Goal: Task Accomplishment & Management: Manage account settings

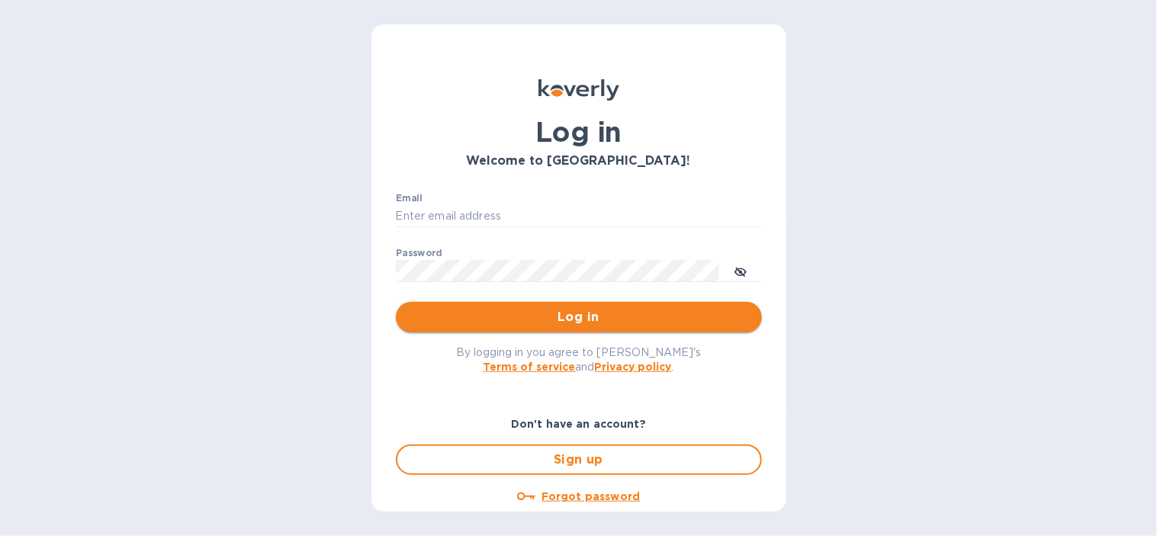
type input "mariajose@langschwander.com"
click at [573, 315] on span "Log in" at bounding box center [579, 317] width 342 height 18
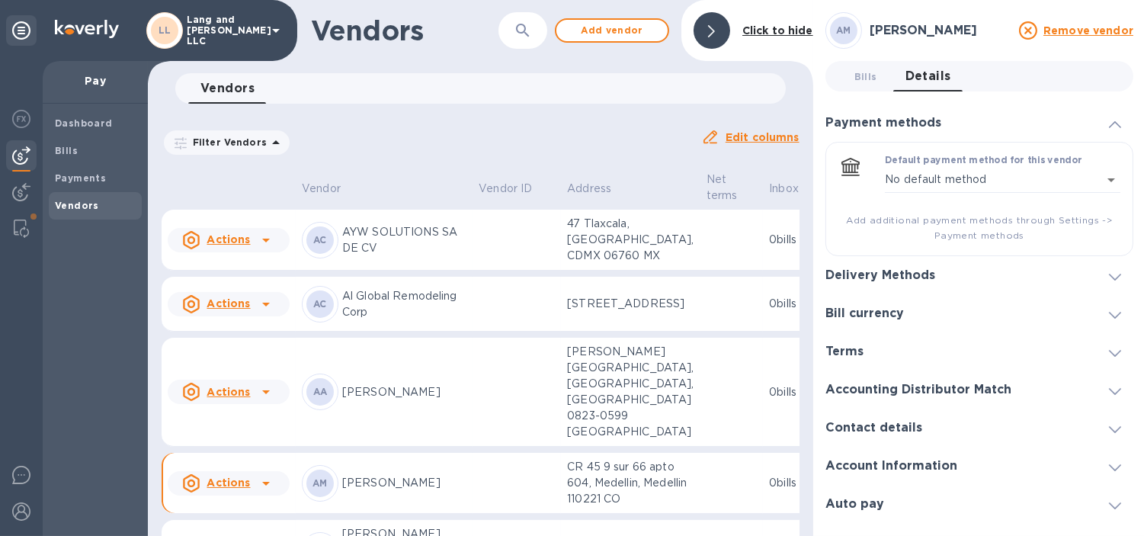
click at [720, 34] on div at bounding box center [712, 30] width 37 height 37
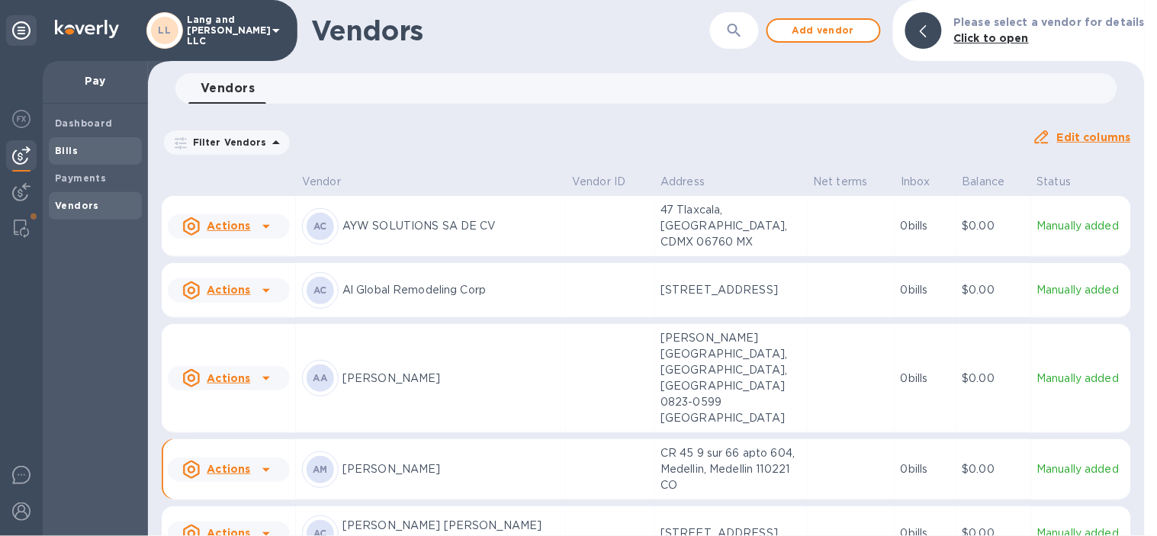
click at [63, 143] on span "Bills" at bounding box center [66, 150] width 23 height 15
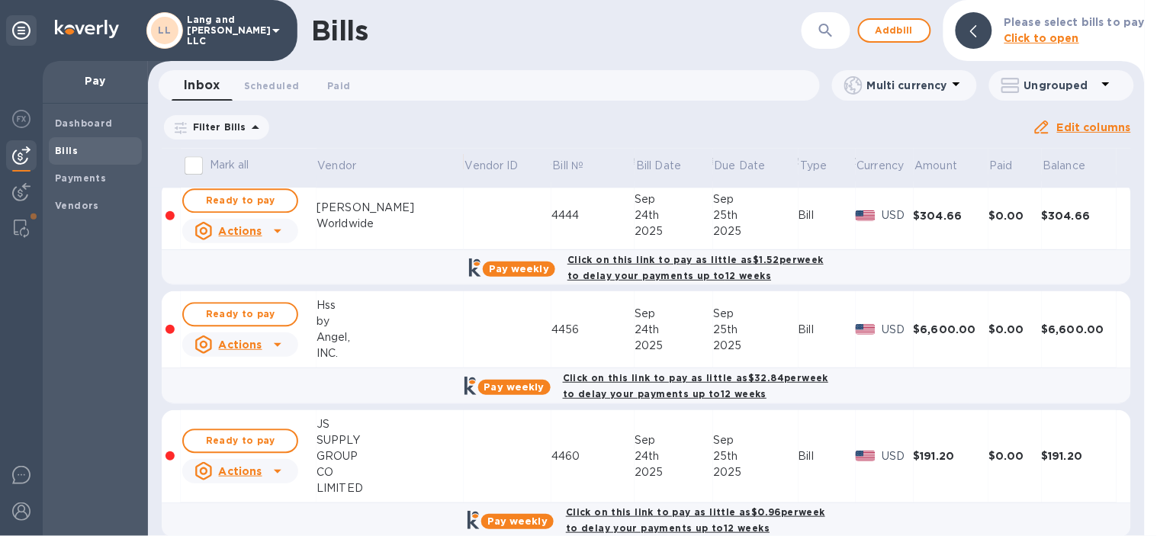
scroll to position [989, 0]
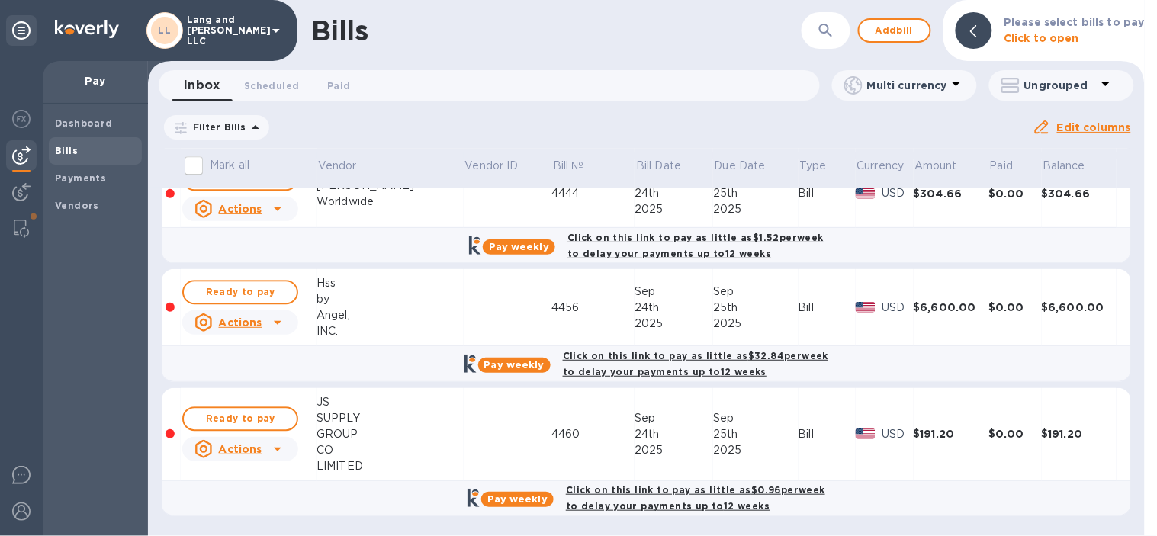
click at [257, 329] on u "Actions" at bounding box center [240, 322] width 43 height 12
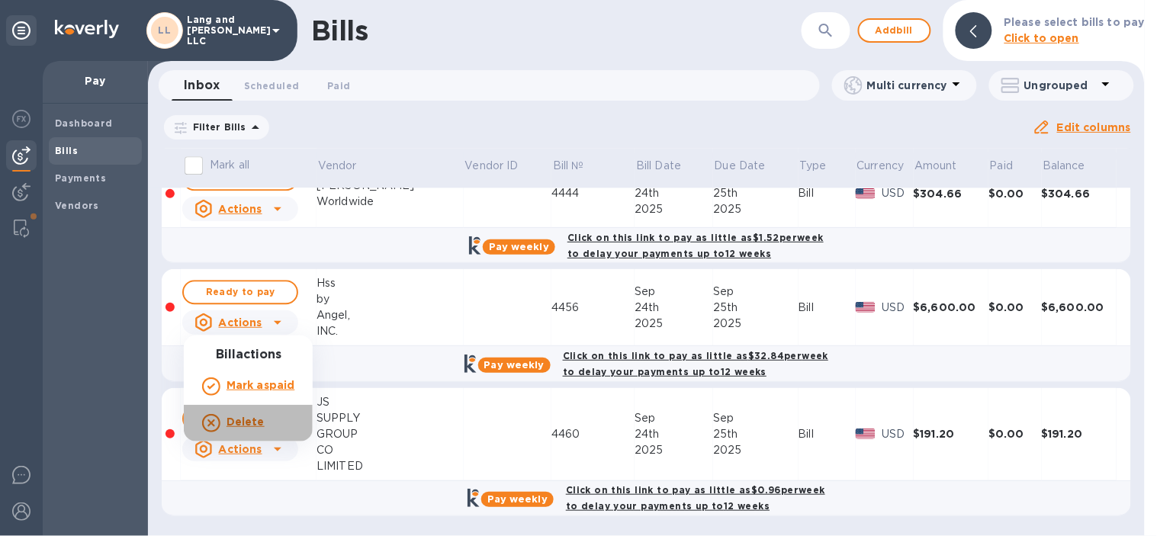
click at [241, 418] on b "Delete" at bounding box center [245, 422] width 38 height 12
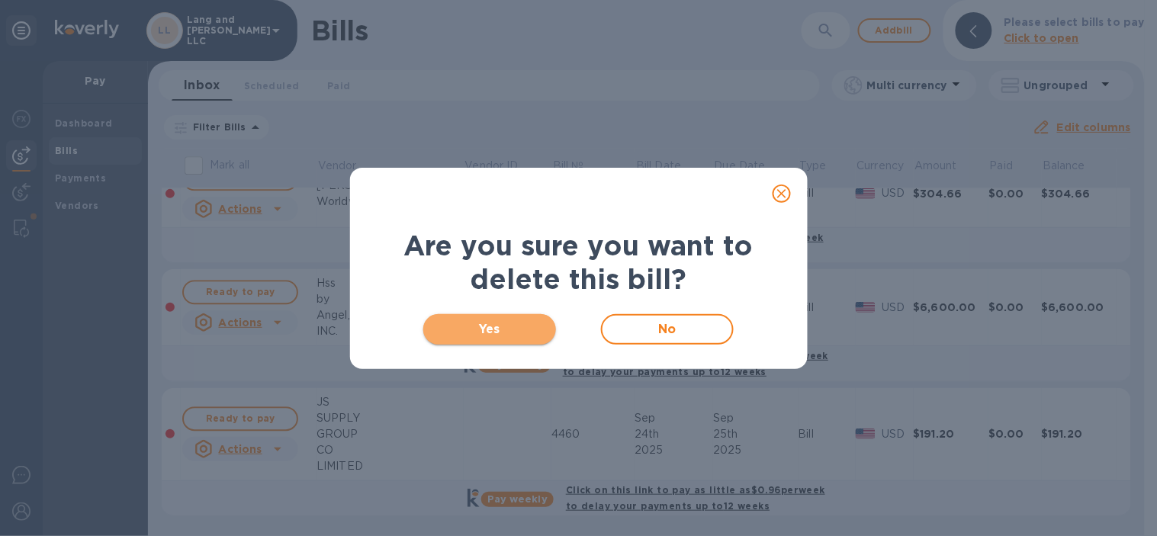
click at [460, 326] on span "Yes" at bounding box center [489, 329] width 109 height 18
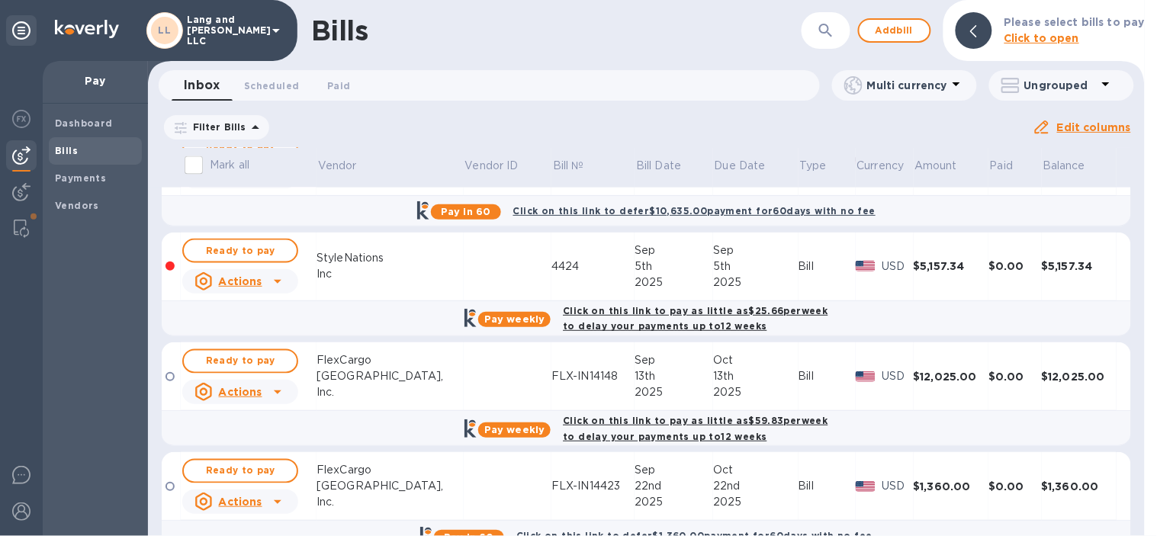
scroll to position [592, 0]
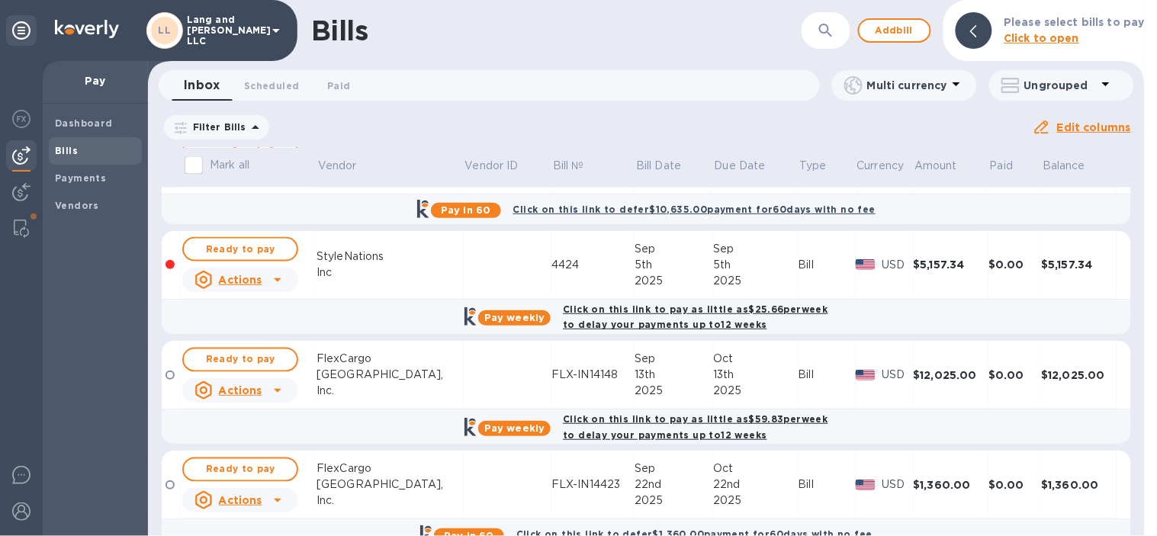
click at [239, 274] on u "Actions" at bounding box center [240, 280] width 43 height 12
click at [246, 340] on b "Delete" at bounding box center [245, 341] width 38 height 12
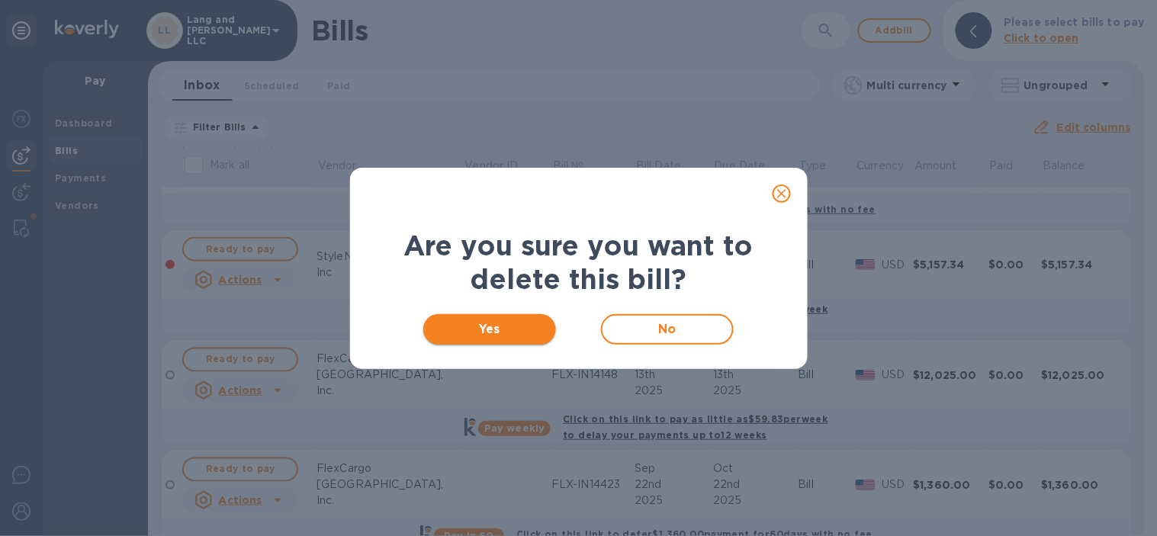
click at [456, 332] on span "Yes" at bounding box center [489, 329] width 109 height 18
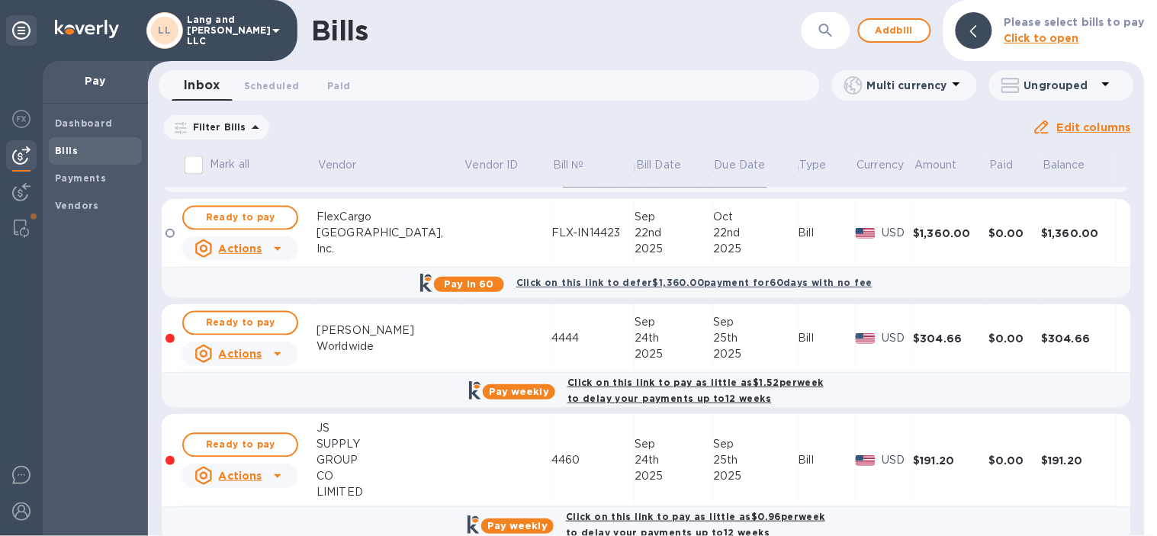
scroll to position [760, 0]
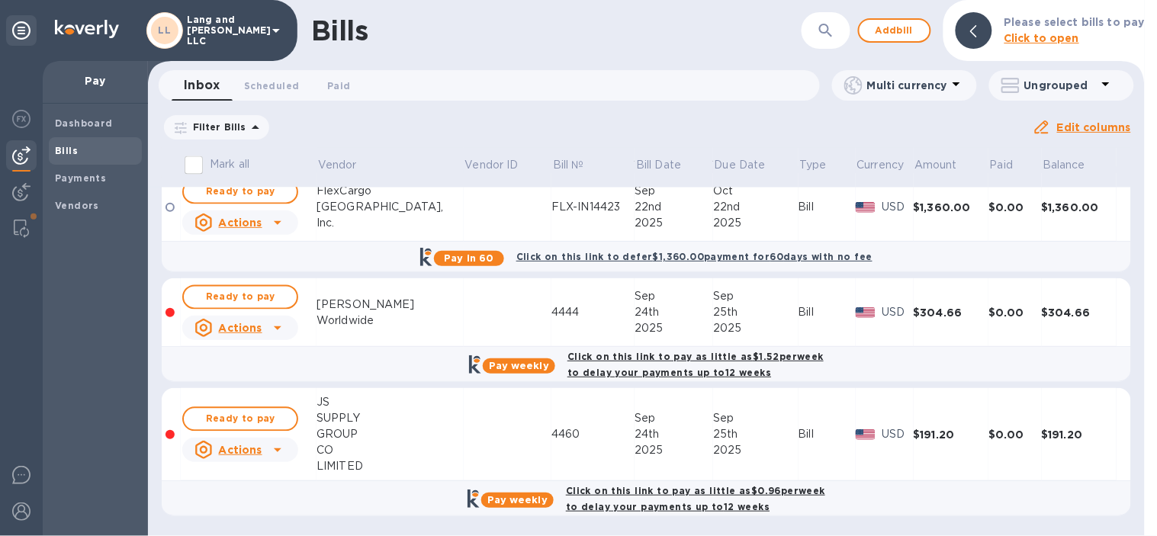
click at [252, 329] on u "Actions" at bounding box center [240, 328] width 43 height 12
click at [240, 423] on b "Delete" at bounding box center [245, 425] width 38 height 12
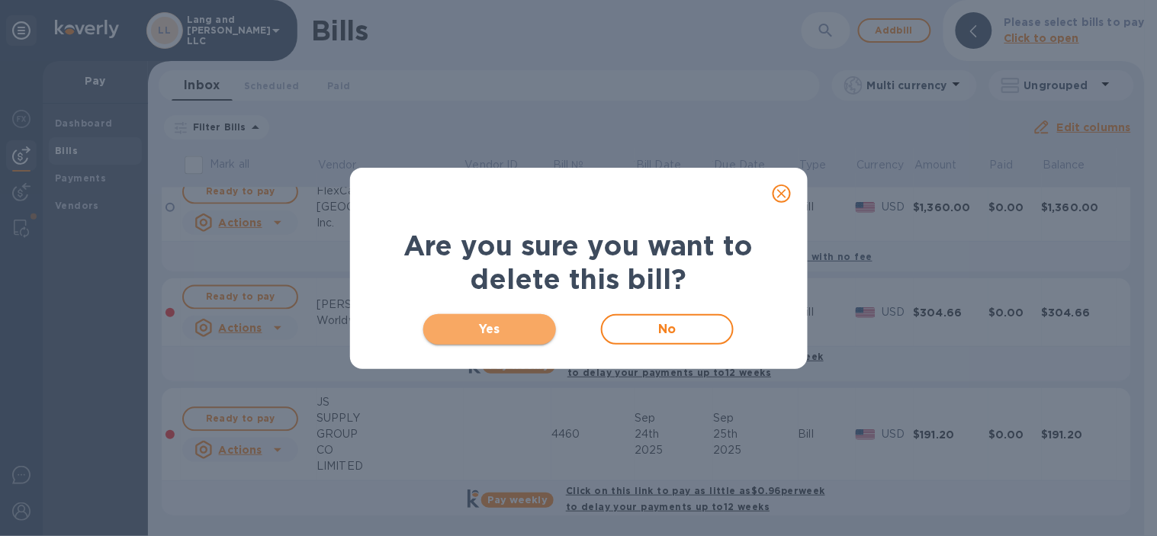
click at [531, 320] on span "Yes" at bounding box center [489, 329] width 109 height 18
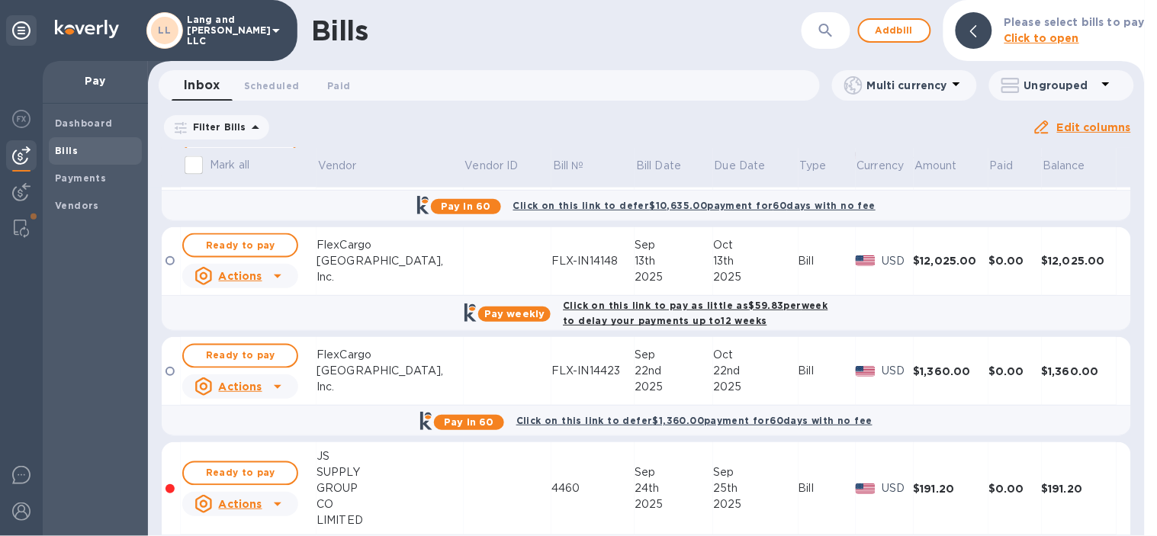
scroll to position [650, 0]
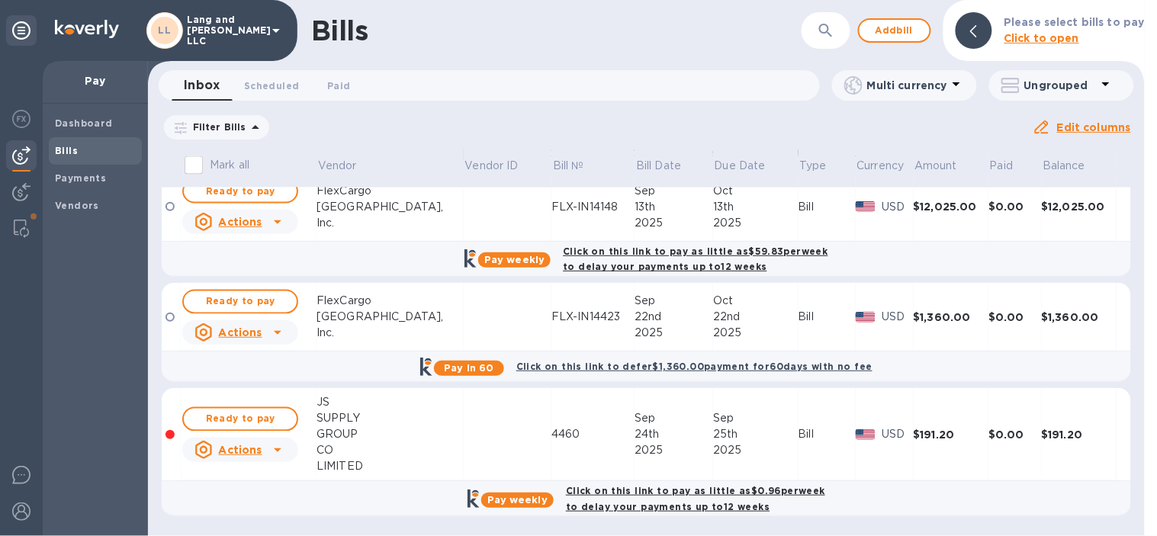
click at [226, 456] on p "Actions" at bounding box center [240, 449] width 43 height 15
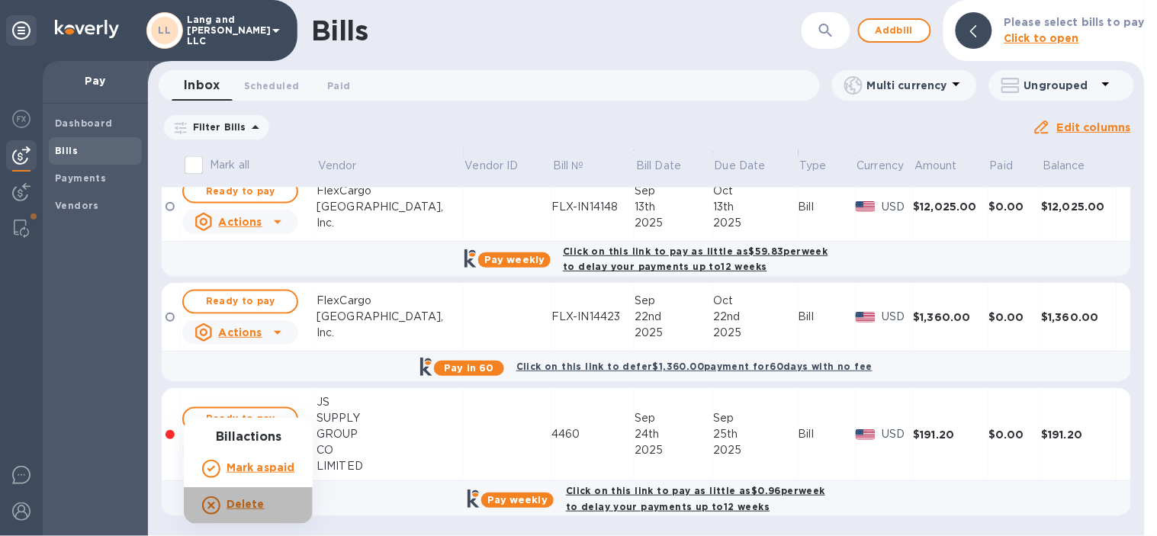
click at [242, 507] on b "Delete" at bounding box center [245, 504] width 38 height 12
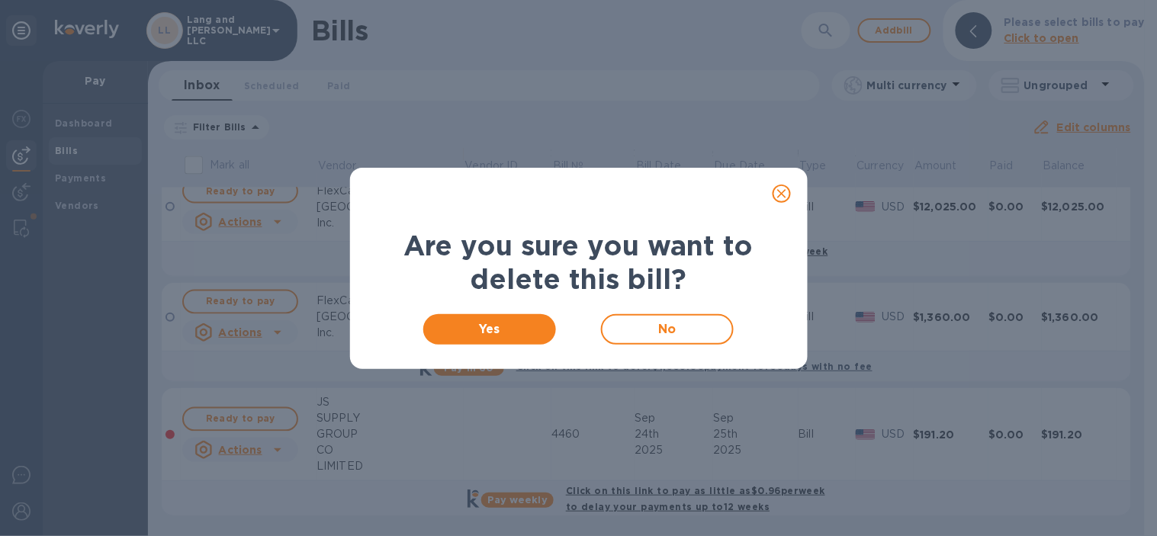
click at [477, 344] on div "Yes No" at bounding box center [579, 329] width 418 height 49
click at [486, 329] on span "Yes" at bounding box center [489, 329] width 109 height 18
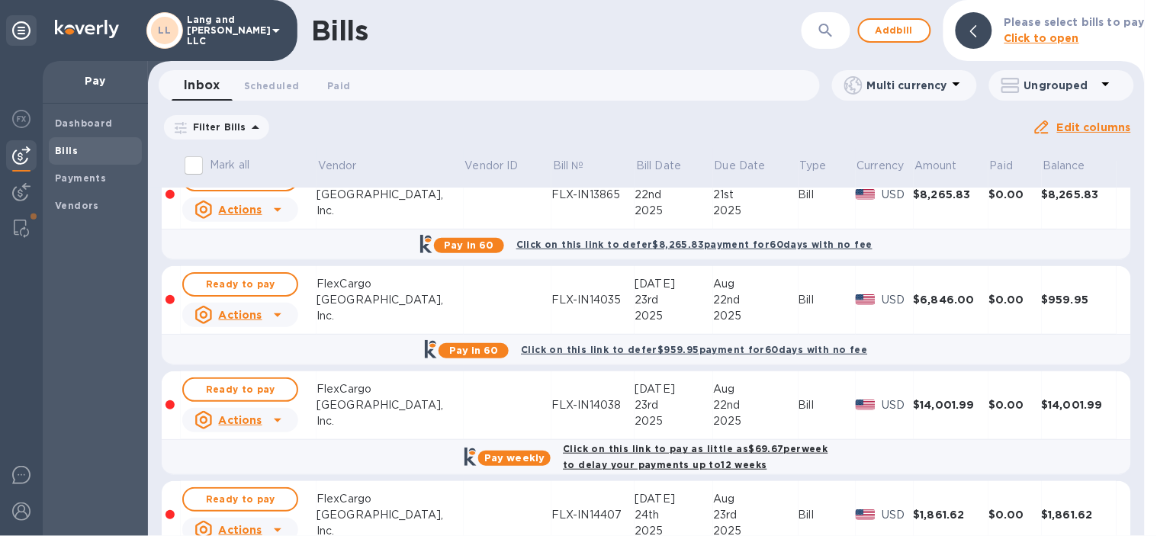
scroll to position [0, 0]
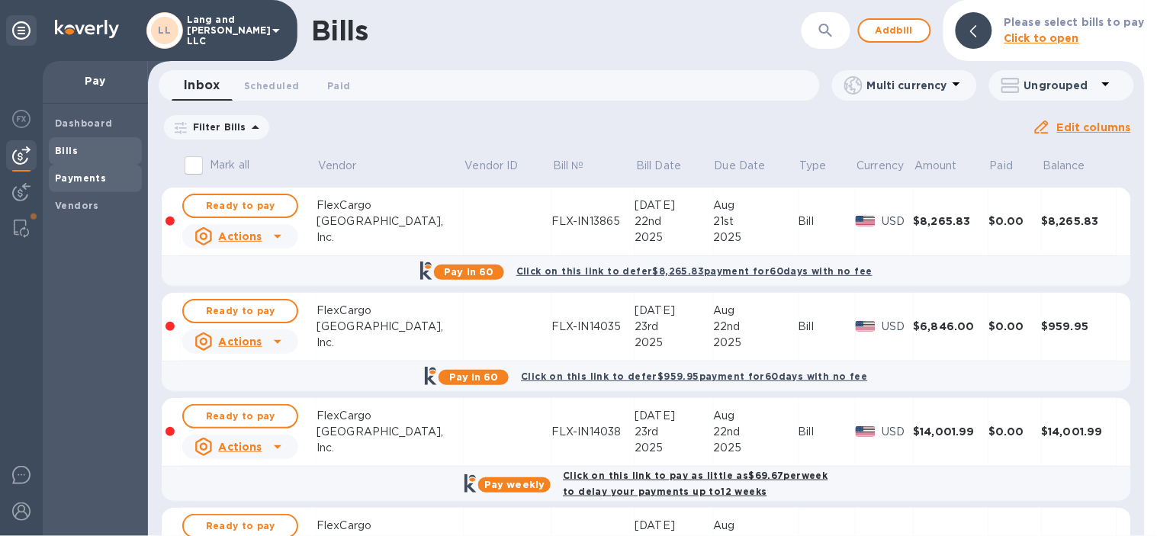
drag, startPoint x: 84, startPoint y: 173, endPoint x: 84, endPoint y: 191, distance: 17.5
click at [84, 173] on b "Payments" at bounding box center [80, 177] width 51 height 11
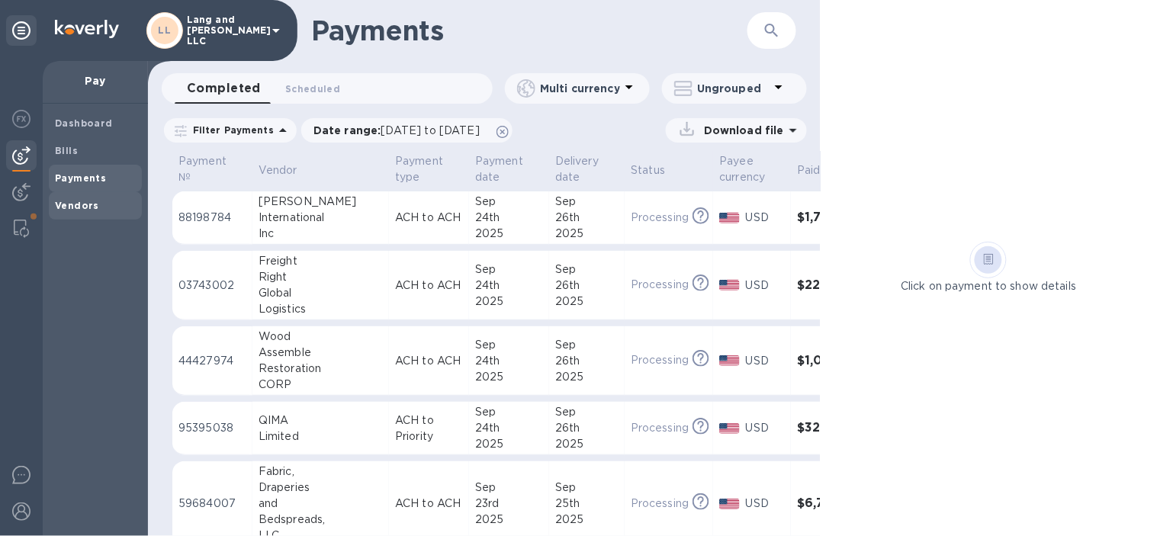
click at [96, 215] on div "Vendors" at bounding box center [95, 205] width 93 height 27
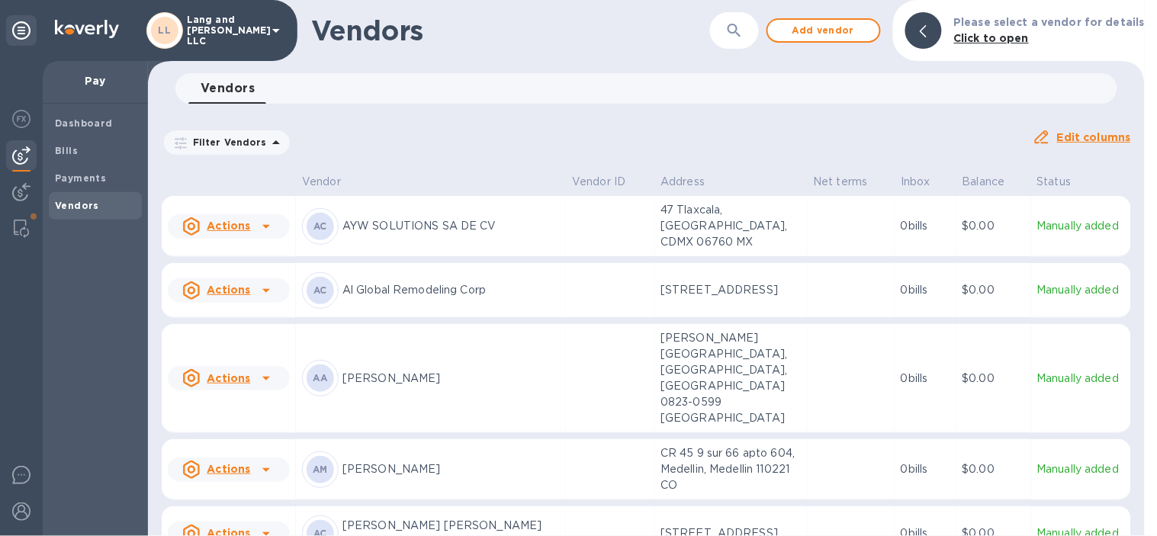
click at [742, 38] on icon "button" at bounding box center [734, 30] width 18 height 18
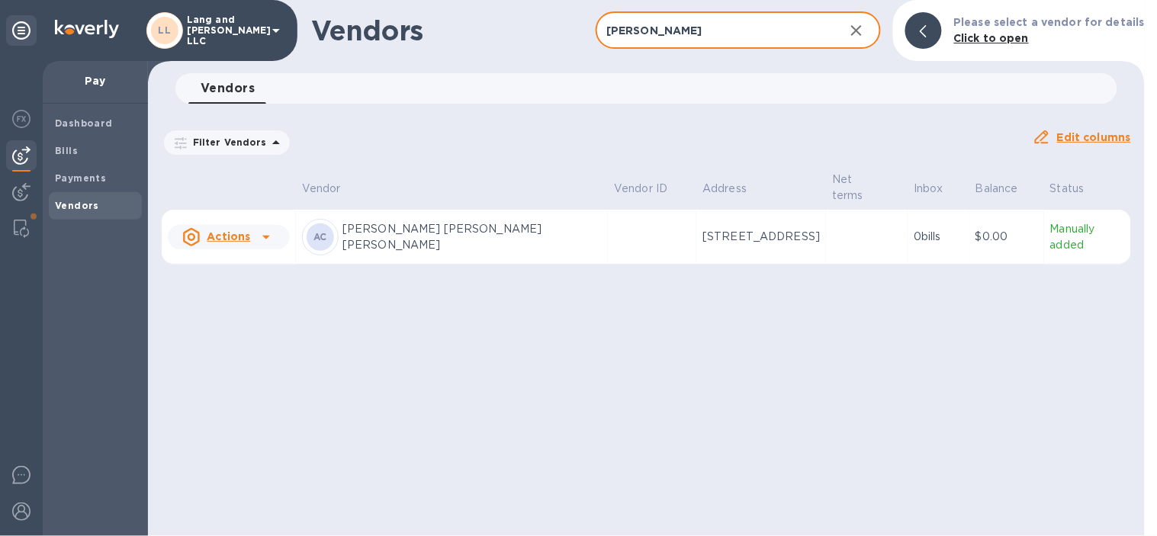
type input "annie"
click at [872, 227] on td at bounding box center [867, 237] width 82 height 55
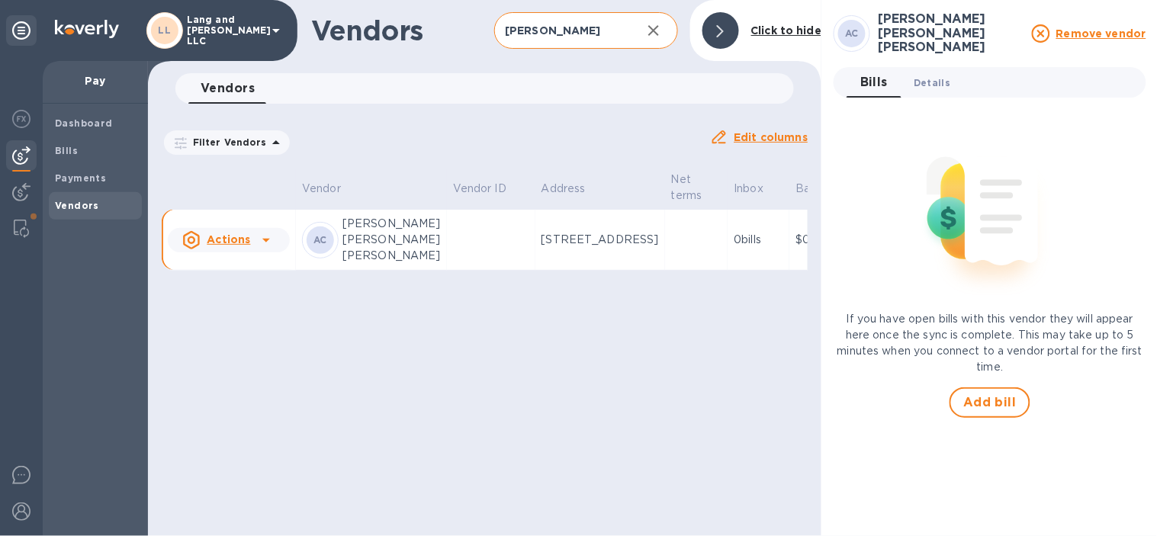
click at [945, 82] on span "Details 0" at bounding box center [931, 83] width 37 height 16
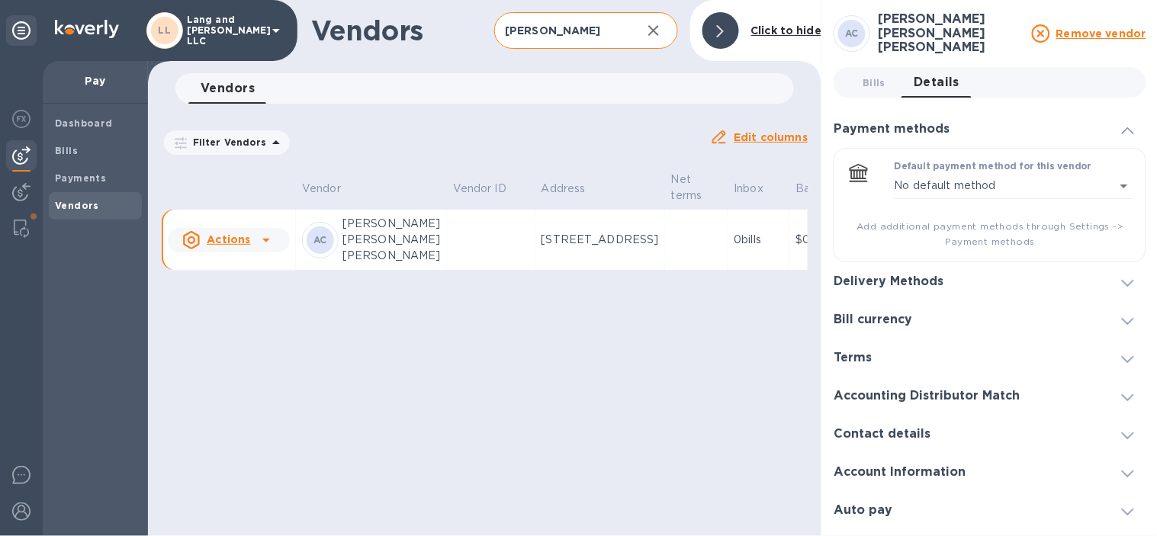
click at [894, 277] on h3 "Delivery Methods" at bounding box center [888, 281] width 110 height 14
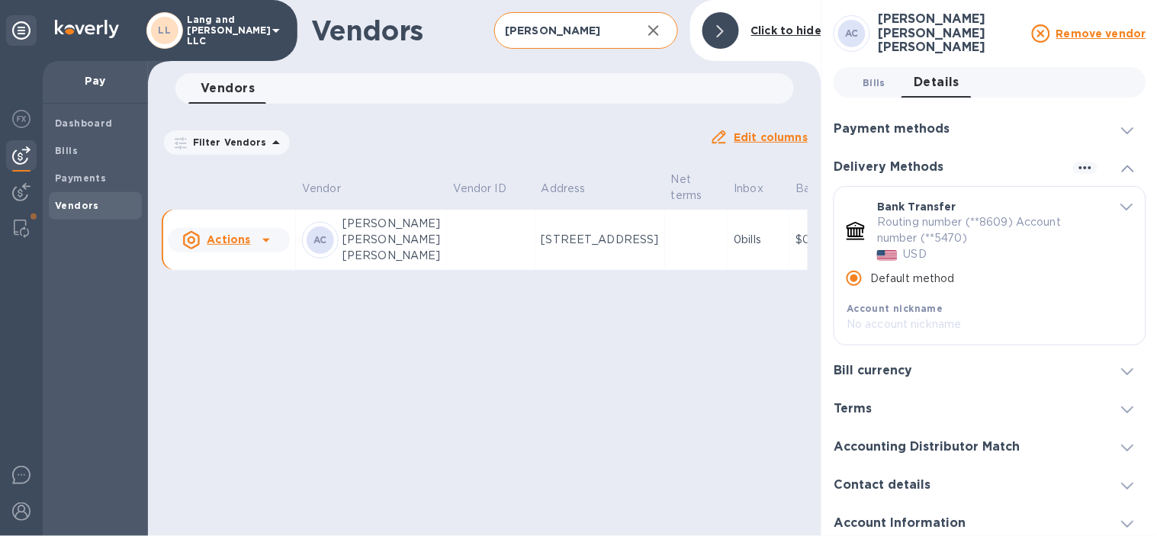
click at [881, 85] on button "Bills 0" at bounding box center [873, 82] width 55 height 30
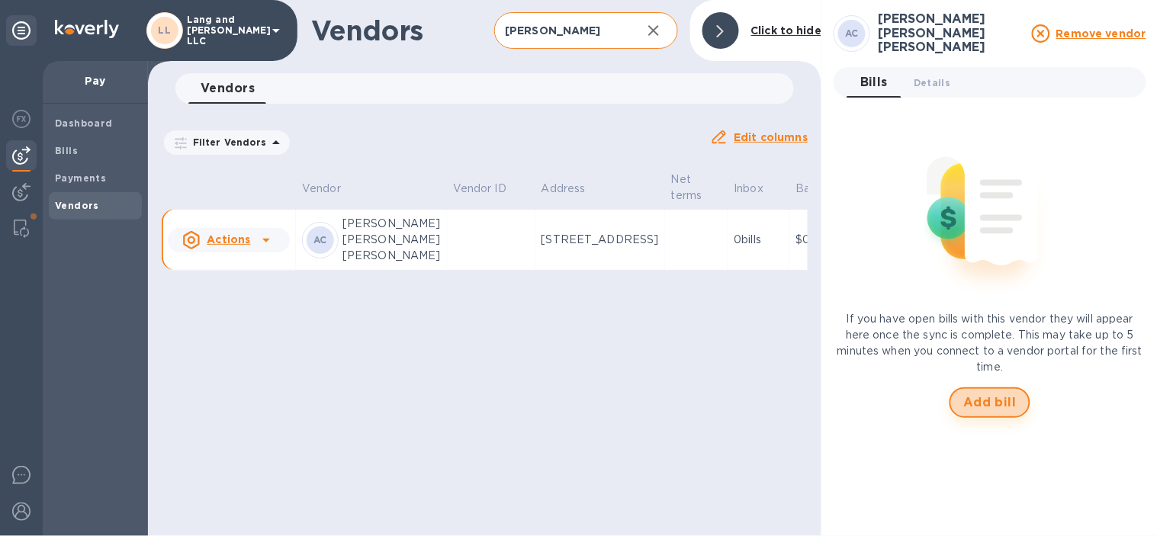
click at [979, 387] on button "Add bill" at bounding box center [989, 402] width 81 height 30
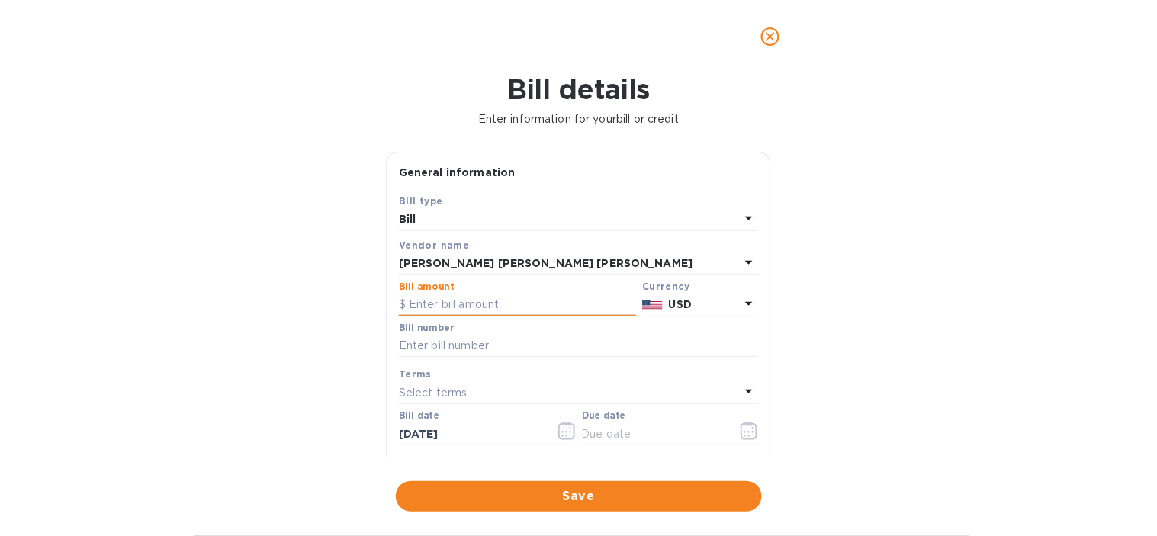
click at [425, 313] on input "text" at bounding box center [517, 305] width 237 height 23
type input "1,600"
click at [353, 344] on div "Bill details Enter information for your bill or credit General information Save…" at bounding box center [578, 304] width 1157 height 463
click at [486, 348] on input "text" at bounding box center [578, 346] width 359 height 23
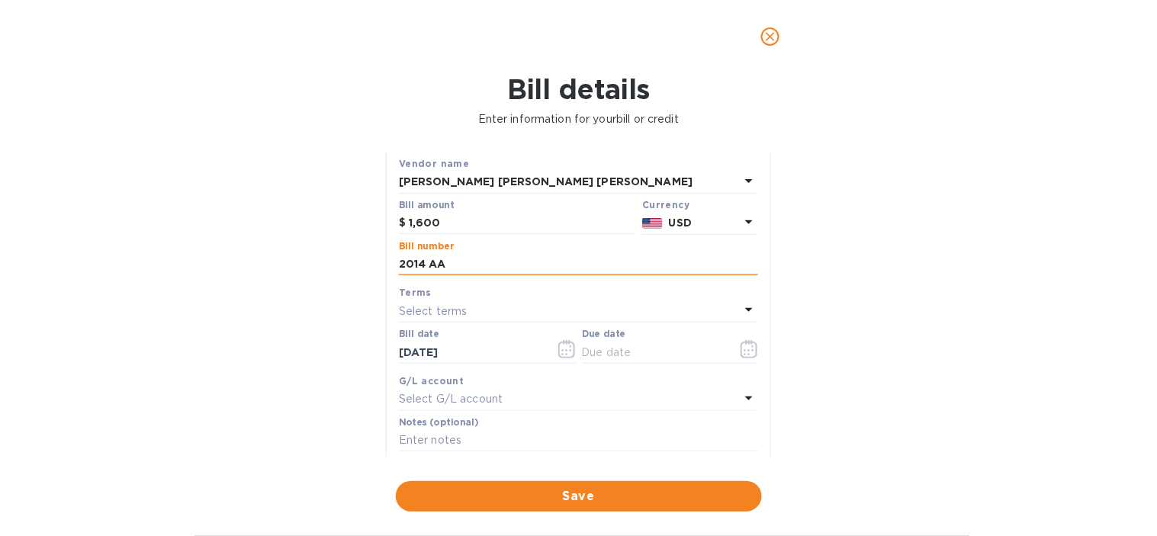
scroll to position [85, 0]
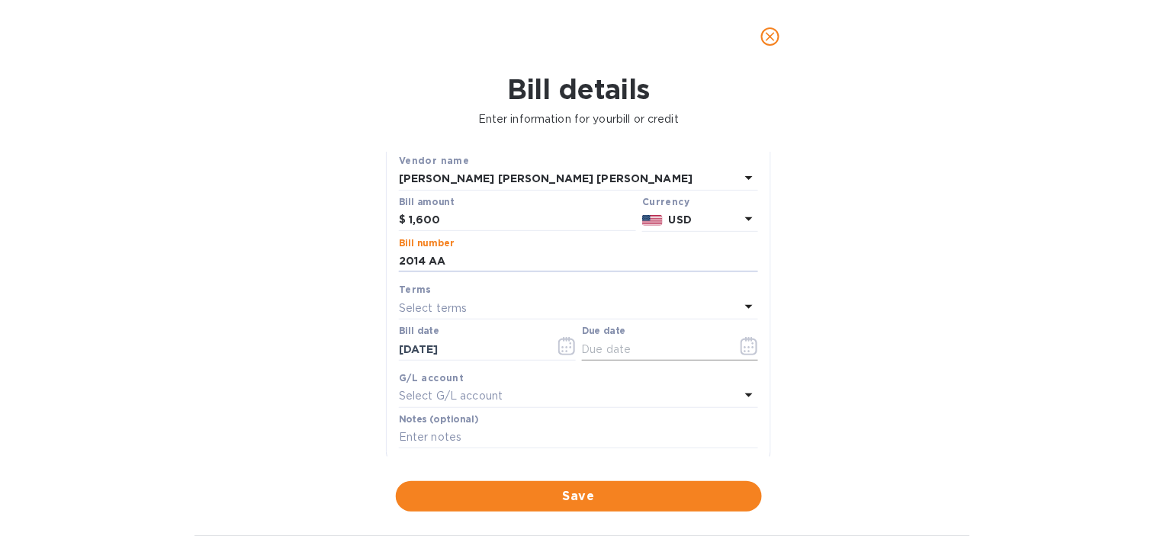
type input "2014 AA"
click at [740, 355] on icon "button" at bounding box center [748, 346] width 17 height 18
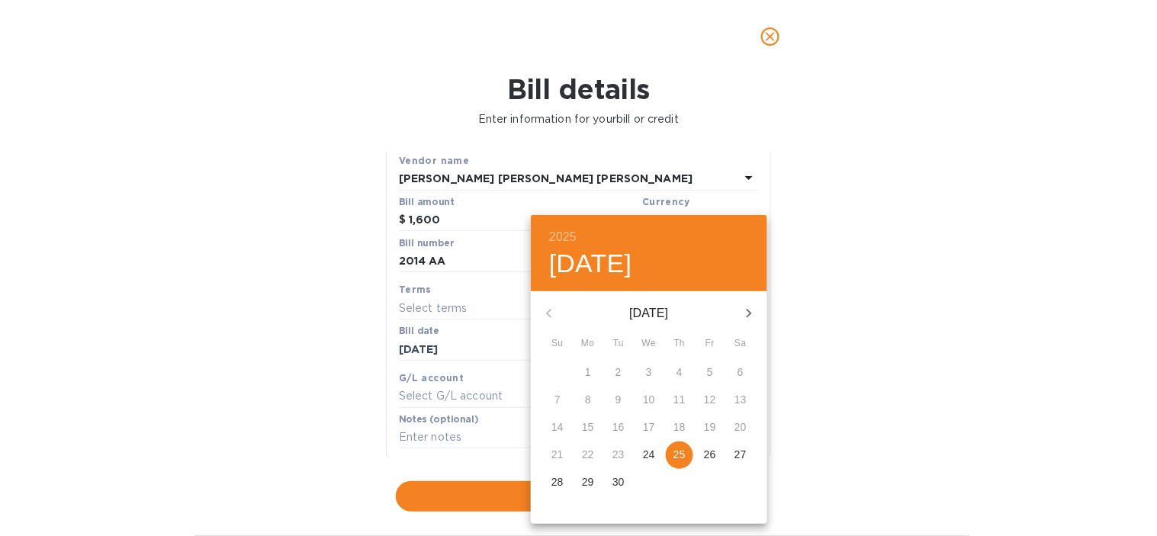
click at [682, 457] on p "25" at bounding box center [679, 454] width 12 height 15
type input "[DATE]"
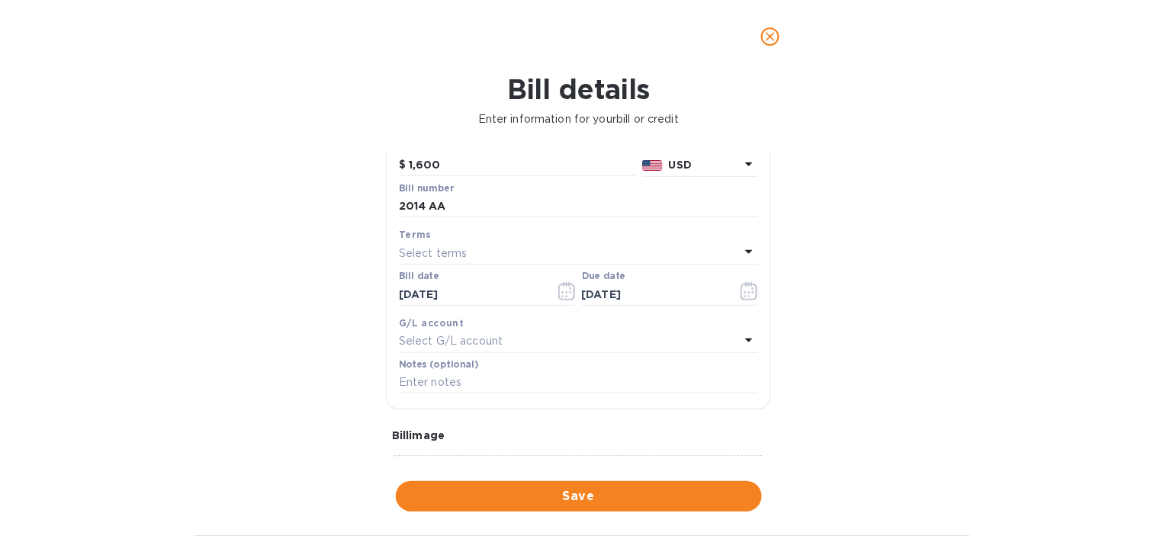
scroll to position [169, 0]
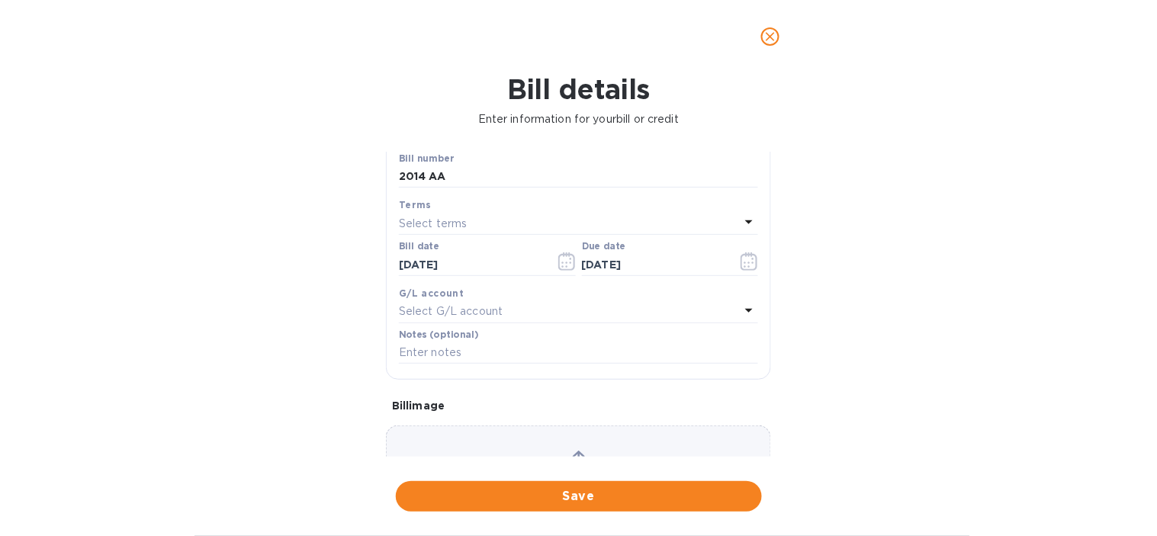
click at [471, 314] on p "Select G/L account" at bounding box center [451, 311] width 104 height 16
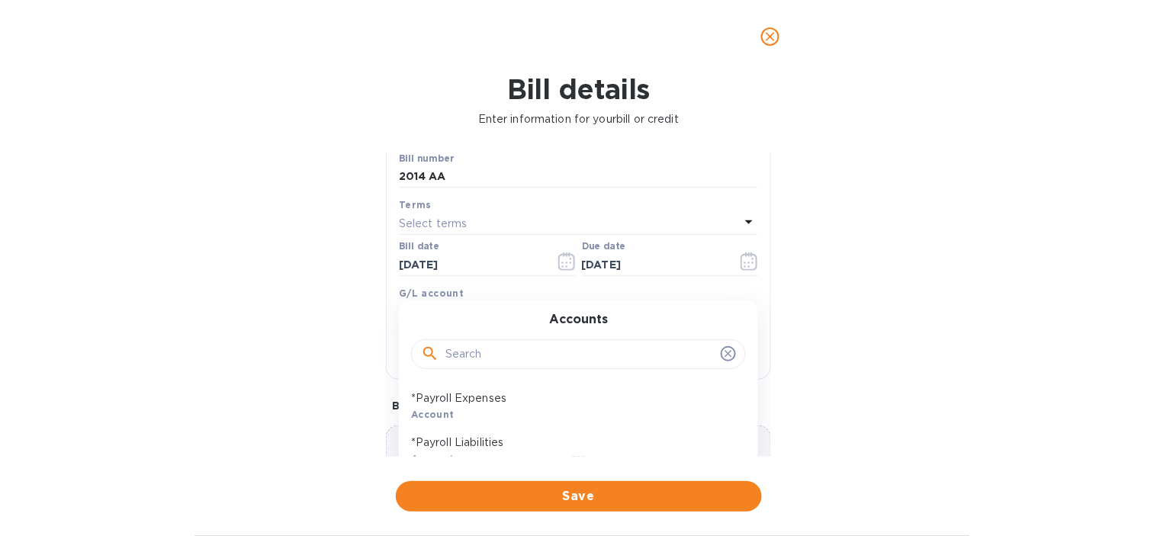
click at [481, 349] on input "text" at bounding box center [579, 354] width 269 height 23
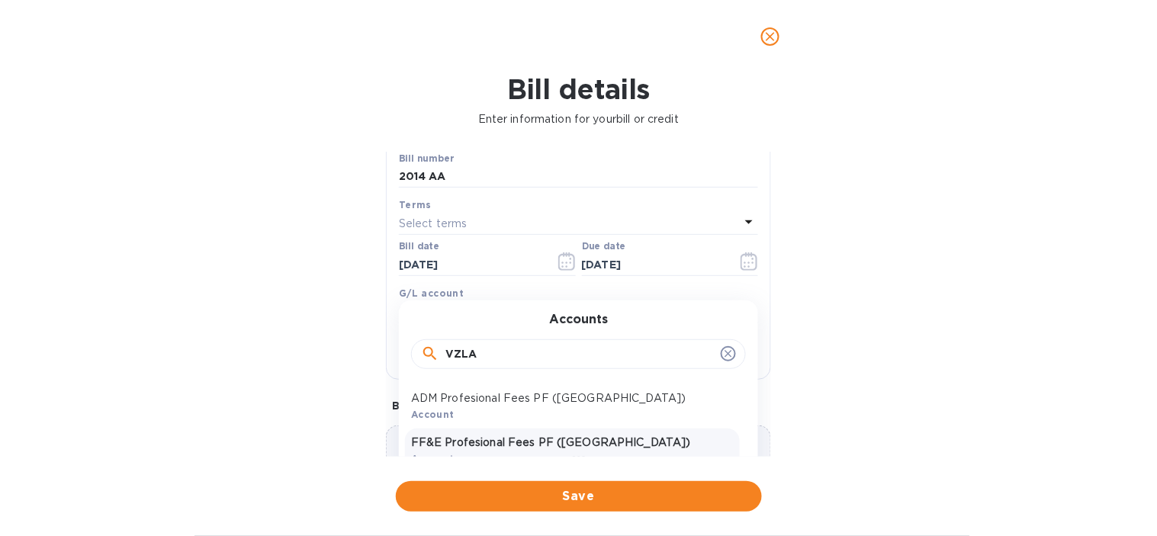
type input "VZLA"
click at [523, 451] on p "FF&E Profesional Fees PF ([GEOGRAPHIC_DATA])" at bounding box center [572, 443] width 323 height 16
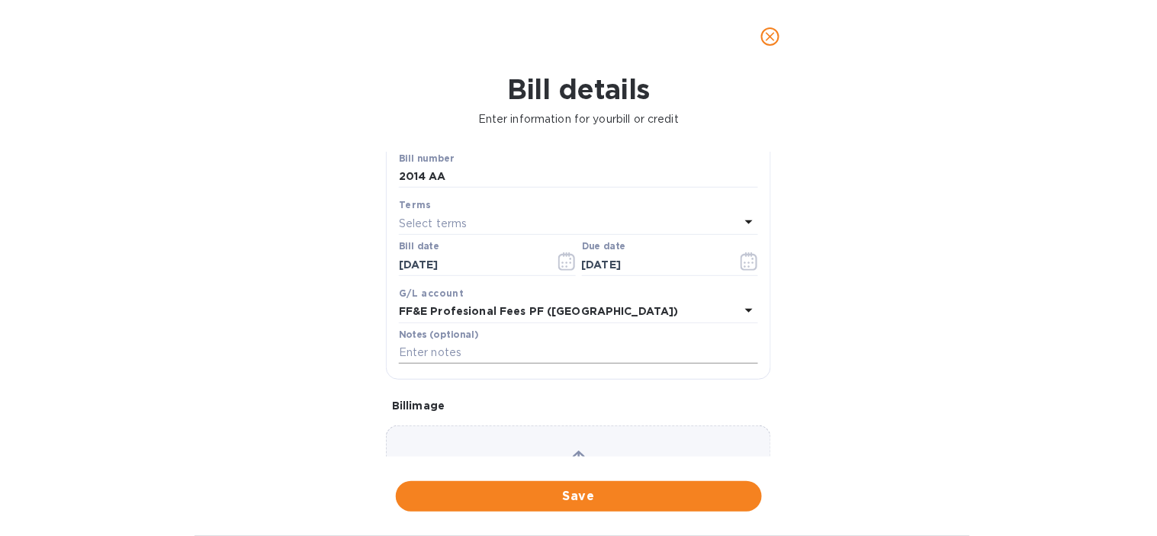
click at [454, 353] on input "text" at bounding box center [578, 353] width 359 height 23
type input "A"
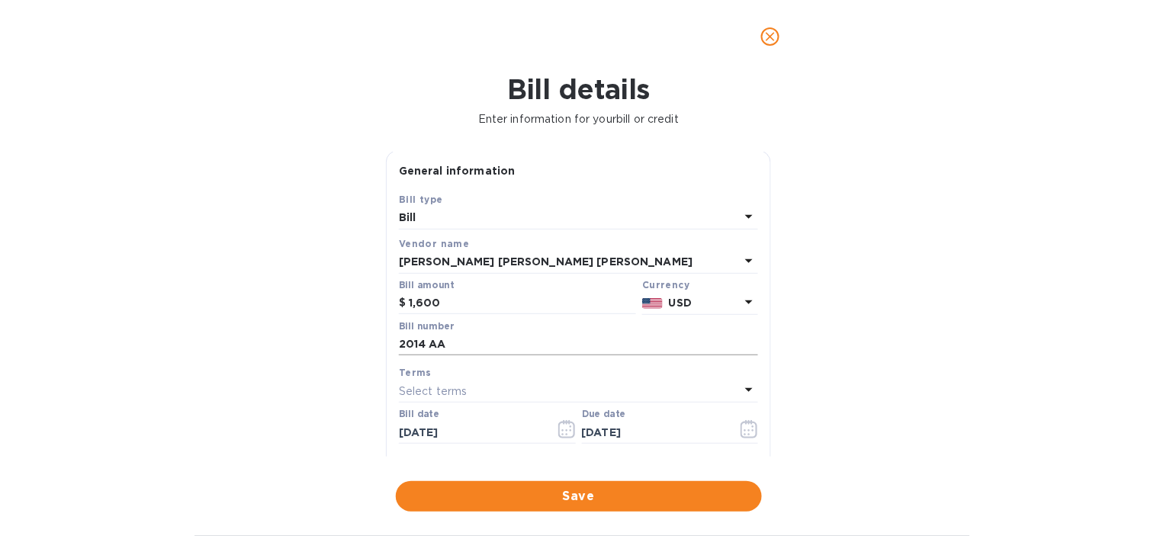
scroll to position [0, 0]
click at [576, 496] on span "Save" at bounding box center [579, 496] width 342 height 18
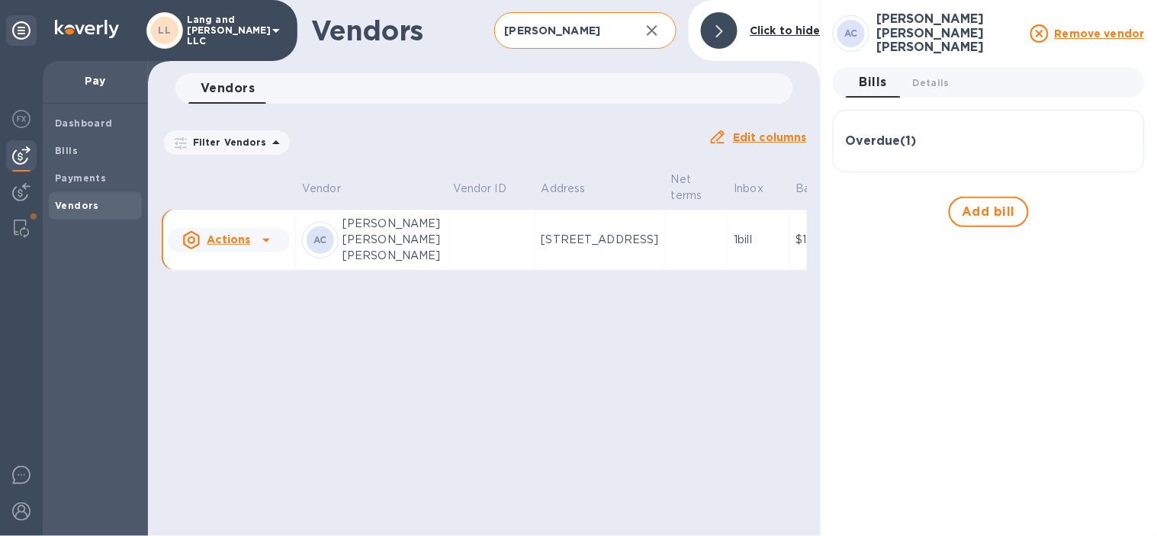
click at [559, 44] on input "annie" at bounding box center [561, 30] width 134 height 37
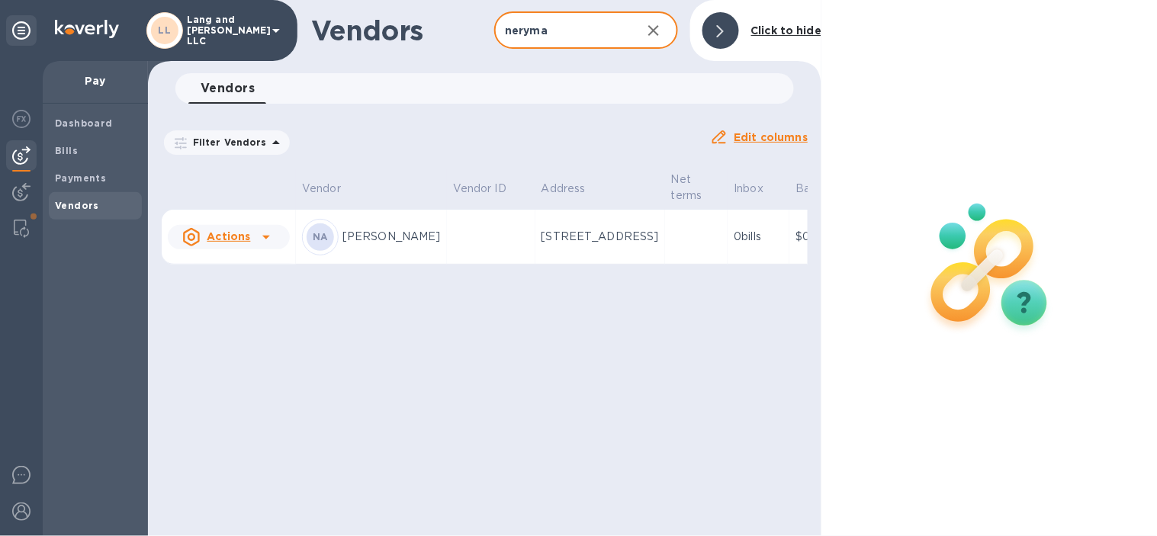
type input "neryma"
click at [447, 265] on td at bounding box center [491, 237] width 88 height 55
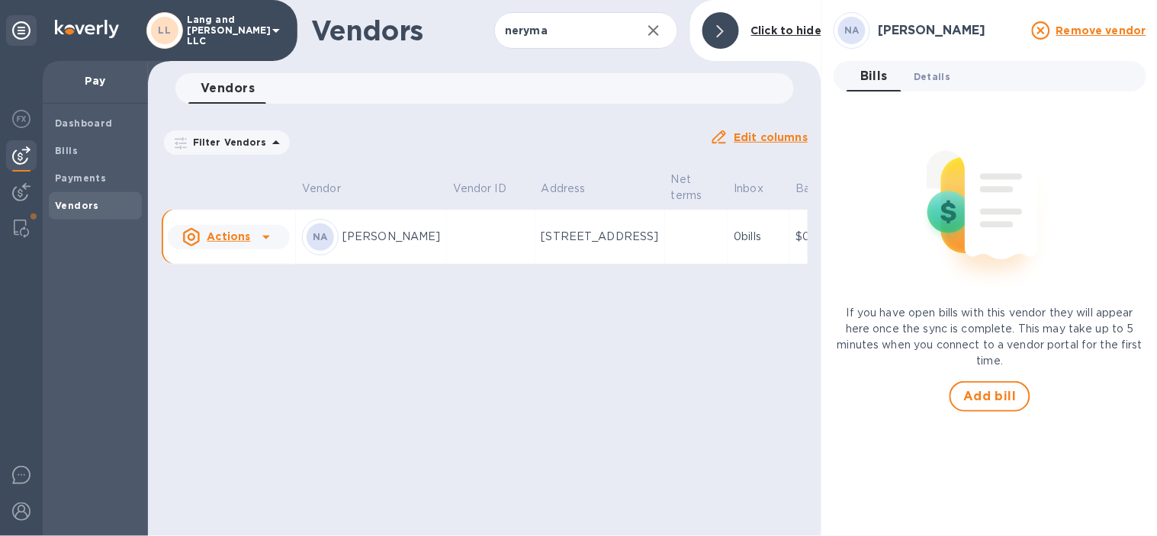
click at [927, 78] on span "Details 0" at bounding box center [931, 77] width 37 height 16
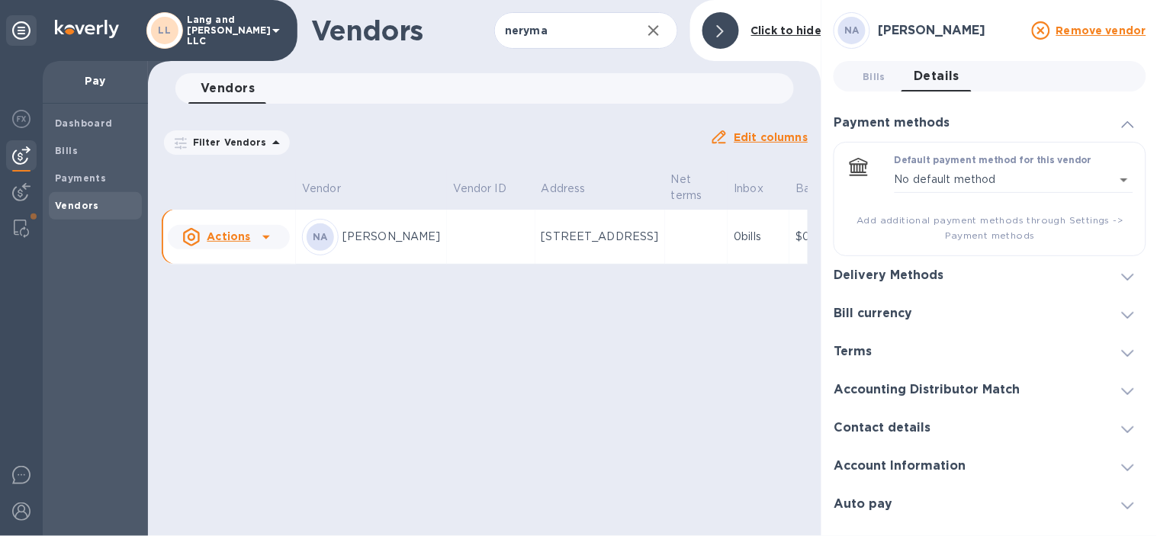
click at [945, 279] on div "Delivery Methods" at bounding box center [894, 275] width 122 height 14
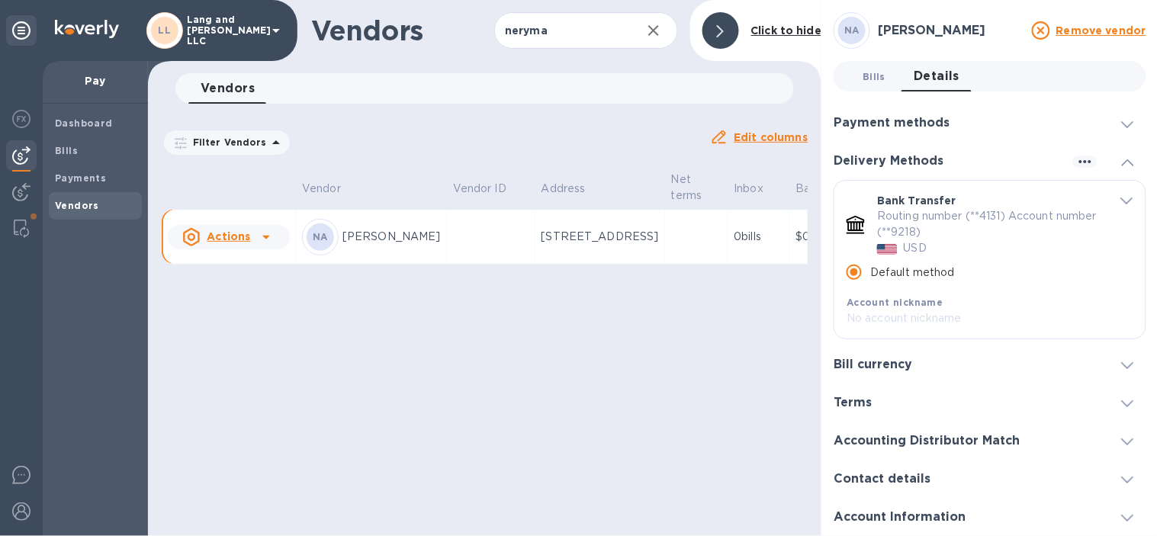
click at [859, 75] on span "Bills 0" at bounding box center [874, 77] width 30 height 16
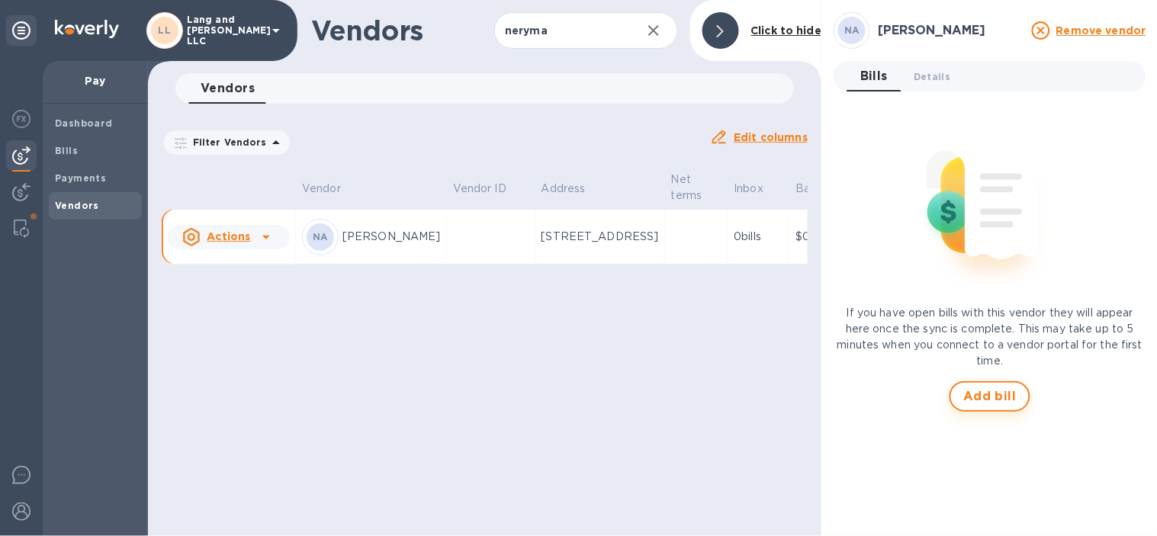
click at [981, 393] on span "Add bill" at bounding box center [989, 396] width 53 height 18
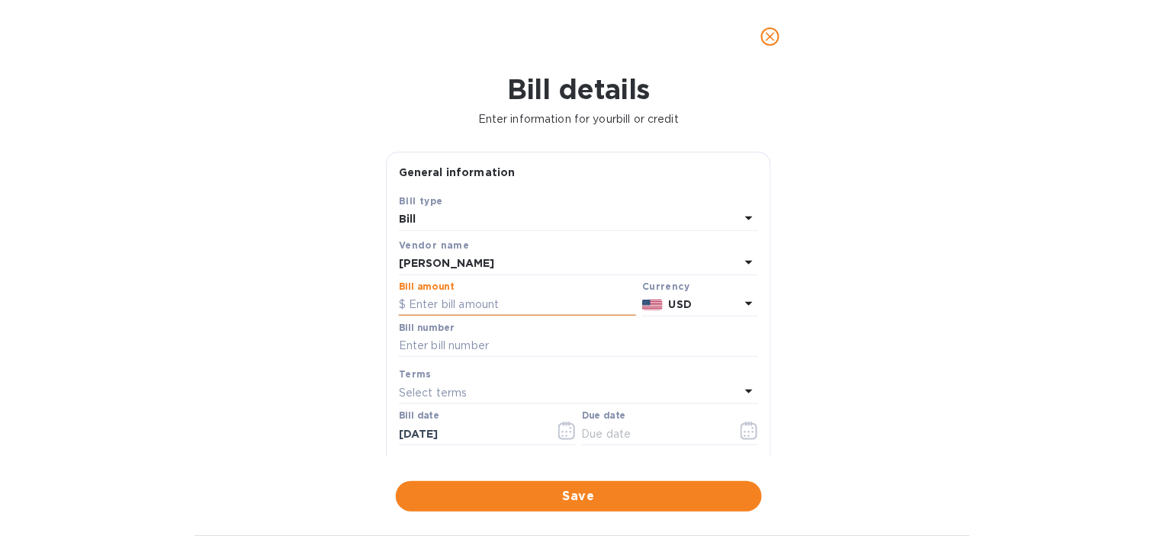
click at [439, 300] on input "text" at bounding box center [517, 305] width 237 height 23
type input "1,136.67"
click at [285, 308] on div "Bill details Enter information for your bill or credit General information Save…" at bounding box center [578, 304] width 1157 height 463
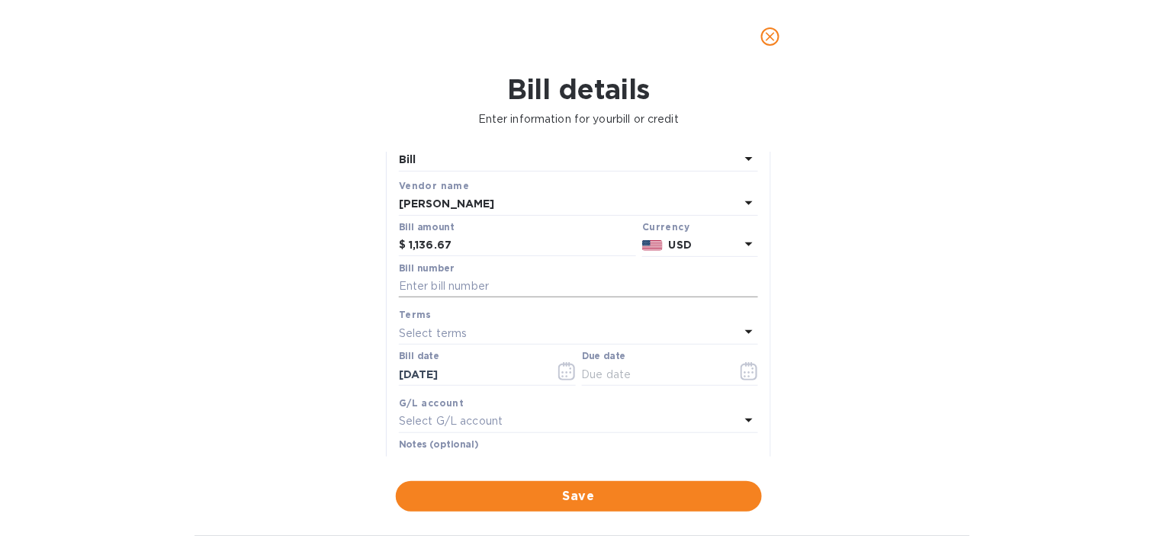
scroll to position [85, 0]
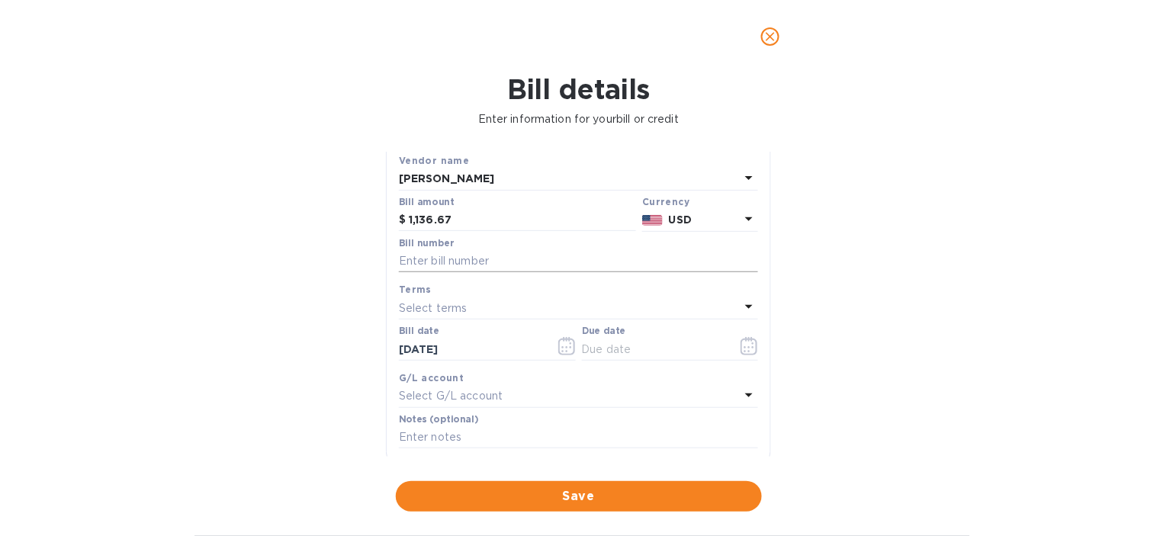
click at [464, 262] on input "text" at bounding box center [578, 261] width 359 height 23
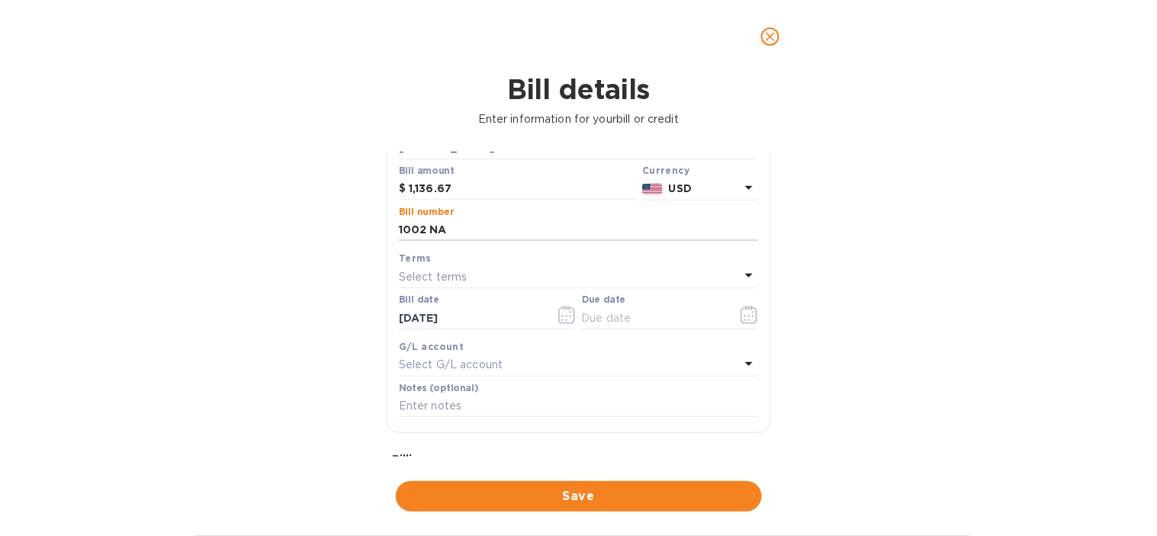
scroll to position [169, 0]
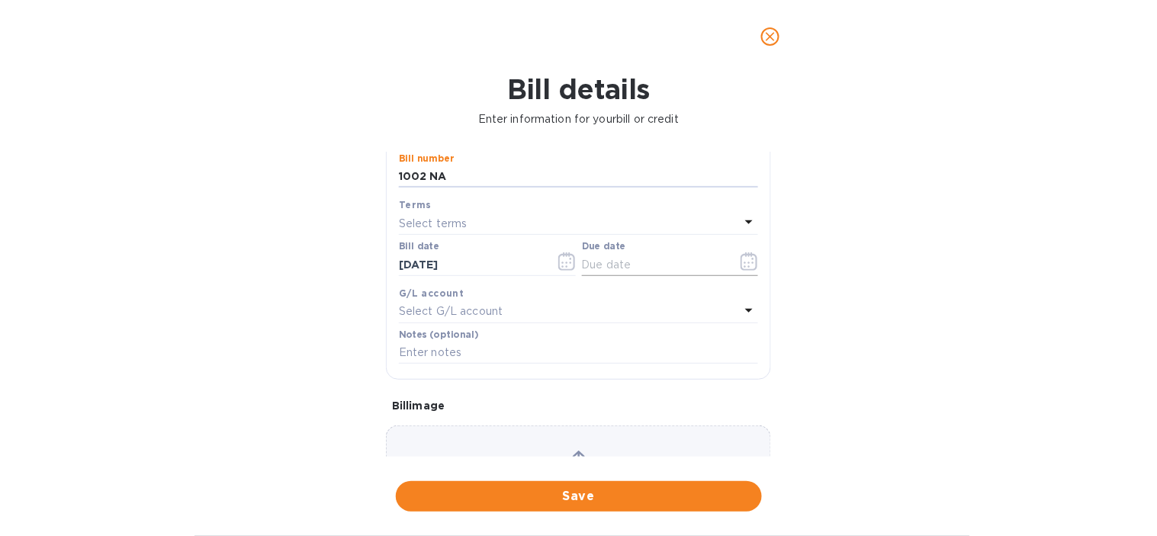
type input "1002 NA"
click at [734, 264] on button "button" at bounding box center [749, 261] width 36 height 37
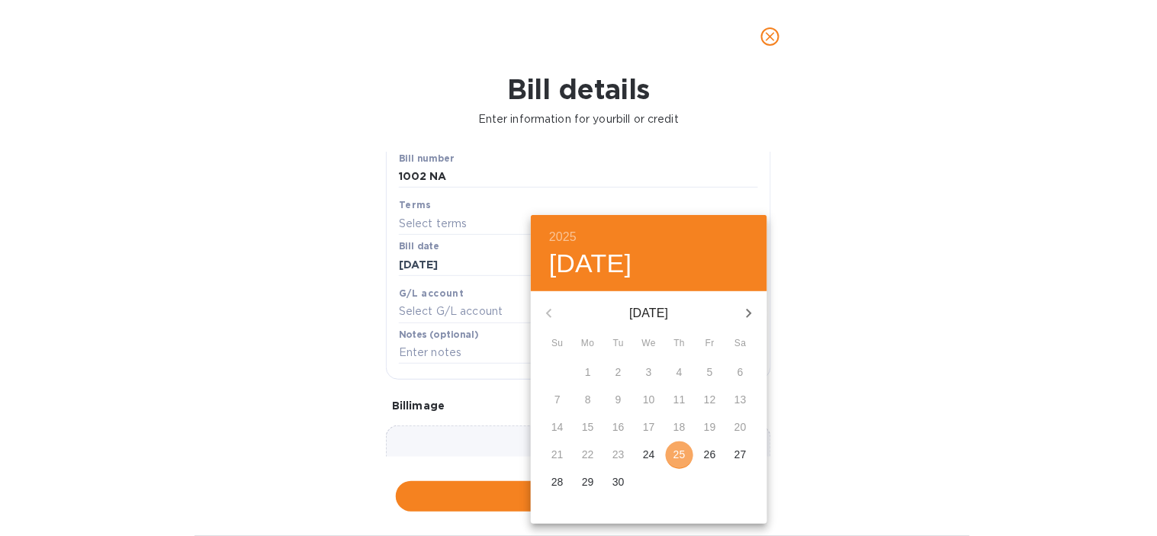
click at [681, 454] on p "25" at bounding box center [679, 454] width 12 height 15
type input "[DATE]"
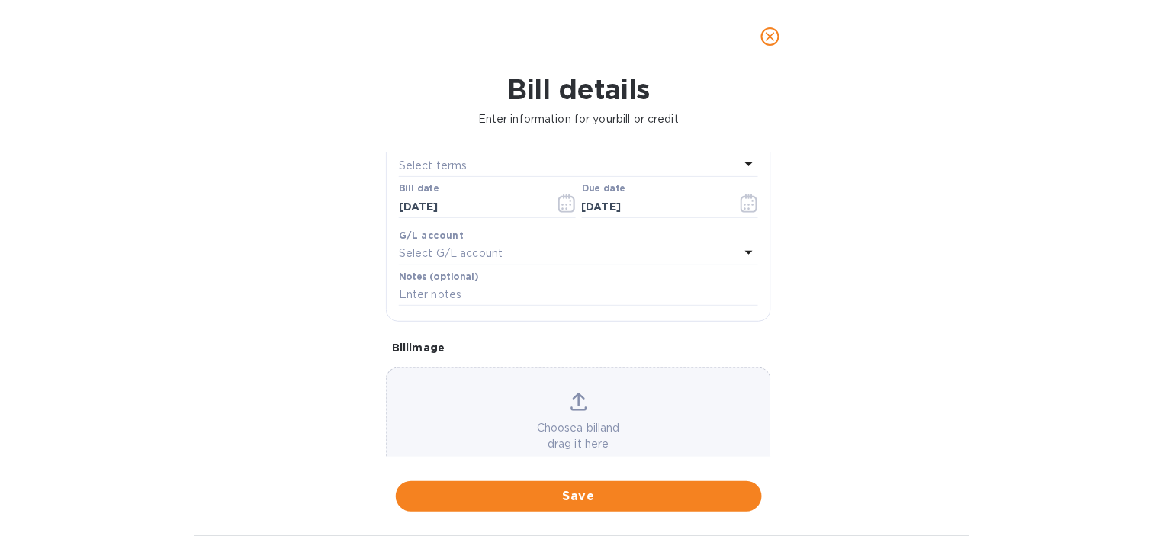
scroll to position [254, 0]
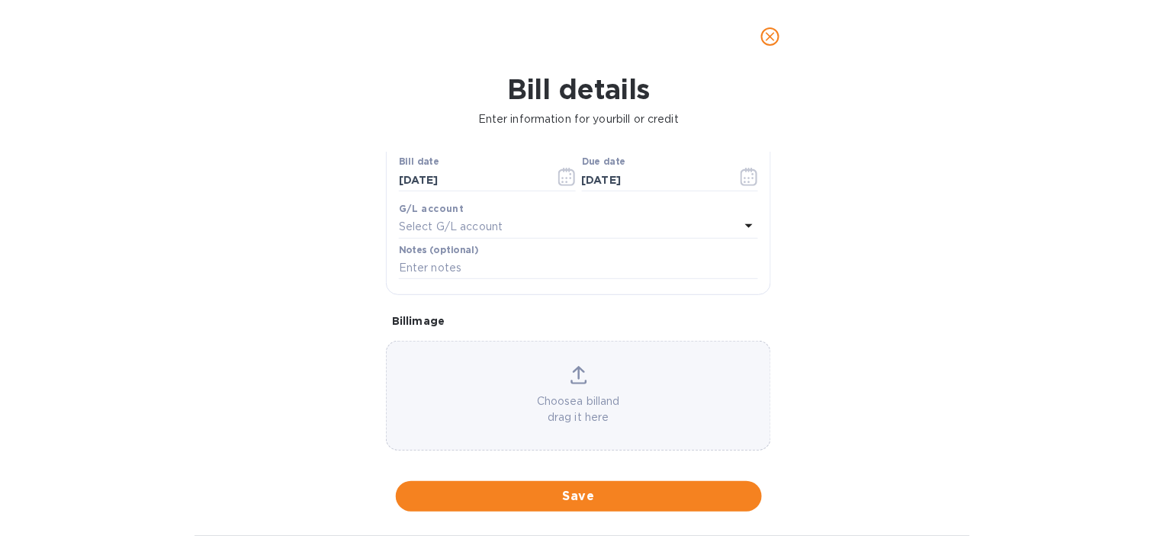
click at [454, 225] on p "Select G/L account" at bounding box center [451, 227] width 104 height 16
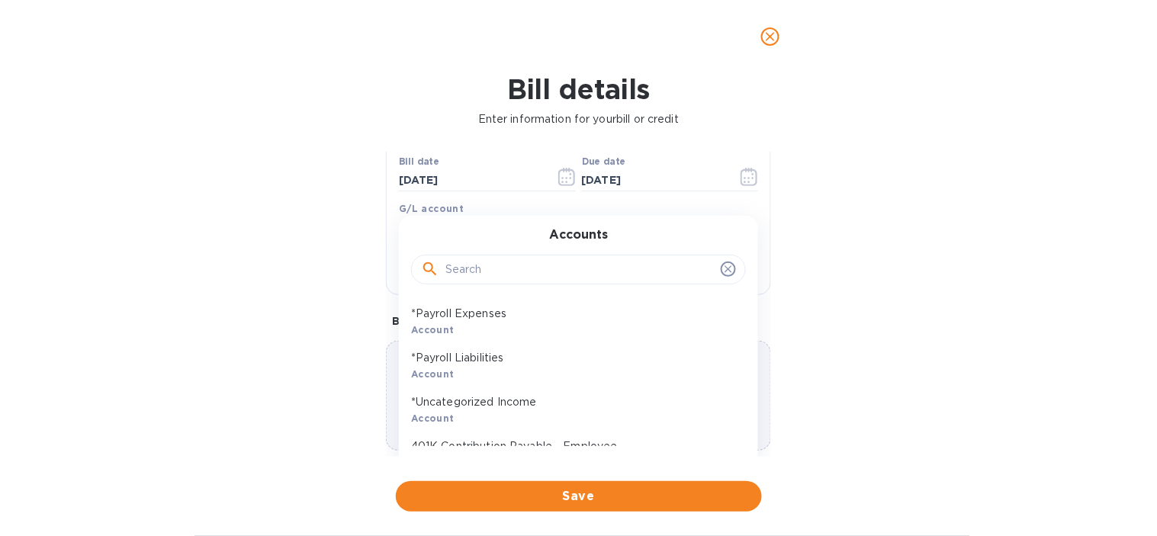
click at [474, 276] on input "text" at bounding box center [579, 269] width 269 height 23
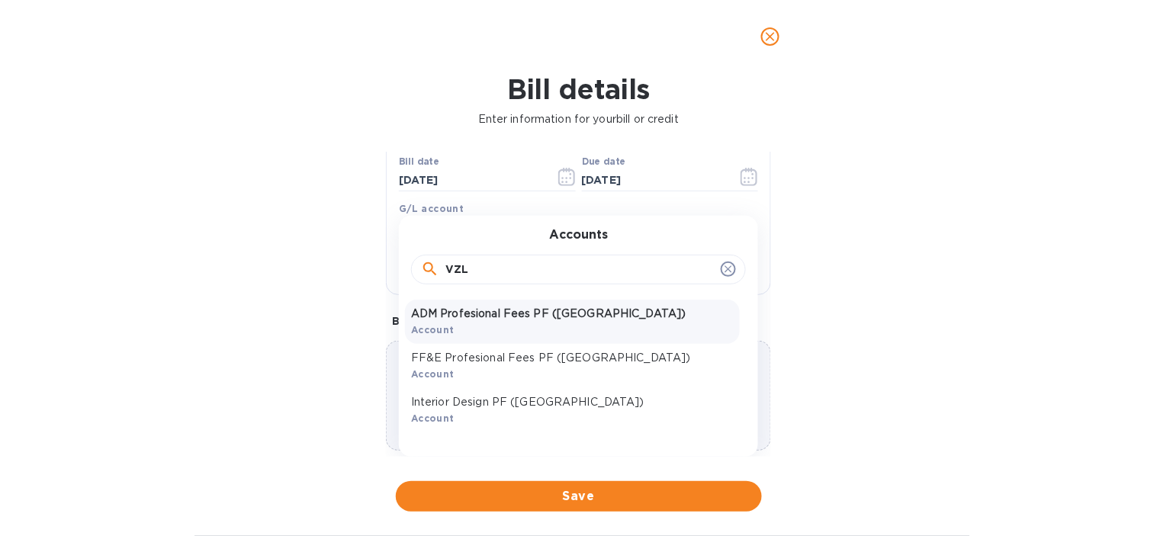
type input "VZL"
click at [486, 316] on p "ADM Profesional Fees PF ([GEOGRAPHIC_DATA])" at bounding box center [572, 314] width 323 height 16
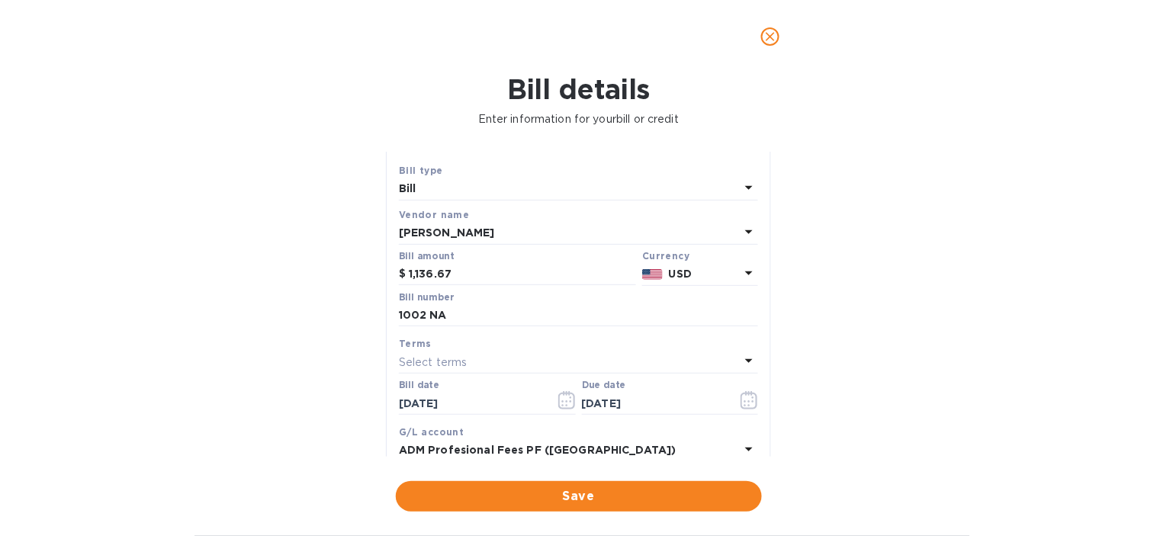
scroll to position [0, 0]
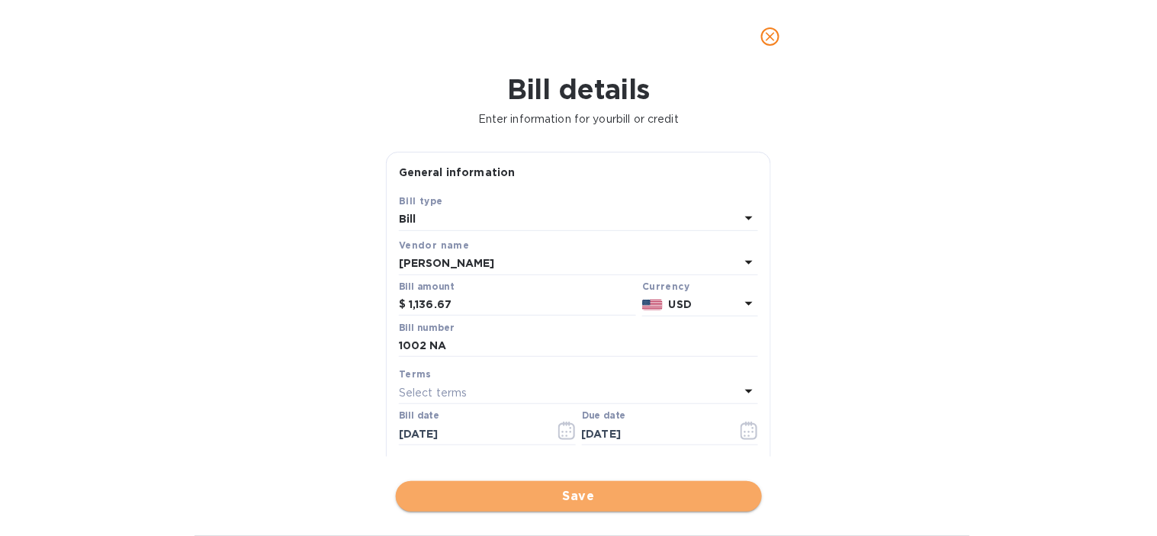
click at [509, 501] on span "Save" at bounding box center [579, 496] width 342 height 18
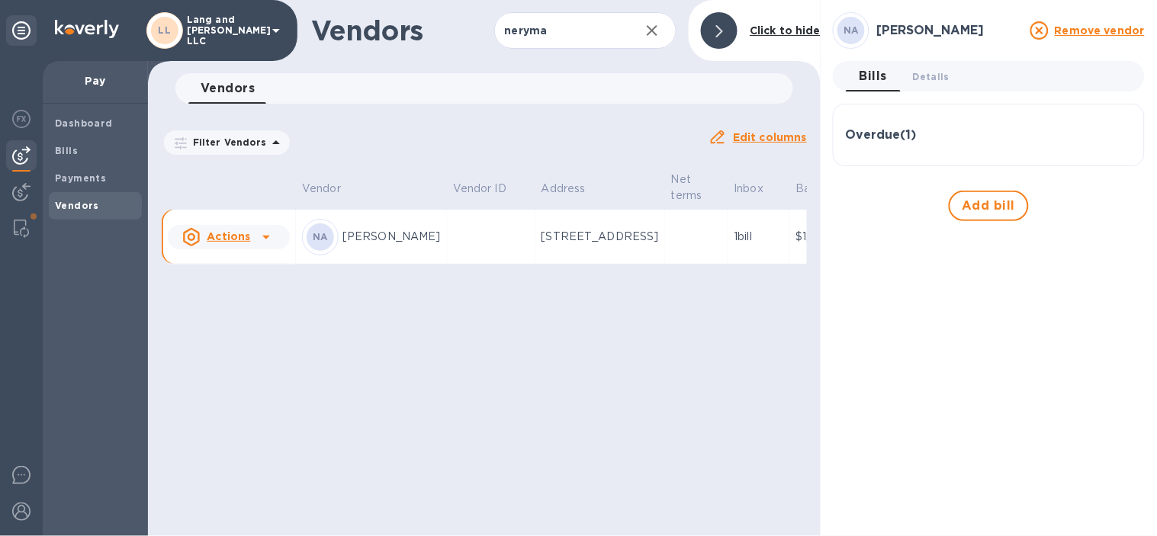
click at [654, 39] on icon "button" at bounding box center [652, 30] width 18 height 18
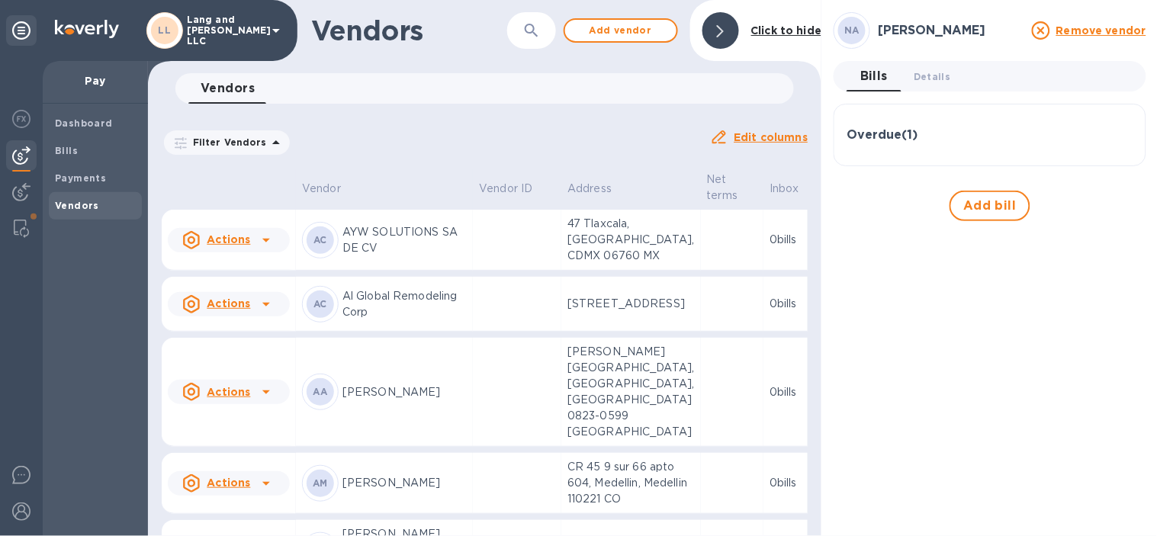
click at [535, 29] on icon "button" at bounding box center [531, 30] width 13 height 13
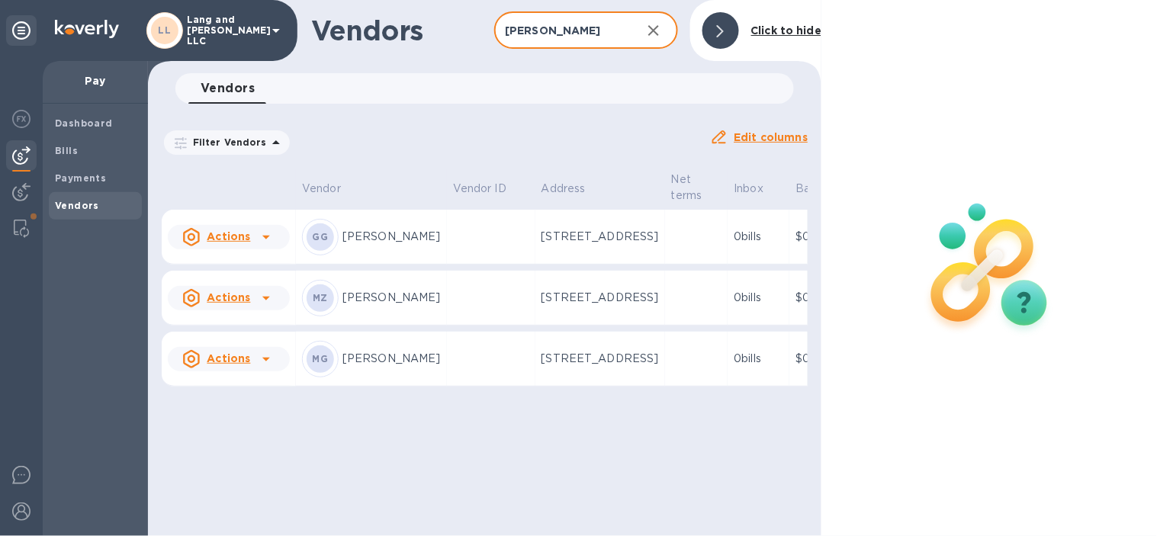
type input "GABRIEL"
click at [541, 245] on p "[STREET_ADDRESS]" at bounding box center [599, 237] width 117 height 16
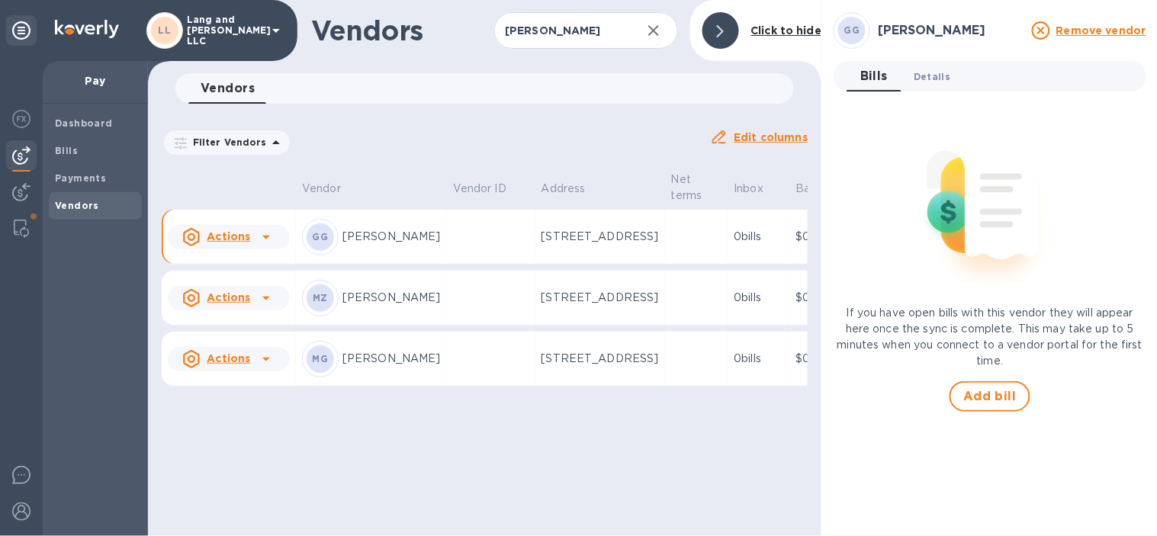
click at [938, 64] on button "Details 0" at bounding box center [931, 76] width 61 height 30
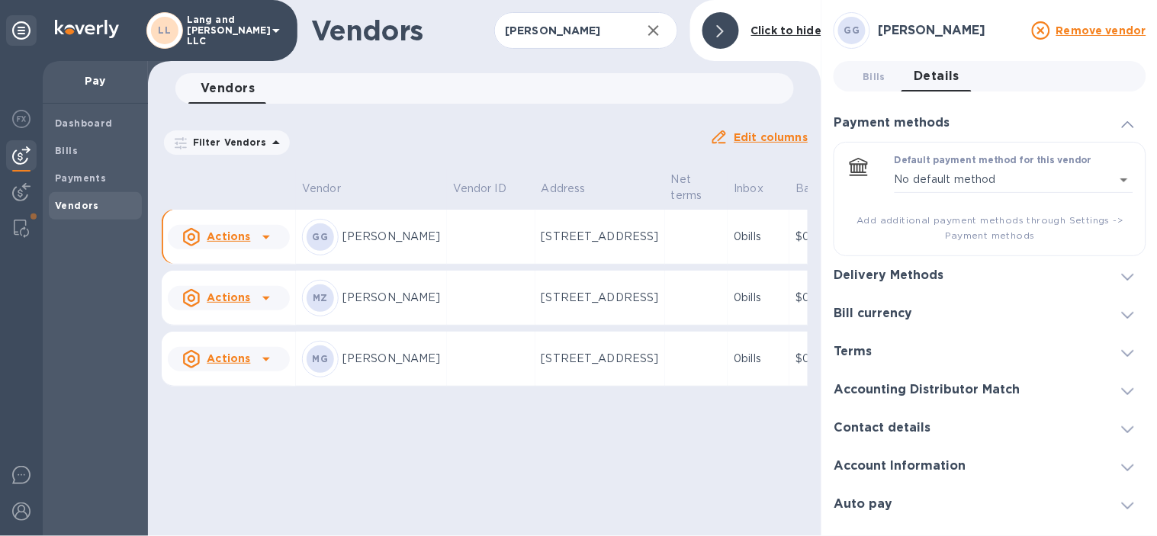
click at [955, 270] on div "Delivery Methods" at bounding box center [989, 275] width 313 height 38
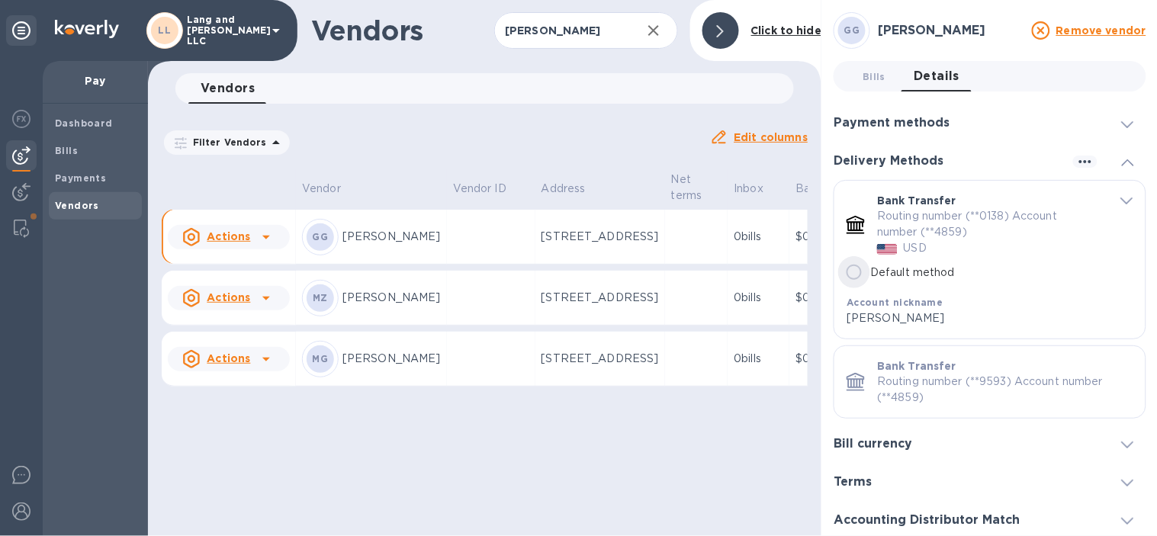
click at [854, 271] on input "Default method" at bounding box center [854, 272] width 32 height 32
radio input "true"
click at [851, 272] on input "Default method" at bounding box center [854, 272] width 32 height 32
click at [878, 73] on span "Bills 0" at bounding box center [873, 77] width 23 height 16
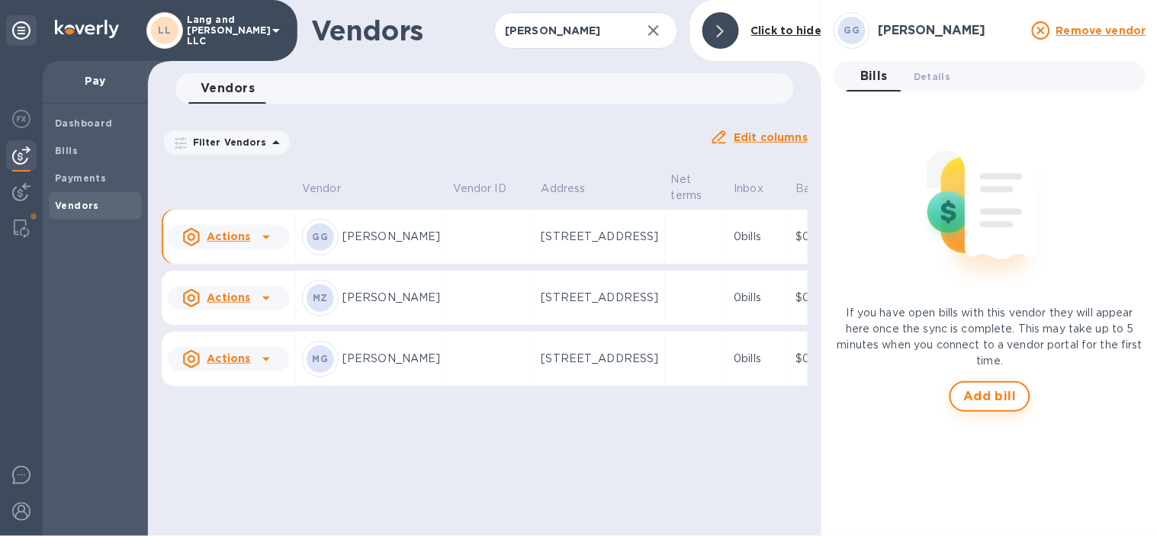
click at [993, 390] on span "Add bill" at bounding box center [989, 396] width 53 height 18
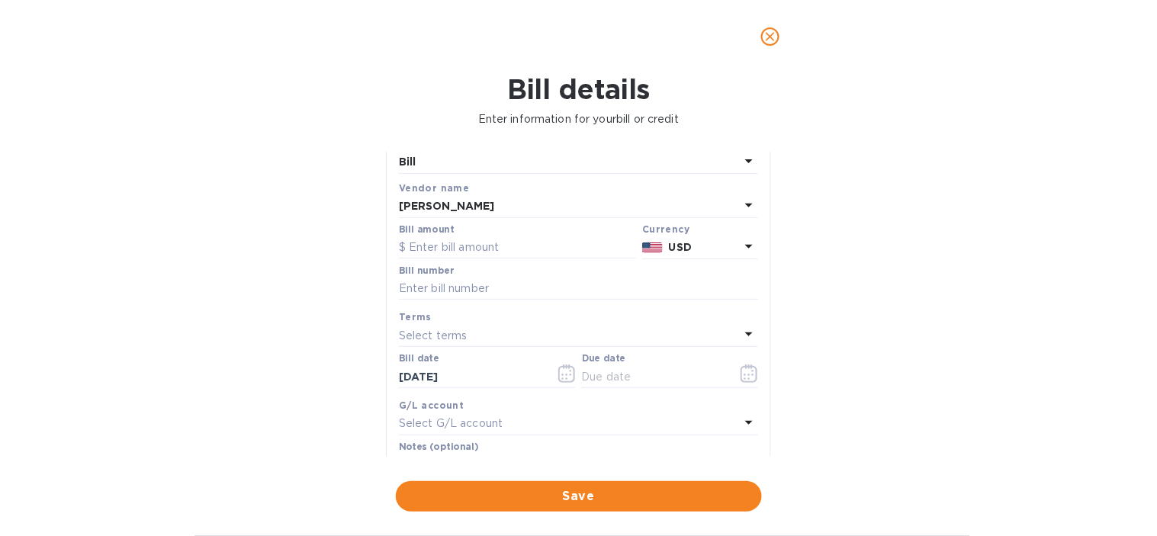
scroll to position [85, 0]
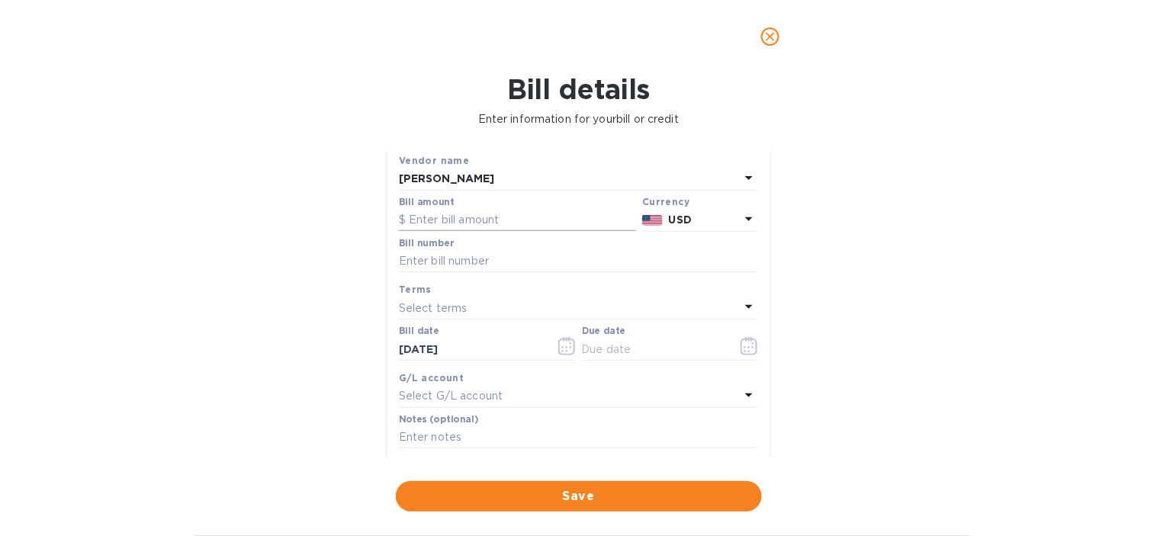
click at [474, 214] on input "text" at bounding box center [517, 220] width 237 height 23
click at [424, 221] on input "text" at bounding box center [517, 220] width 237 height 23
type input "1,220"
click at [896, 226] on div "Bill details Enter information for your bill or credit General information Save…" at bounding box center [578, 304] width 1157 height 463
click at [500, 261] on input "text" at bounding box center [578, 261] width 359 height 23
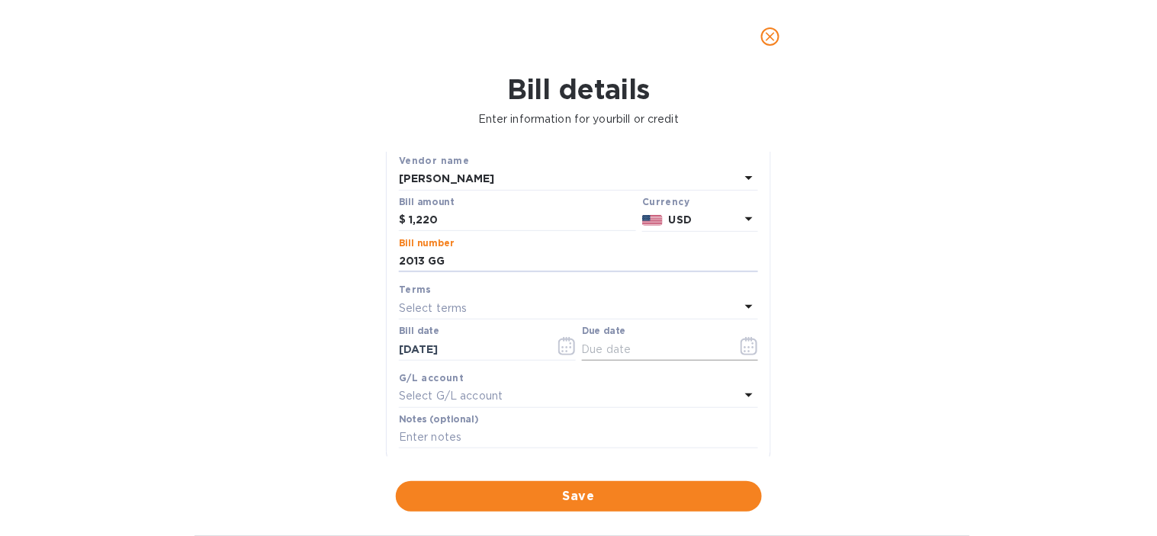
type input "2013 GG"
click at [747, 348] on icon "button" at bounding box center [749, 346] width 18 height 18
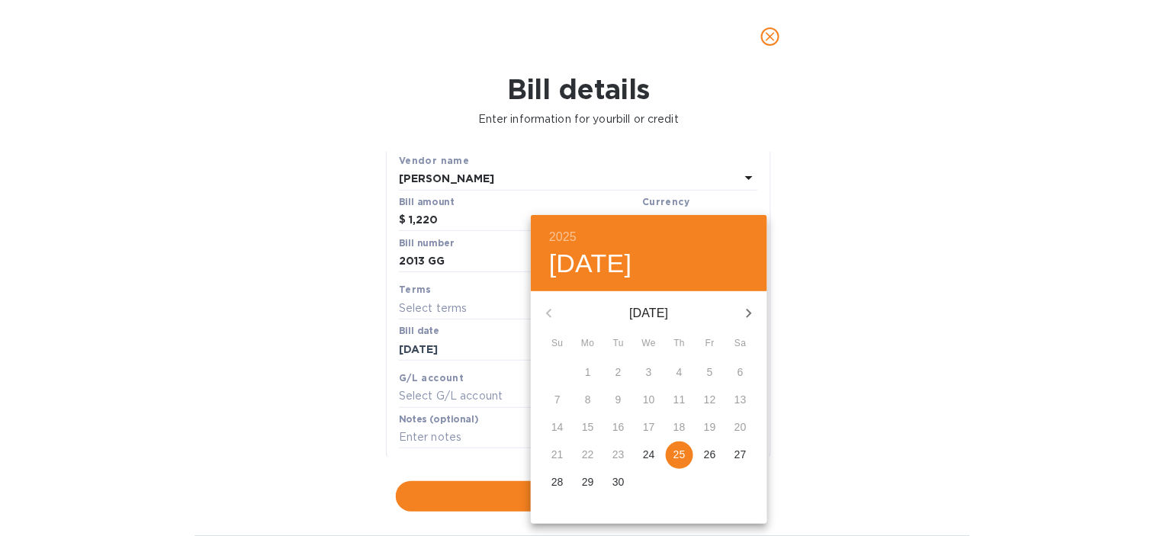
click at [686, 454] on span "25" at bounding box center [679, 454] width 27 height 15
type input "[DATE]"
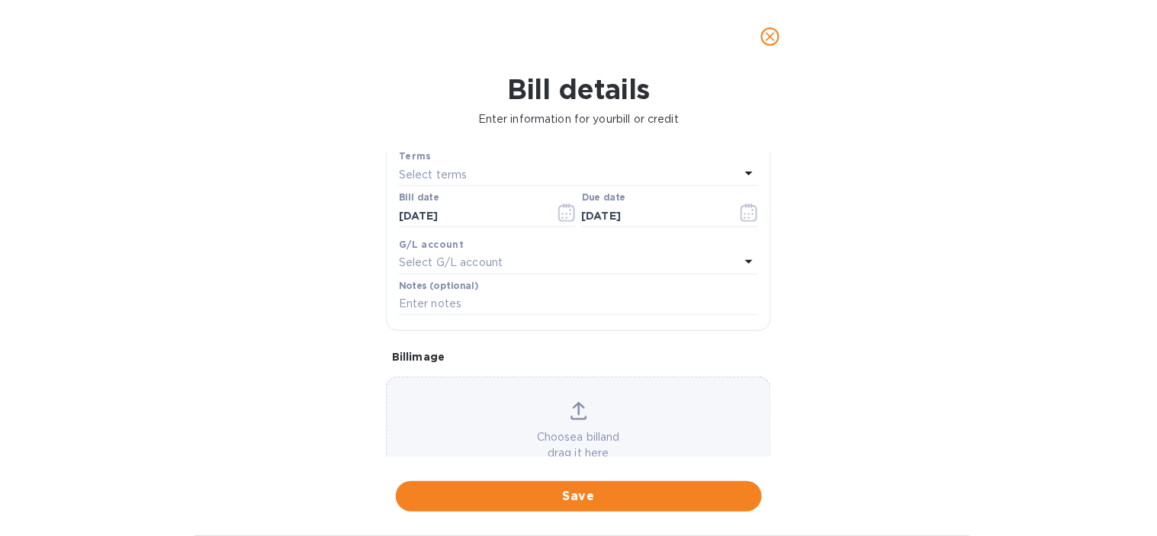
scroll to position [268, 0]
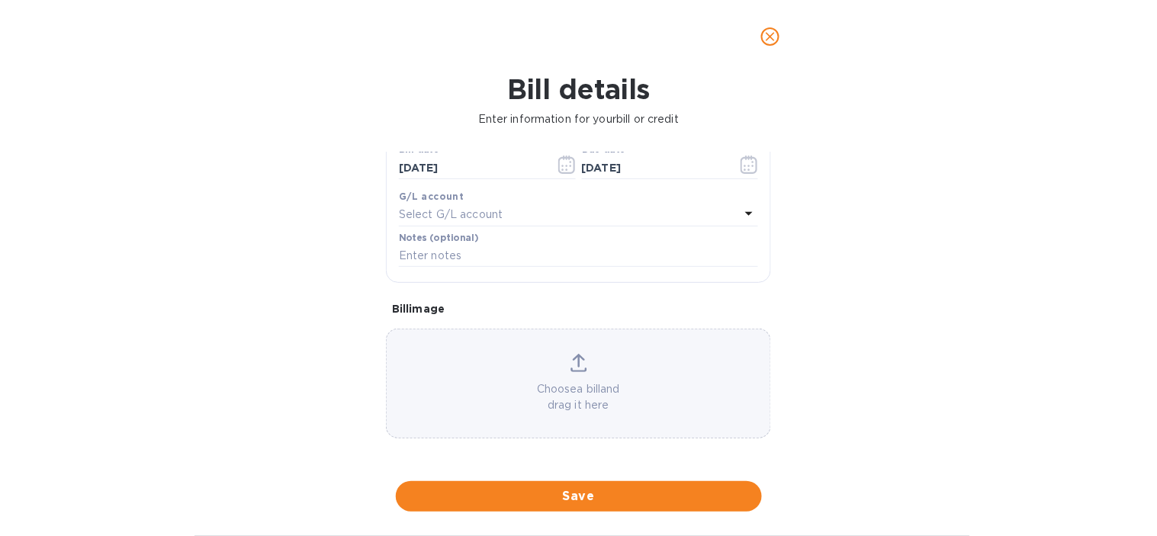
click at [477, 214] on p "Select G/L account" at bounding box center [451, 215] width 104 height 16
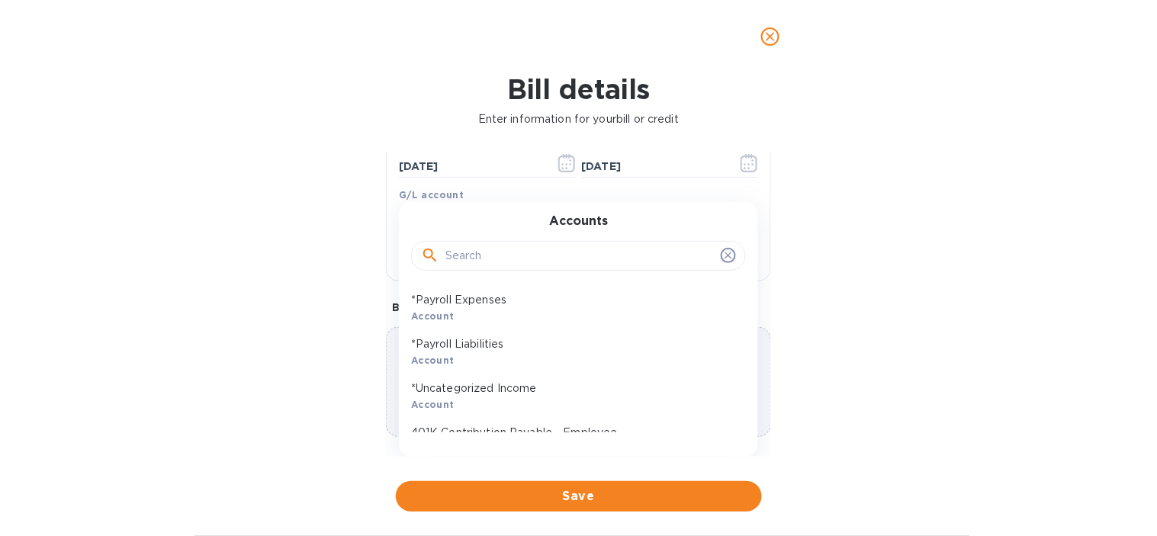
click at [484, 264] on input "text" at bounding box center [579, 256] width 269 height 23
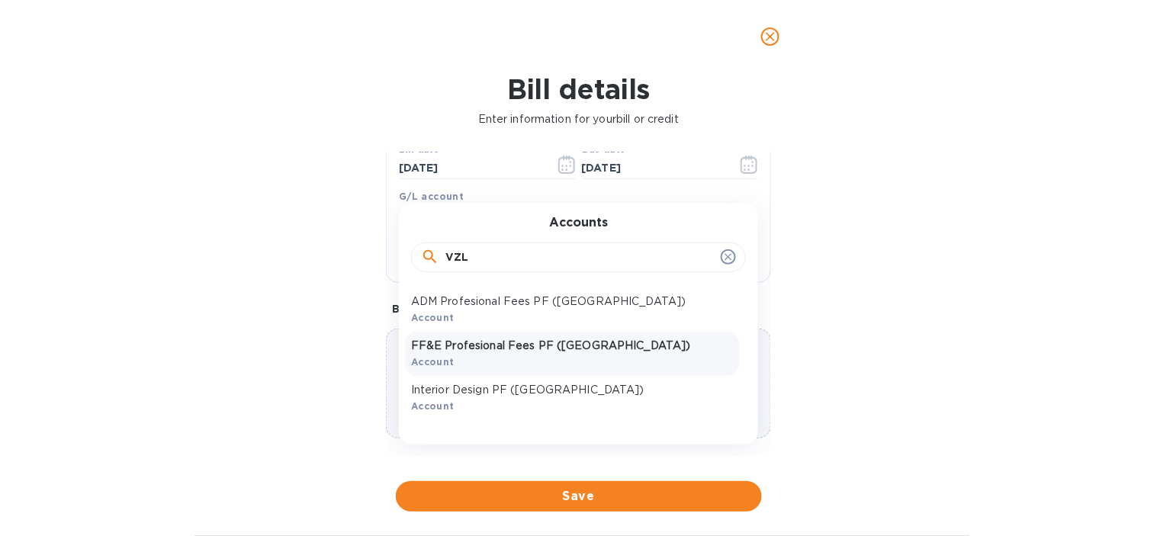
type input "VZL"
click at [482, 348] on p "FF&E Profesional Fees PF ([GEOGRAPHIC_DATA])" at bounding box center [572, 346] width 323 height 16
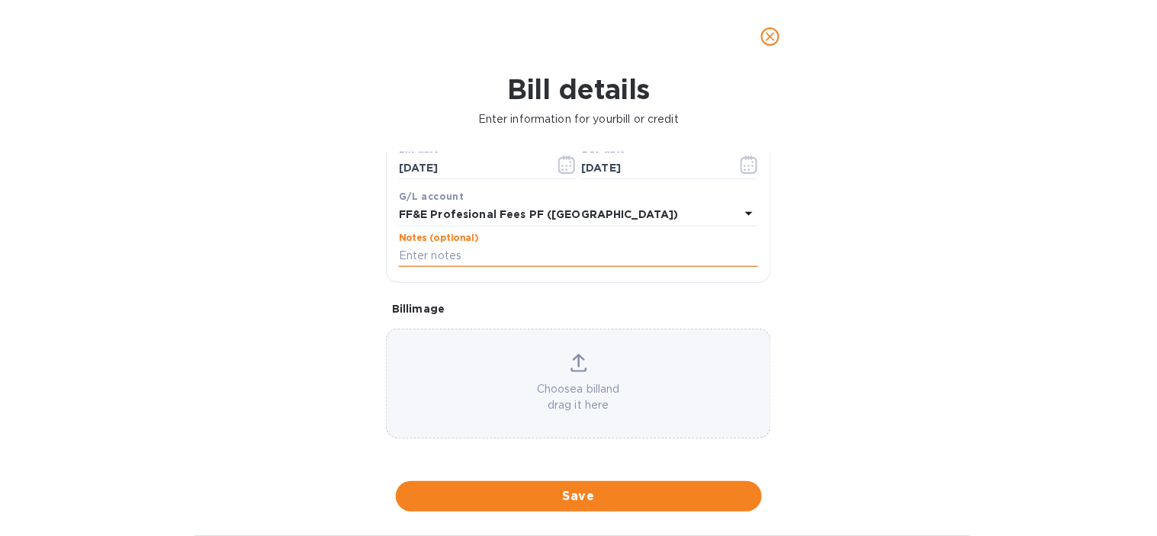
click at [450, 255] on input "text" at bounding box center [578, 256] width 359 height 23
click at [927, 303] on div "Bill details Enter information for your bill or credit General information Save…" at bounding box center [578, 304] width 1157 height 463
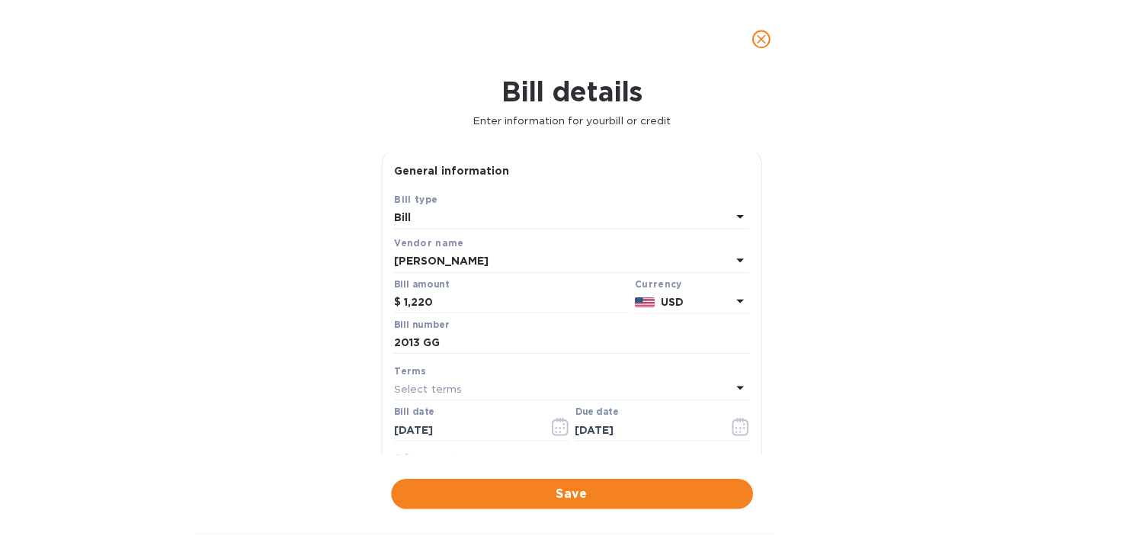
scroll to position [0, 0]
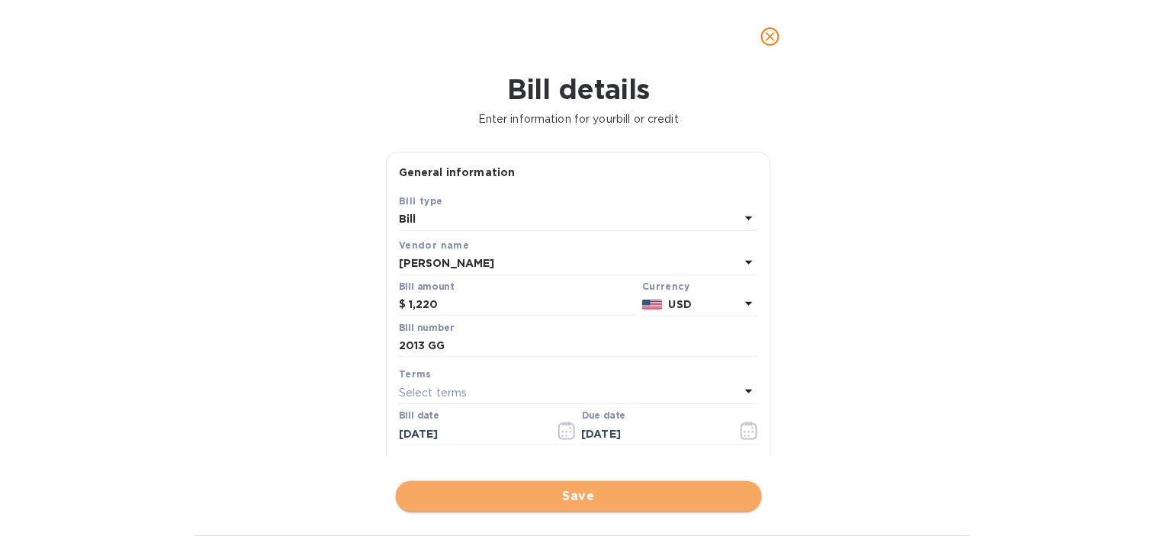
click at [515, 496] on span "Save" at bounding box center [579, 496] width 342 height 18
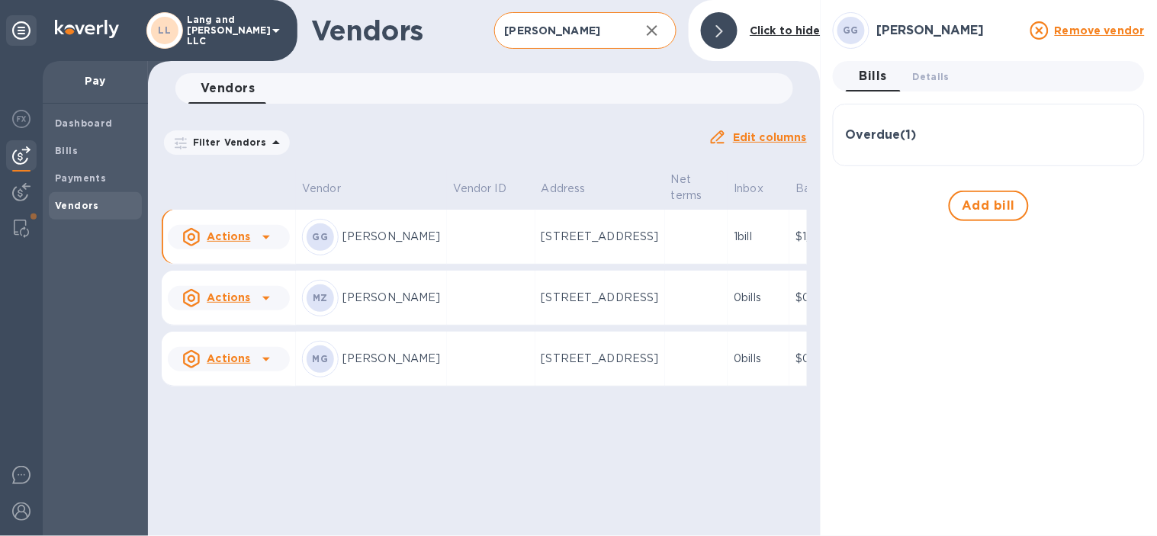
click at [591, 27] on input "GABRIEL" at bounding box center [561, 30] width 134 height 37
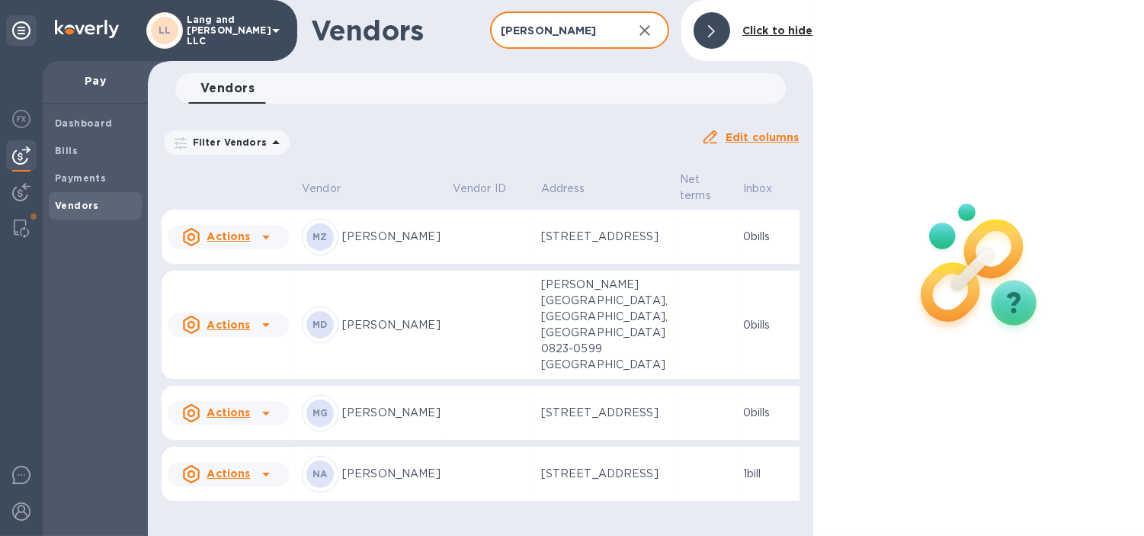
type input "MARÍA"
click at [386, 421] on p "María Gabriela González" at bounding box center [391, 413] width 98 height 16
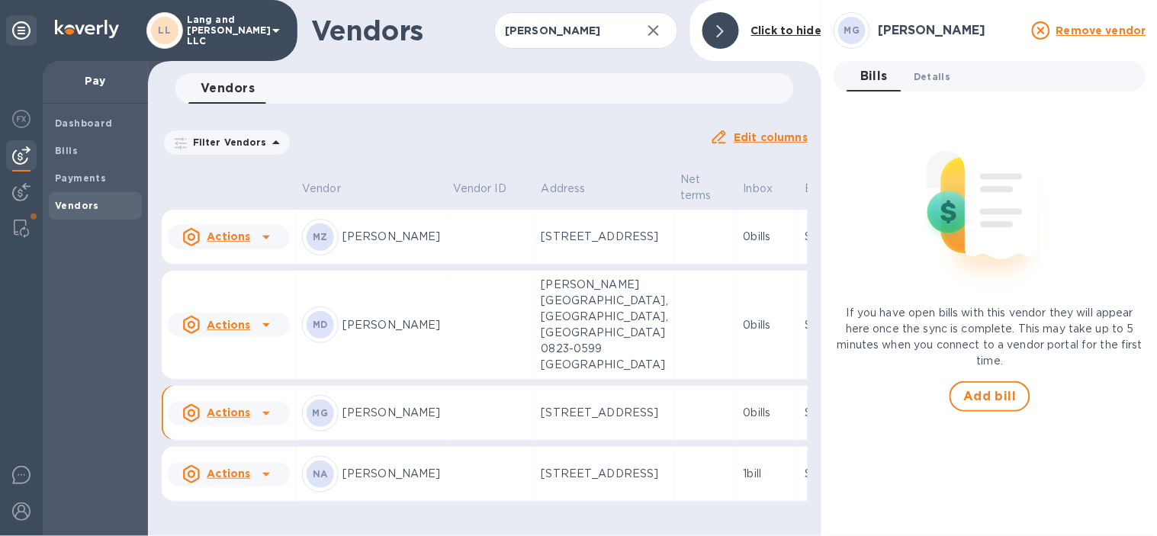
click at [939, 87] on button "Details 0" at bounding box center [931, 76] width 61 height 30
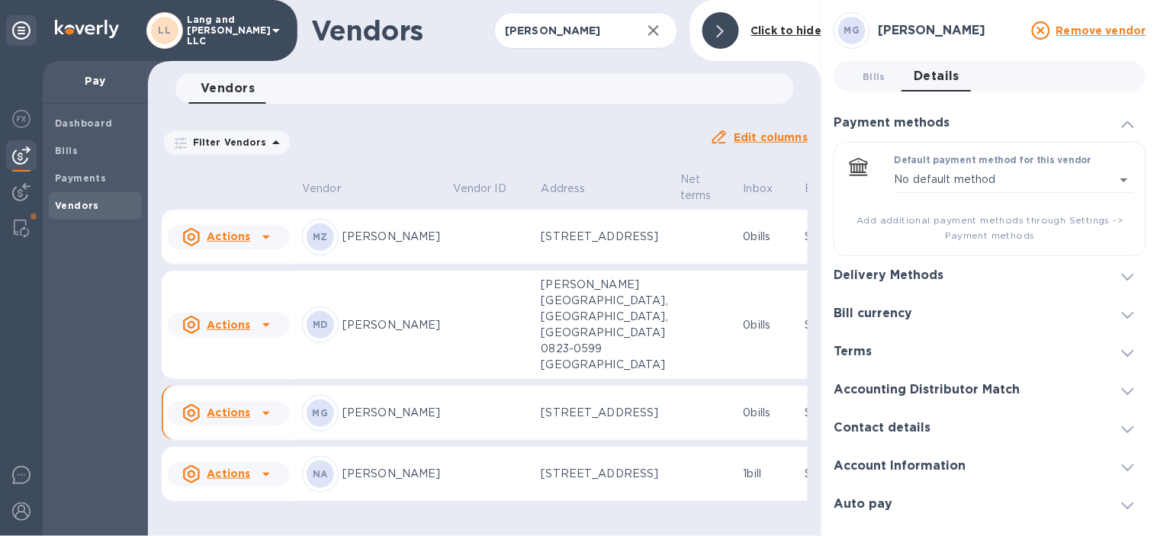
click at [869, 278] on h3 "Delivery Methods" at bounding box center [888, 275] width 110 height 14
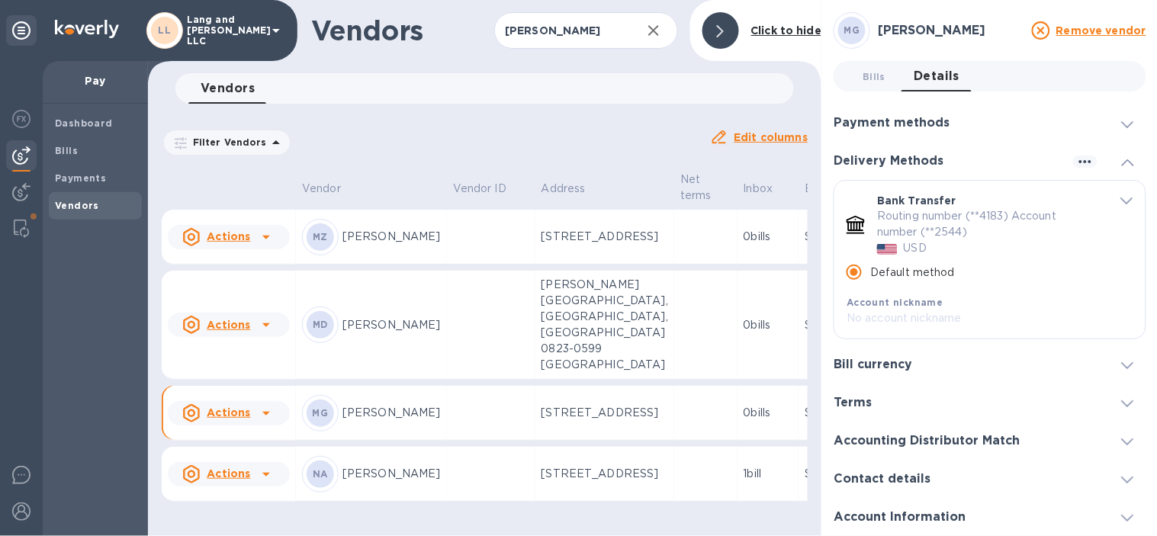
click at [724, 20] on div at bounding box center [720, 30] width 37 height 37
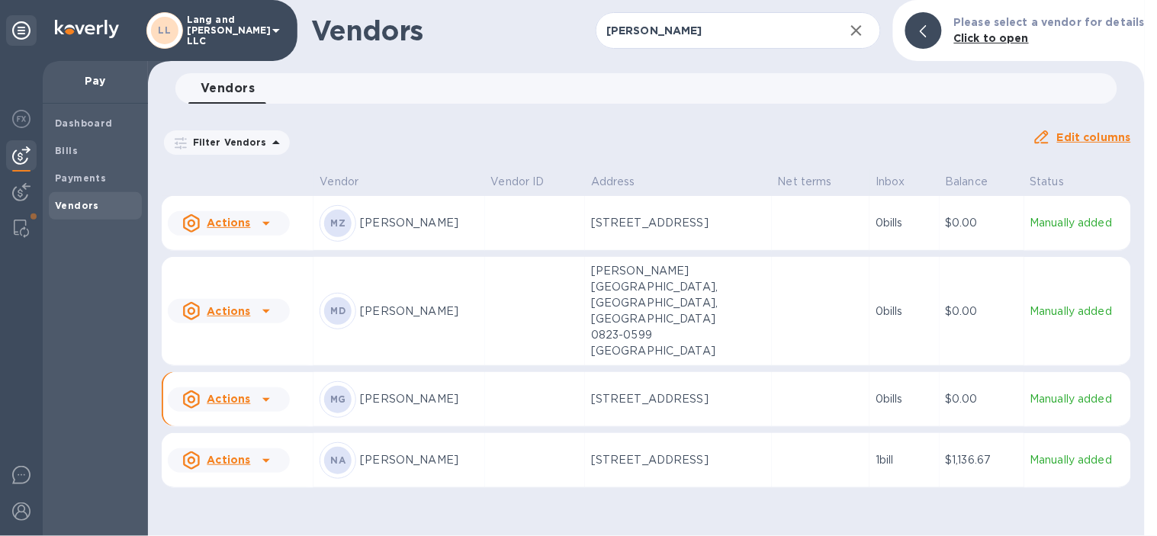
click at [926, 34] on icon at bounding box center [923, 31] width 7 height 12
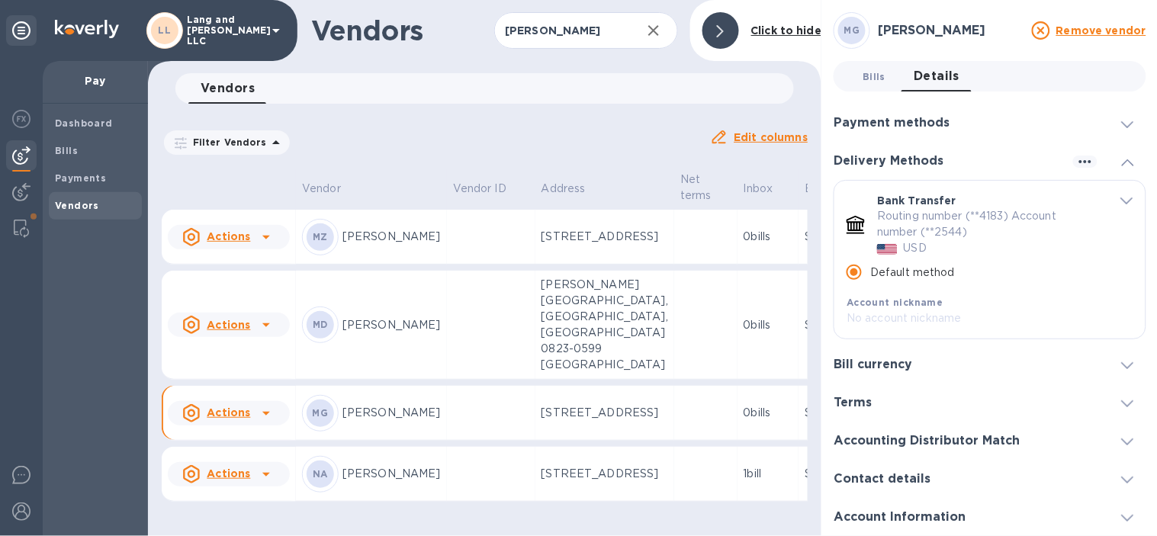
click at [875, 79] on span "Bills 0" at bounding box center [873, 77] width 23 height 16
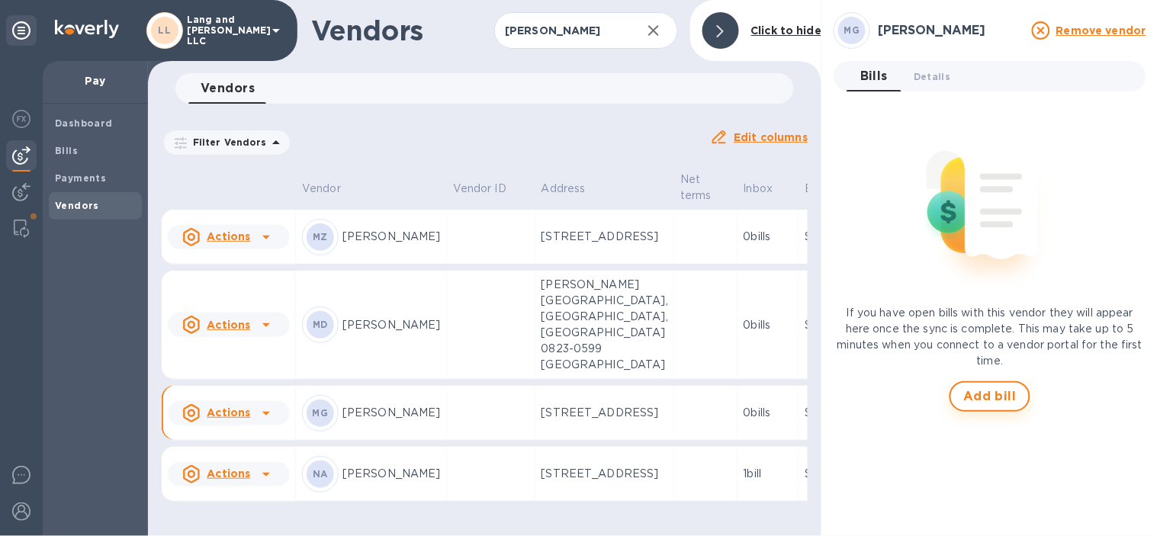
click at [987, 399] on span "Add bill" at bounding box center [989, 396] width 53 height 18
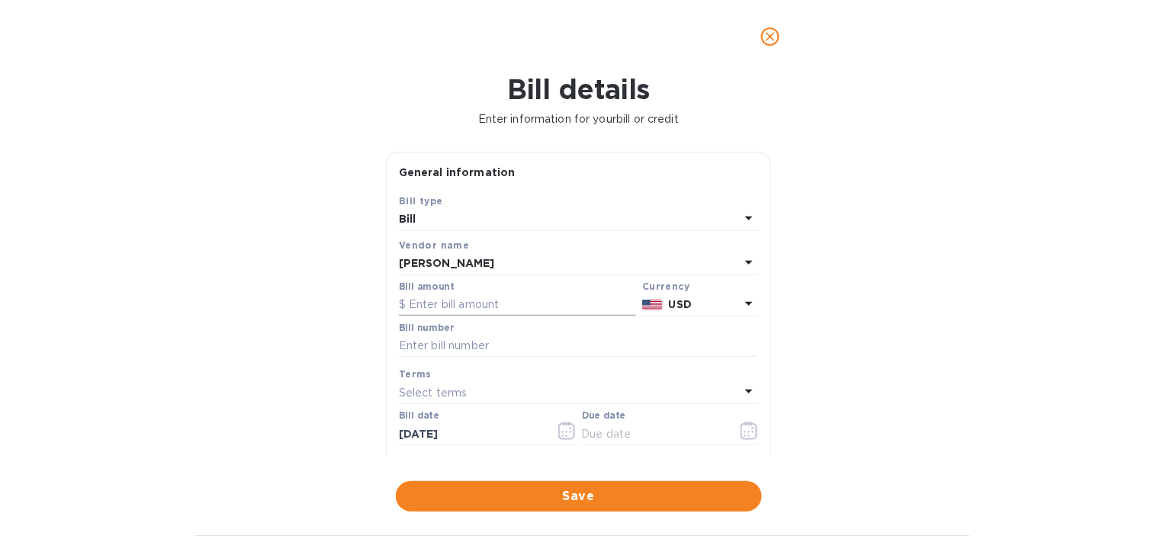
click at [445, 308] on input "text" at bounding box center [517, 305] width 237 height 23
type input "560"
click at [942, 301] on div "Bill details Enter information for your bill or credit General information Save…" at bounding box center [578, 304] width 1157 height 463
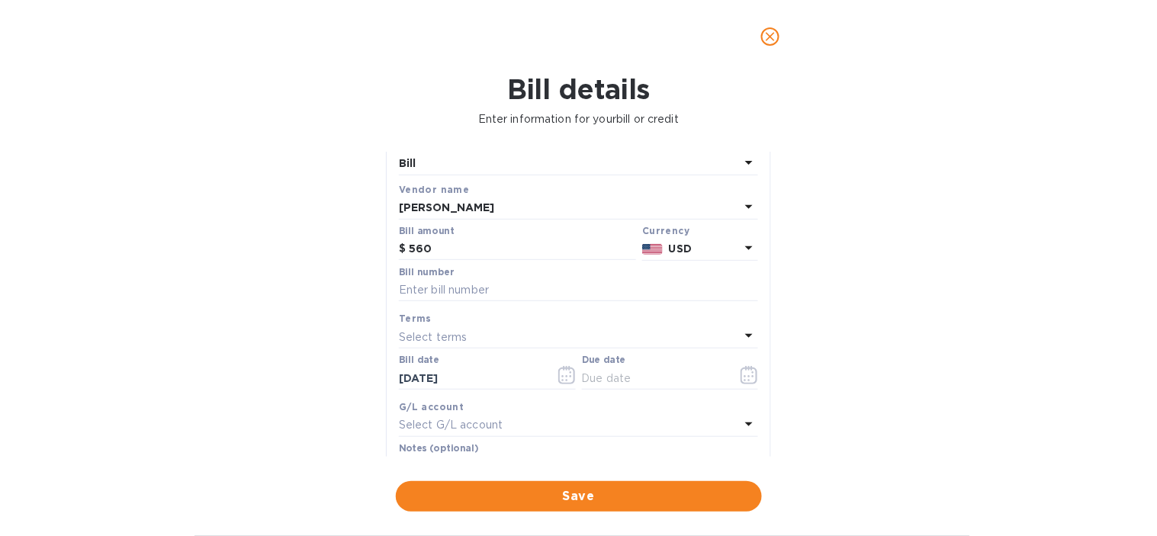
scroll to position [85, 0]
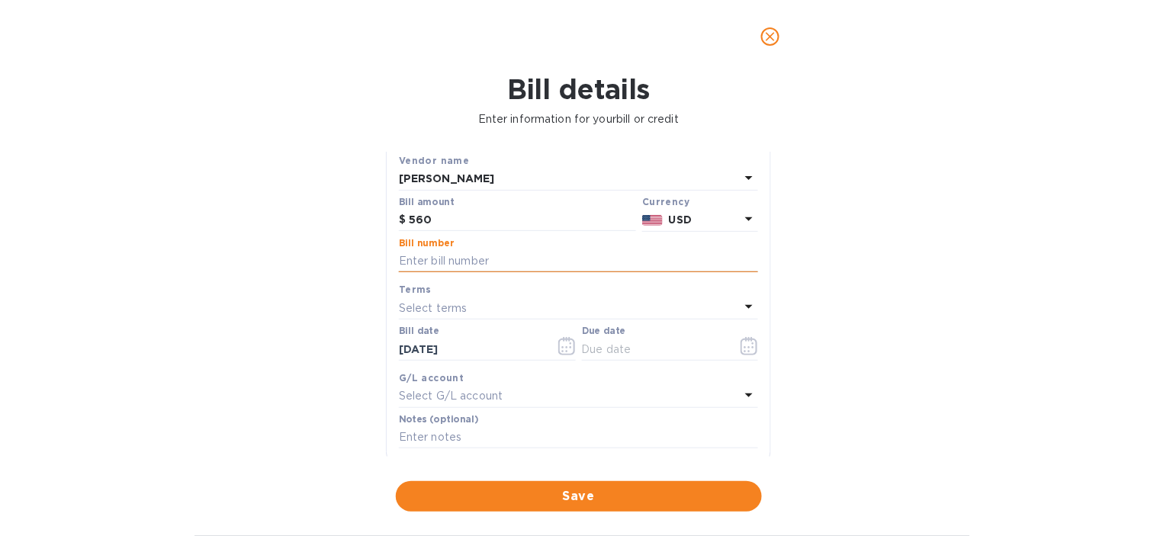
click at [443, 263] on input "text" at bounding box center [578, 261] width 359 height 23
type input "4018 MG"
click at [734, 352] on button "button" at bounding box center [749, 346] width 36 height 37
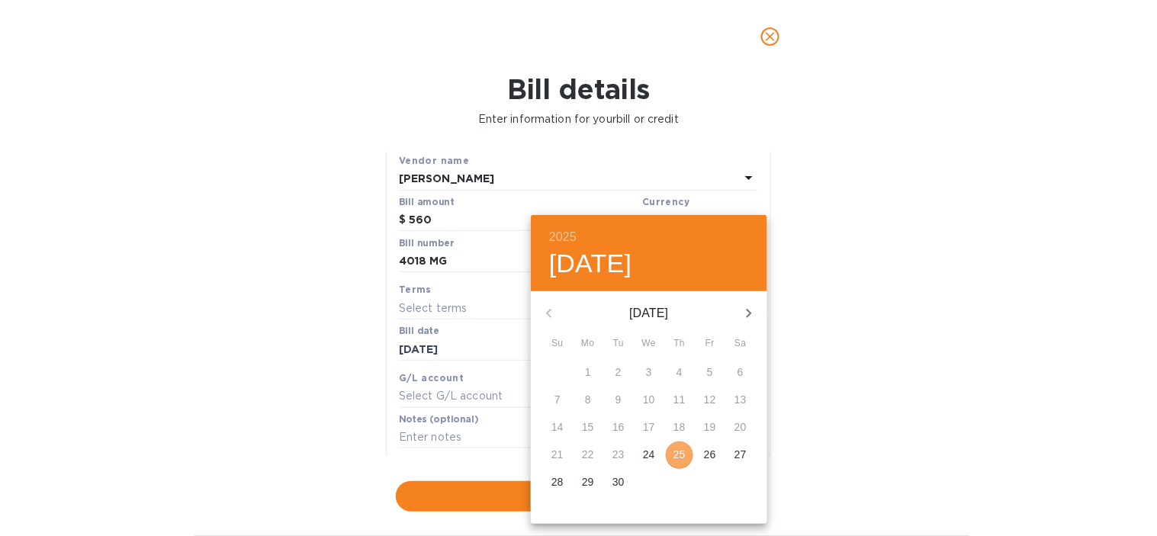
drag, startPoint x: 692, startPoint y: 453, endPoint x: 682, endPoint y: 451, distance: 10.2
click at [684, 451] on span "25" at bounding box center [679, 454] width 27 height 15
type input "[DATE]"
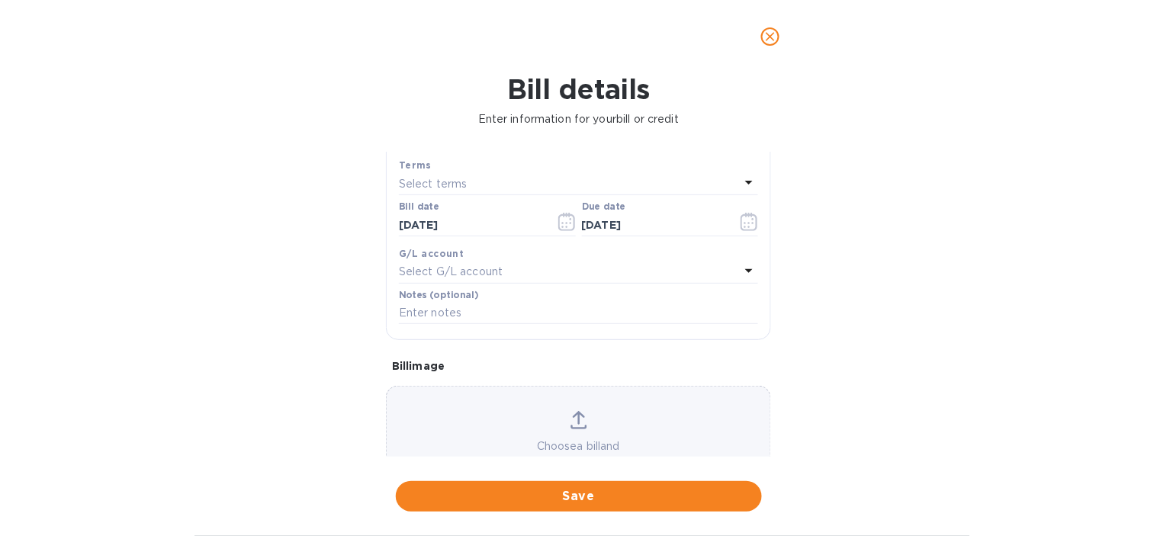
scroll to position [254, 0]
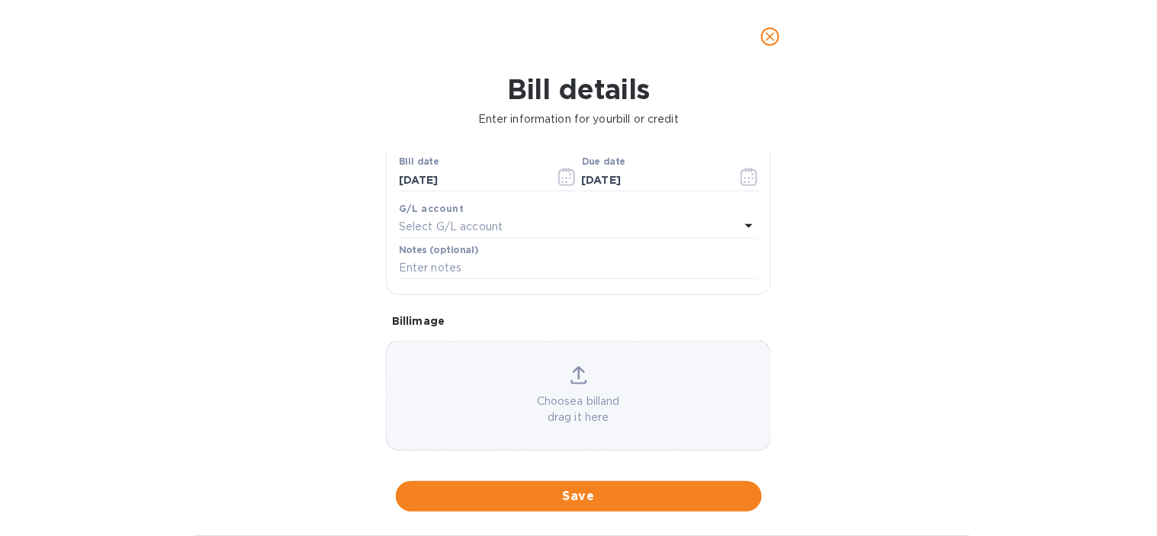
click at [455, 230] on p "Select G/L account" at bounding box center [451, 227] width 104 height 16
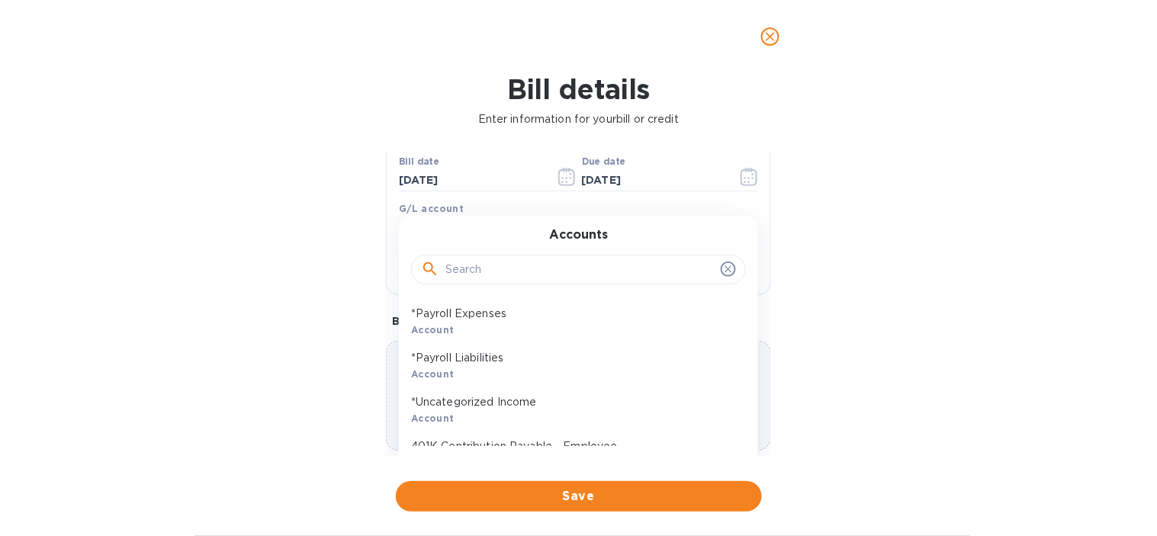
click at [490, 267] on input "text" at bounding box center [579, 269] width 269 height 23
type input "Z"
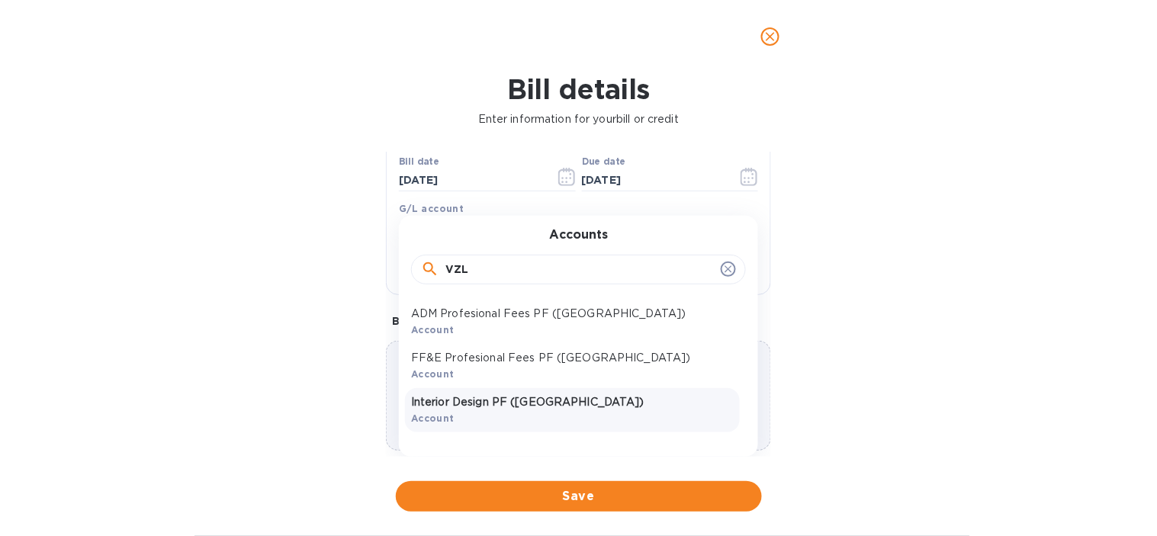
type input "VZL"
click at [535, 406] on p "Interior Design PF ([GEOGRAPHIC_DATA])" at bounding box center [572, 402] width 323 height 16
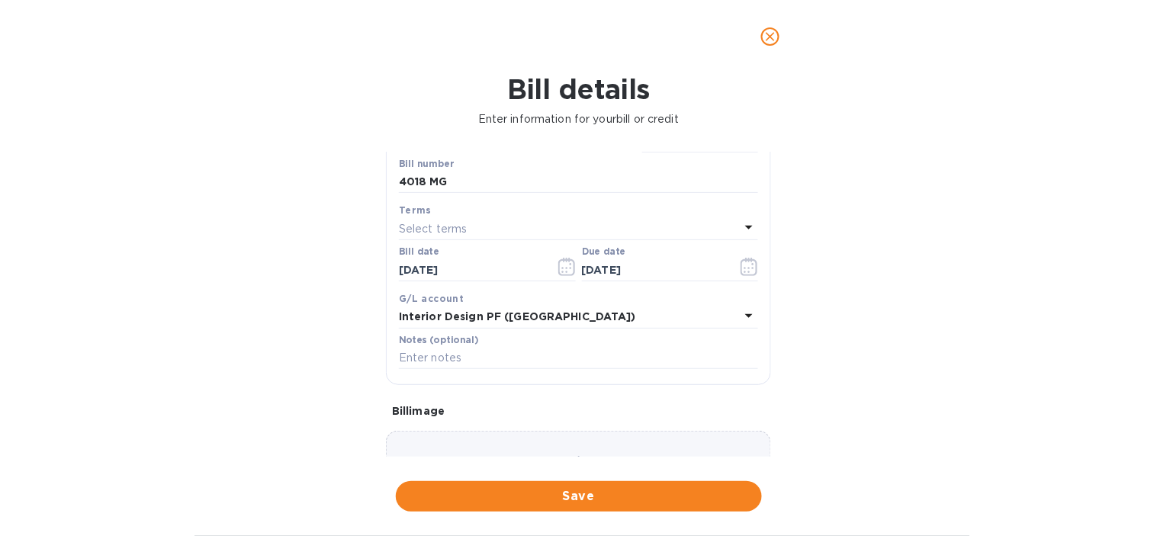
scroll to position [85, 0]
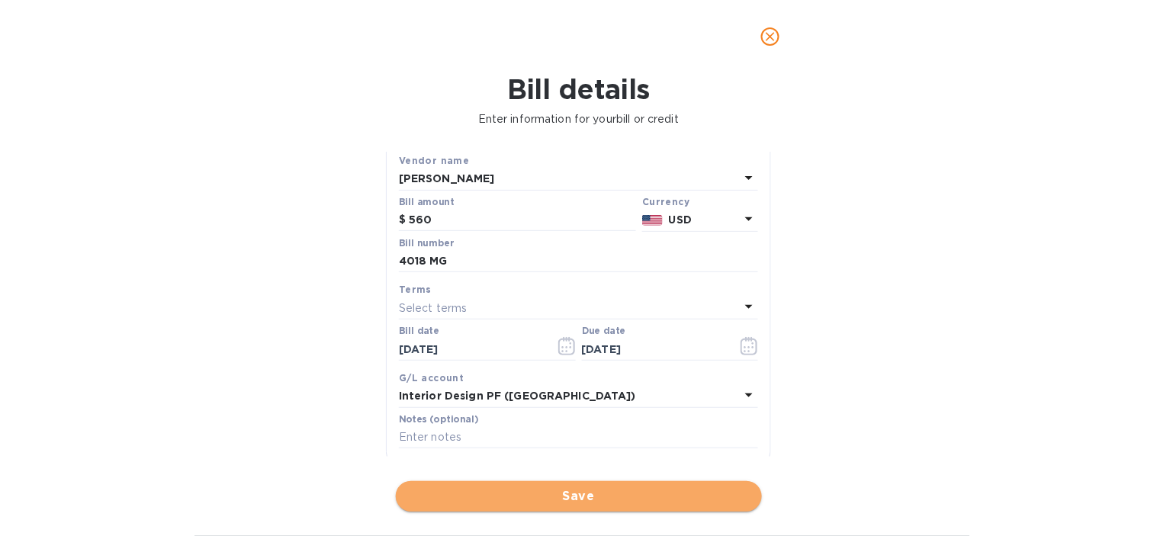
click at [512, 496] on span "Save" at bounding box center [579, 496] width 342 height 18
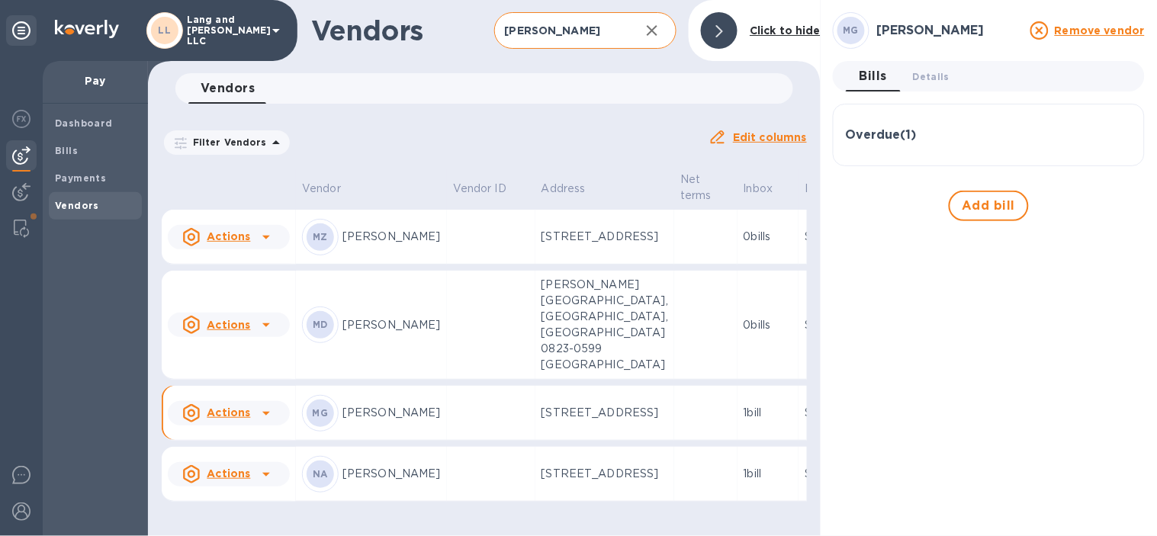
click at [572, 35] on input "MARÍA" at bounding box center [561, 30] width 134 height 37
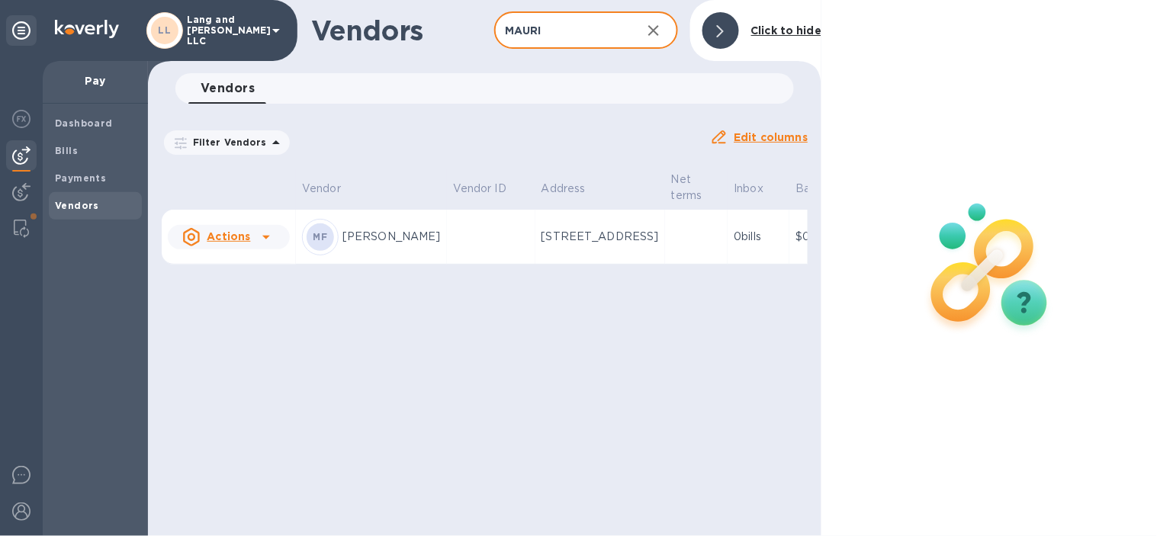
type input "MAURI"
click at [563, 242] on p "4147 Singing Creek Lane, Orlando, FL 32809 US" at bounding box center [599, 237] width 117 height 16
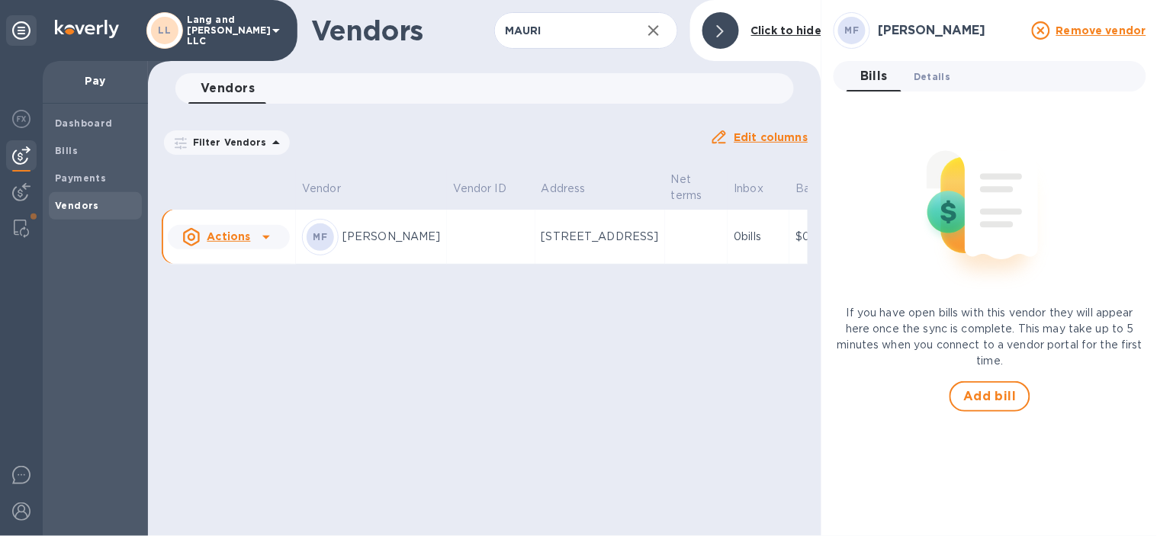
click at [923, 73] on span "Details 0" at bounding box center [931, 77] width 37 height 16
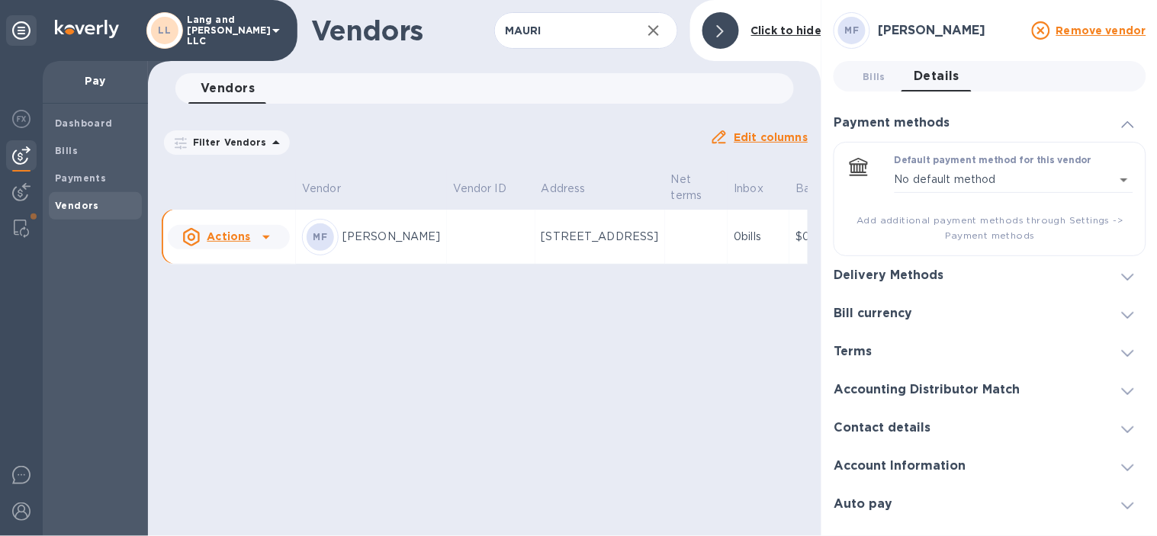
click at [900, 284] on div "Delivery Methods" at bounding box center [989, 275] width 313 height 38
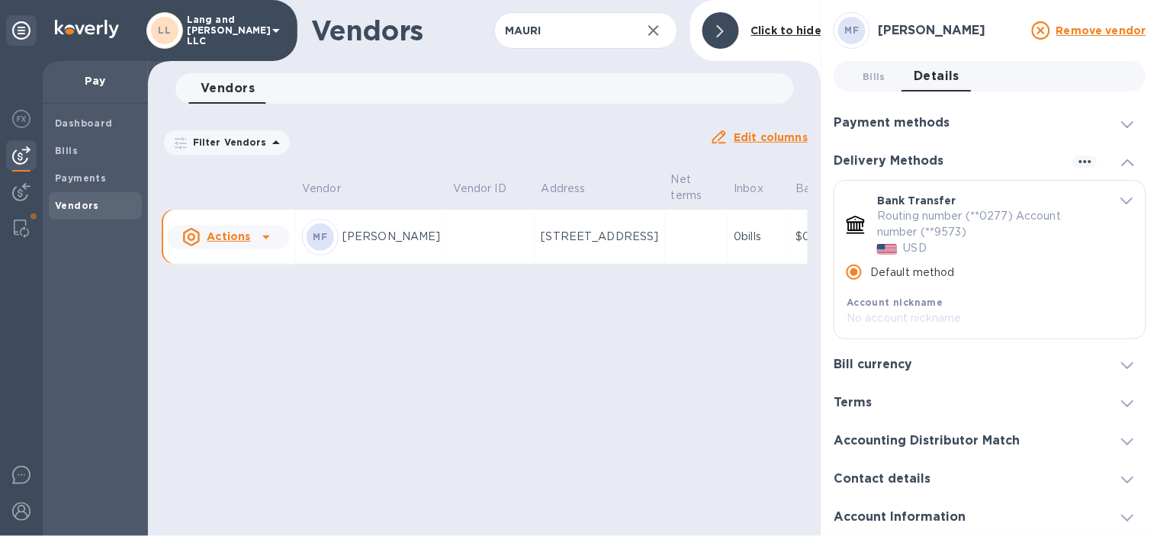
click at [862, 65] on button "Bills 0" at bounding box center [873, 76] width 55 height 30
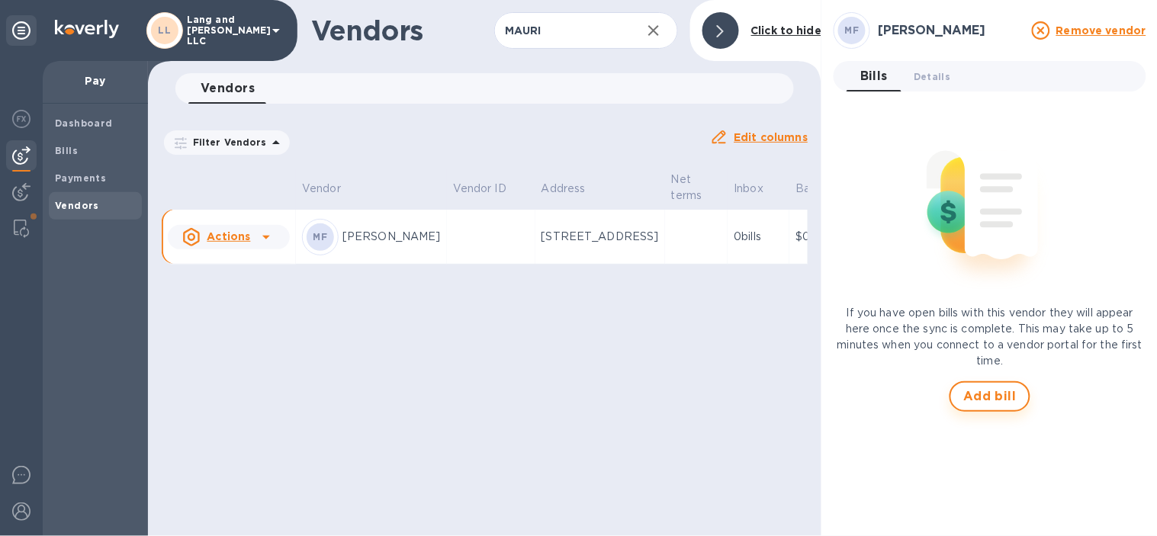
click at [981, 397] on span "Add bill" at bounding box center [989, 396] width 53 height 18
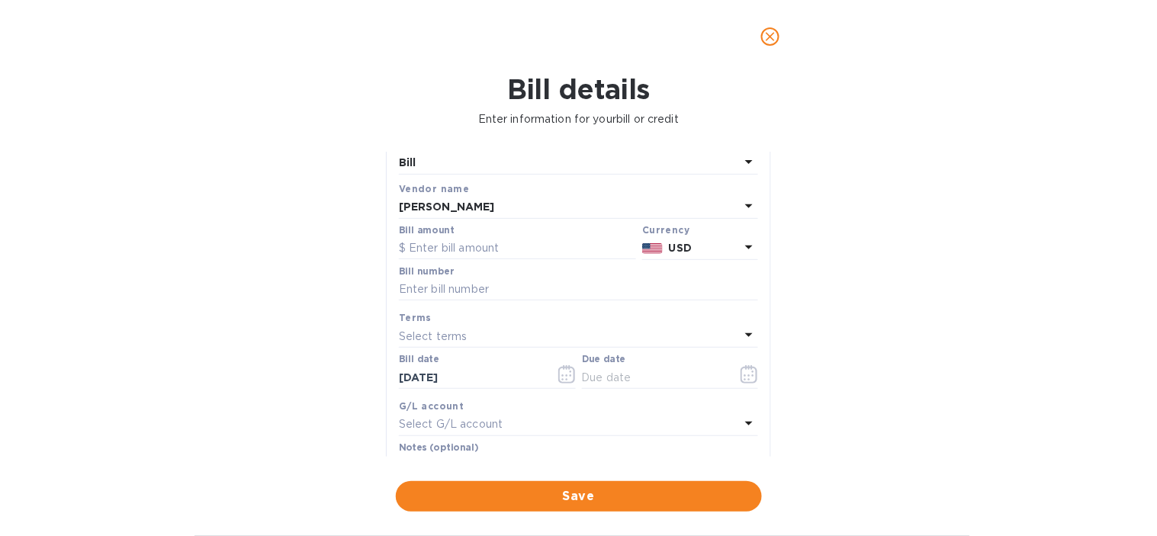
scroll to position [85, 0]
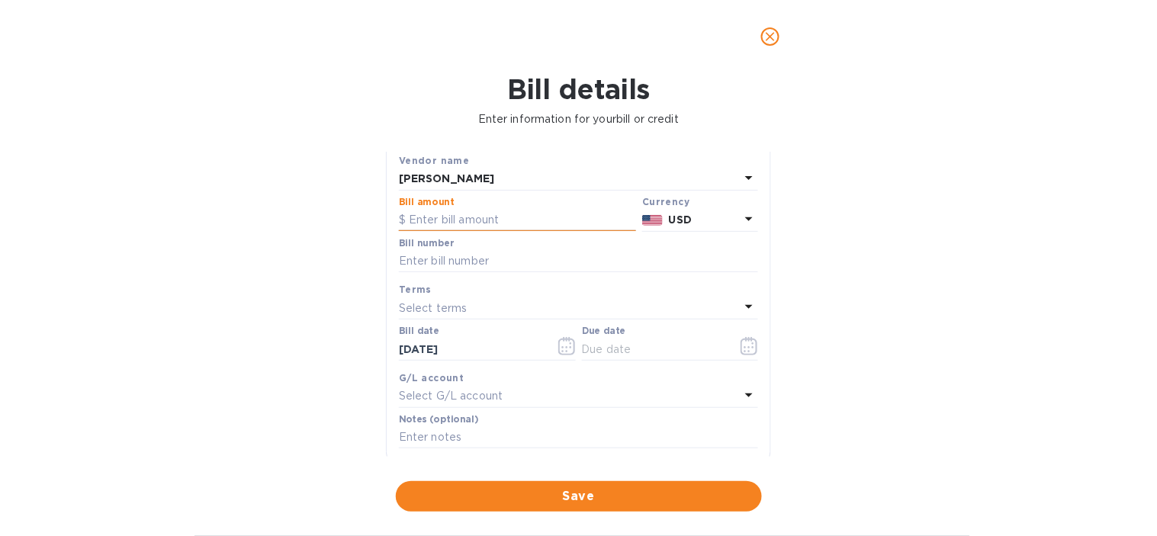
click at [481, 226] on input "text" at bounding box center [517, 220] width 237 height 23
type input "800"
click at [308, 252] on div "Bill details Enter information for your bill or credit General information Save…" at bounding box center [578, 304] width 1157 height 463
click at [438, 268] on input "text" at bounding box center [578, 261] width 359 height 23
type input "2010 MF"
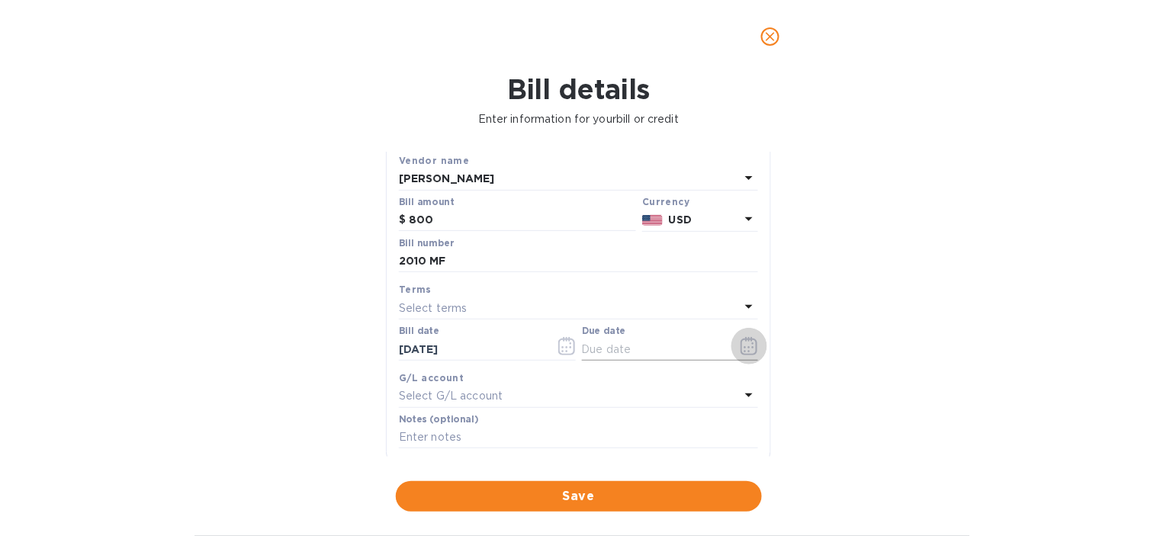
click at [740, 349] on icon "button" at bounding box center [749, 346] width 18 height 18
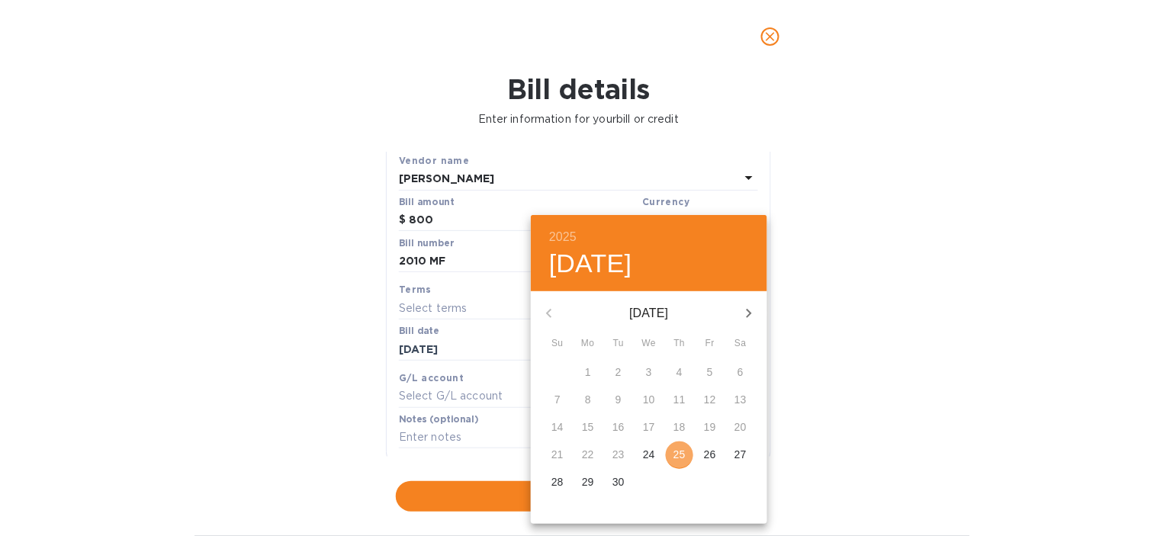
click at [685, 461] on p "25" at bounding box center [679, 454] width 12 height 15
type input "[DATE]"
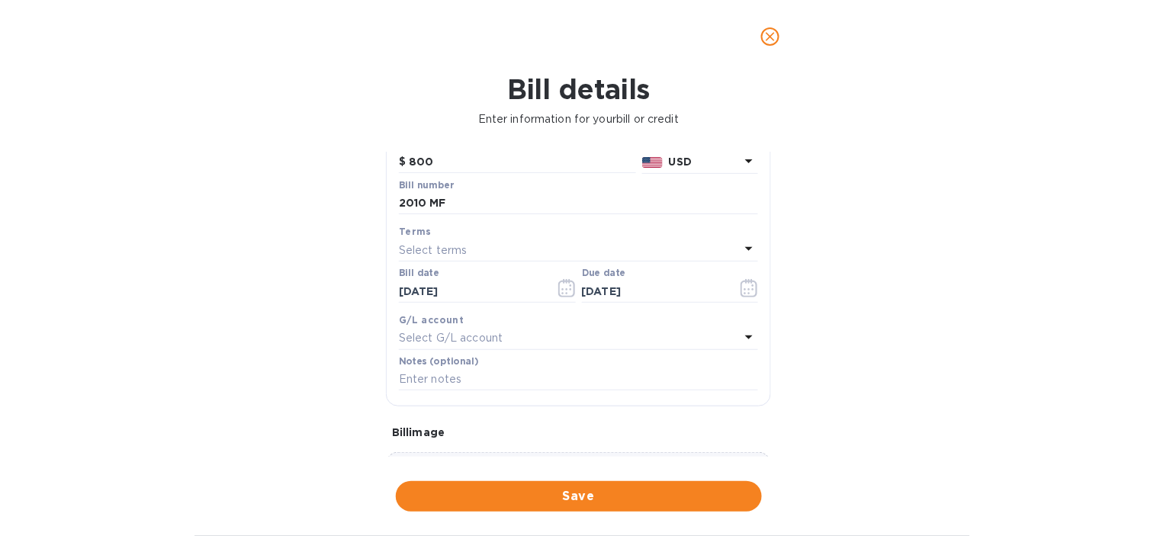
scroll to position [169, 0]
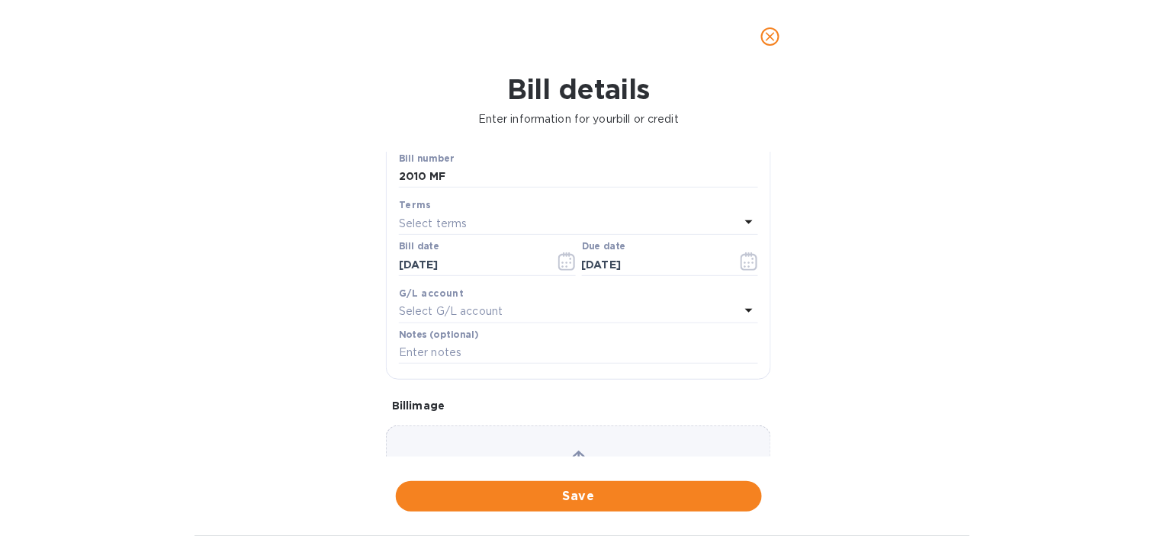
click at [482, 314] on p "Select G/L account" at bounding box center [451, 311] width 104 height 16
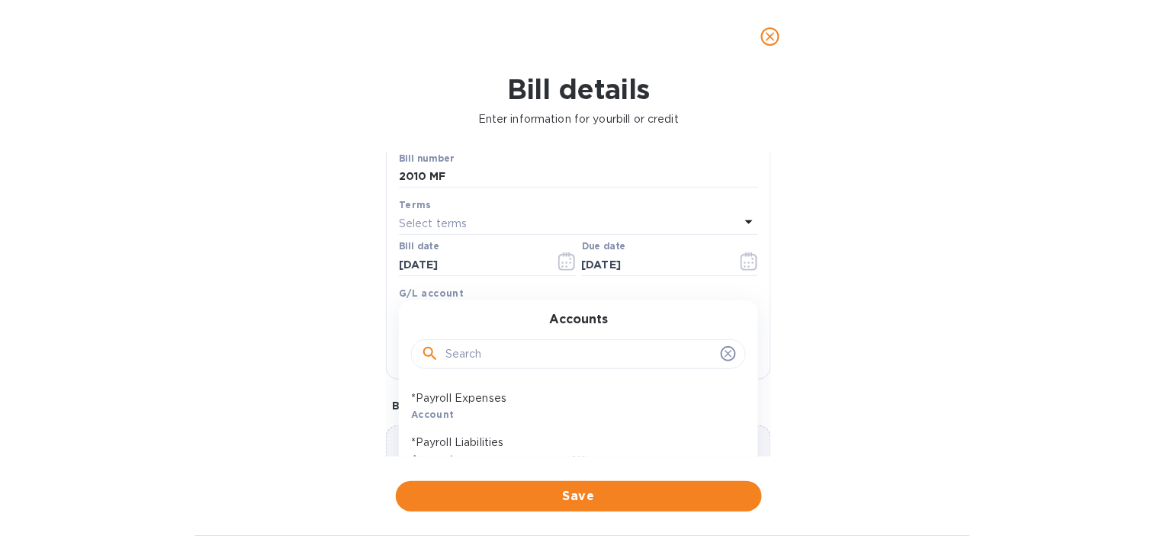
click at [497, 353] on input "text" at bounding box center [579, 354] width 269 height 23
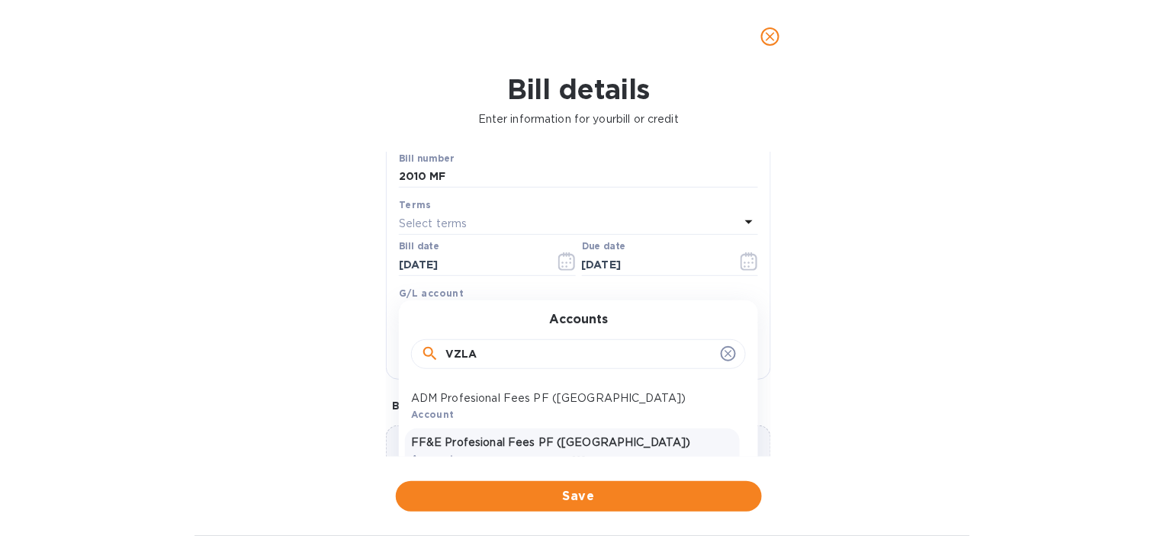
type input "VZLA"
click at [498, 442] on p "FF&E Profesional Fees PF ([GEOGRAPHIC_DATA])" at bounding box center [572, 443] width 323 height 16
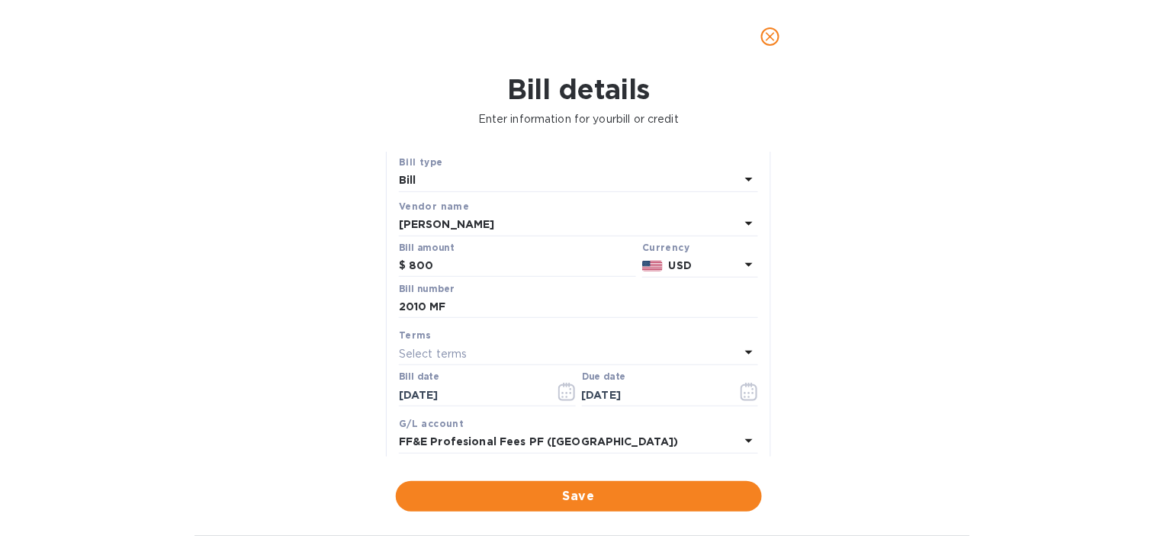
scroll to position [0, 0]
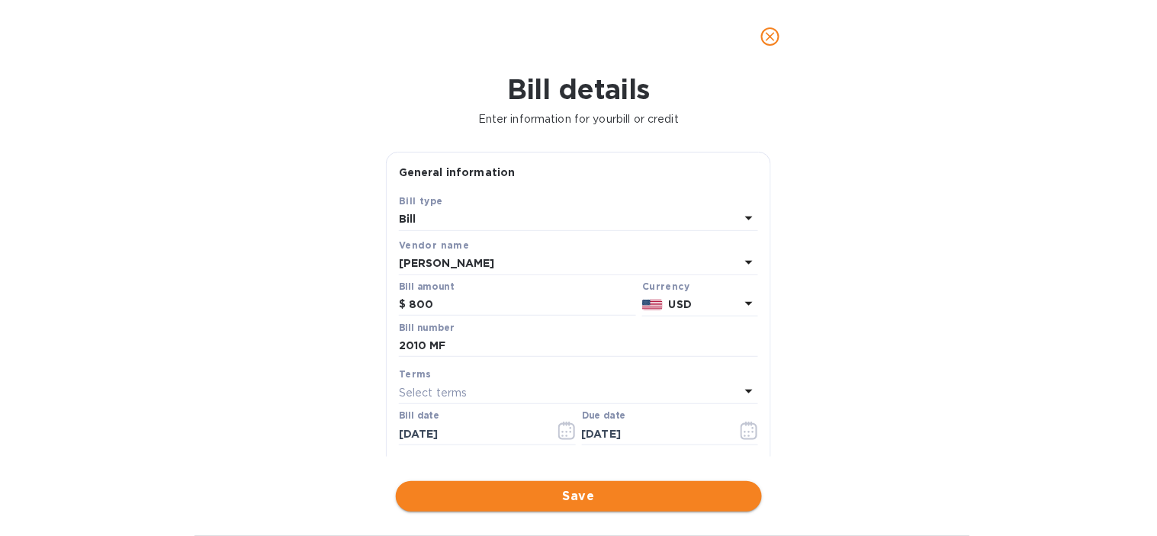
click at [570, 498] on span "Save" at bounding box center [579, 496] width 342 height 18
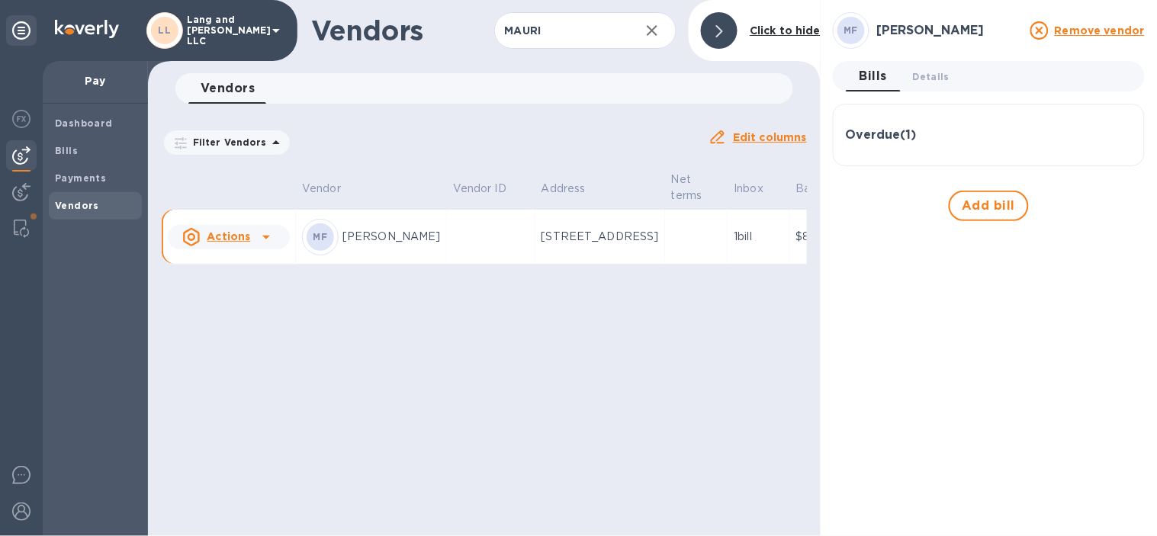
click at [715, 35] on div at bounding box center [719, 30] width 37 height 37
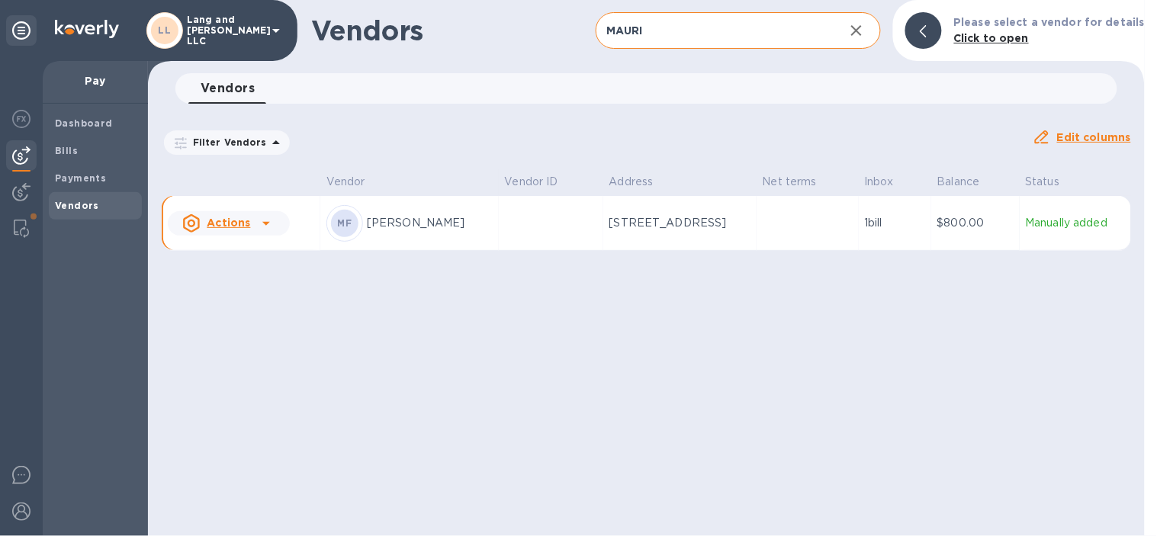
click at [663, 41] on input "MAURI" at bounding box center [713, 30] width 236 height 37
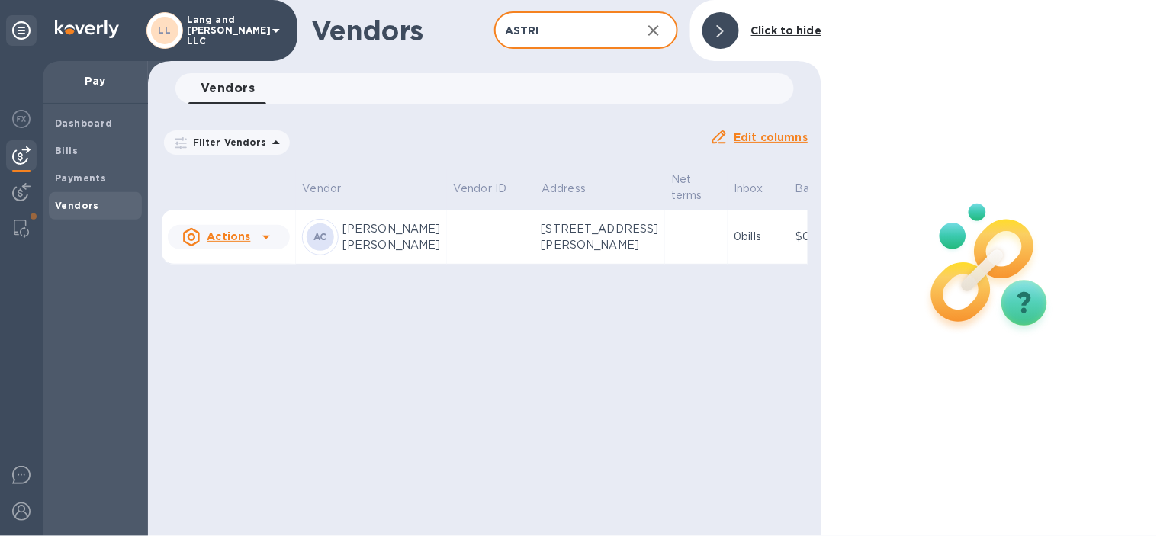
type input "ASTRI"
click at [447, 257] on td at bounding box center [491, 237] width 88 height 55
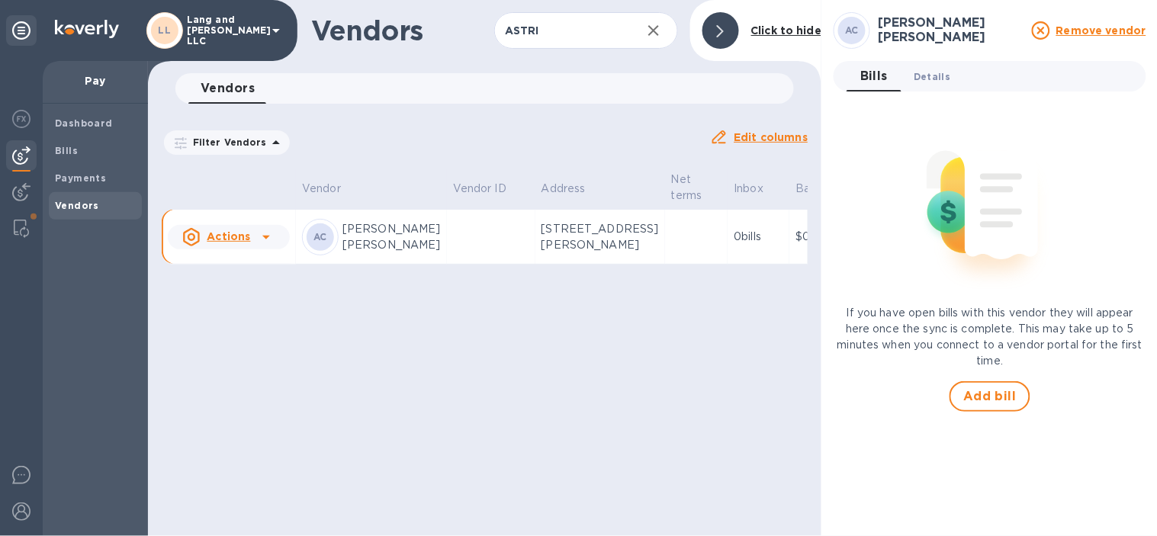
click at [935, 82] on span "Details 0" at bounding box center [931, 77] width 37 height 16
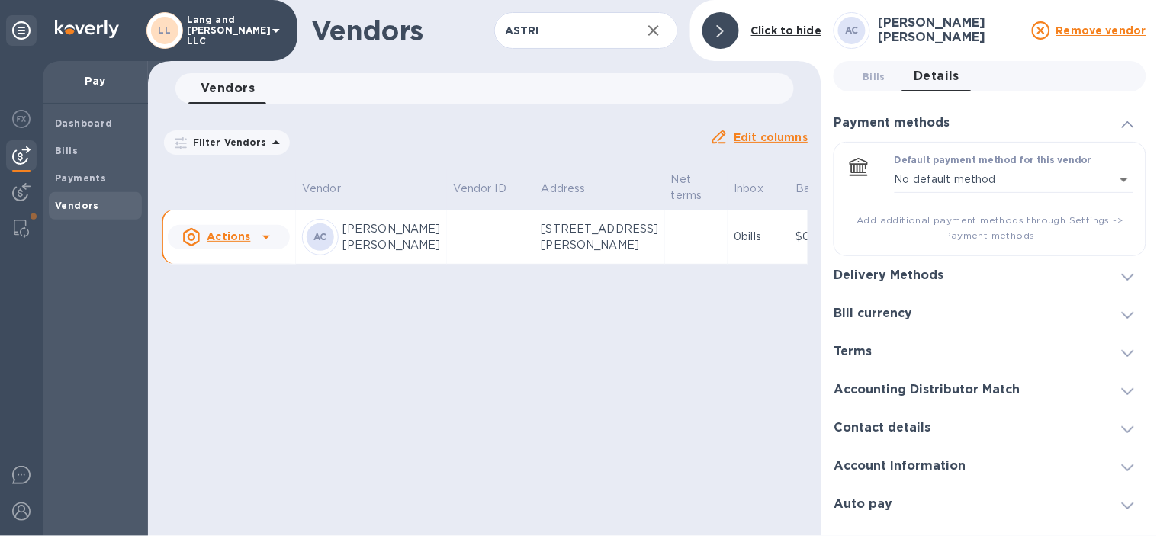
click at [921, 281] on h3 "Delivery Methods" at bounding box center [888, 275] width 110 height 14
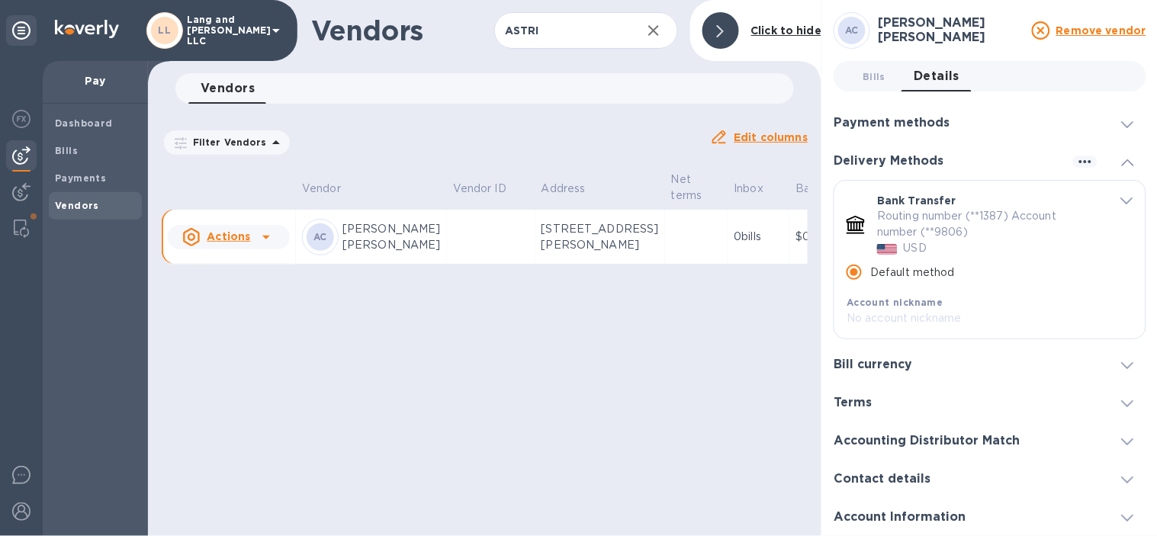
click at [875, 124] on h3 "Payment methods" at bounding box center [891, 123] width 116 height 14
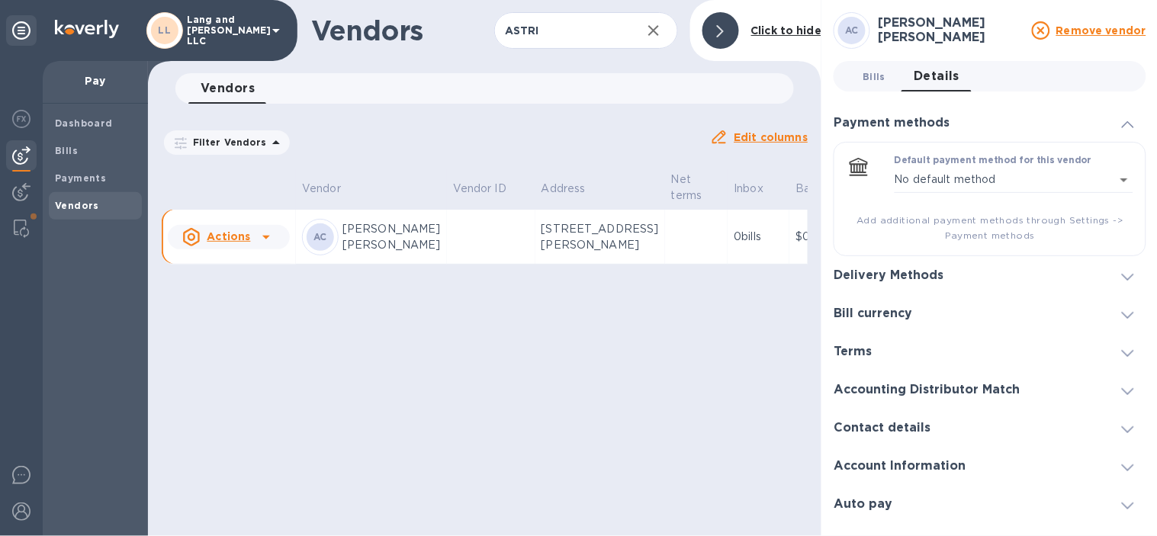
click at [875, 85] on button "Bills 0" at bounding box center [873, 76] width 55 height 30
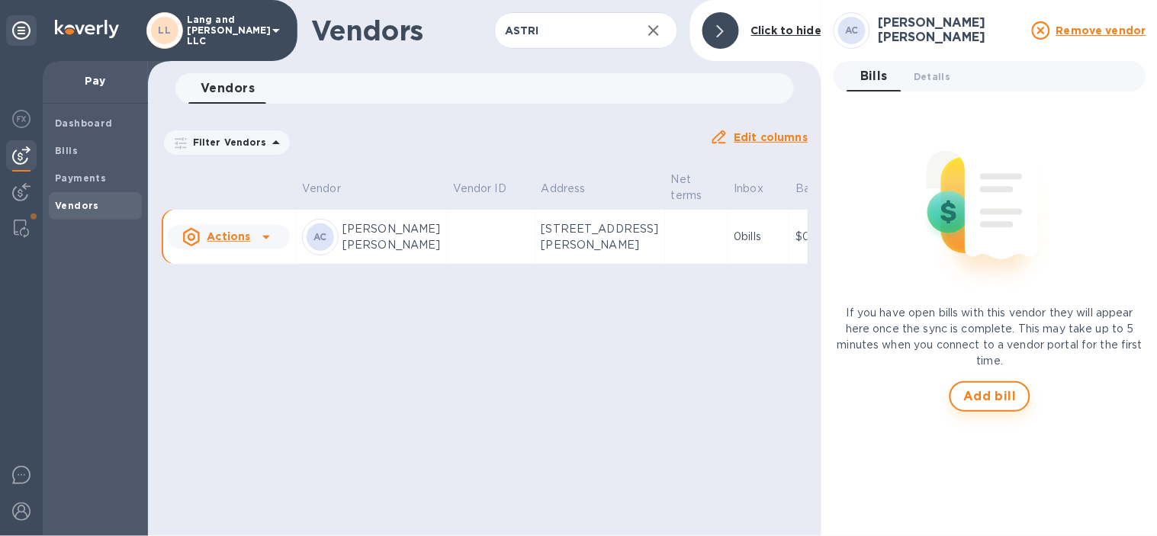
click at [982, 393] on span "Add bill" at bounding box center [989, 396] width 53 height 18
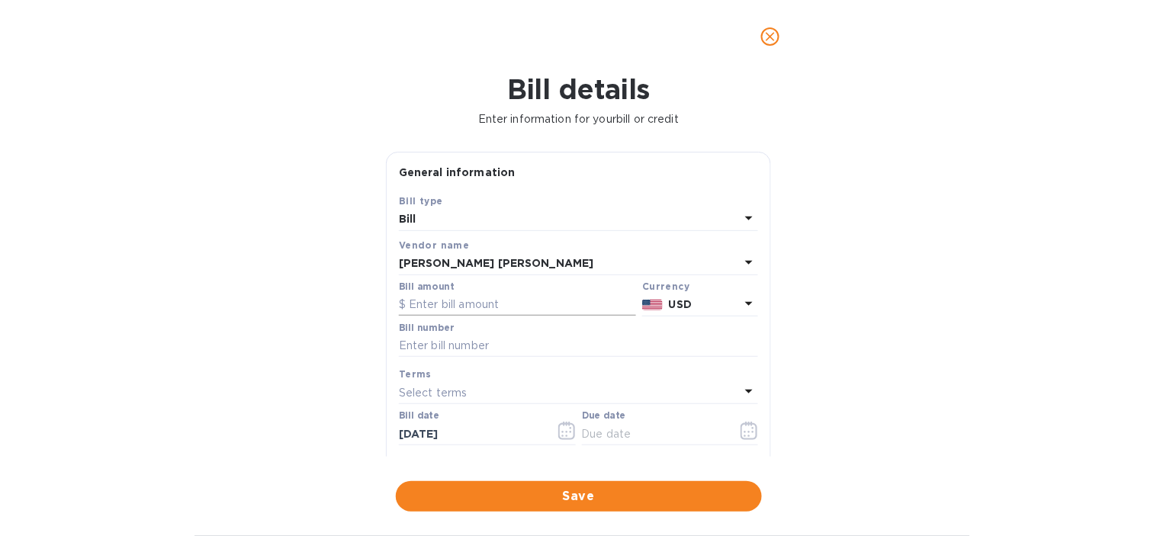
click at [433, 310] on input "text" at bounding box center [517, 305] width 237 height 23
type input "1,150"
click at [345, 356] on div "Bill details Enter information for your bill or credit General information Save…" at bounding box center [578, 304] width 1157 height 463
click at [440, 355] on input "text" at bounding box center [578, 346] width 359 height 23
type input "4009 AA"
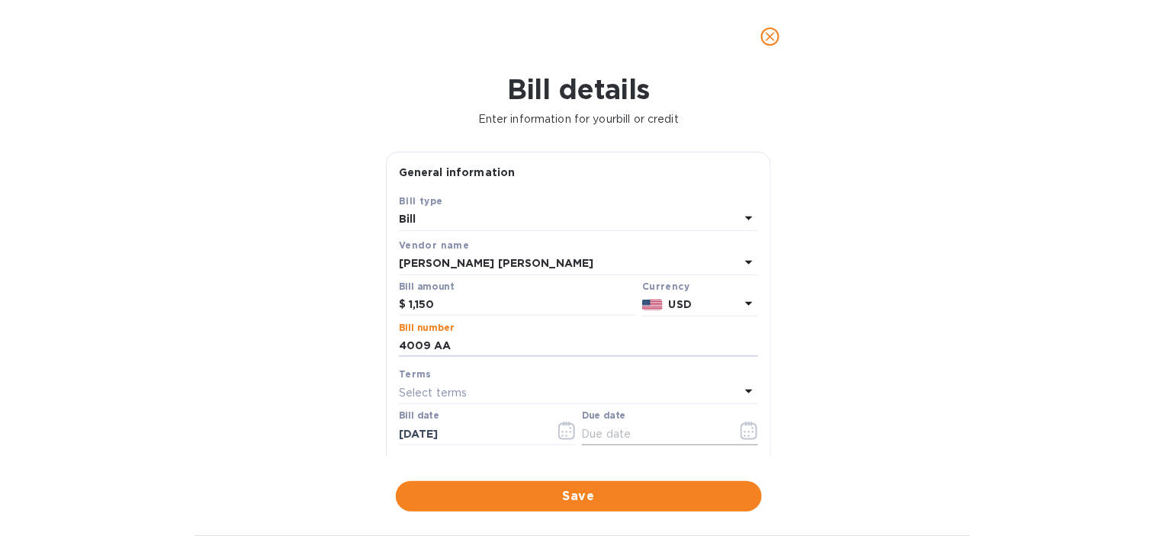
click at [746, 438] on icon "button" at bounding box center [749, 431] width 18 height 18
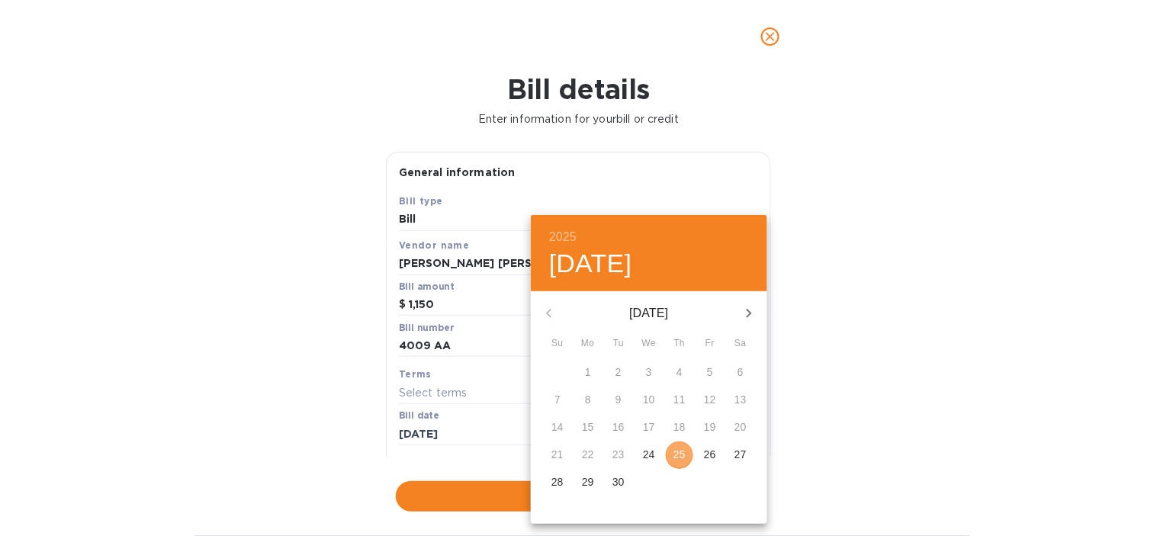
click at [689, 455] on span "25" at bounding box center [679, 454] width 27 height 15
type input "[DATE]"
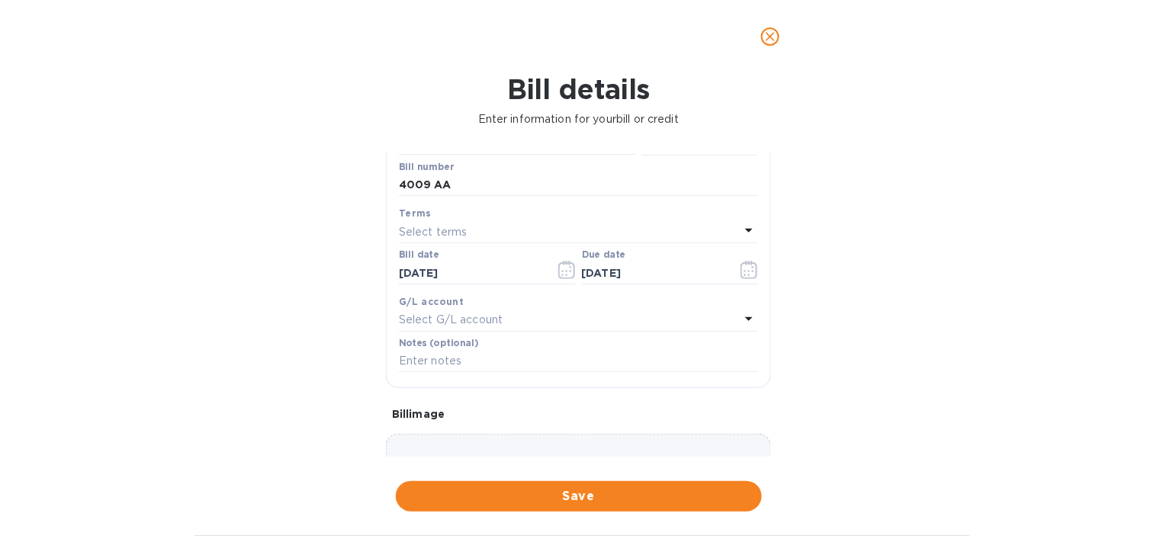
scroll to position [254, 0]
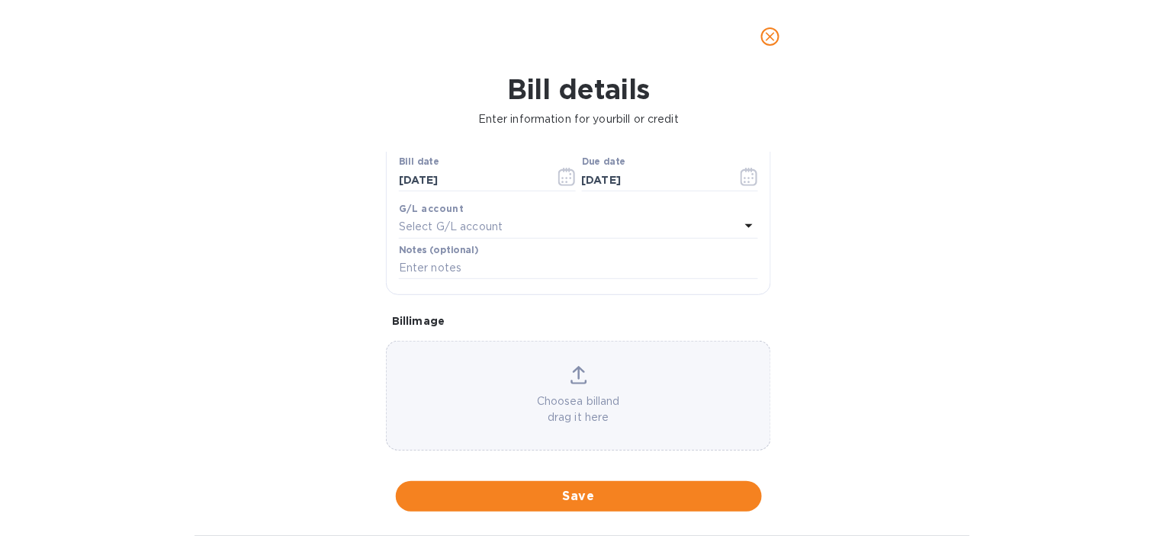
click at [467, 227] on p "Select G/L account" at bounding box center [451, 227] width 104 height 16
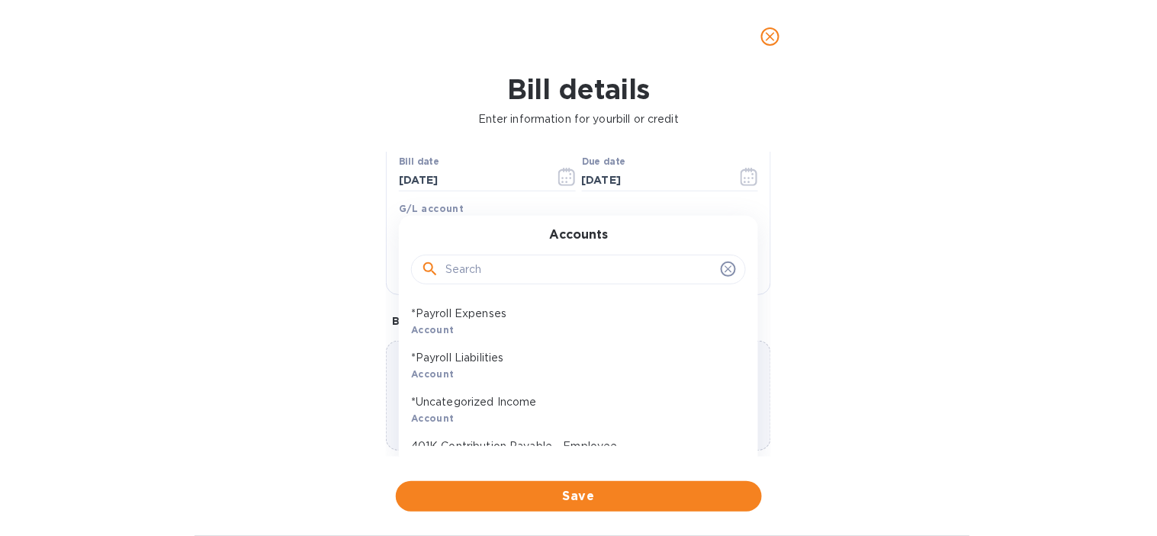
click at [494, 265] on input "text" at bounding box center [579, 269] width 269 height 23
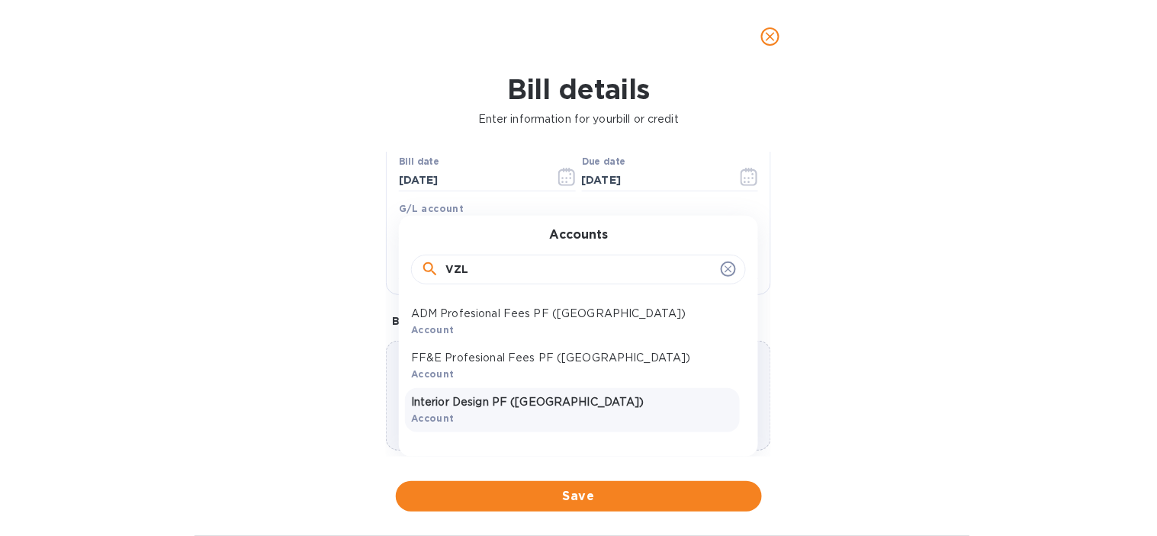
type input "VZL"
click at [517, 409] on p "Interior Design PF ([GEOGRAPHIC_DATA])" at bounding box center [572, 402] width 323 height 16
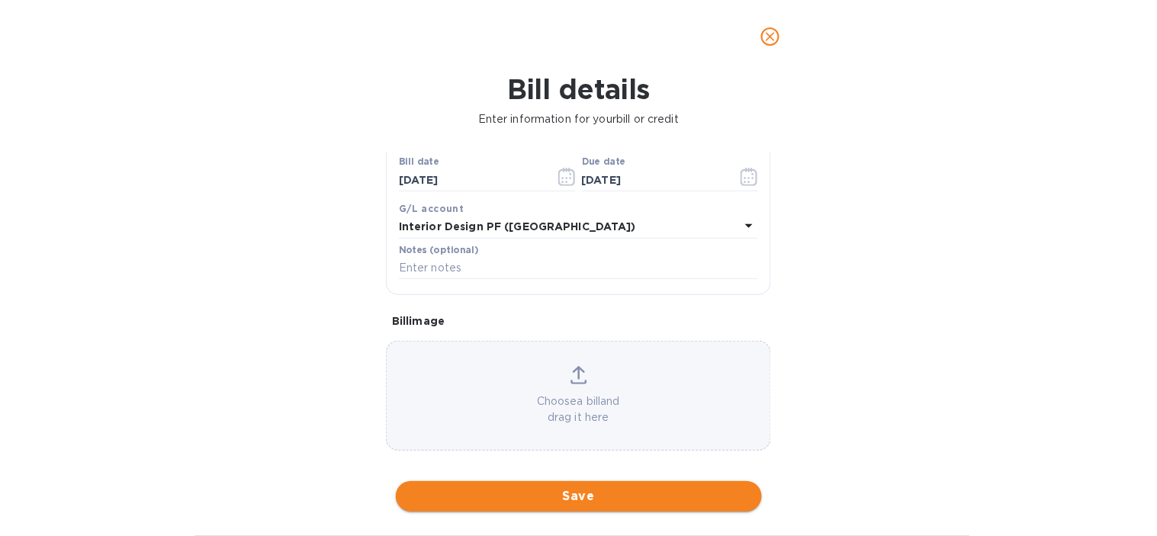
click at [562, 506] on button "Save" at bounding box center [579, 496] width 366 height 30
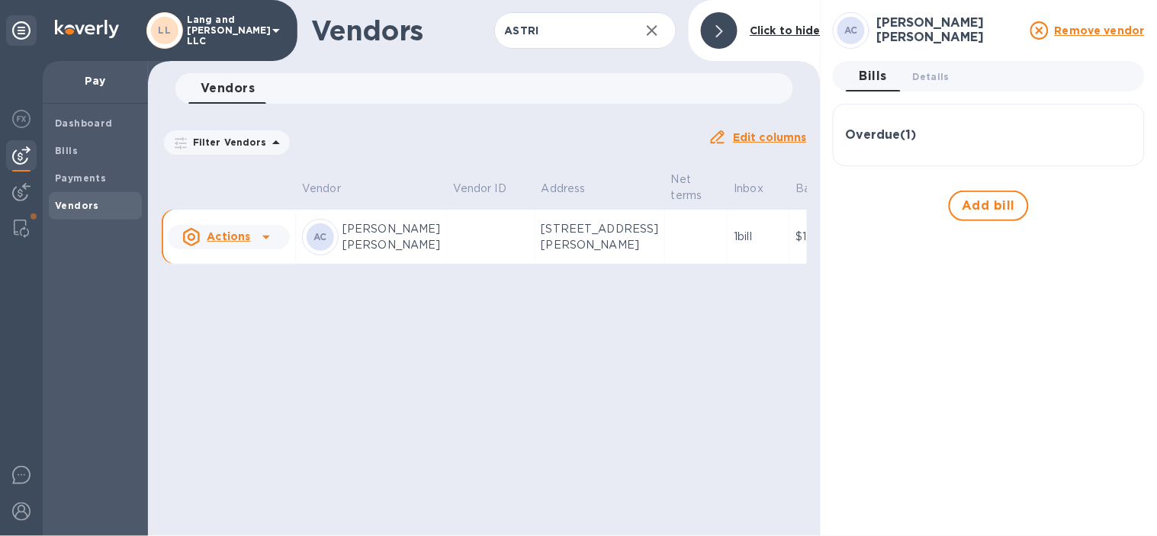
click at [872, 130] on h3 "Overdue ( 1 )" at bounding box center [881, 135] width 71 height 14
click at [915, 141] on h3 "Overdue ( 1 )" at bounding box center [881, 135] width 71 height 14
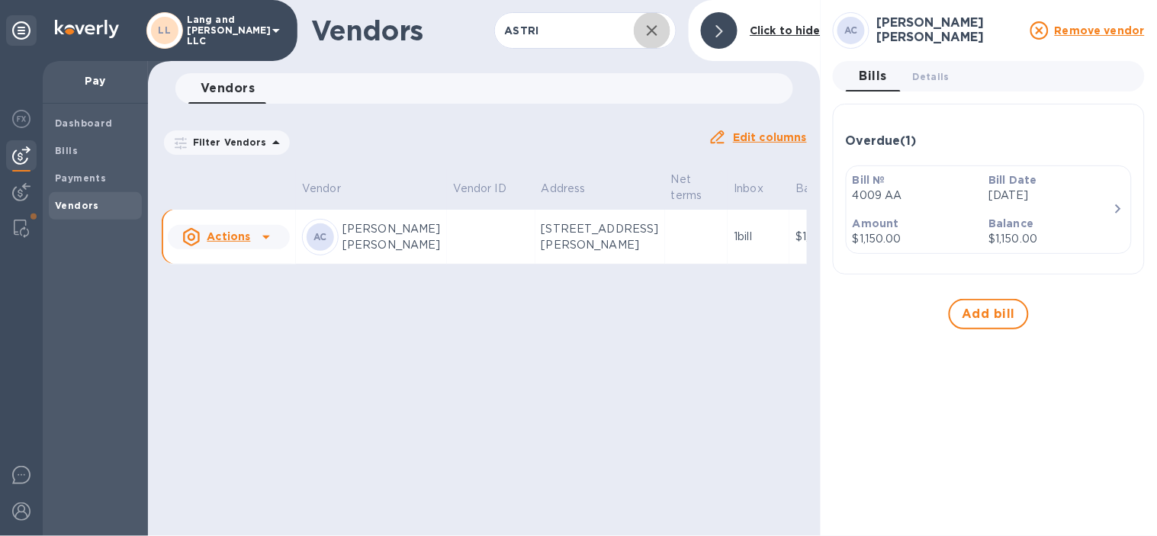
click at [646, 34] on icon "button" at bounding box center [652, 30] width 18 height 18
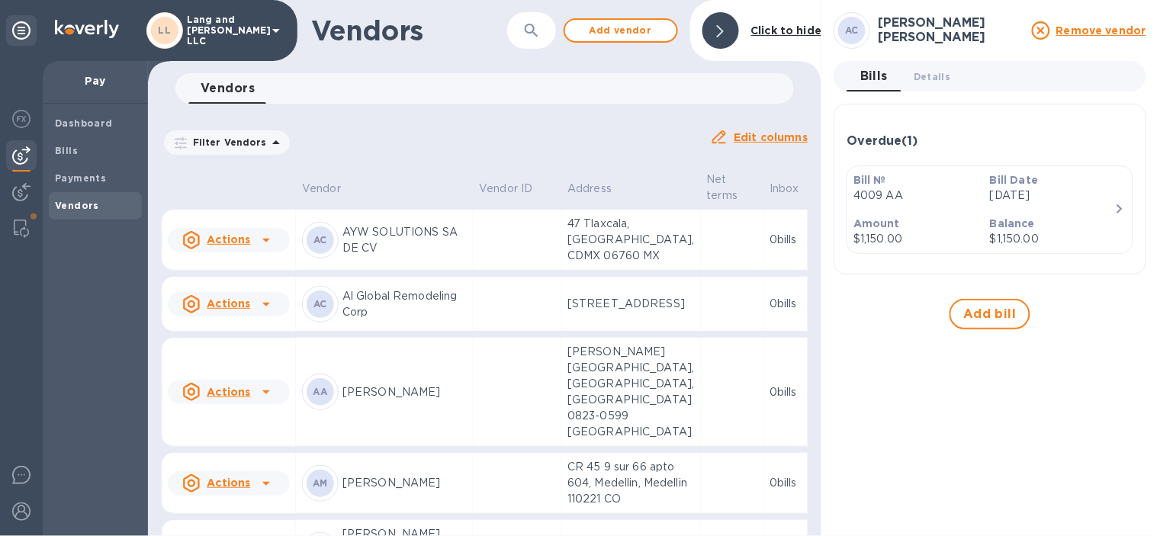
click at [539, 39] on icon "button" at bounding box center [531, 30] width 18 height 18
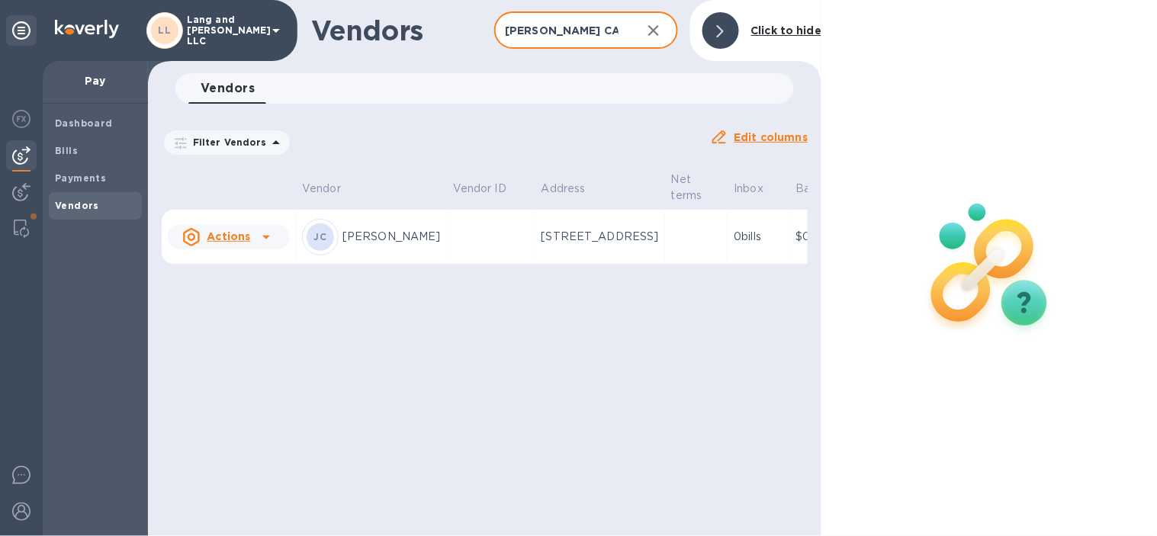
type input "JUAN CA"
click at [541, 245] on p "13035 Inkwell Alley, Winter Garden, FL 34787 US" at bounding box center [599, 237] width 117 height 16
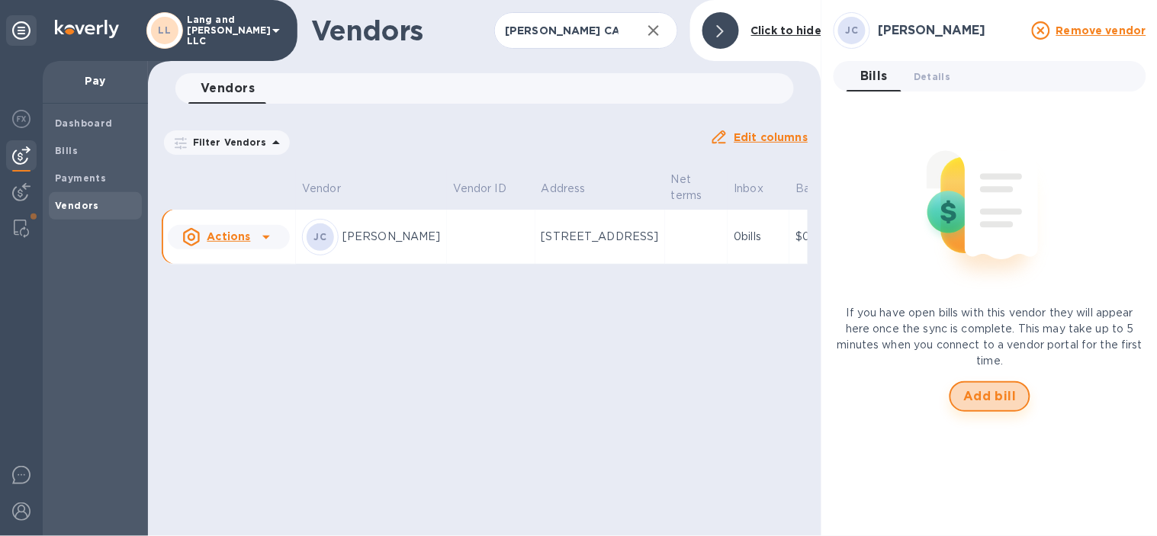
click at [980, 400] on span "Add bill" at bounding box center [989, 396] width 53 height 18
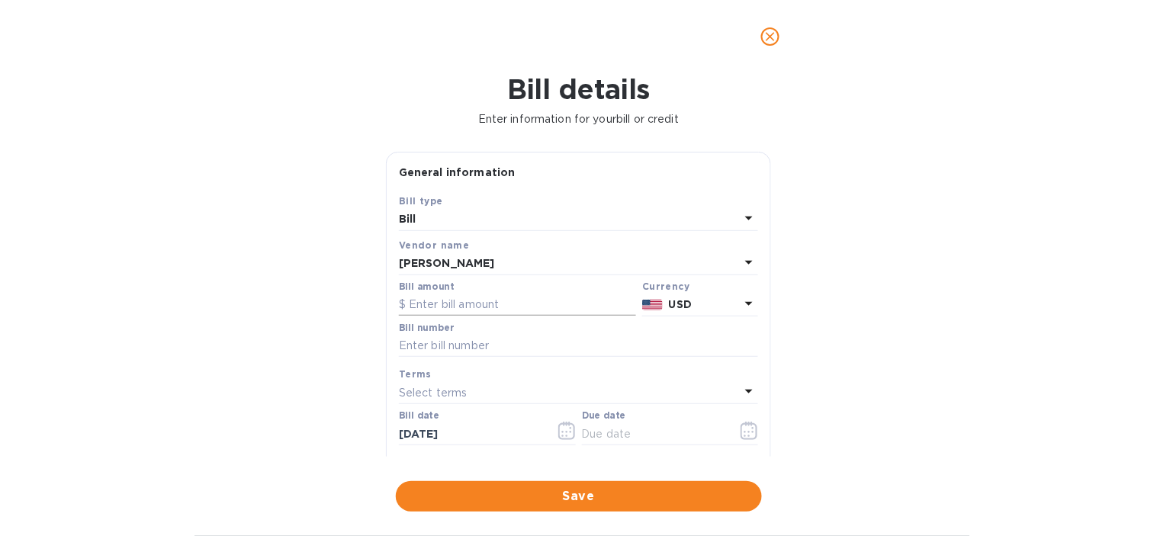
click at [443, 308] on input "text" at bounding box center [517, 305] width 237 height 23
type input "770"
click at [352, 339] on div "Bill details Enter information for your bill or credit General information Save…" at bounding box center [578, 304] width 1157 height 463
click at [454, 351] on input "text" at bounding box center [578, 346] width 359 height 23
type input "4017 JC"
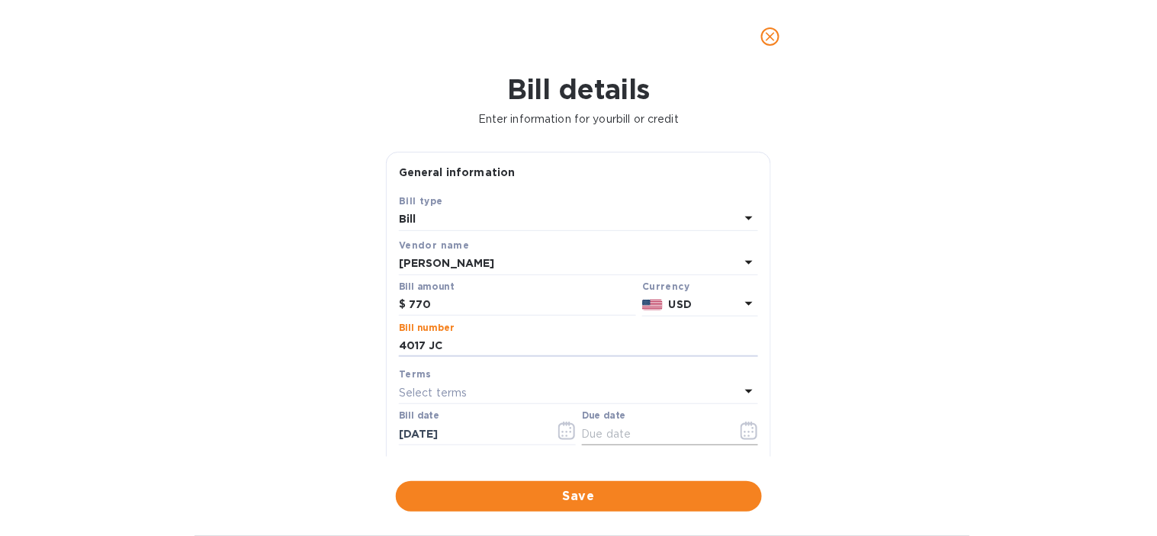
click at [740, 436] on icon "button" at bounding box center [749, 431] width 18 height 18
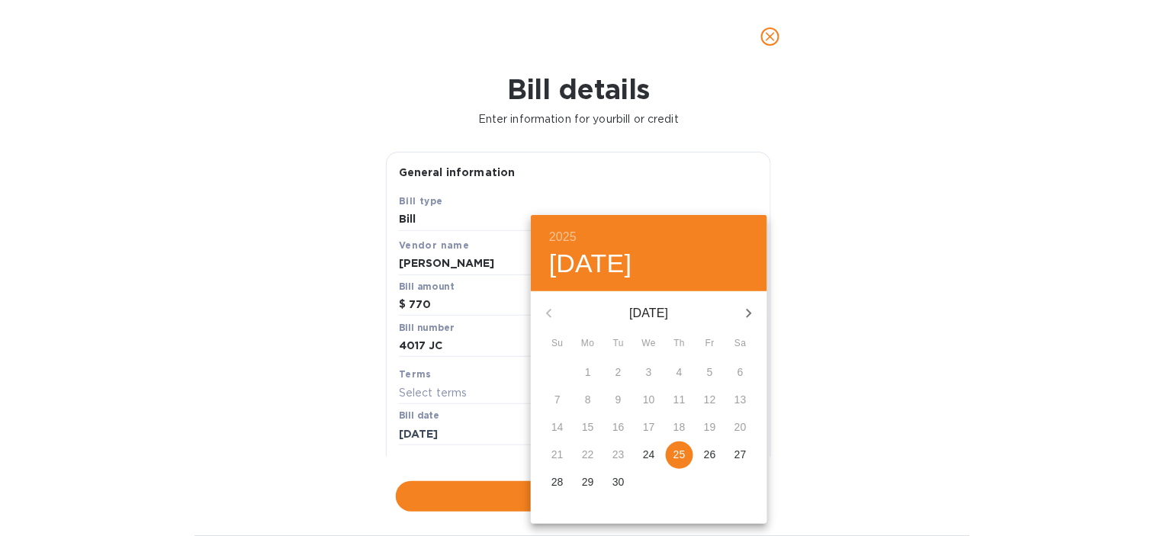
click at [685, 454] on p "25" at bounding box center [679, 454] width 12 height 15
type input "[DATE]"
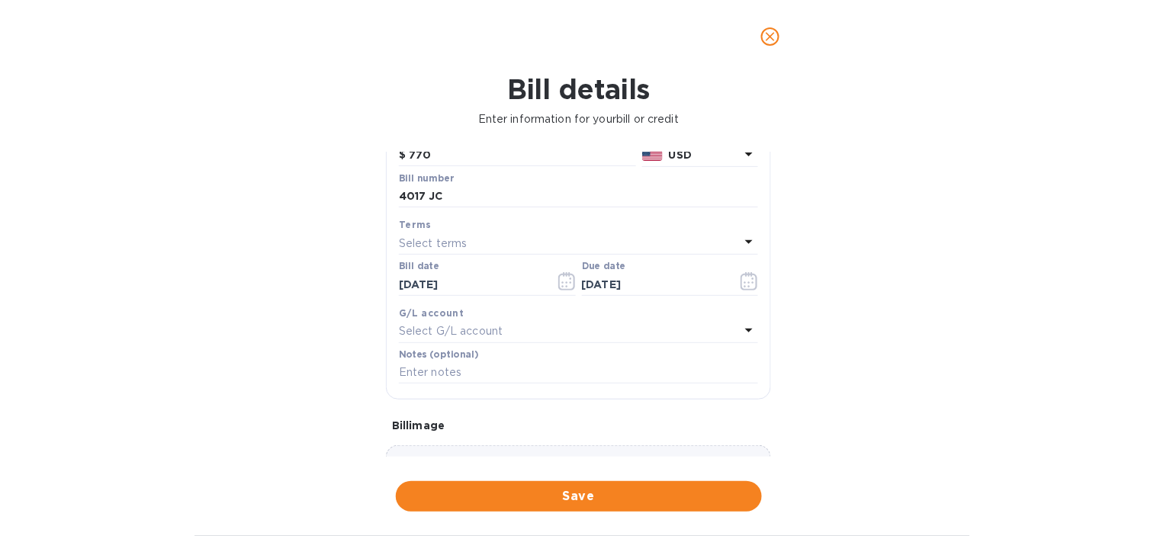
scroll to position [169, 0]
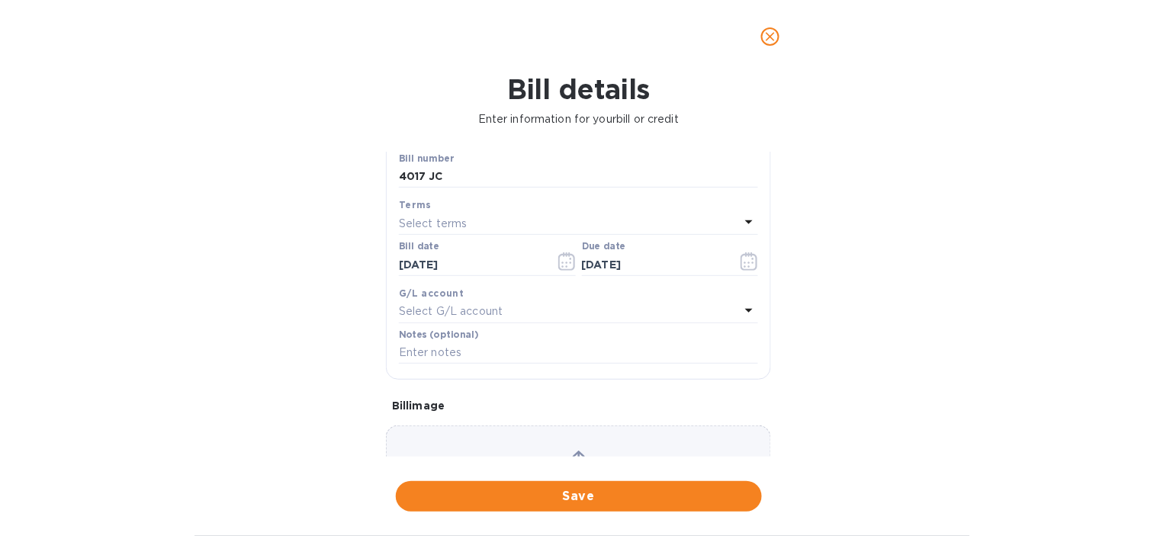
click at [463, 316] on p "Select G/L account" at bounding box center [451, 311] width 104 height 16
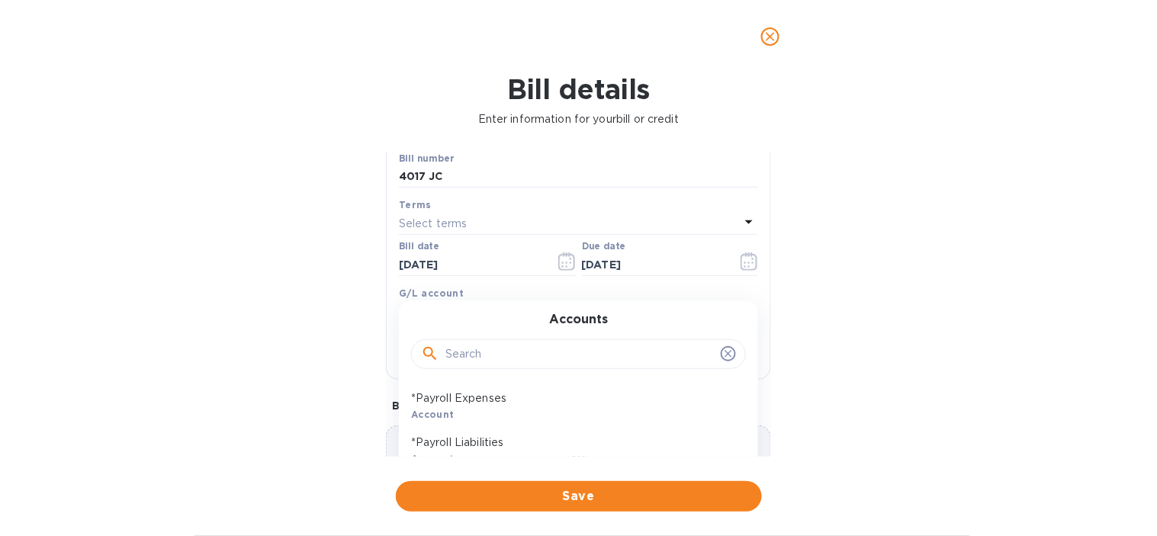
click at [481, 361] on input "text" at bounding box center [579, 354] width 269 height 23
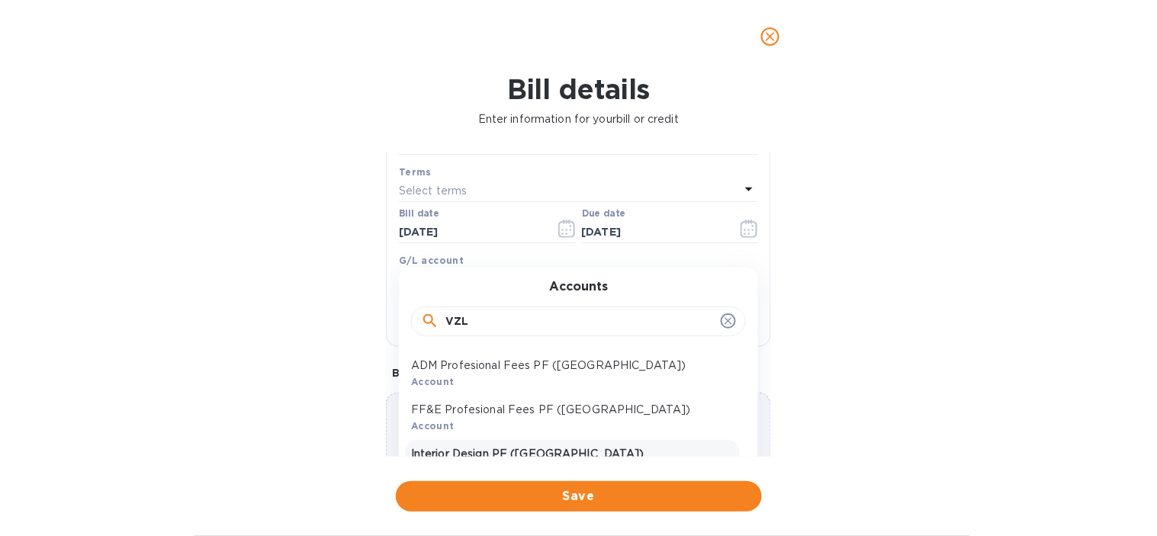
scroll to position [254, 0]
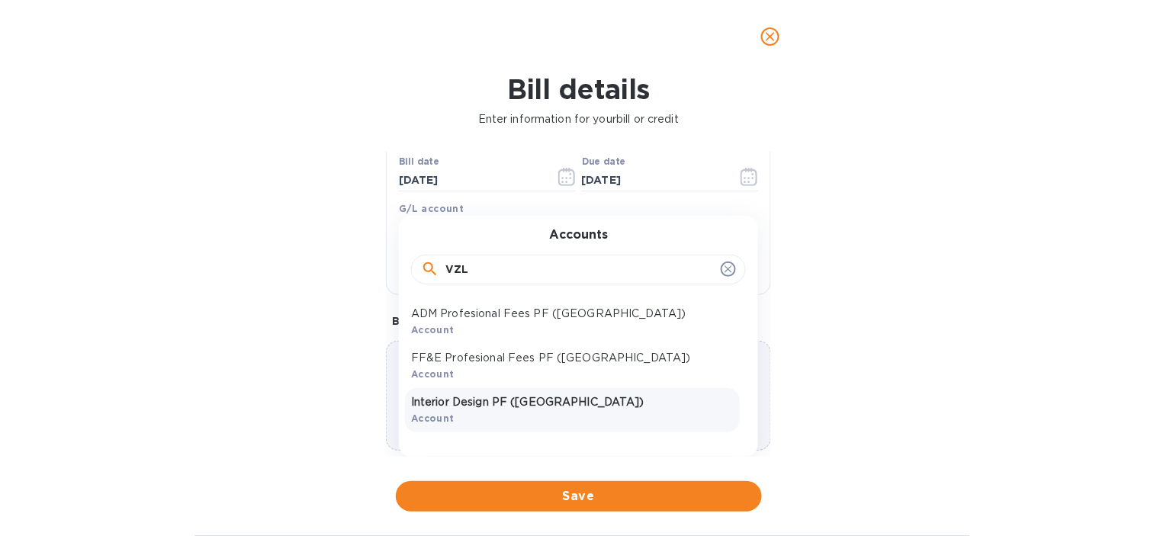
type input "VZL"
click at [492, 410] on p "Interior Design PF ([GEOGRAPHIC_DATA])" at bounding box center [572, 402] width 323 height 16
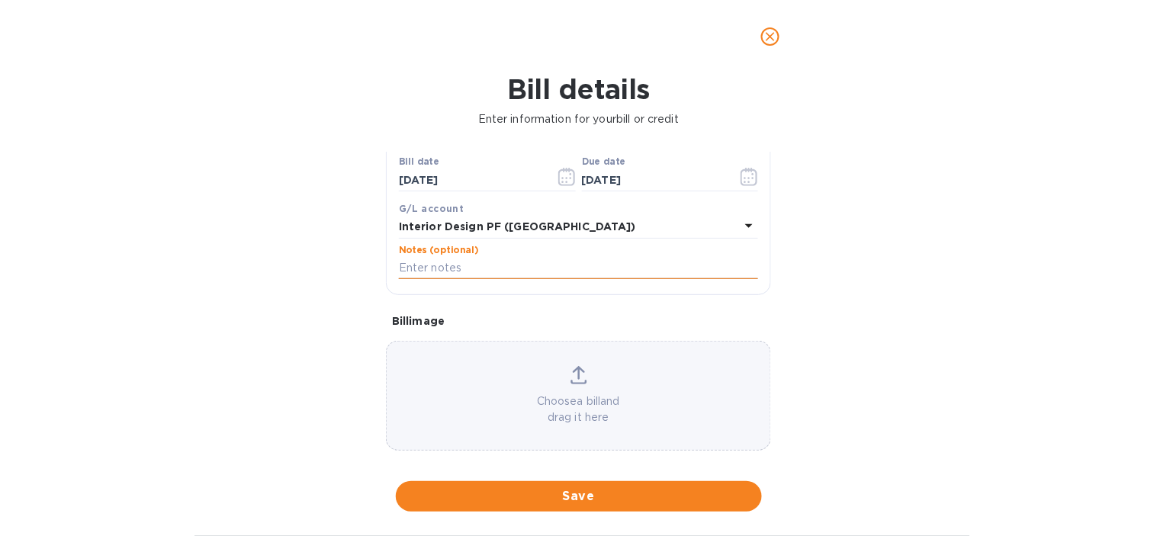
click at [448, 268] on input "text" at bounding box center [578, 268] width 359 height 23
click at [974, 252] on div "Bill details Enter information for your bill or credit General information Save…" at bounding box center [578, 304] width 1157 height 463
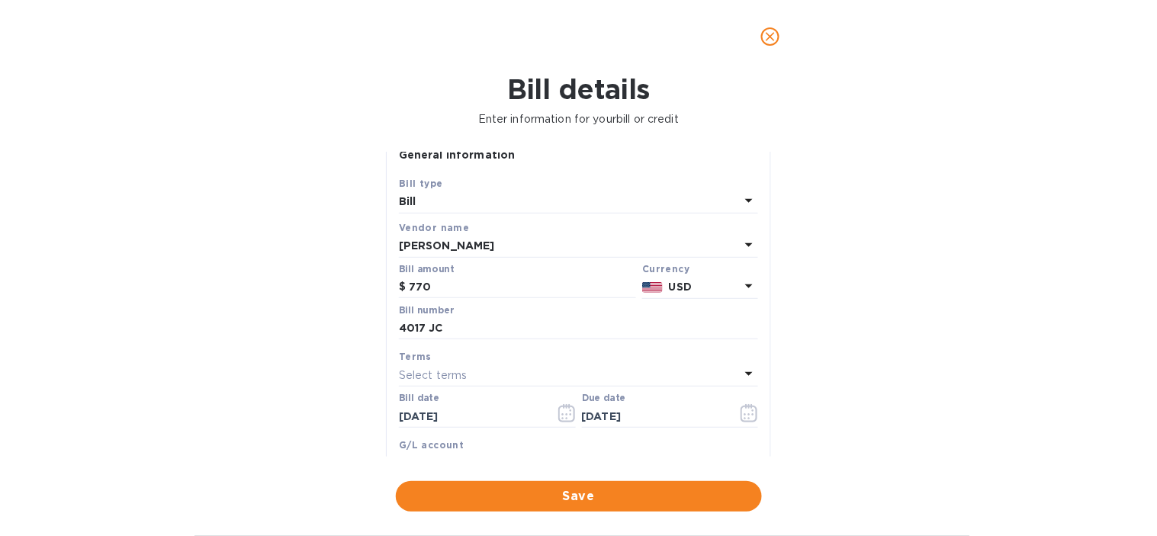
scroll to position [0, 0]
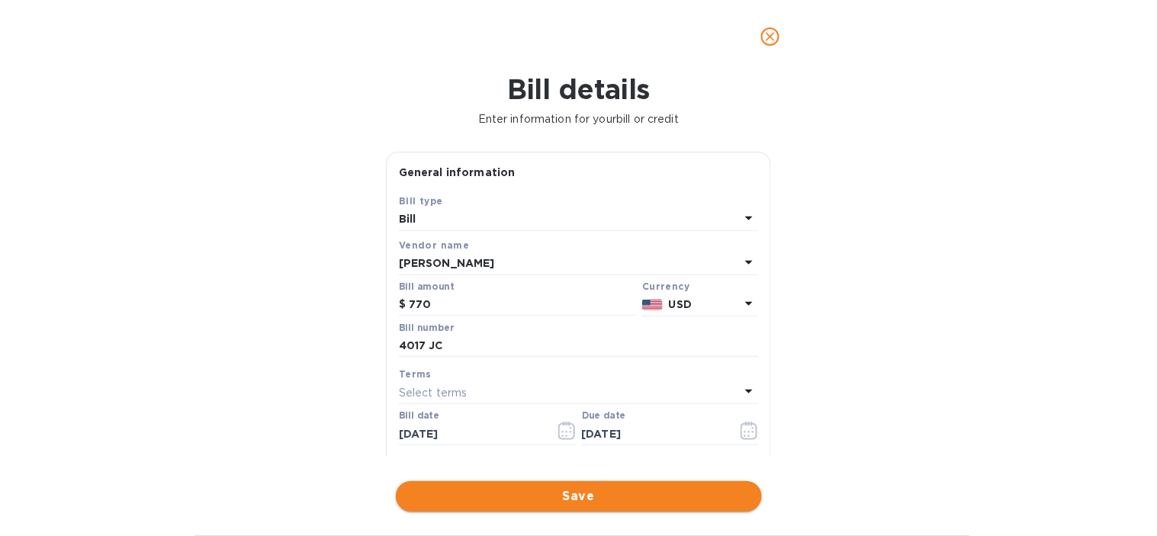
click at [521, 493] on span "Save" at bounding box center [579, 496] width 342 height 18
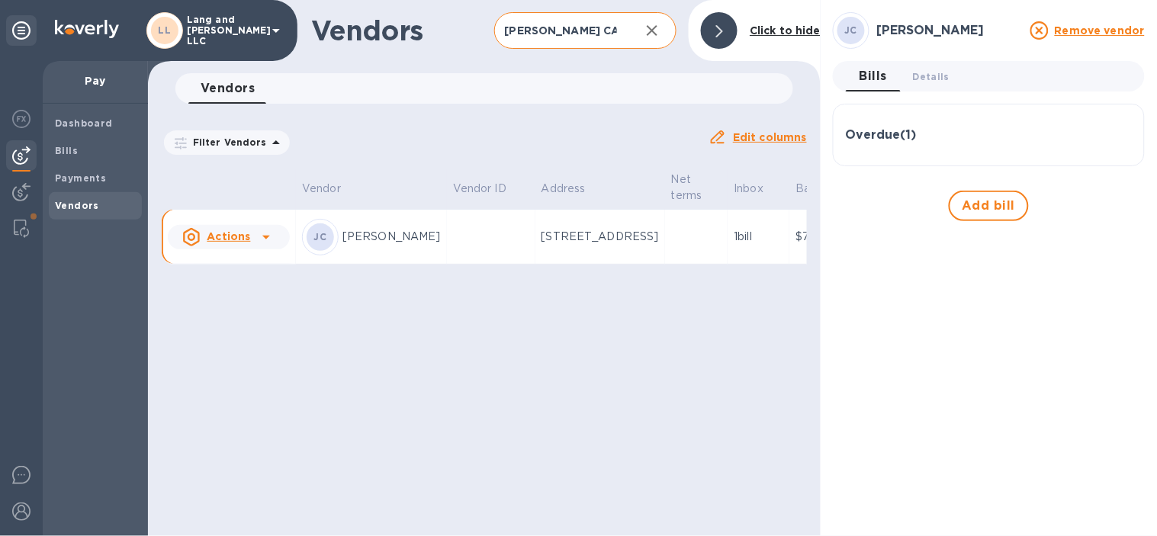
click at [583, 28] on input "JUAN CA" at bounding box center [561, 30] width 134 height 37
click at [583, 27] on input "JUAN CA" at bounding box center [561, 30] width 134 height 37
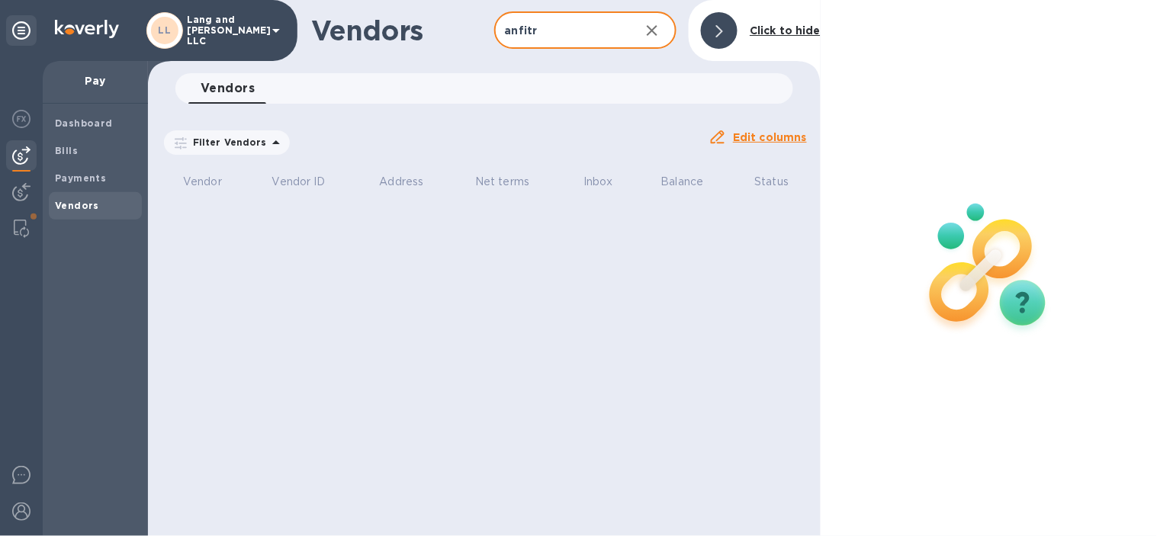
type input "anfitr"
click at [713, 24] on div at bounding box center [719, 30] width 37 height 37
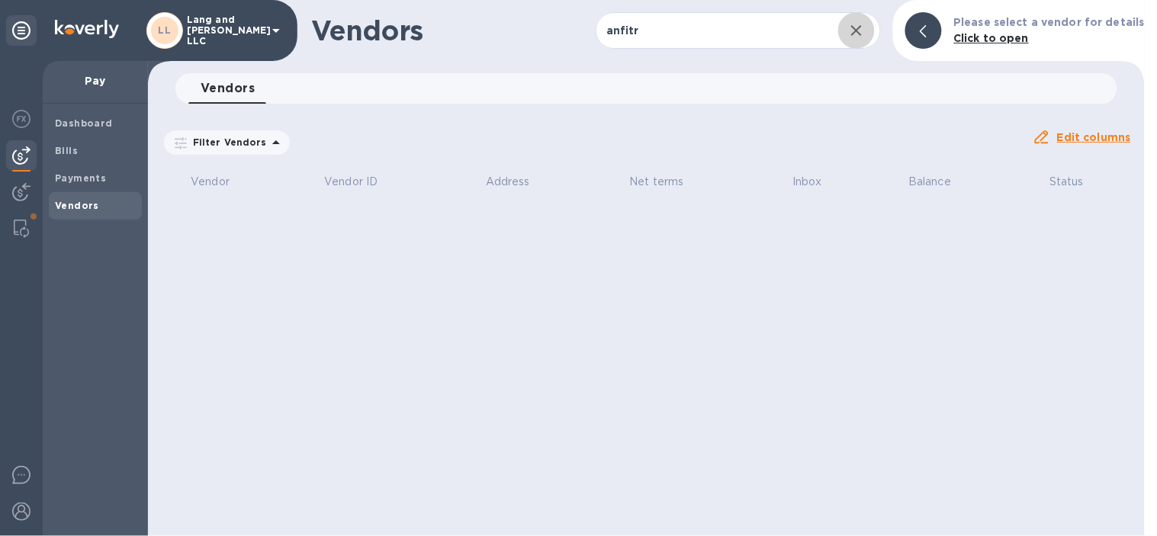
click at [849, 32] on button "button" at bounding box center [856, 30] width 37 height 37
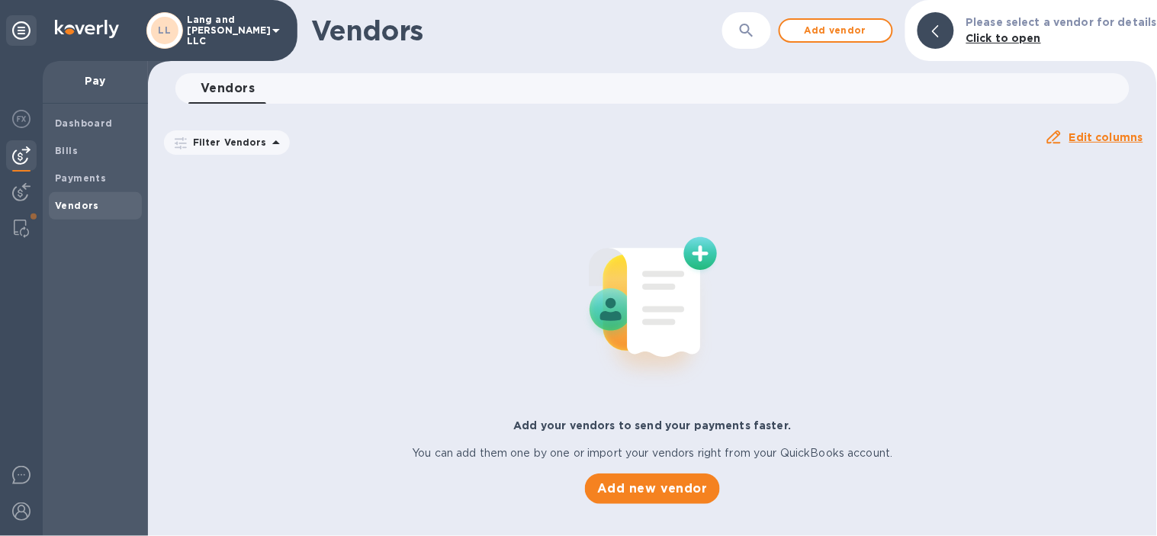
click at [939, 35] on icon at bounding box center [935, 31] width 7 height 12
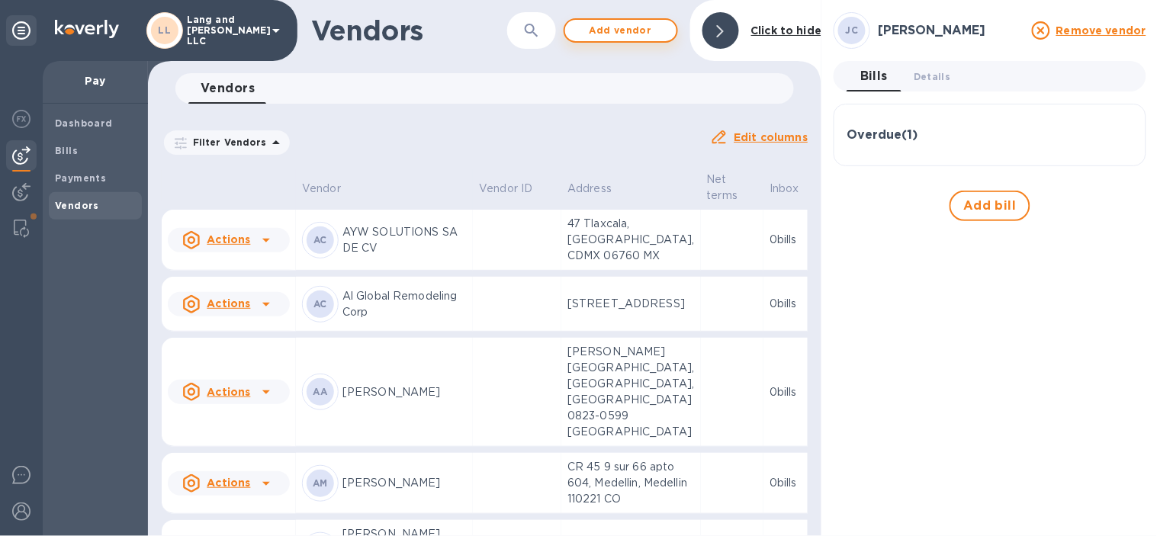
click at [623, 33] on span "Add vendor" at bounding box center [620, 30] width 87 height 18
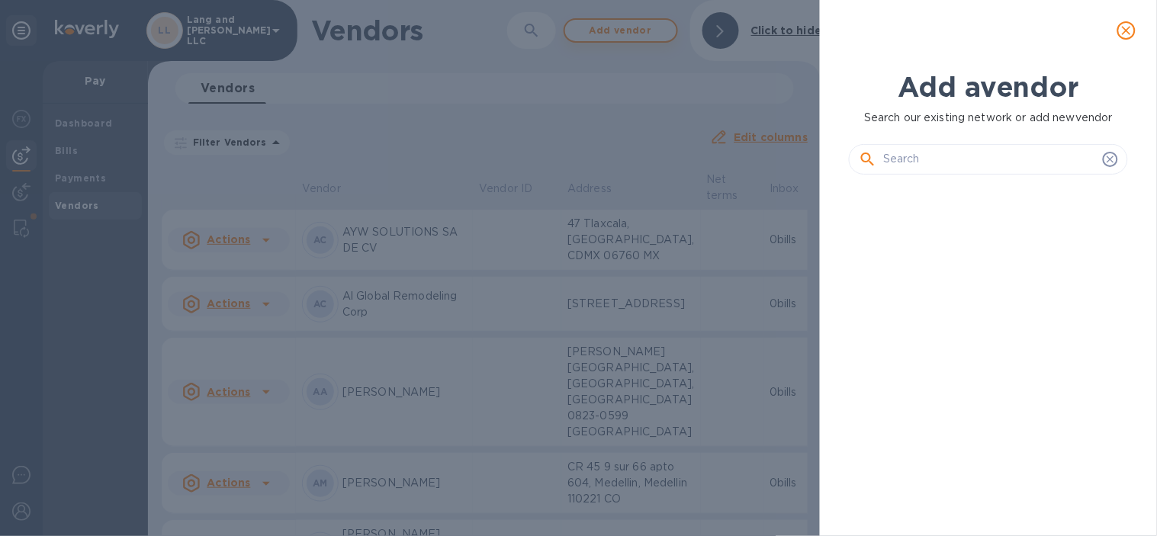
scroll to position [296, 284]
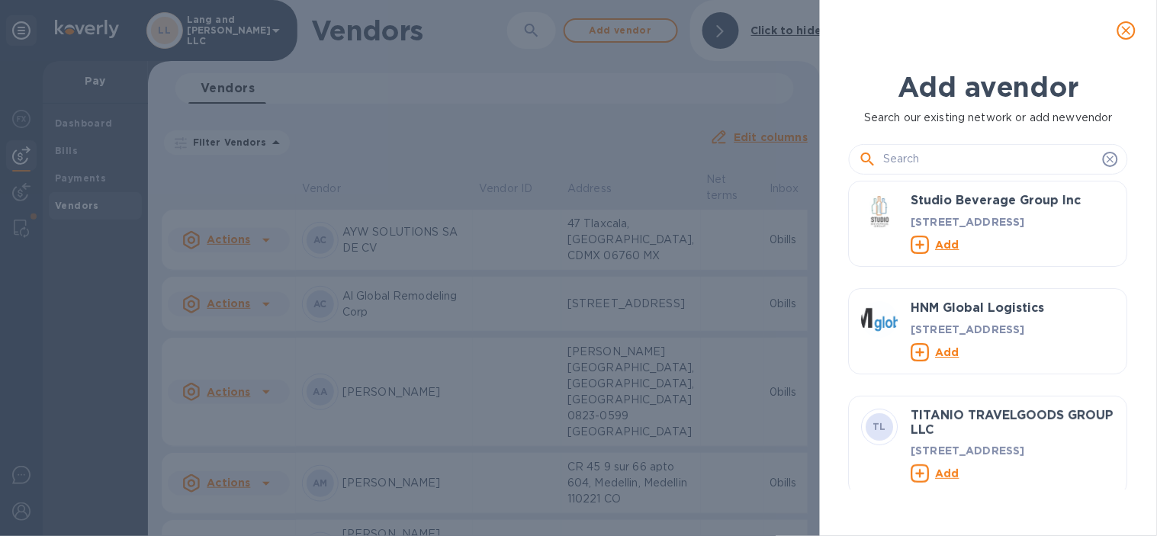
click at [913, 152] on input "text" at bounding box center [989, 159] width 213 height 23
paste input "Anfitriones Nacionales APR, S.A. de C.V."
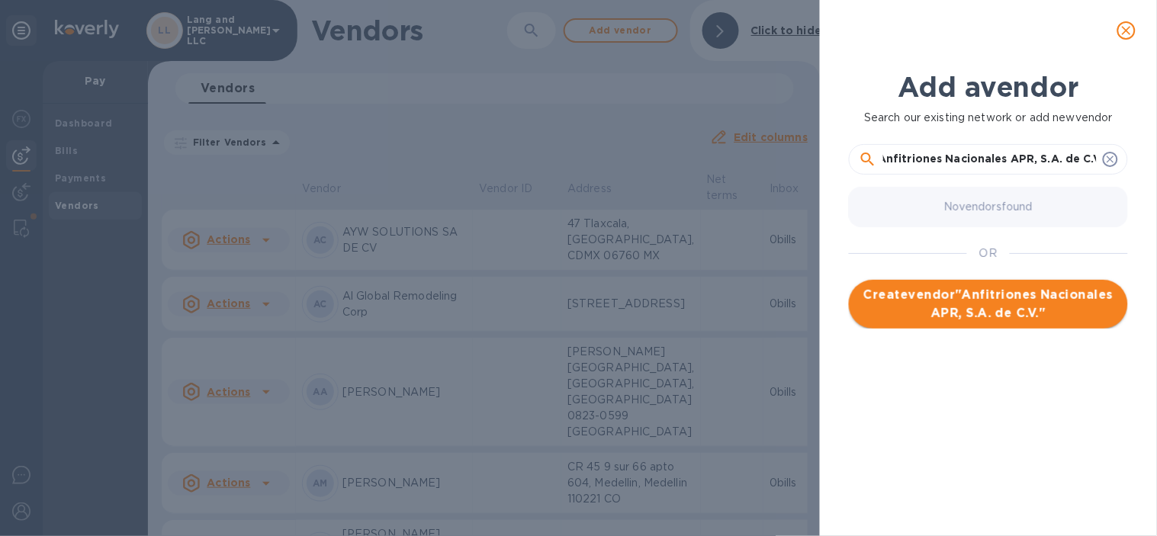
type input "Anfitriones Nacionales APR, S.A. de C.V."
click at [1035, 294] on span "Create vendor " Anfitriones Nacionales APR, S.A. de C.V. "" at bounding box center [988, 304] width 255 height 37
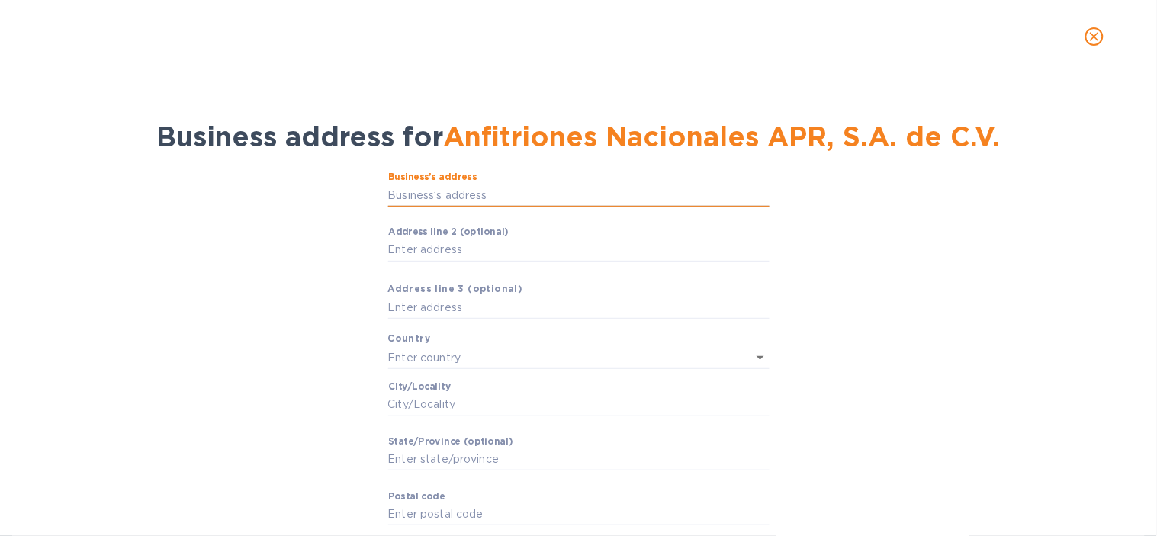
click at [432, 184] on input "Business’s аddress" at bounding box center [578, 195] width 381 height 23
paste input "Pico de Verapaz 435 PB,"
type input "435 – PB Pico de Verapaz"
type input "[GEOGRAPHIC_DATA]"
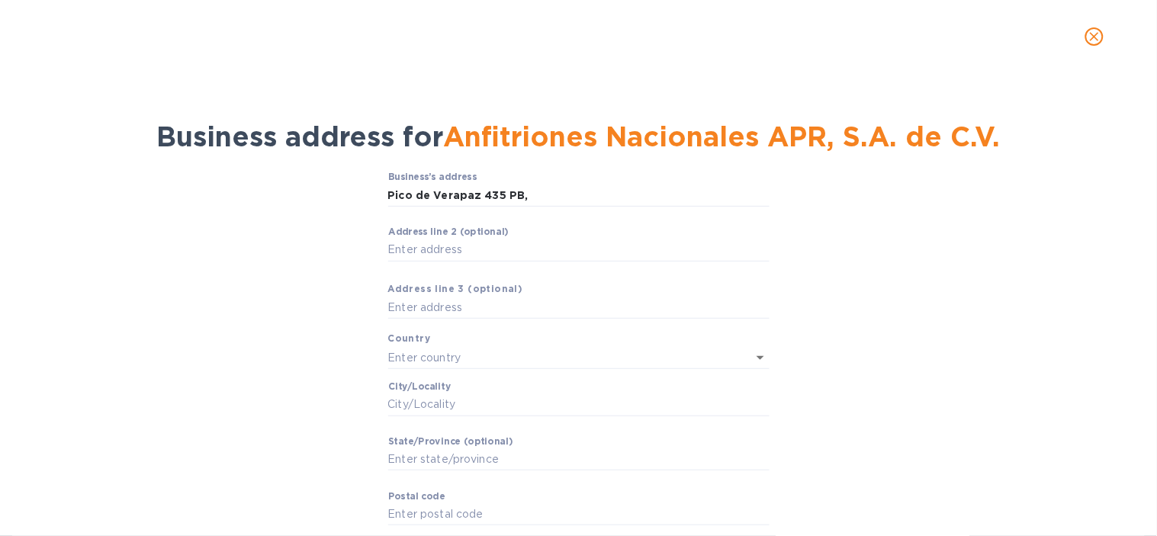
type input "CDMX"
type input "14210"
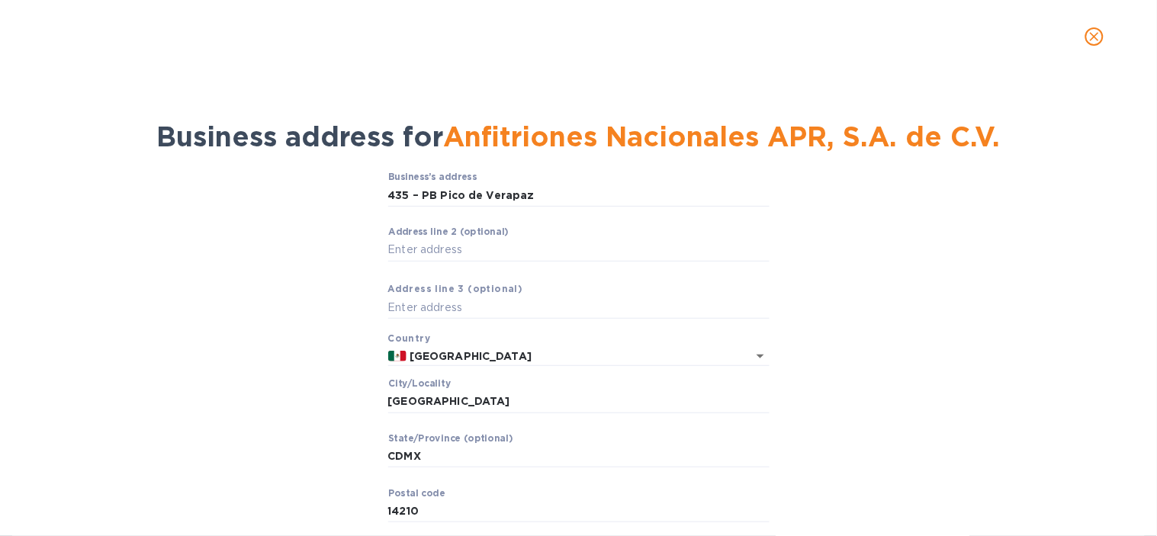
scroll to position [82, 0]
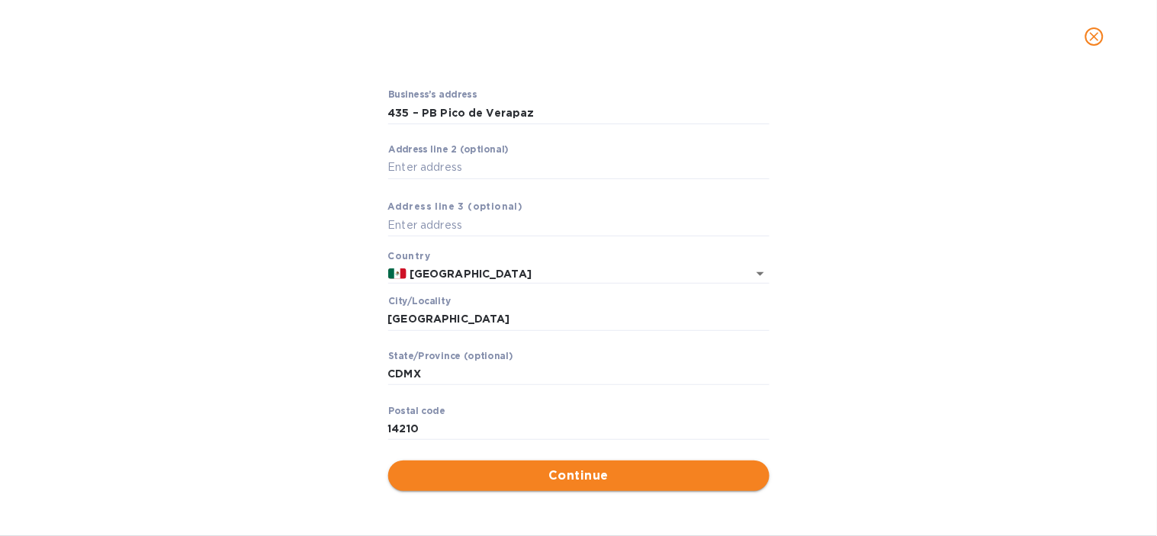
click at [630, 467] on span "Continue" at bounding box center [578, 476] width 357 height 18
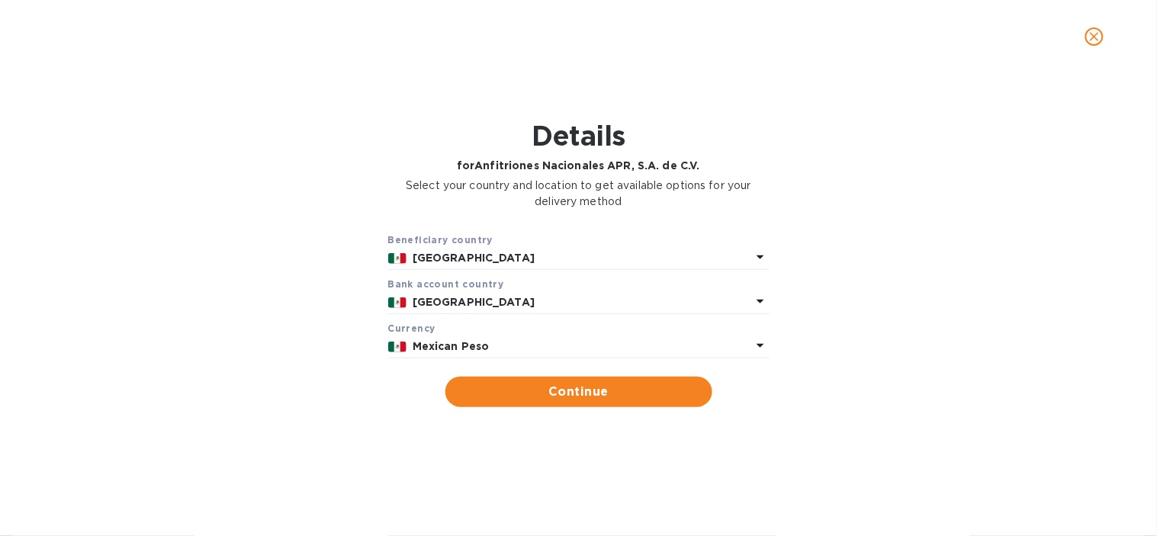
click at [486, 345] on p "Mexican Peso" at bounding box center [582, 347] width 339 height 16
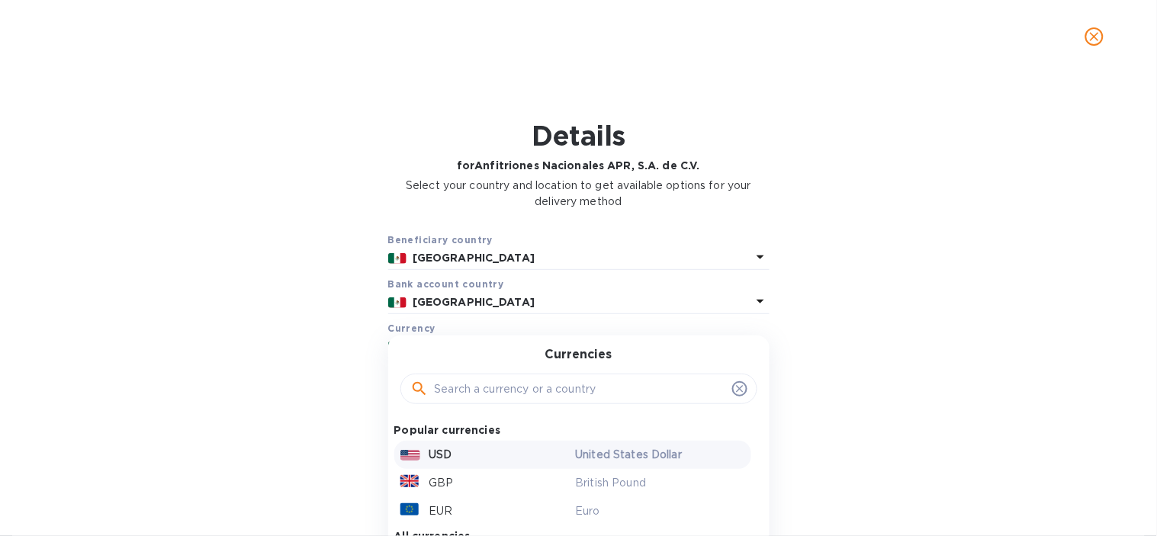
click at [429, 459] on p "USD" at bounding box center [440, 455] width 23 height 16
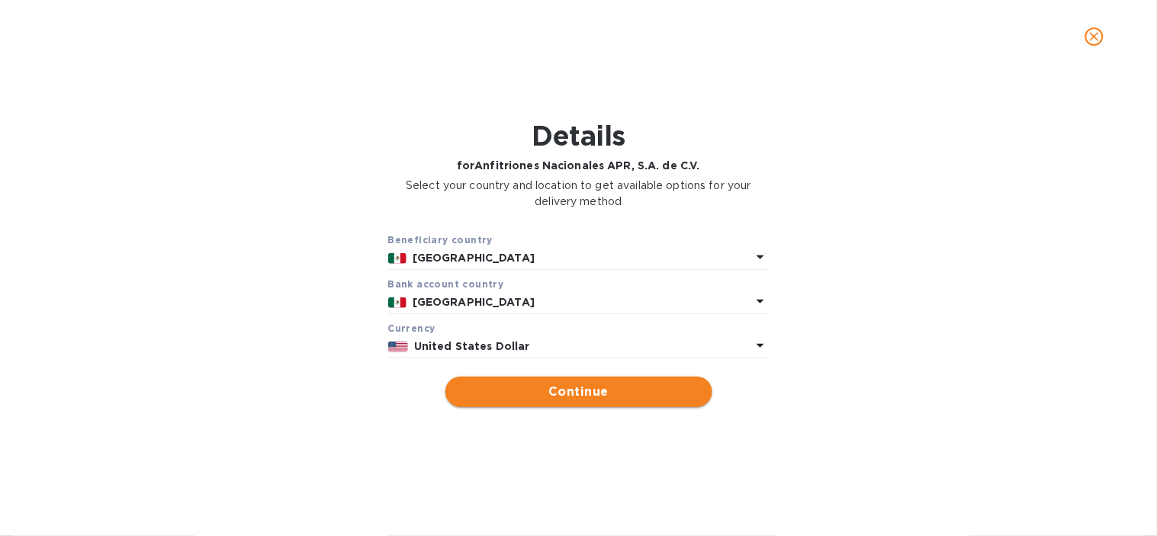
click at [559, 396] on span "Continue" at bounding box center [578, 392] width 242 height 18
type input "Anfitriones Nacionales APR, S.A. de C.V."
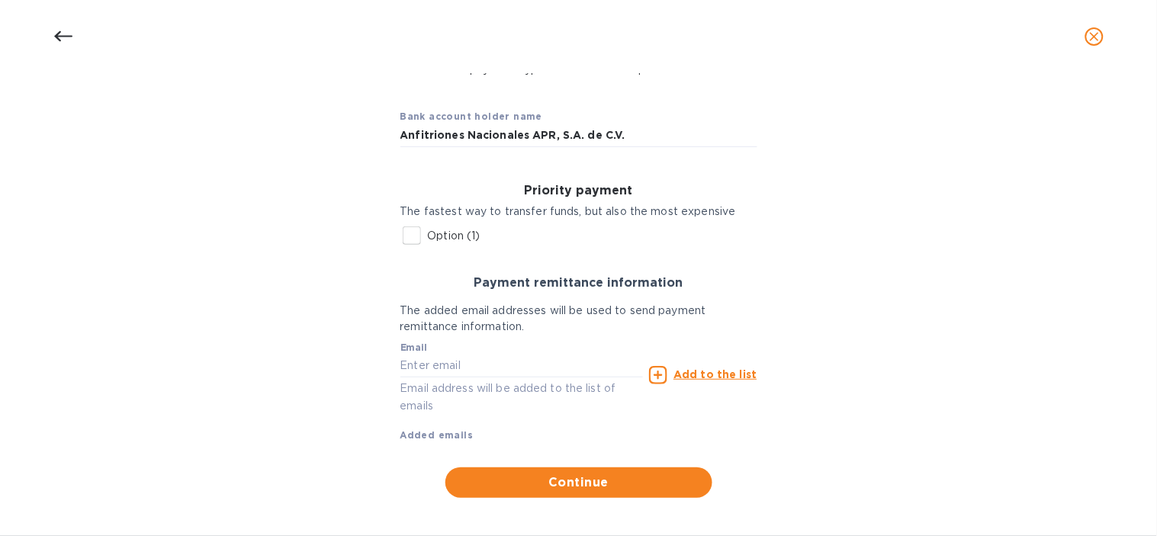
scroll to position [126, 0]
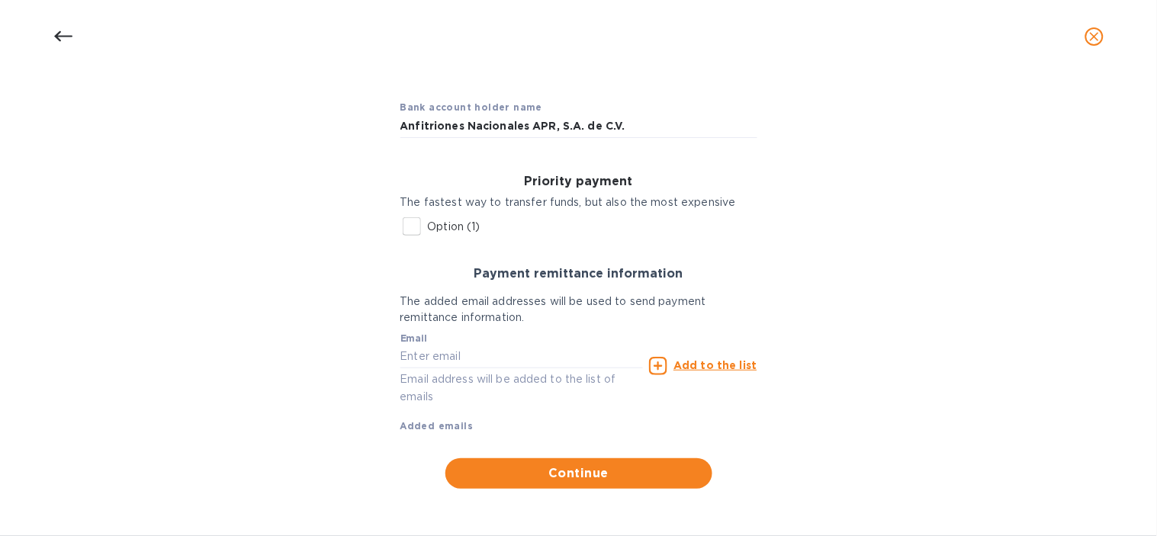
click at [407, 241] on input "Option (1)" at bounding box center [412, 226] width 32 height 32
checkbox input "true"
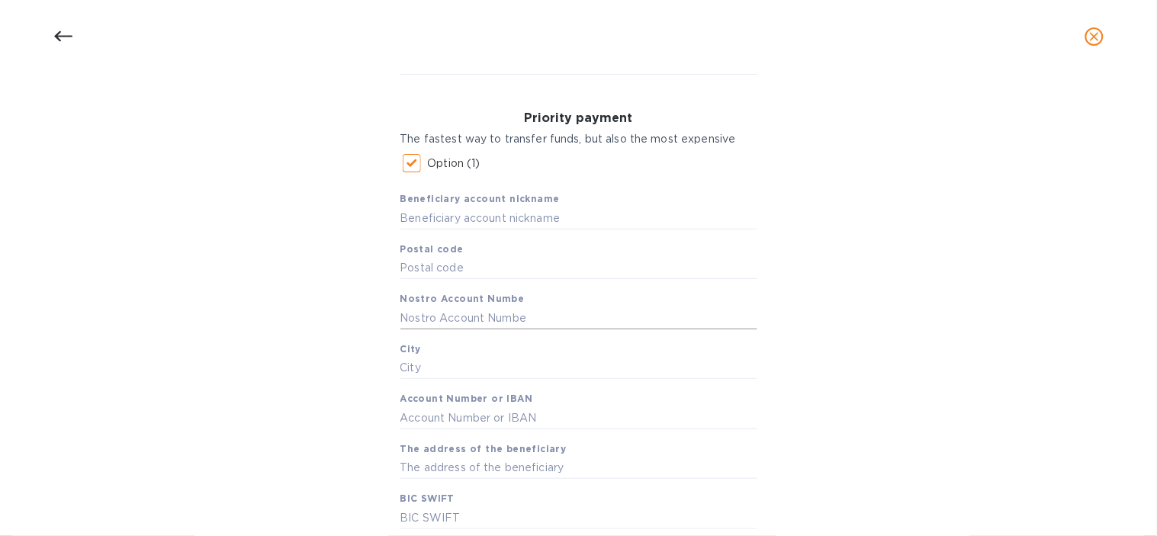
scroll to position [295, 0]
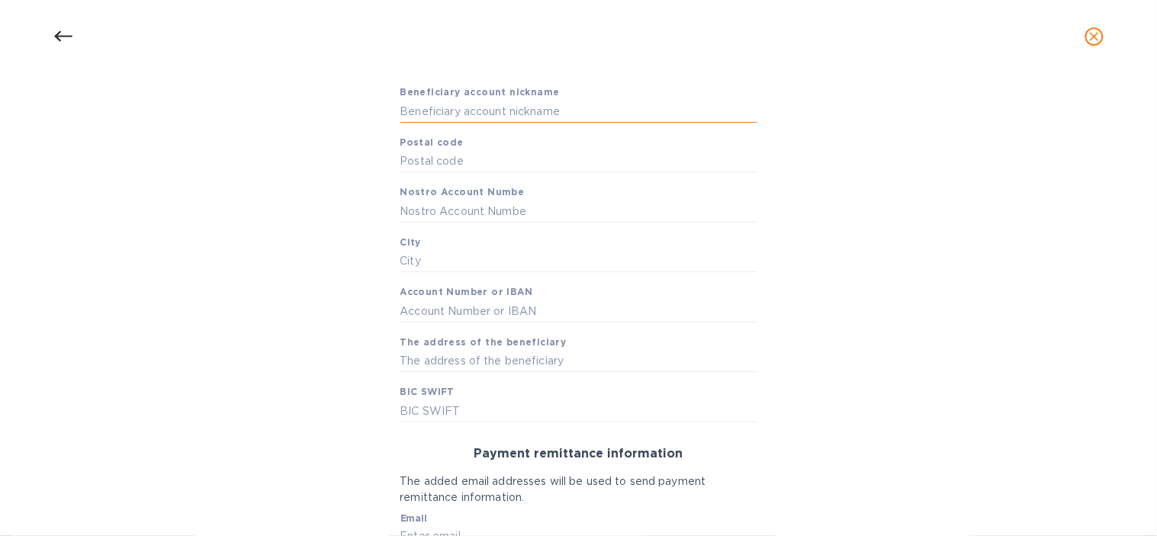
click at [503, 104] on input "text" at bounding box center [578, 111] width 357 height 23
type input "Anfitriones Mx"
click at [448, 156] on input "text" at bounding box center [578, 161] width 357 height 23
type input "14210"
click at [462, 207] on input "text" at bounding box center [578, 211] width 357 height 23
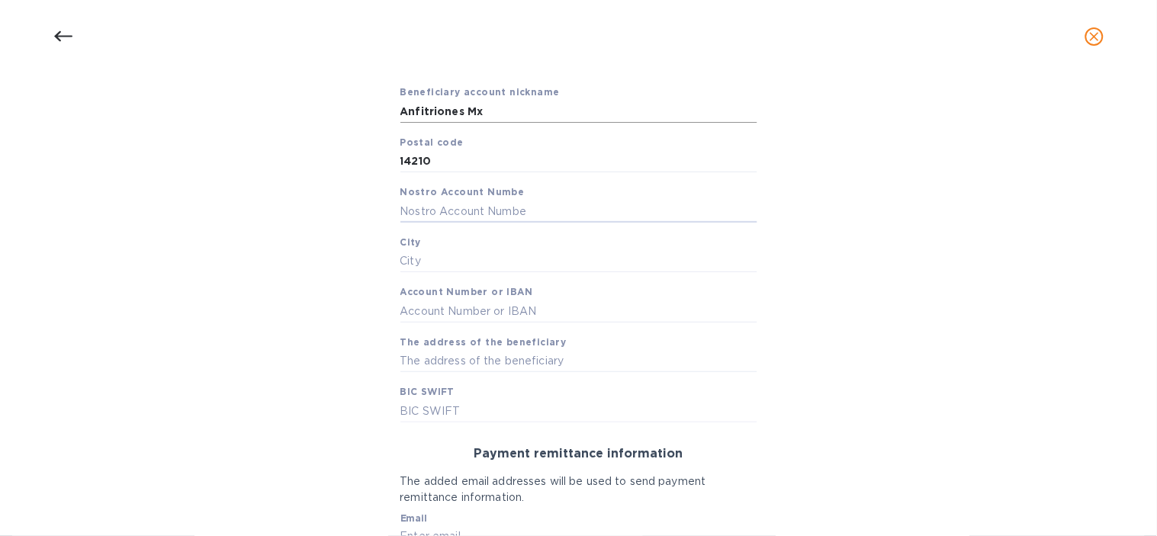
click at [454, 101] on input "Anfitriones Mx" at bounding box center [578, 111] width 357 height 23
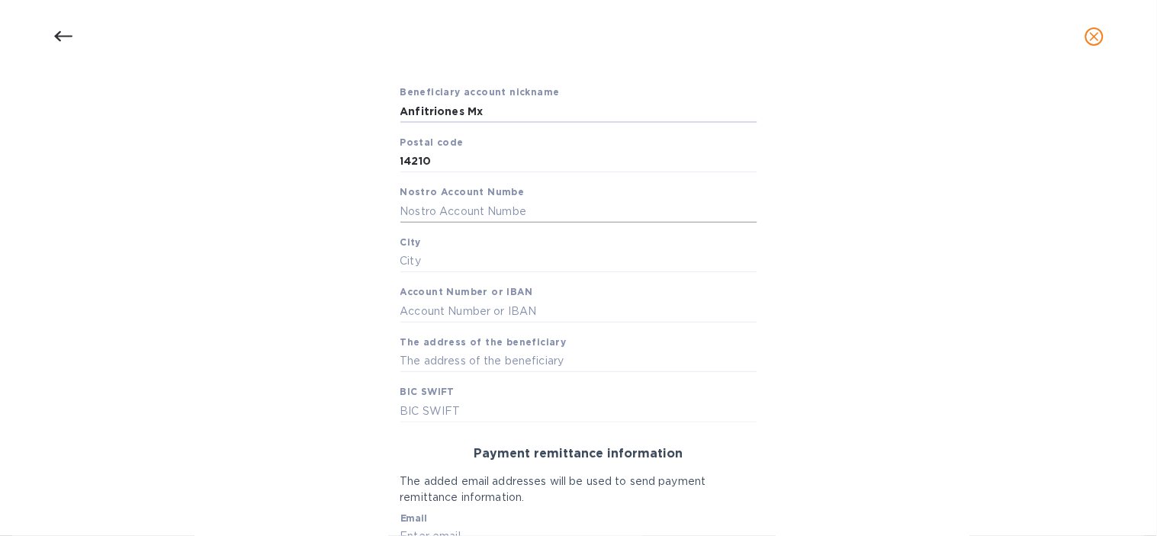
click at [483, 202] on input "text" at bounding box center [578, 211] width 357 height 23
paste input "Anfitriones Mx"
click at [423, 209] on input "Anfitriones Mx" at bounding box center [578, 211] width 357 height 23
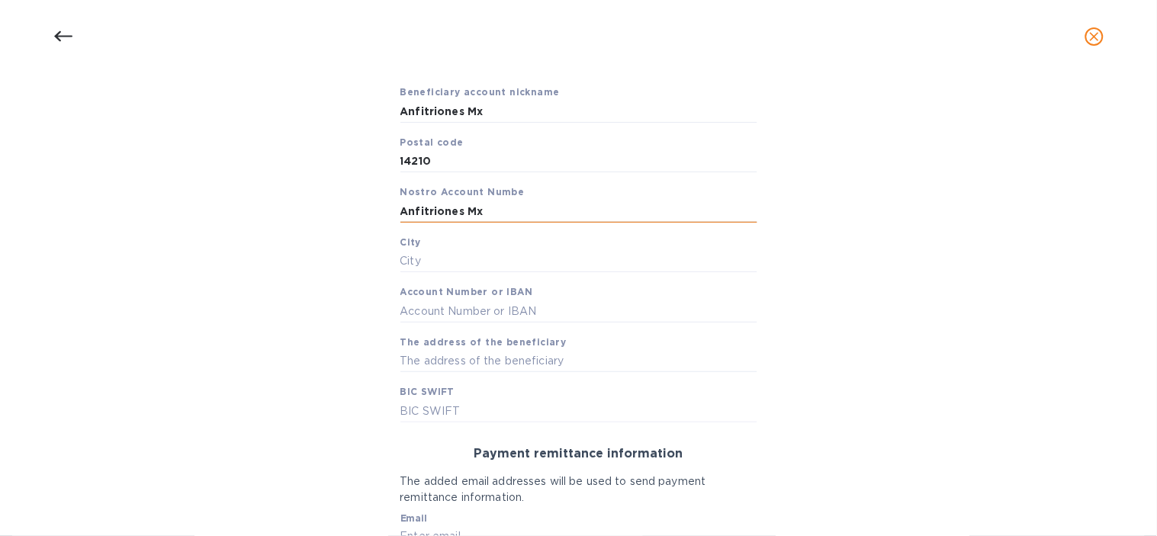
paste input "Nacionales APR, S.A. de C.V."
type input "Anfitriones Nacionales APR, S.A. de C.V."
click at [284, 275] on div "Bank account holder name Anfitriones Nacionales APR, S.A. de C.V. Priority paym…" at bounding box center [578, 293] width 1117 height 770
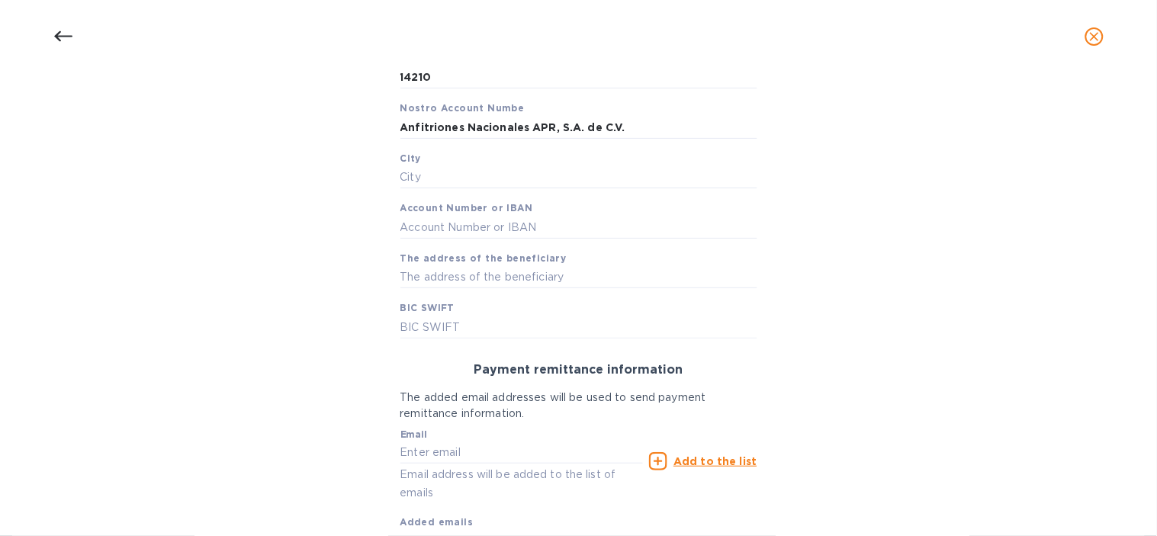
scroll to position [380, 0]
click at [429, 176] on input "text" at bounding box center [578, 176] width 357 height 23
click at [432, 175] on input "text" at bounding box center [578, 176] width 357 height 23
type input "CDMX"
click at [322, 192] on div "Bank account holder name Anfitriones Nacionales APR, S.A. de C.V. Priority paym…" at bounding box center [578, 208] width 1117 height 770
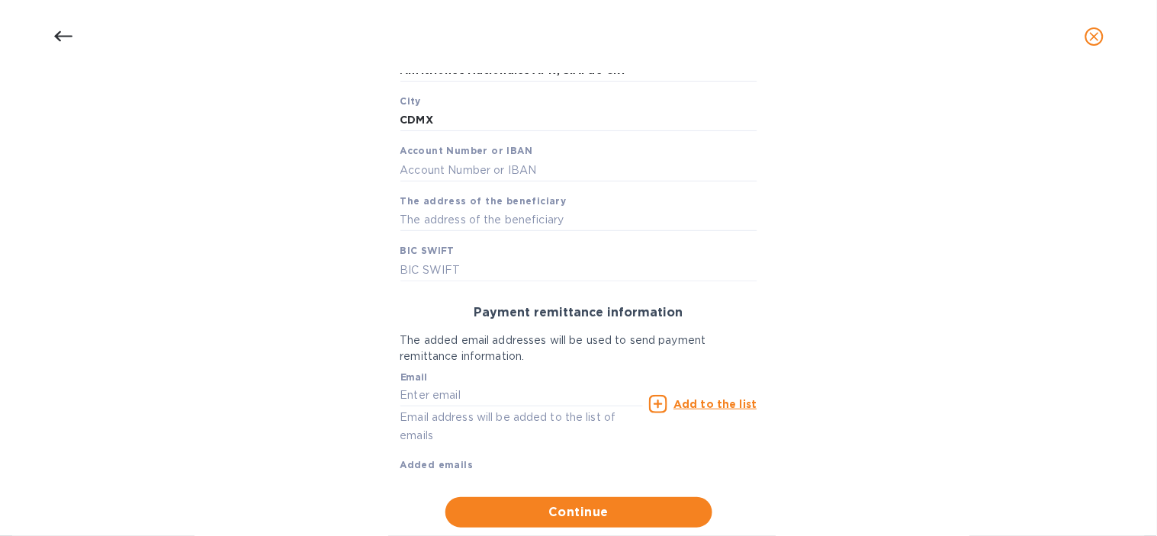
scroll to position [465, 0]
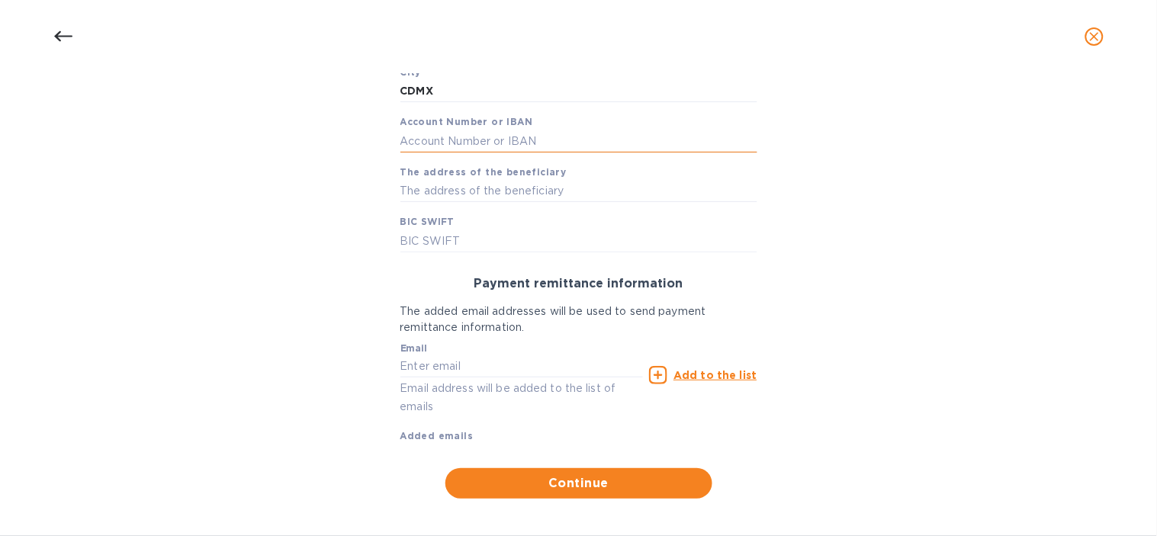
click at [496, 151] on input "text" at bounding box center [578, 141] width 357 height 23
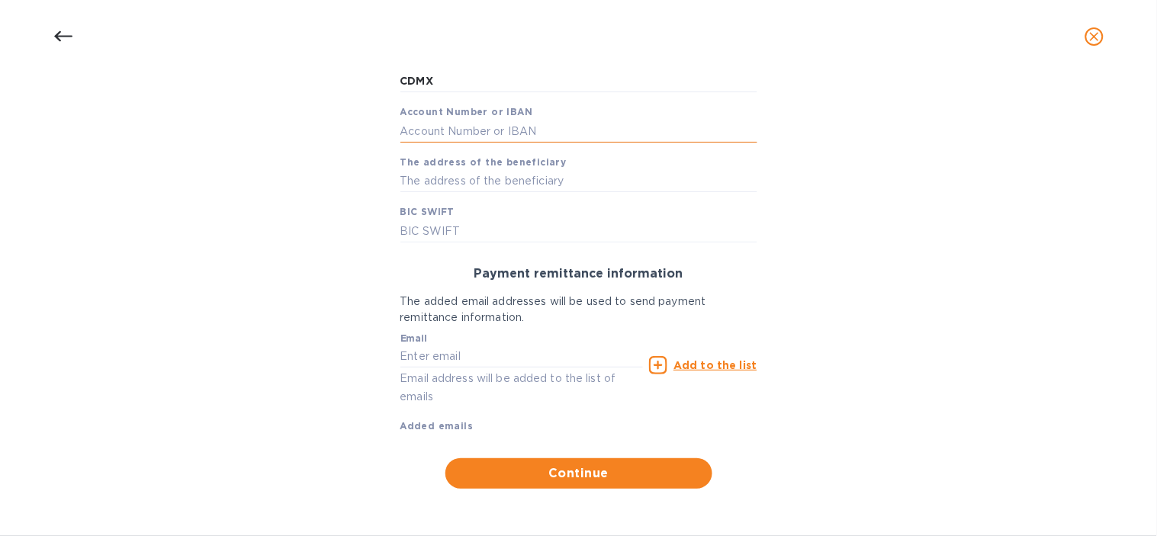
click at [432, 132] on input "text" at bounding box center [578, 131] width 357 height 23
paste input "072 180006207999112"
click at [422, 133] on input "072 180006207999112" at bounding box center [578, 131] width 357 height 23
type input "072180006207999112"
click at [283, 176] on div "Bank account holder name Anfitriones Nacionales APR, S.A. de C.V. Priority paym…" at bounding box center [578, 113] width 1117 height 770
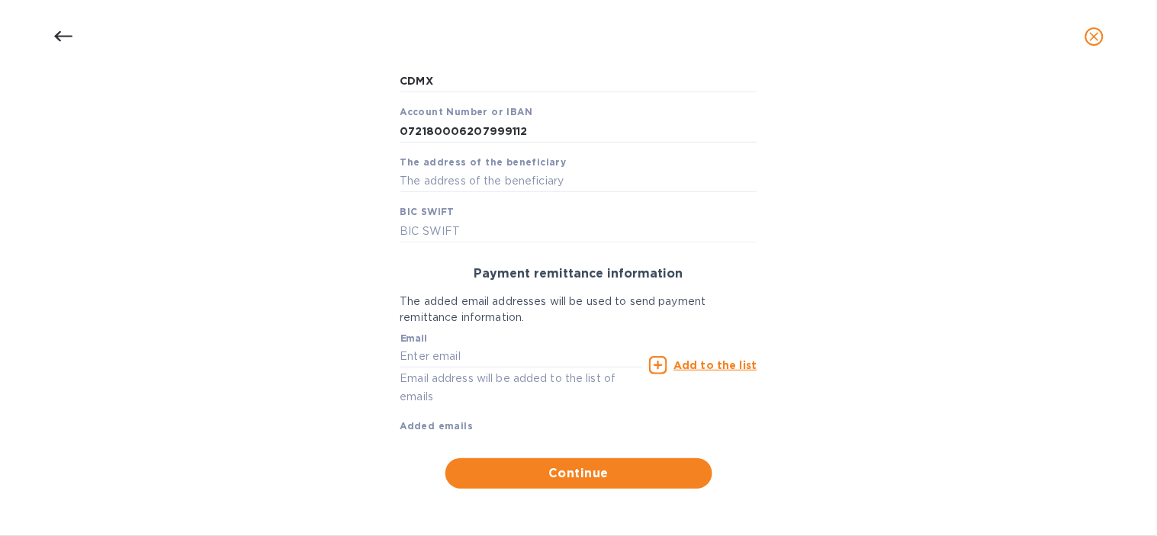
drag, startPoint x: 420, startPoint y: 226, endPoint x: 394, endPoint y: 241, distance: 29.7
click at [420, 226] on input "text" at bounding box center [578, 231] width 357 height 23
click at [432, 235] on input "text" at bounding box center [578, 231] width 357 height 23
paste input "[SWIFT_CODE]"
type input "[SWIFT_CODE]"
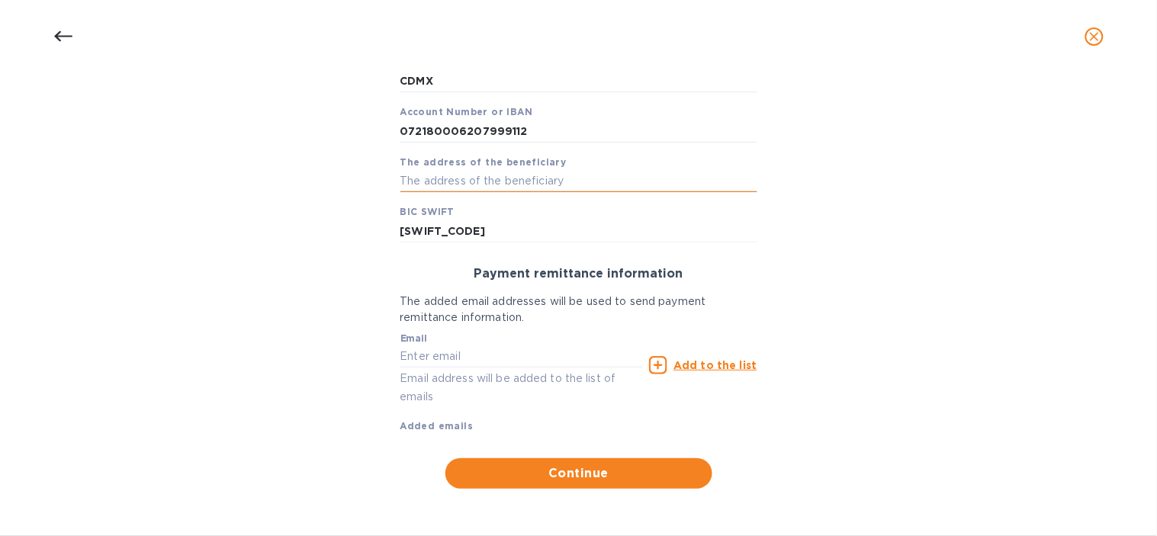
click at [445, 188] on input "text" at bounding box center [578, 181] width 357 height 23
click at [441, 185] on input "text" at bounding box center [578, 181] width 357 height 23
paste input "Pico de Verapaz 435 PB, Jardines en la Montaña, Tlalpan, 14210 Ciudad de México…"
type input "Pico de Verapaz 435 PB Jardines en la Montaña Tlalpan 14210 Ciudad de Mexico CD…"
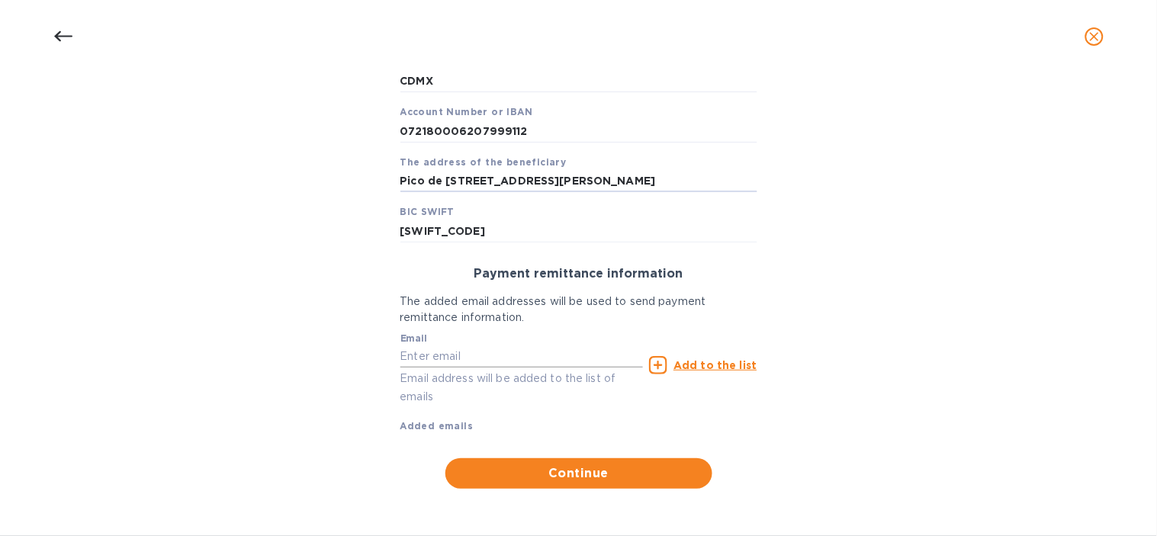
click at [429, 362] on input "text" at bounding box center [521, 356] width 243 height 23
click at [463, 353] on input "text" at bounding box center [521, 356] width 243 height 23
paste input "tenriquez@anfitriones.com.mx"
type input "tenriquez@anfitriones.com.mx"
click at [690, 361] on u "Add to the list" at bounding box center [714, 365] width 83 height 12
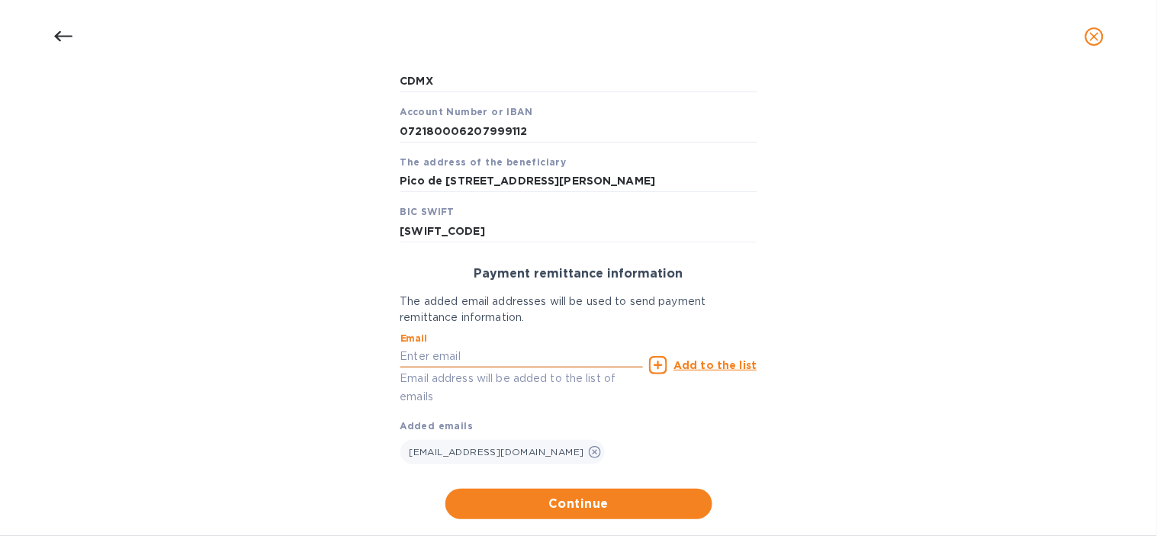
click at [460, 352] on input "text" at bounding box center [521, 356] width 243 height 23
type input "mariajose@langschwander.com"
click at [674, 371] on p "Add to the list" at bounding box center [714, 365] width 83 height 15
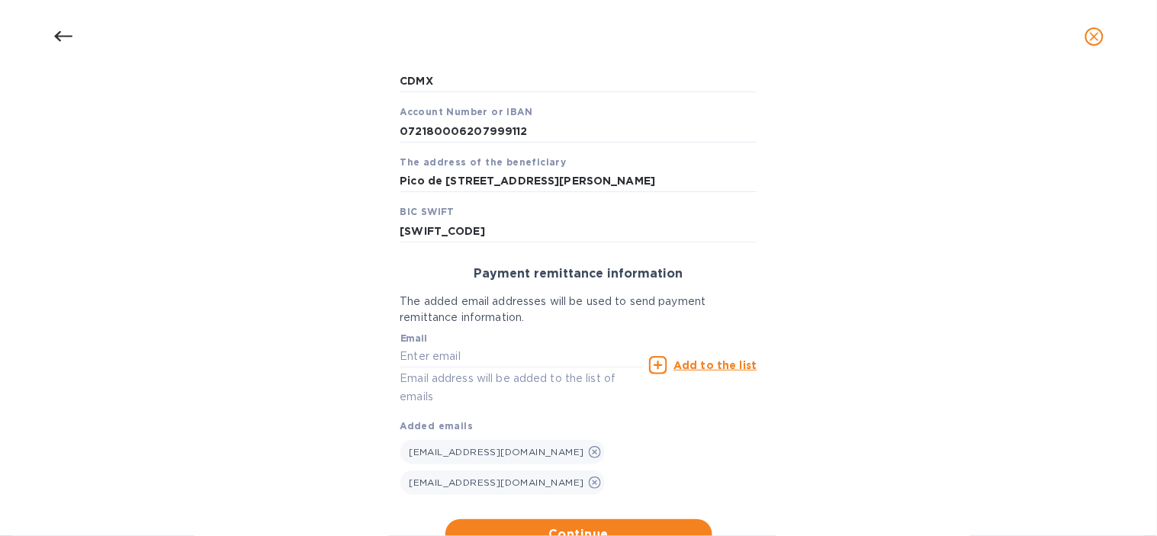
scroll to position [536, 0]
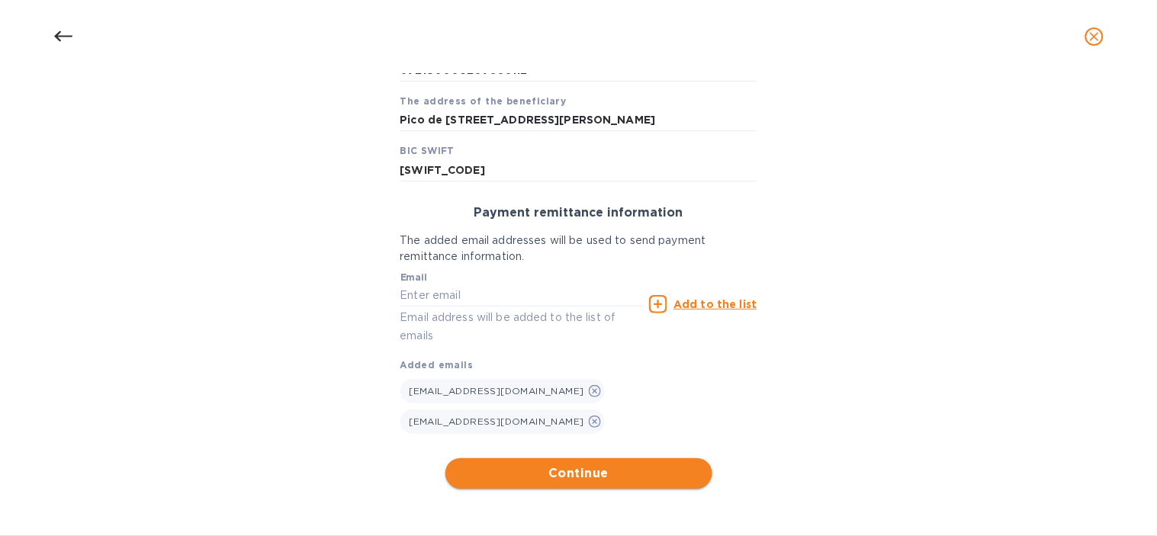
click at [675, 477] on span "Continue" at bounding box center [578, 473] width 242 height 18
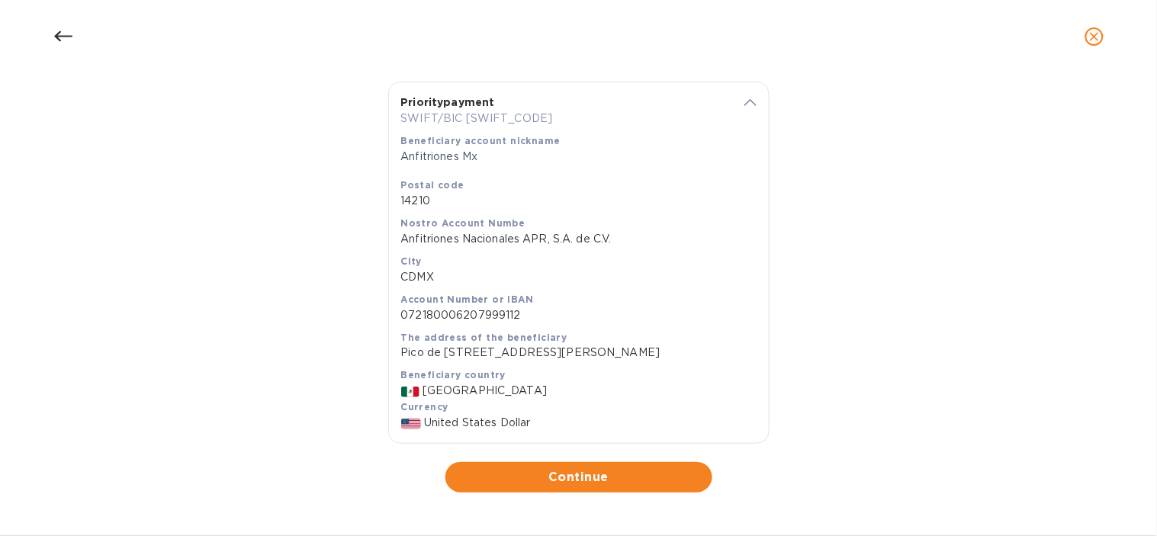
scroll to position [318, 0]
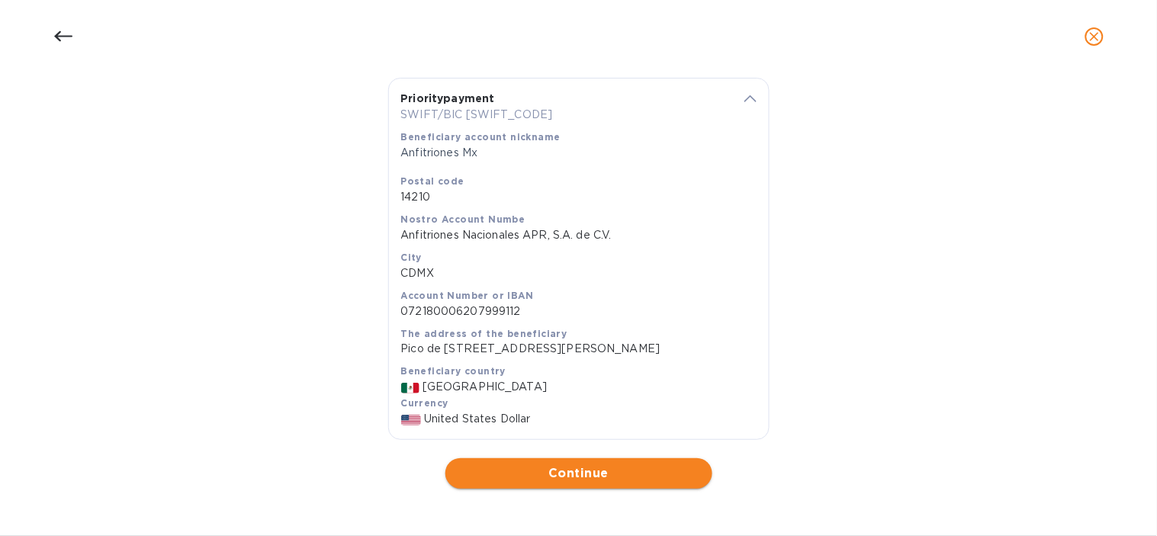
click at [537, 471] on span "Continue" at bounding box center [578, 473] width 242 height 18
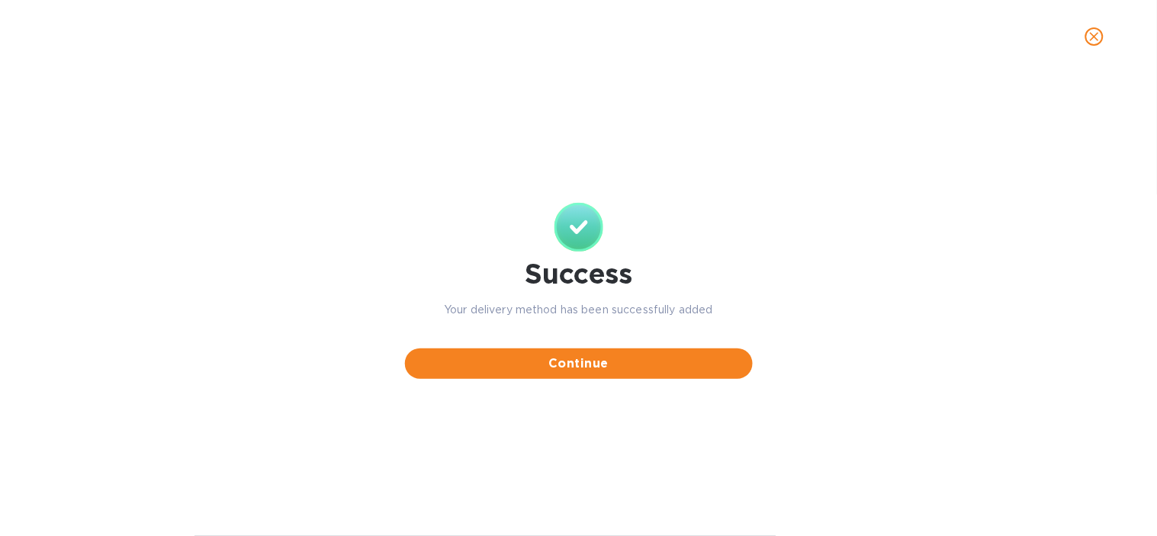
scroll to position [0, 0]
click at [628, 361] on span "Continue" at bounding box center [578, 364] width 323 height 18
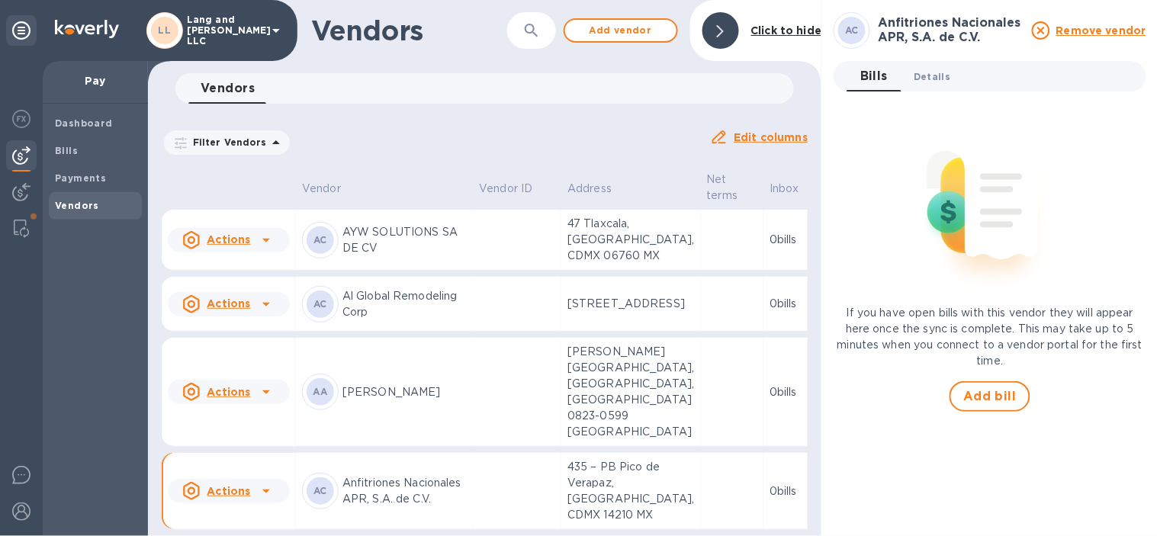
click at [939, 77] on span "Details 0" at bounding box center [931, 77] width 37 height 16
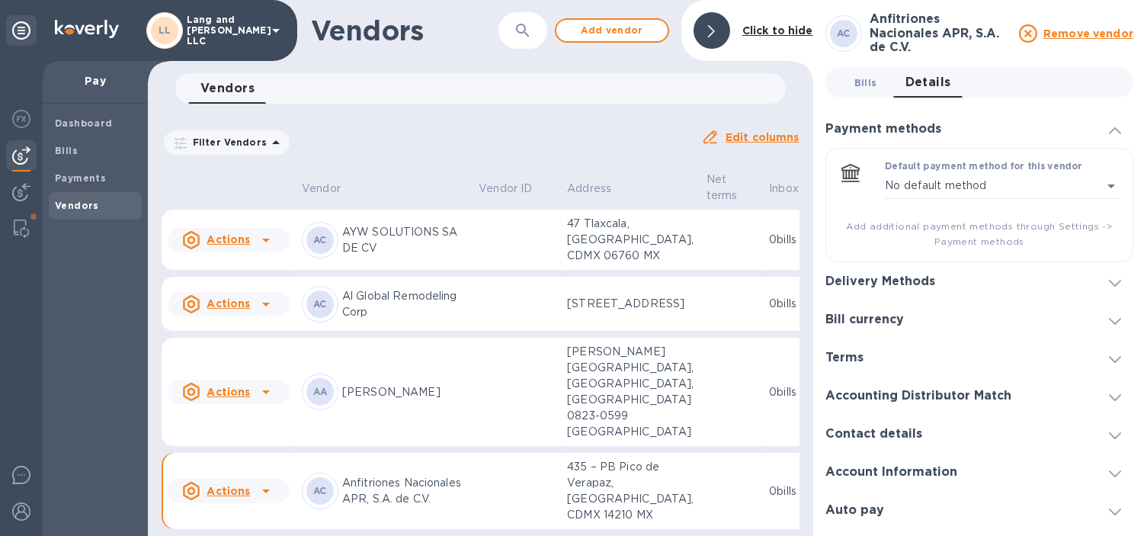
click at [870, 75] on span "Bills 0" at bounding box center [866, 83] width 23 height 16
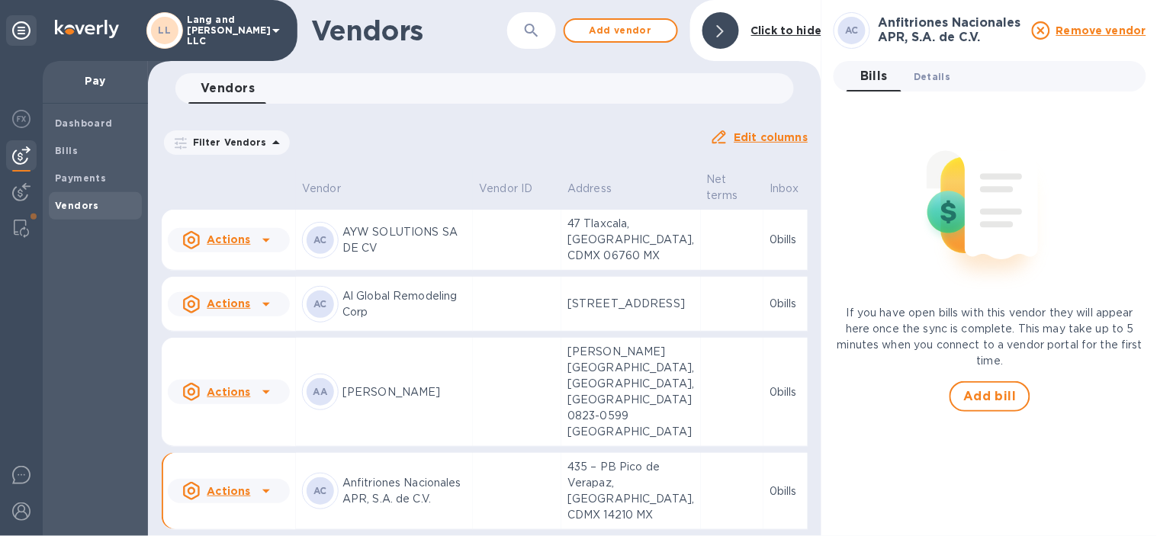
click at [926, 72] on span "Details 0" at bounding box center [931, 77] width 37 height 16
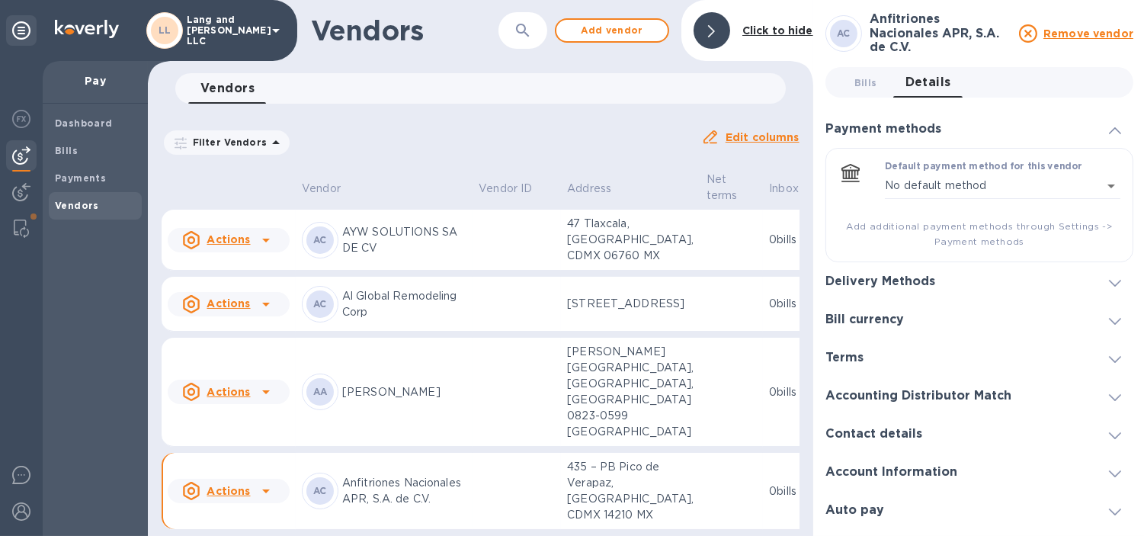
click at [878, 284] on div "Delivery Methods" at bounding box center [980, 281] width 308 height 38
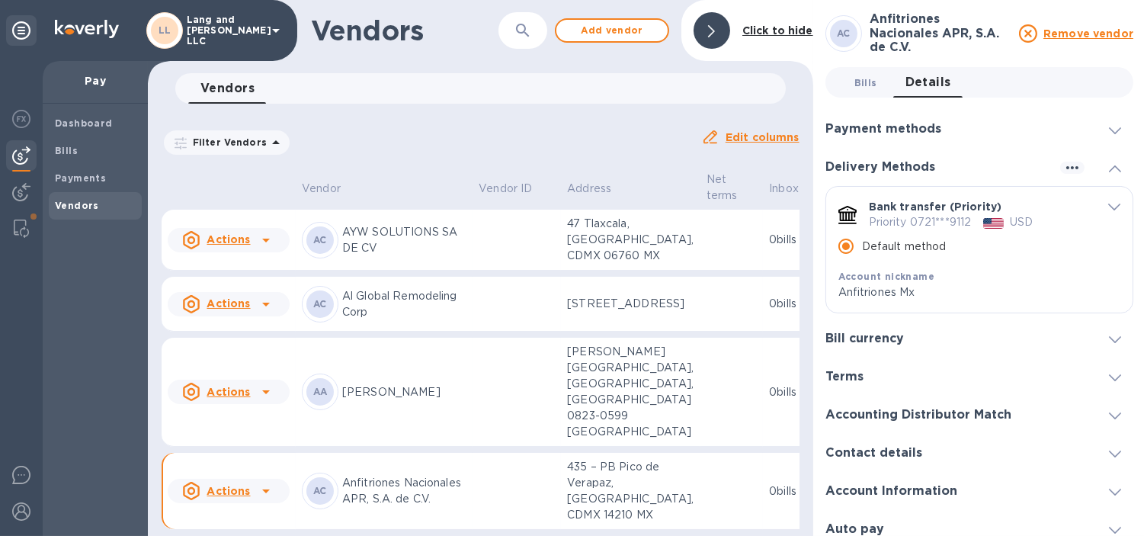
click at [875, 82] on span "Bills 0" at bounding box center [866, 83] width 23 height 16
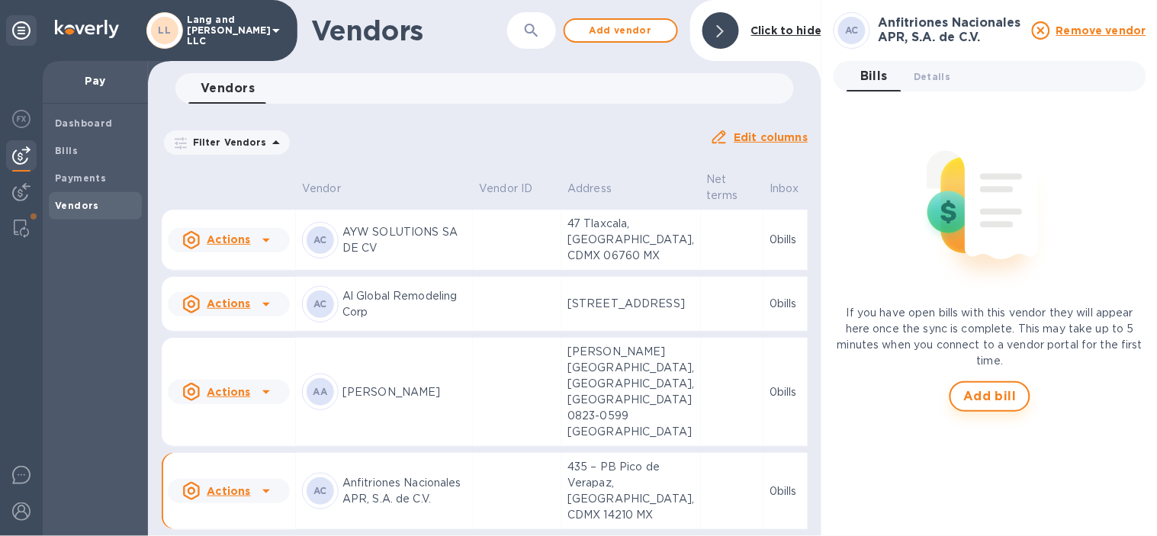
click at [984, 401] on span "Add bill" at bounding box center [989, 396] width 53 height 18
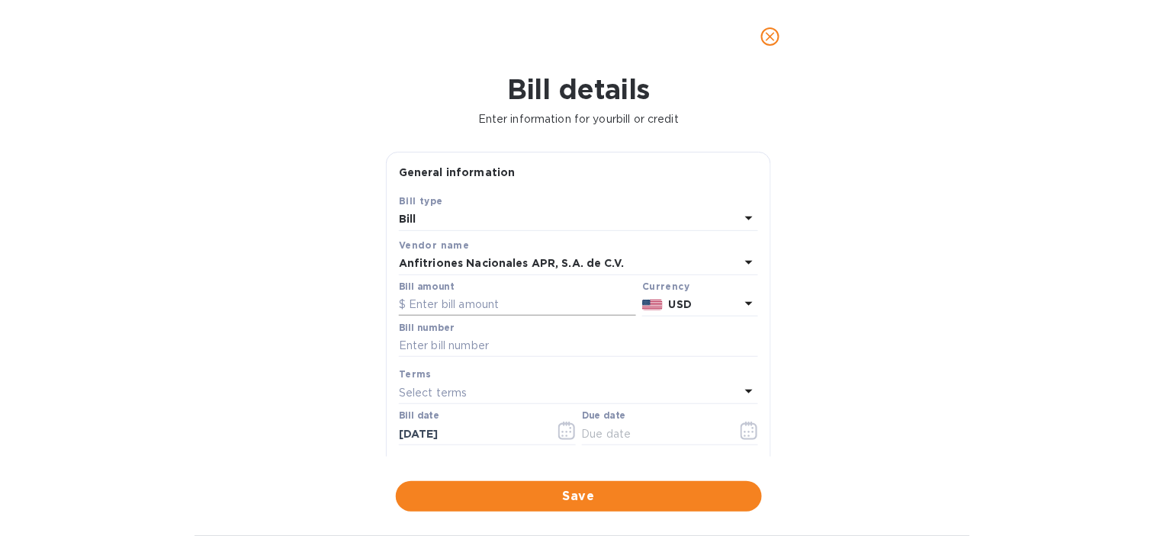
click at [459, 300] on input "text" at bounding box center [517, 305] width 237 height 23
type input "484.88"
click at [265, 355] on div "Bill details Enter information for your bill or credit General information Save…" at bounding box center [578, 304] width 1157 height 463
click at [440, 352] on input "text" at bounding box center [578, 346] width 359 height 23
type input "23-10-2025"
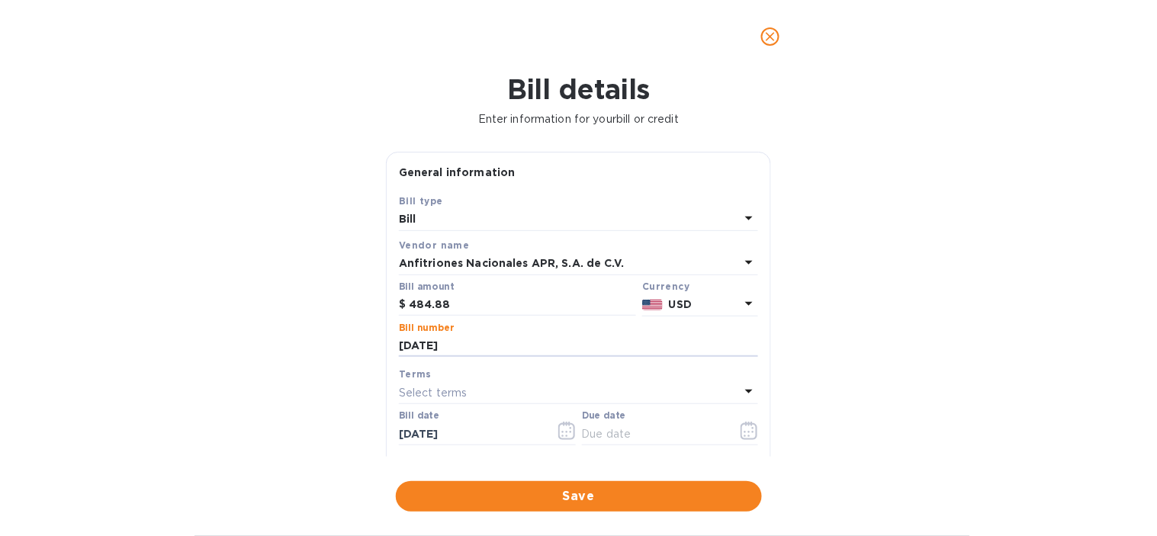
click at [332, 399] on div "Bill details Enter information for your bill or credit General information Save…" at bounding box center [578, 304] width 1157 height 463
click at [740, 430] on icon "button" at bounding box center [748, 431] width 17 height 18
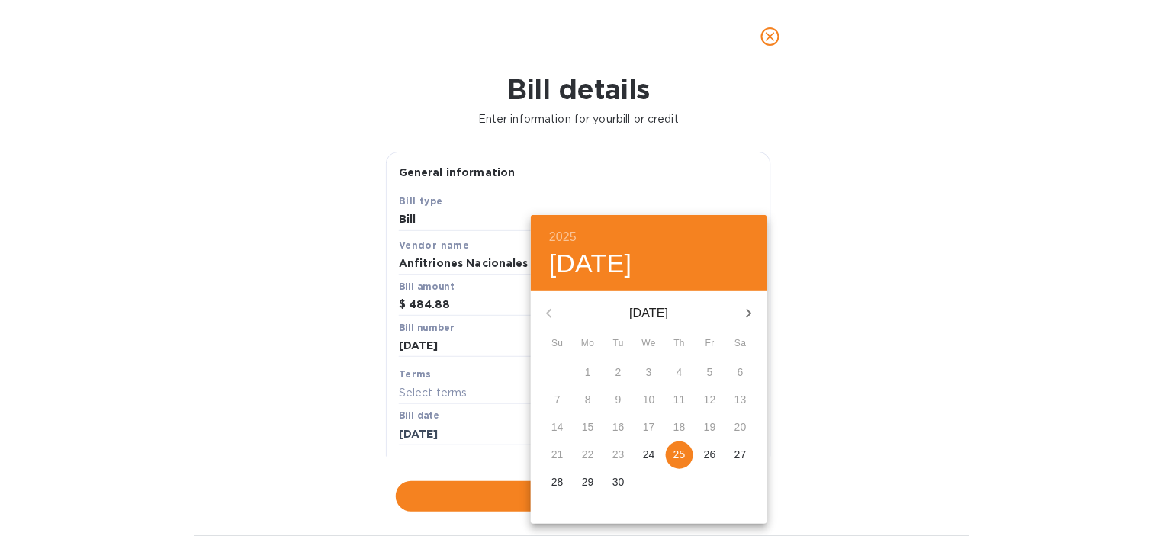
click at [677, 460] on p "25" at bounding box center [679, 454] width 12 height 15
type input "[DATE]"
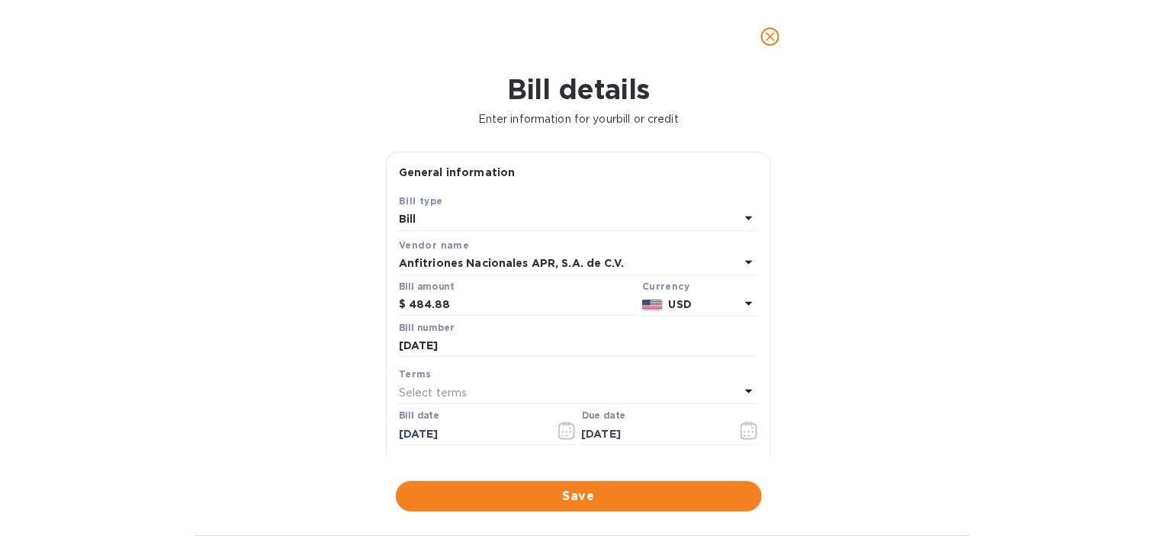
click at [978, 347] on div "Bill details Enter information for your bill or credit General information Save…" at bounding box center [578, 304] width 1157 height 463
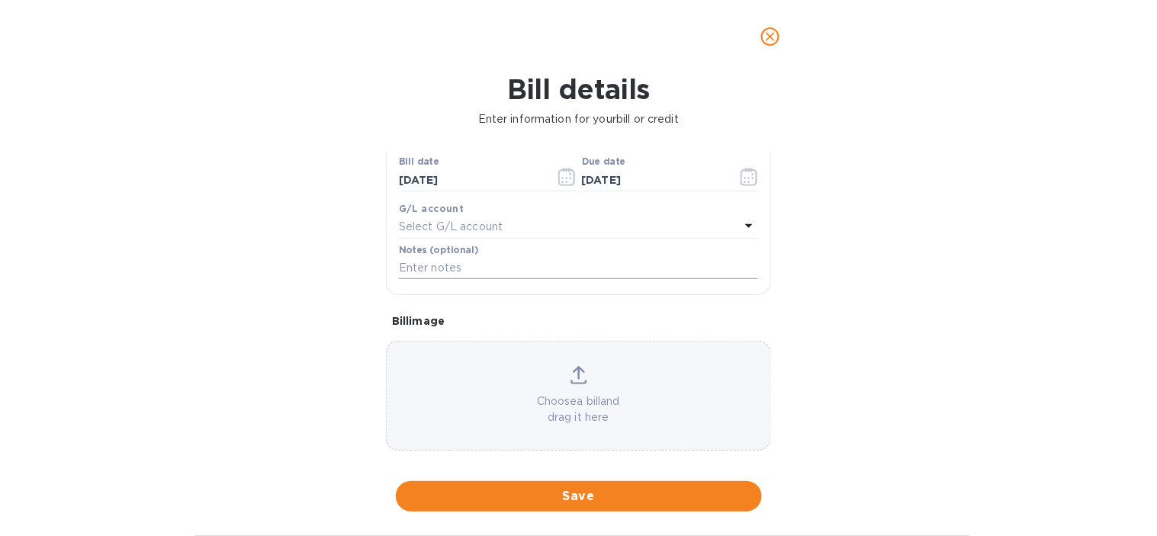
scroll to position [169, 0]
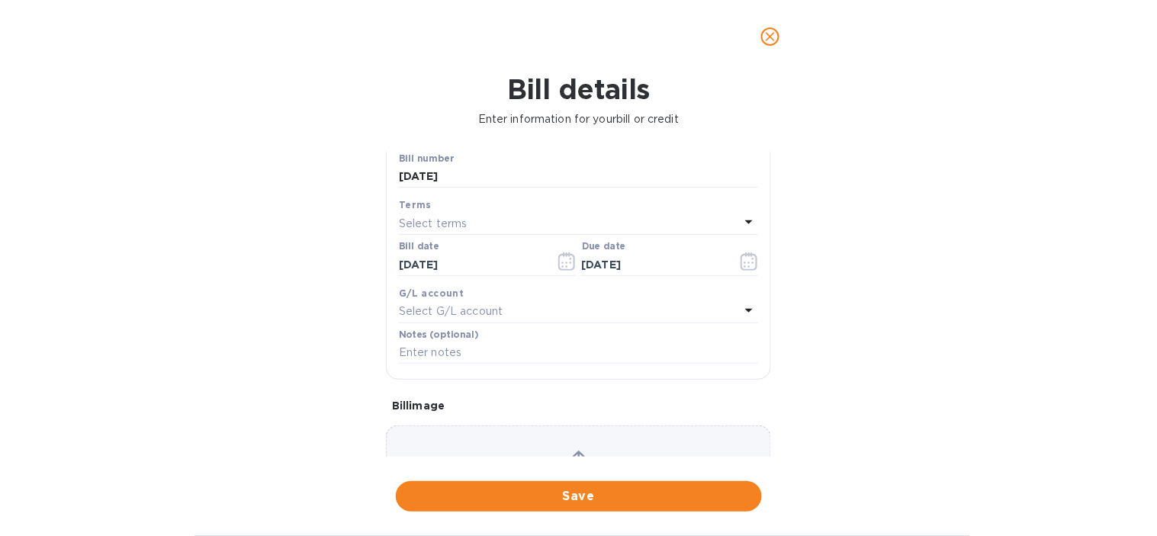
click at [499, 305] on div "Select G/L account" at bounding box center [569, 311] width 341 height 21
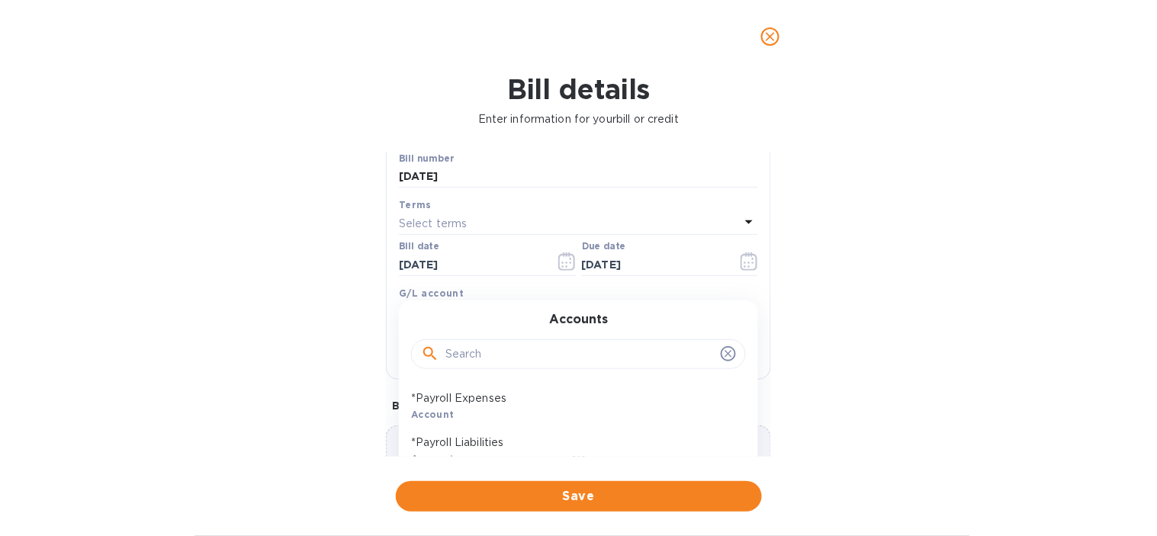
click at [488, 355] on input "text" at bounding box center [579, 354] width 269 height 23
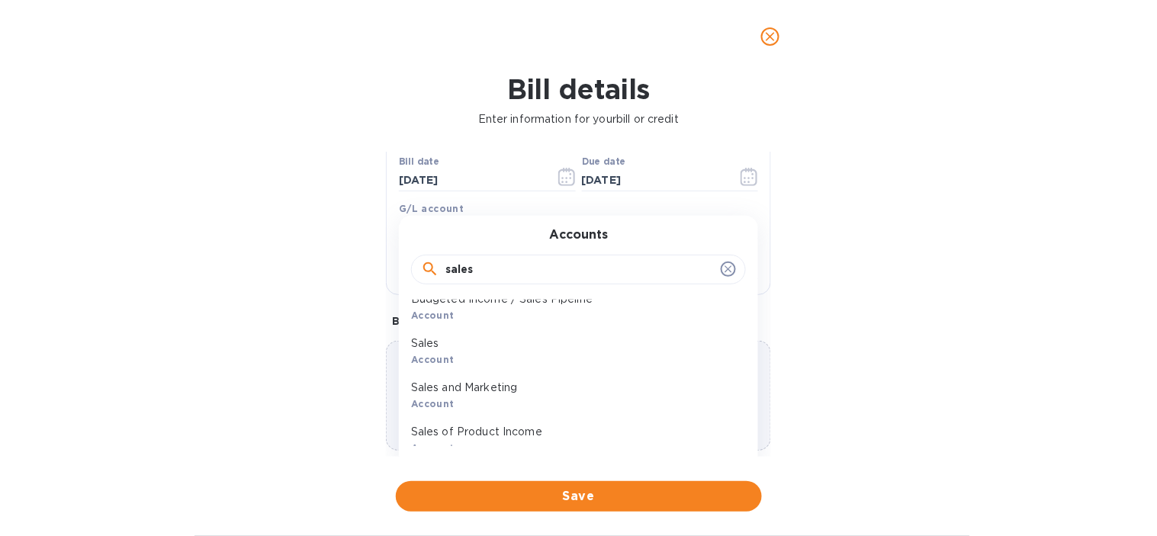
scroll to position [85, 0]
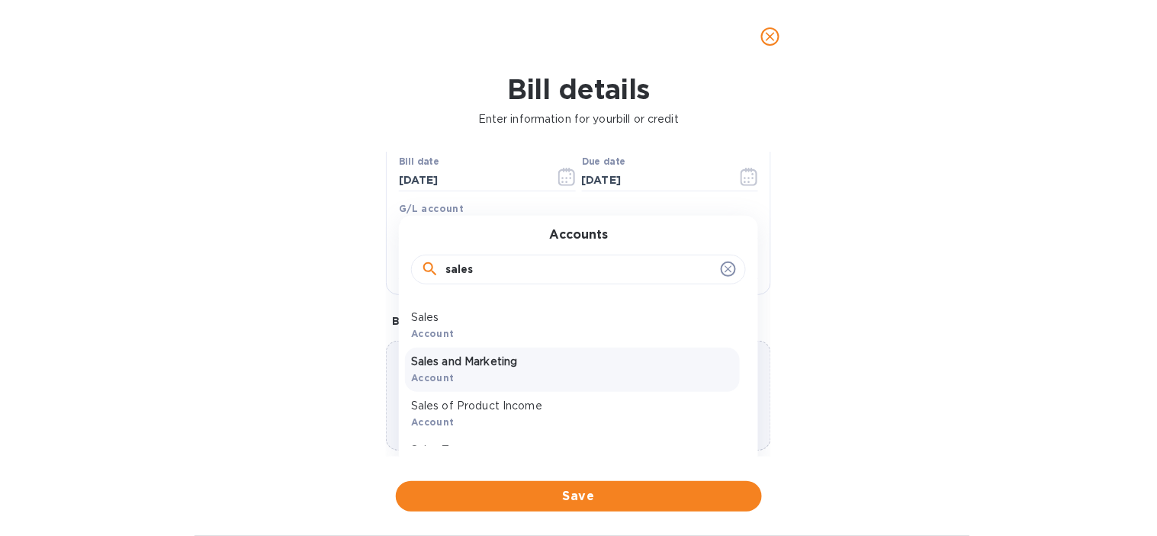
type input "sales"
click at [497, 367] on p "Sales and Marketing" at bounding box center [572, 362] width 323 height 16
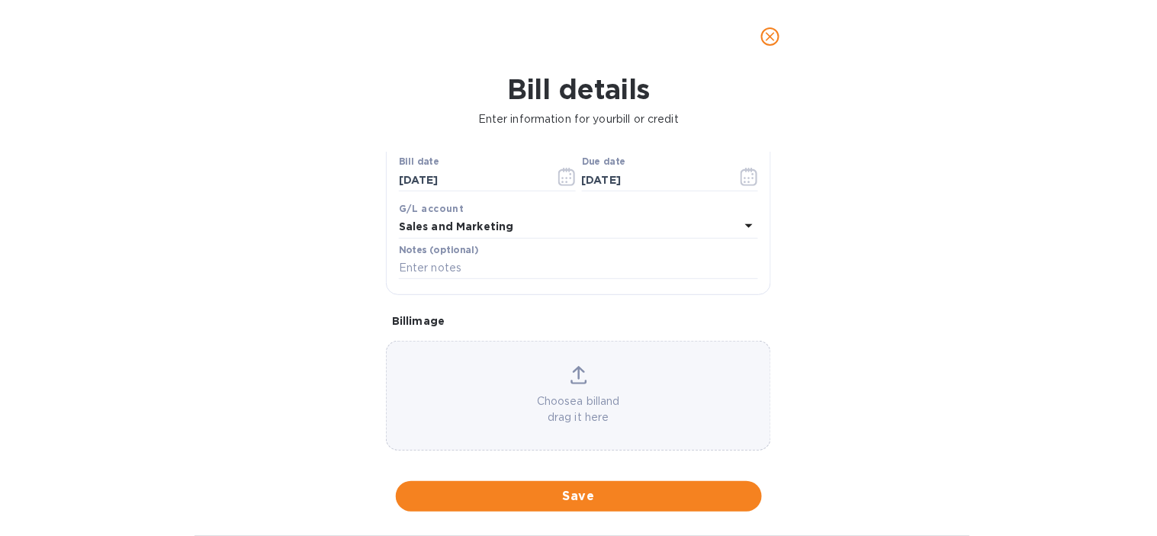
click at [300, 287] on div "Bill details Enter information for your bill or credit General information Save…" at bounding box center [578, 304] width 1157 height 463
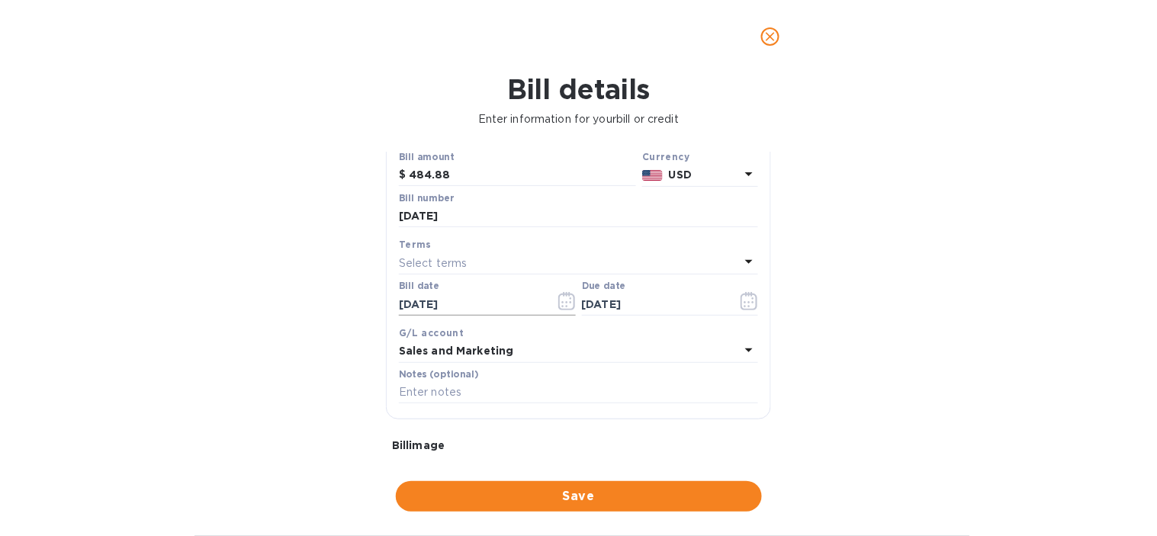
scroll to position [0, 0]
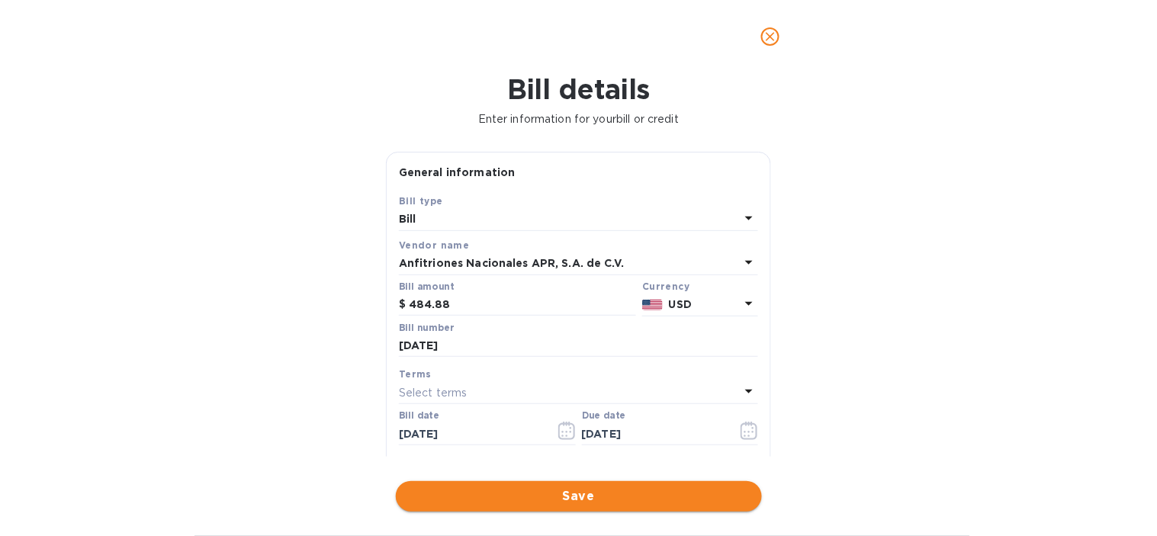
click at [542, 490] on span "Save" at bounding box center [579, 496] width 342 height 18
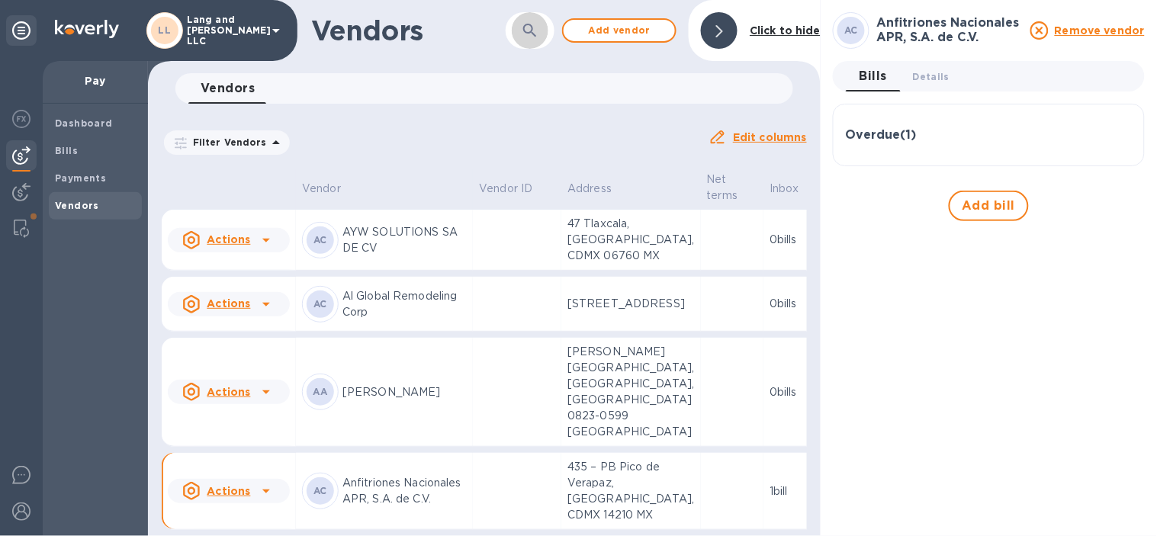
click at [538, 27] on icon "button" at bounding box center [530, 30] width 18 height 18
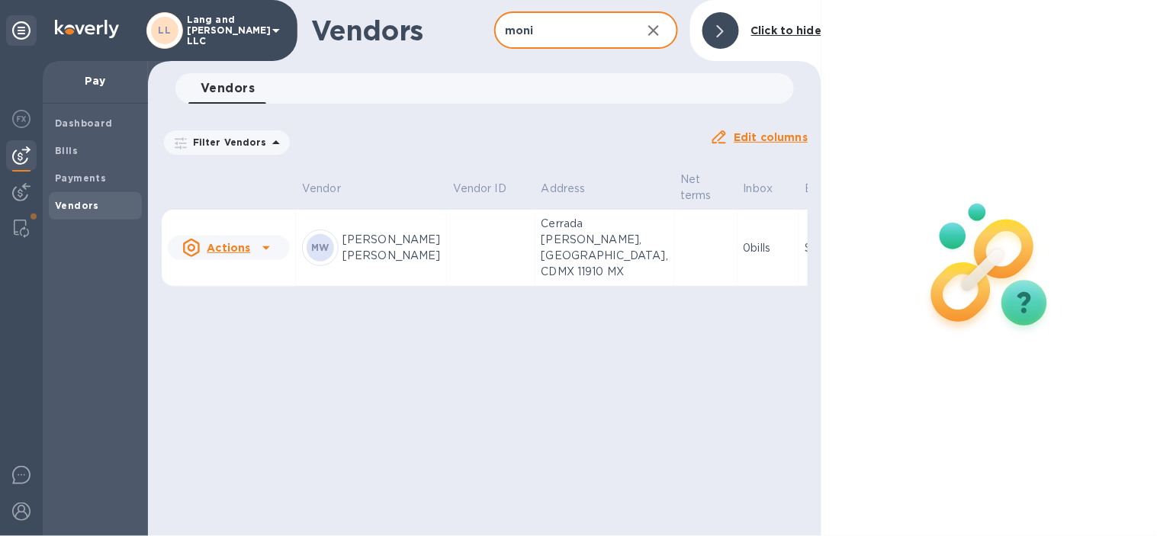
type input "moni"
click at [541, 280] on p "Cerrada [PERSON_NAME], [GEOGRAPHIC_DATA], CDMX 11910 MX" at bounding box center [604, 248] width 127 height 64
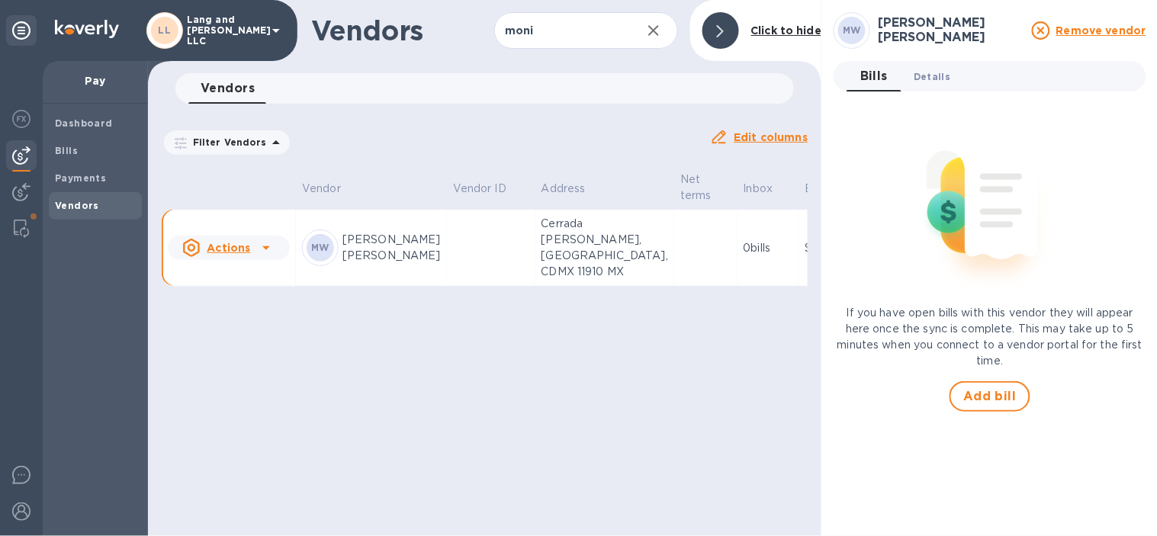
click at [930, 78] on span "Details 0" at bounding box center [931, 77] width 37 height 16
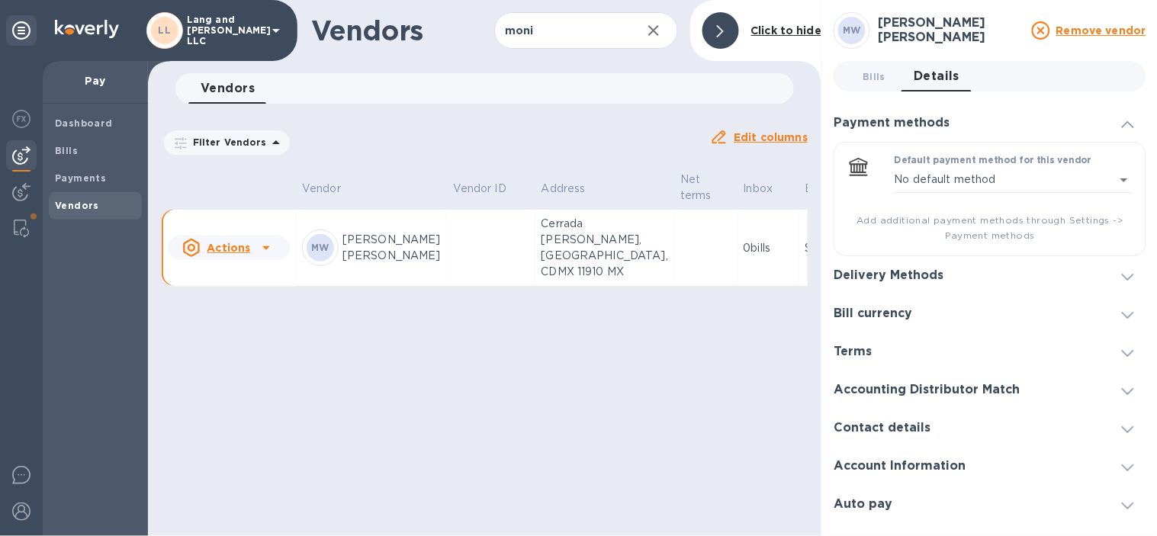
click at [1010, 287] on div "Delivery Methods" at bounding box center [989, 275] width 313 height 38
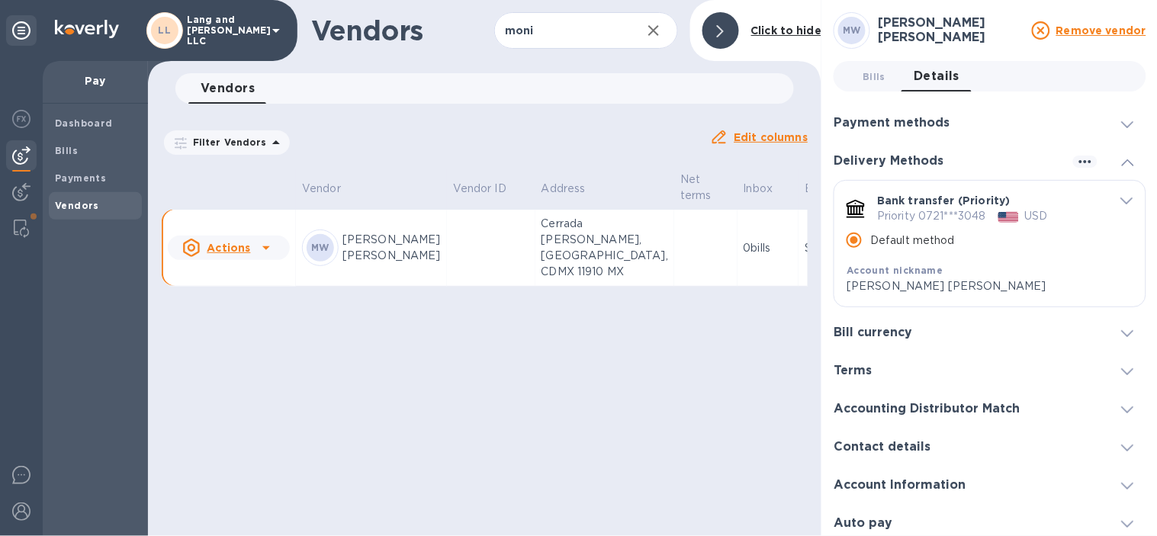
click at [974, 220] on p "Priority 0721***3048" at bounding box center [931, 216] width 109 height 16
click at [959, 218] on p "Priority 0721***3048" at bounding box center [931, 216] width 109 height 16
click at [912, 204] on p "Bank transfer (Priority)" at bounding box center [943, 200] width 133 height 15
click at [859, 202] on icon "default-method" at bounding box center [855, 207] width 18 height 15
click at [726, 40] on div at bounding box center [720, 30] width 37 height 37
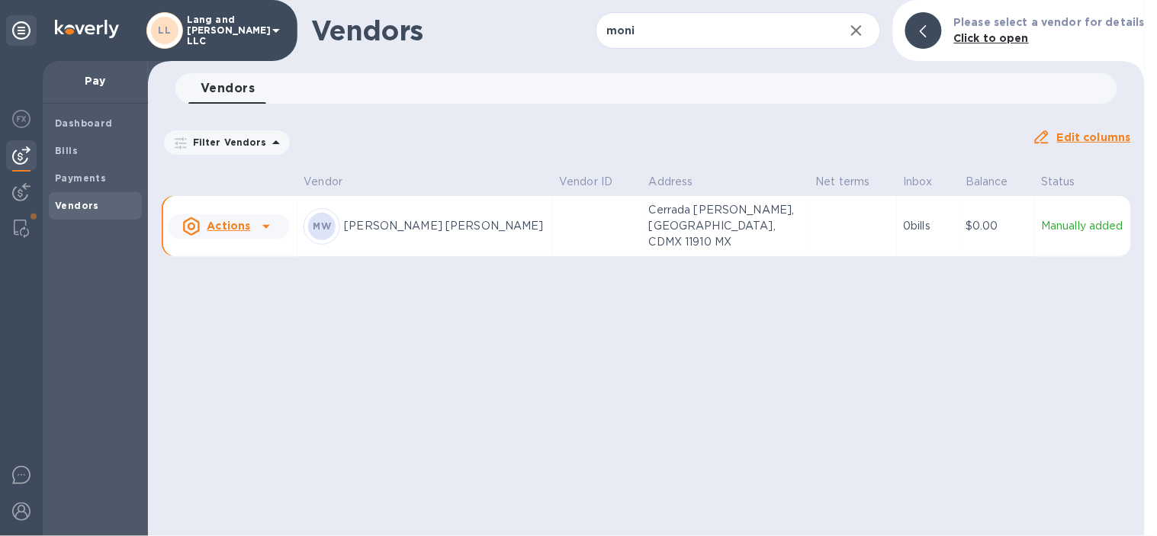
click at [355, 218] on p "[PERSON_NAME] [PERSON_NAME]" at bounding box center [445, 226] width 203 height 16
click at [736, 255] on table "Vendor Vendor ID Address Net terms Inbox Balance Status Actions MW [PERSON_NAME…" at bounding box center [646, 216] width 969 height 94
click at [790, 224] on td "Cerrada [PERSON_NAME], [GEOGRAPHIC_DATA], CDMX 11910 MX" at bounding box center [726, 226] width 167 height 61
click at [939, 27] on div at bounding box center [923, 30] width 37 height 37
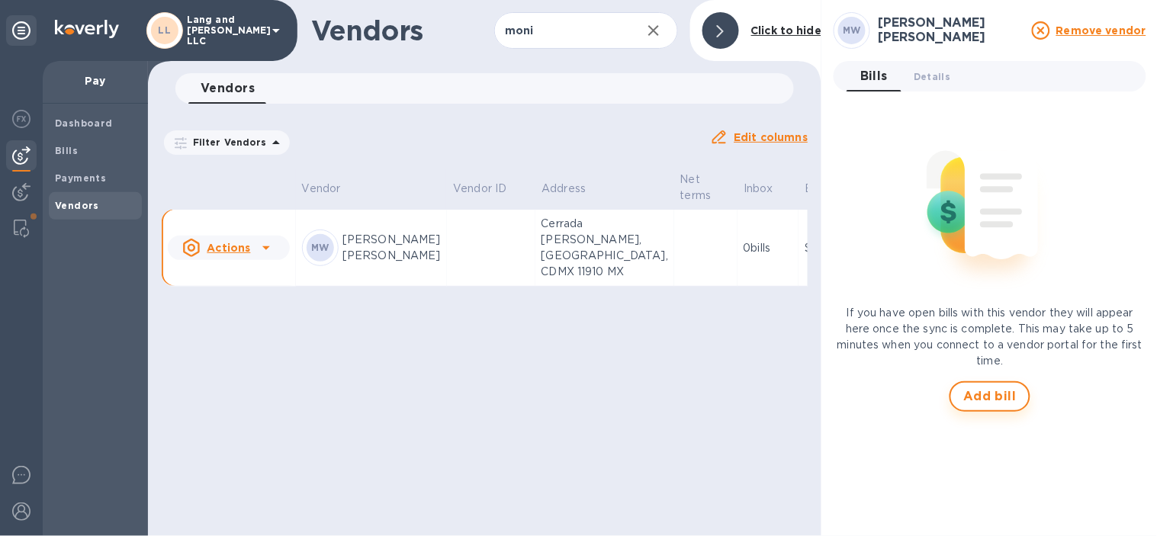
click at [981, 398] on span "Add bill" at bounding box center [989, 396] width 53 height 18
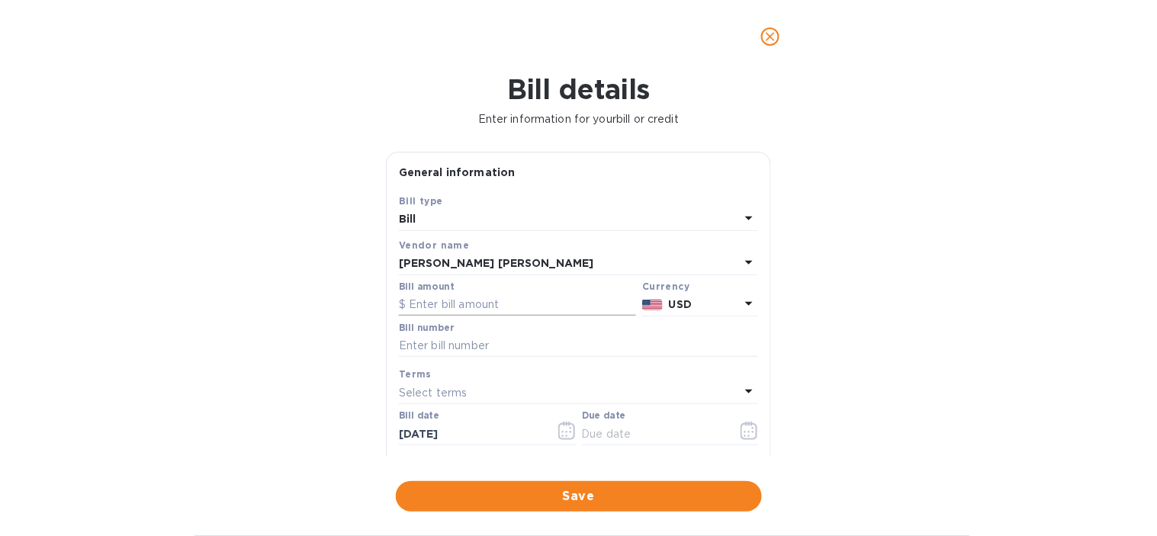
click at [484, 300] on input "text" at bounding box center [517, 305] width 237 height 23
type input "950"
click at [469, 354] on input "text" at bounding box center [578, 346] width 359 height 23
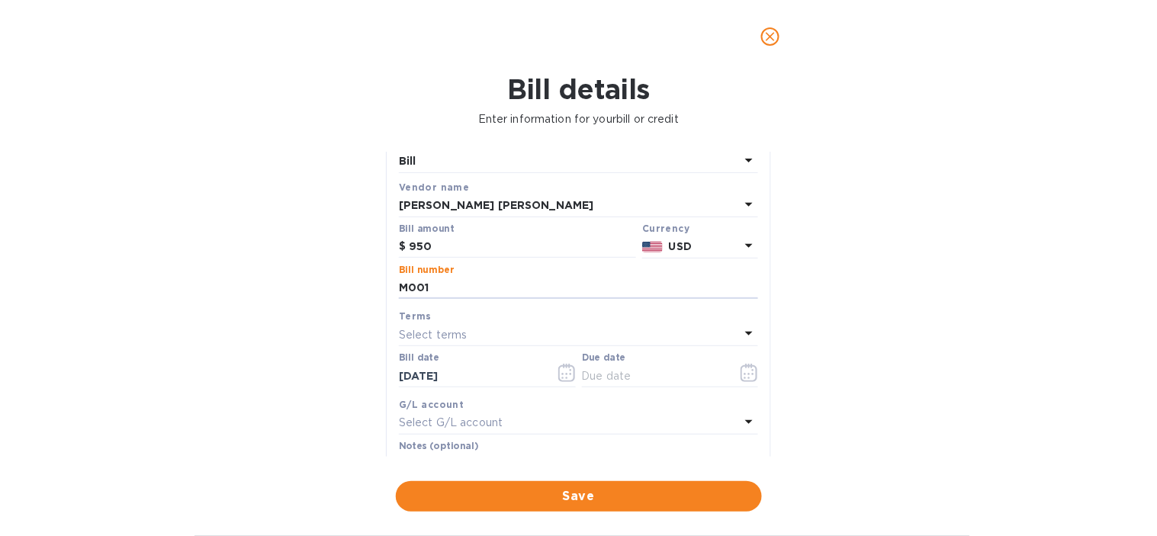
scroll to position [85, 0]
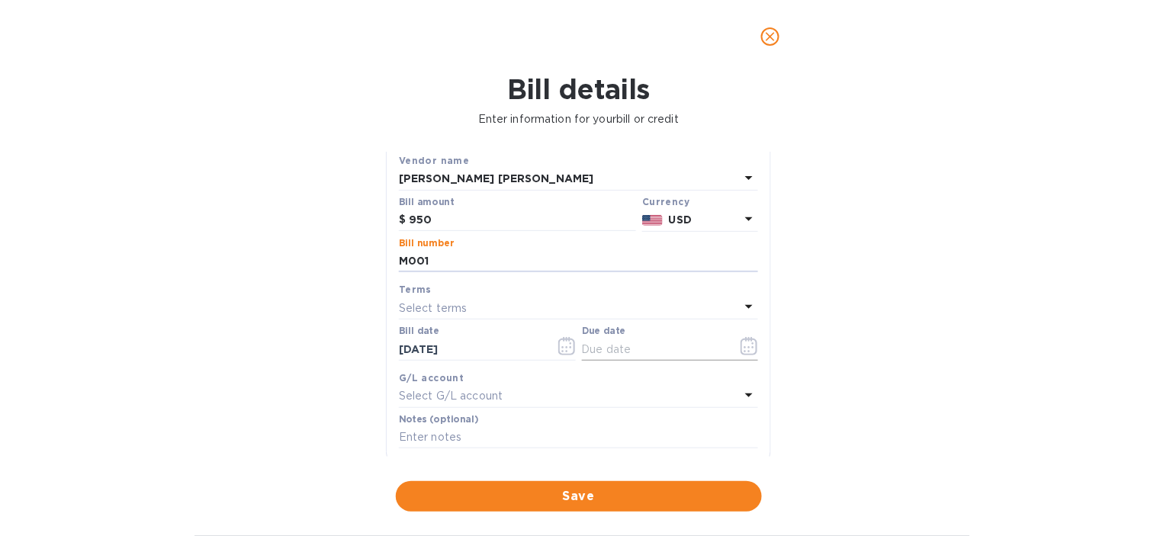
type input "M001"
click at [744, 348] on icon "button" at bounding box center [745, 347] width 2 height 2
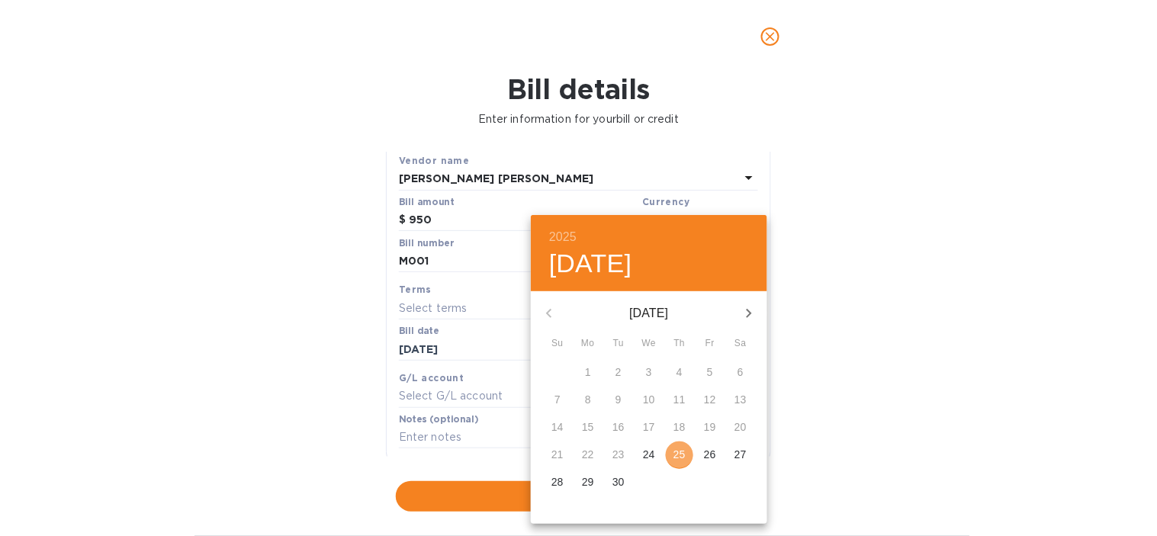
click at [681, 455] on p "25" at bounding box center [679, 454] width 12 height 15
type input "[DATE]"
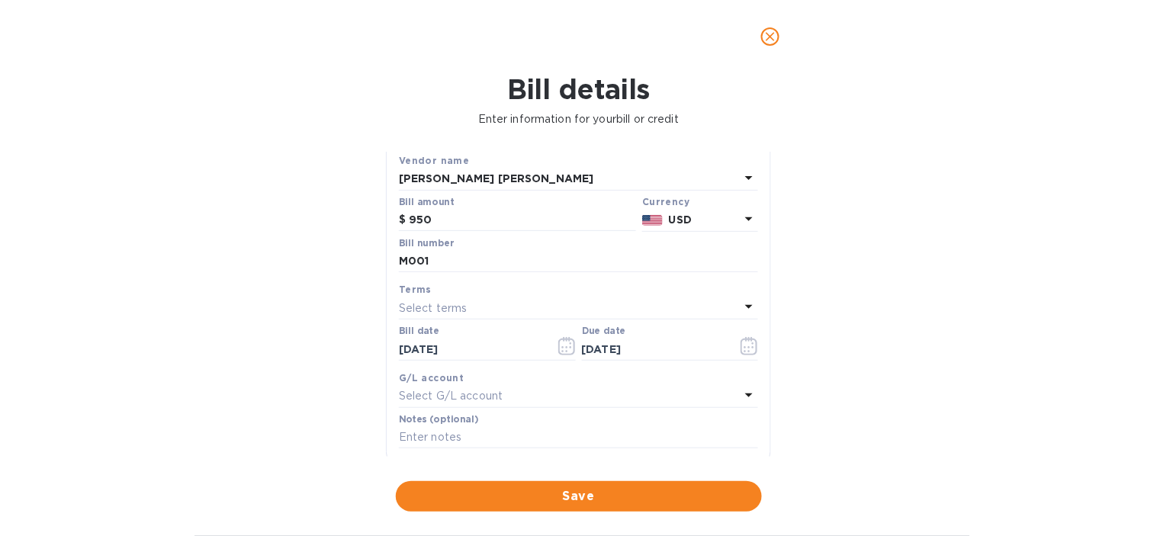
click at [447, 393] on p "Select G/L account" at bounding box center [451, 396] width 104 height 16
click at [483, 445] on input "text" at bounding box center [579, 439] width 269 height 23
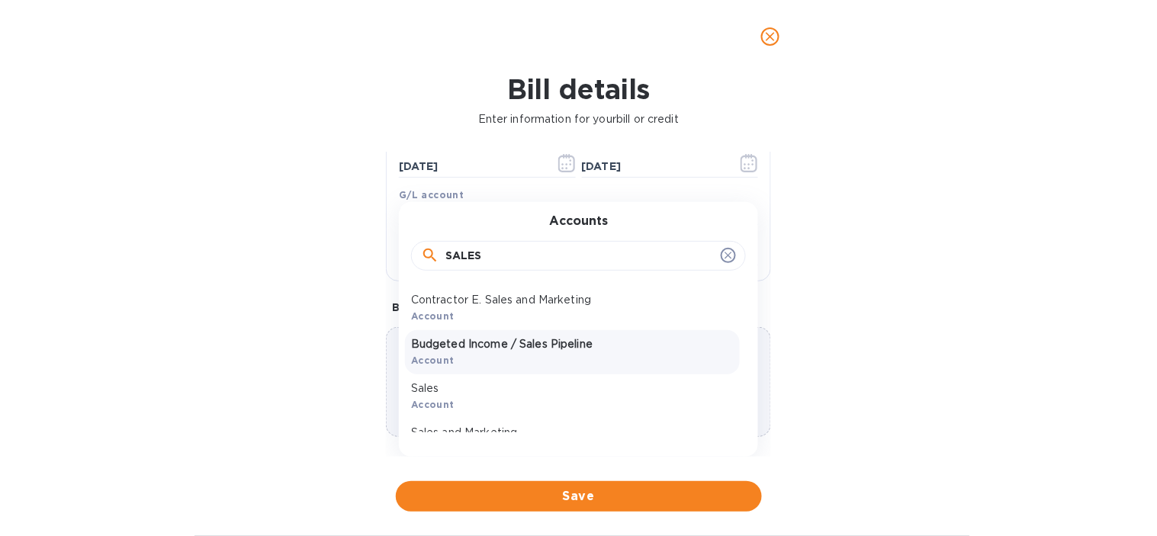
scroll to position [185, 0]
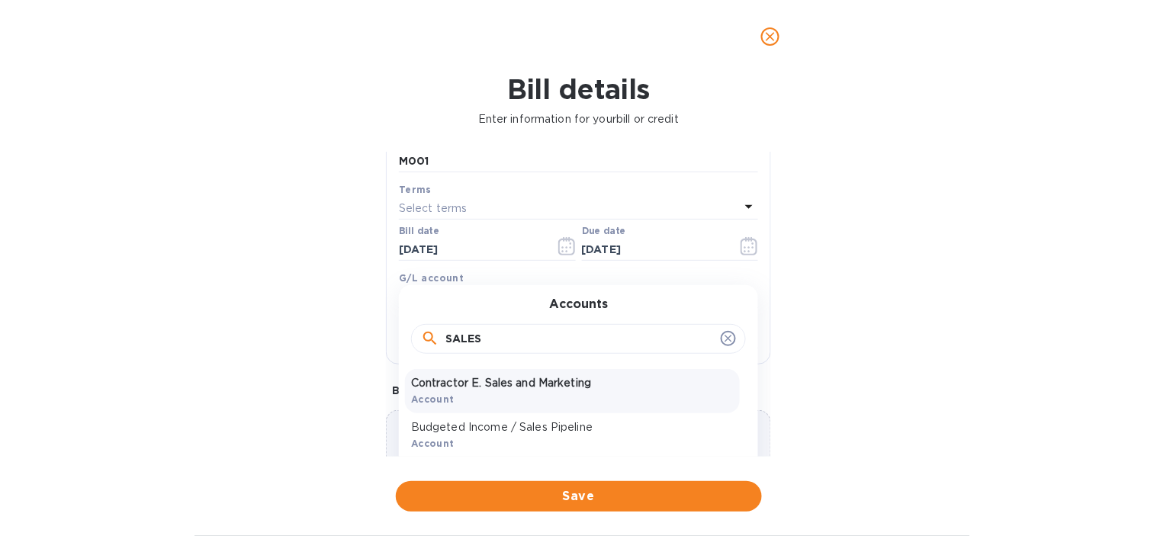
type input "SALES"
click at [467, 390] on p "Contractor E. Sales and Marketing" at bounding box center [572, 383] width 323 height 16
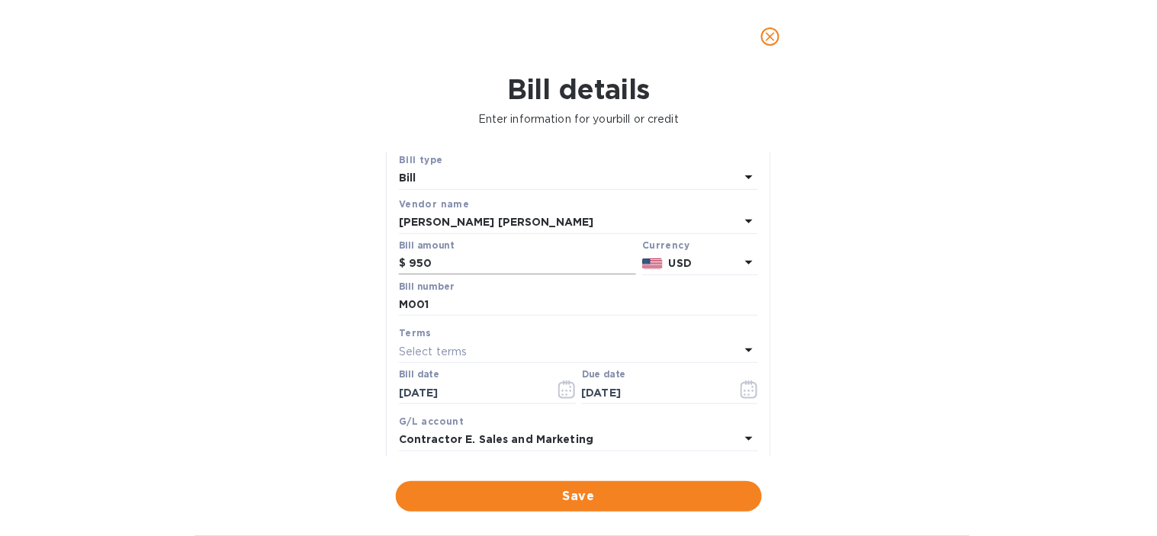
scroll to position [15, 0]
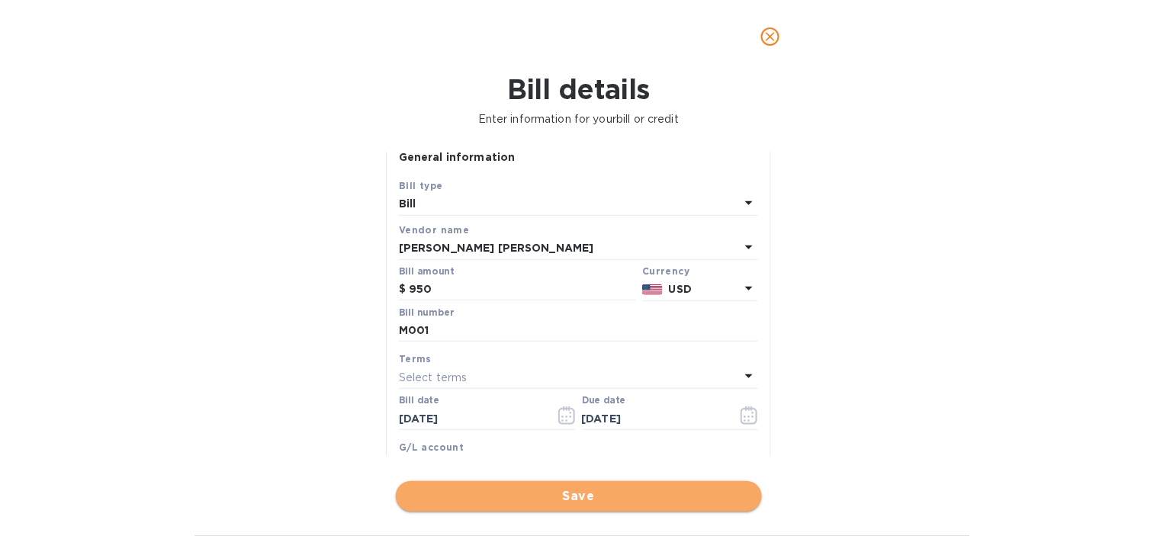
click at [532, 492] on span "Save" at bounding box center [579, 496] width 342 height 18
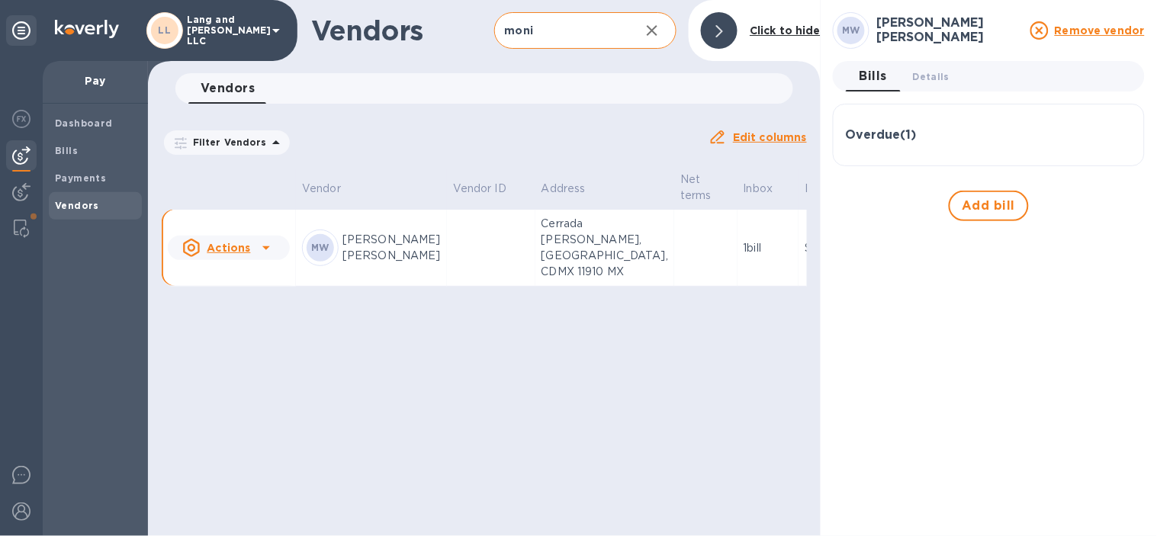
click at [547, 31] on input "moni" at bounding box center [561, 30] width 134 height 37
click at [881, 143] on div "Overdue ( 1 )" at bounding box center [989, 135] width 286 height 37
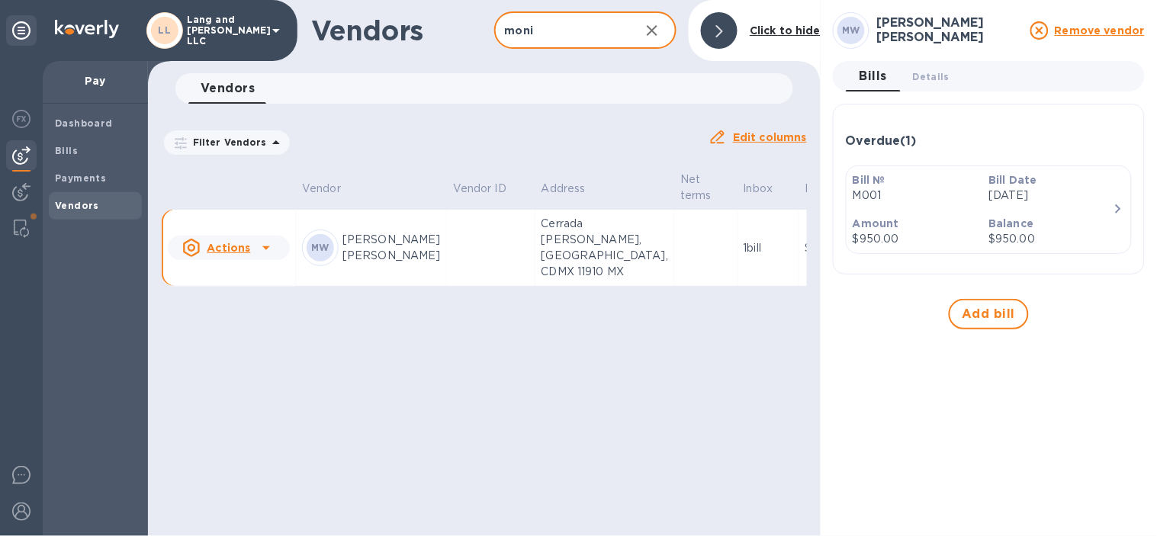
click at [547, 32] on input "moni" at bounding box center [561, 30] width 134 height 37
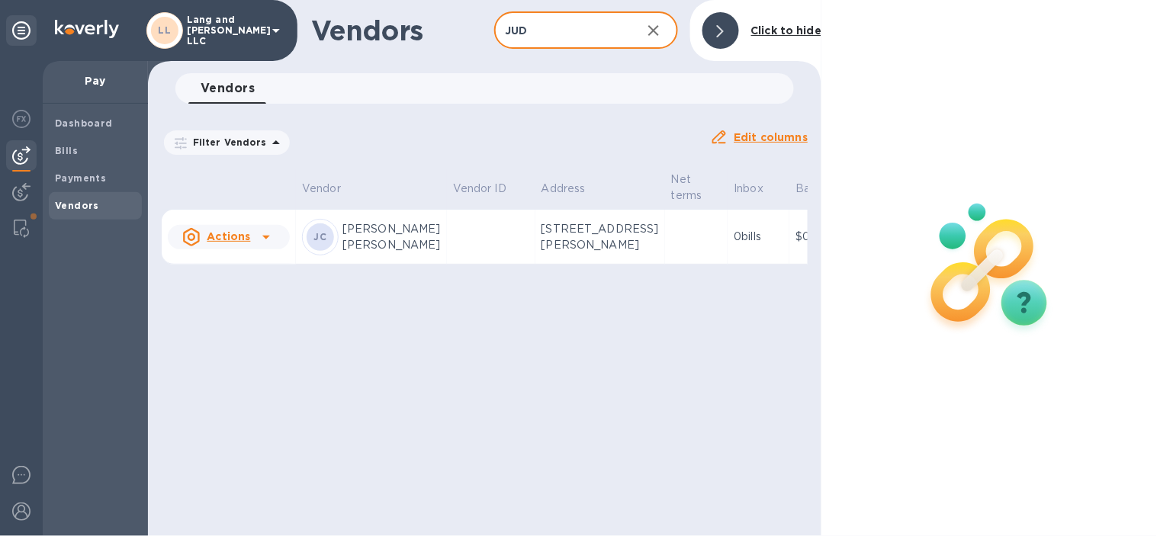
type input "JUD"
click at [541, 253] on p "[STREET_ADDRESS][PERSON_NAME]" at bounding box center [599, 237] width 117 height 32
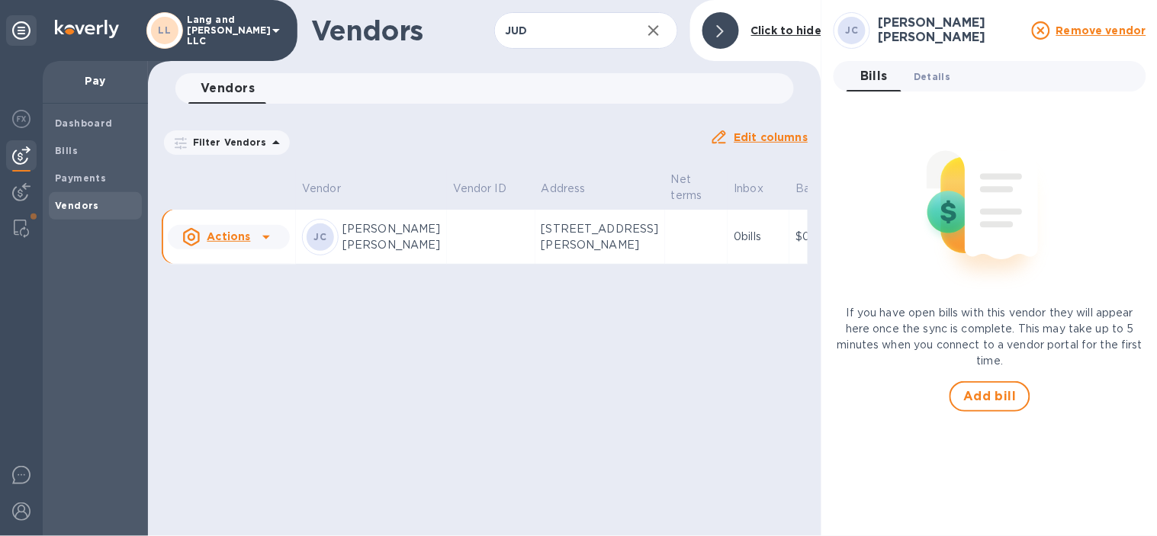
click at [943, 78] on span "Details 0" at bounding box center [931, 77] width 37 height 16
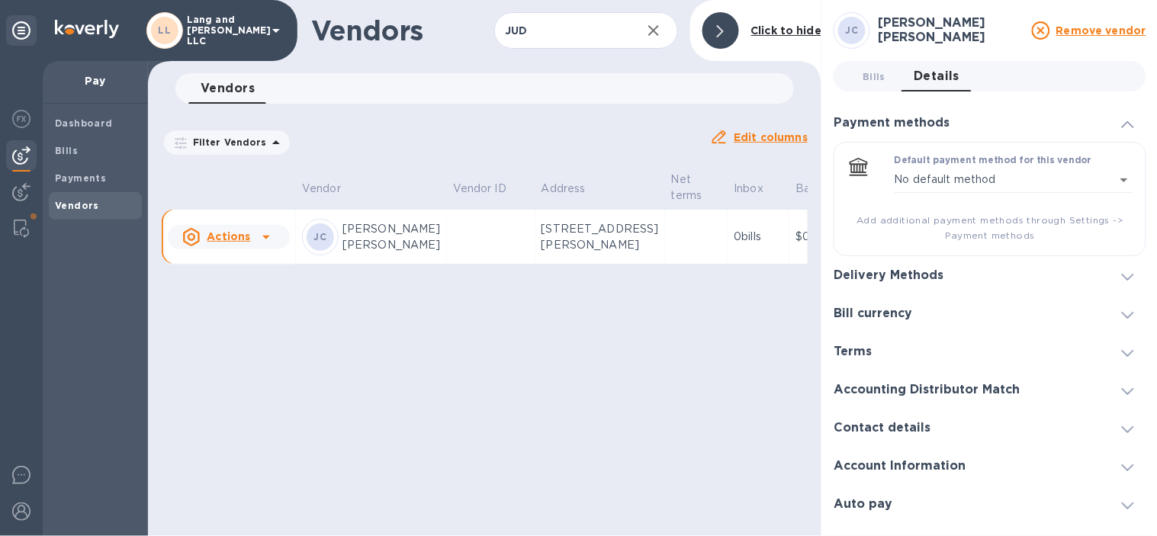
click at [931, 264] on div "Delivery Methods" at bounding box center [989, 275] width 313 height 38
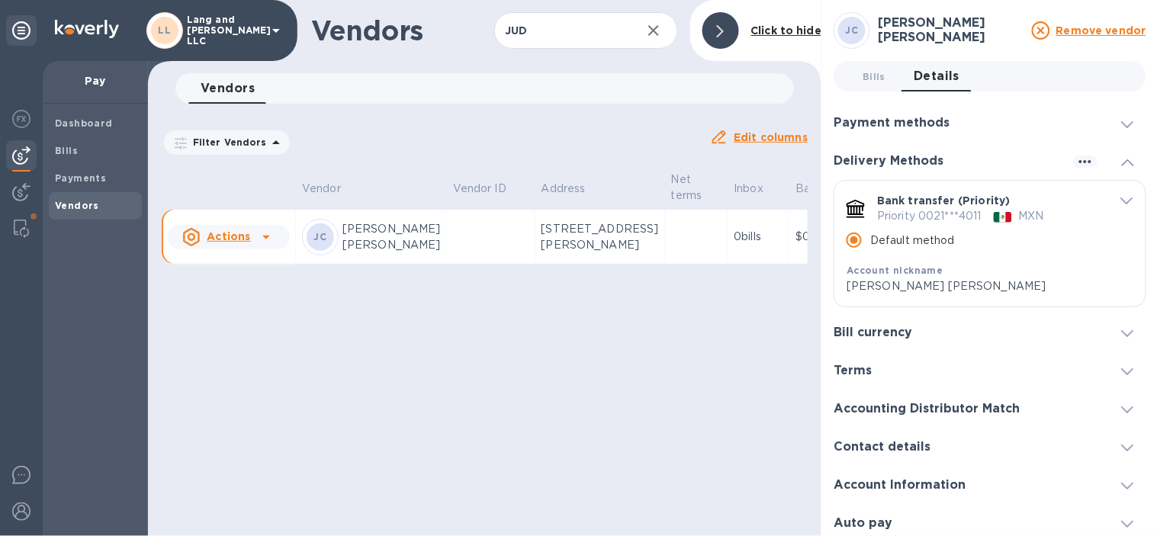
click at [948, 217] on p "Priority 0021***4011" at bounding box center [929, 216] width 104 height 16
click at [1121, 201] on icon "default-method" at bounding box center [1127, 200] width 12 height 7
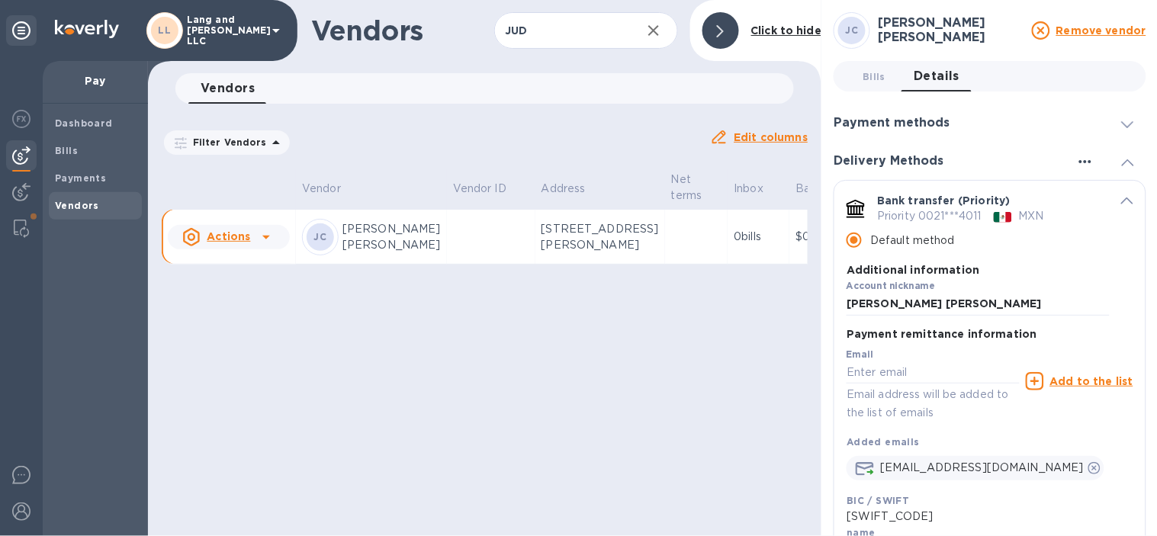
click at [1079, 161] on icon "button" at bounding box center [1085, 161] width 12 height 3
click at [1111, 189] on p "Add new" at bounding box center [1102, 192] width 50 height 15
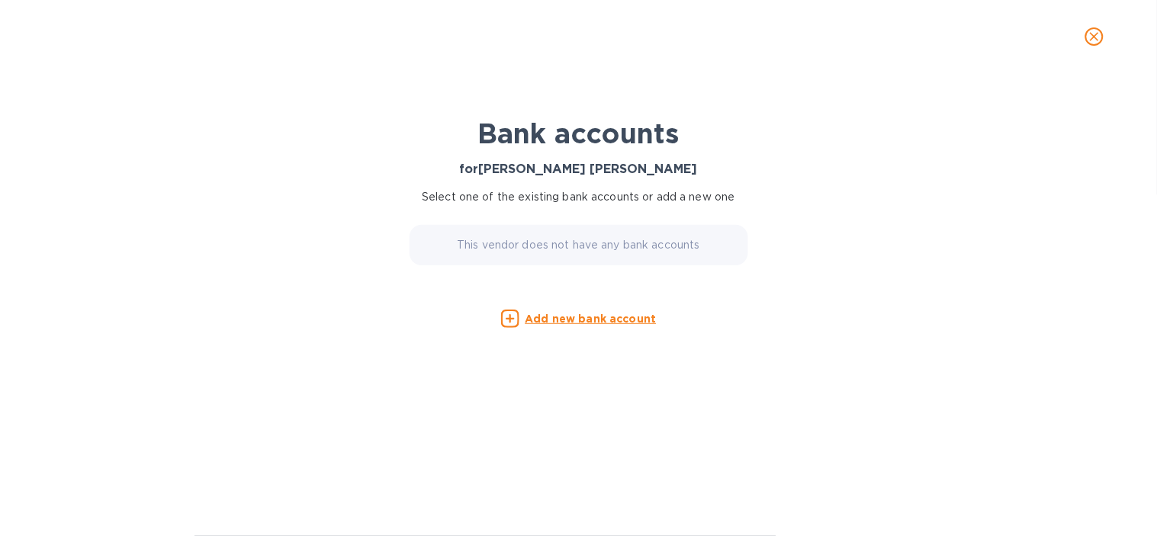
click at [599, 321] on u "Add new bank account" at bounding box center [590, 319] width 131 height 12
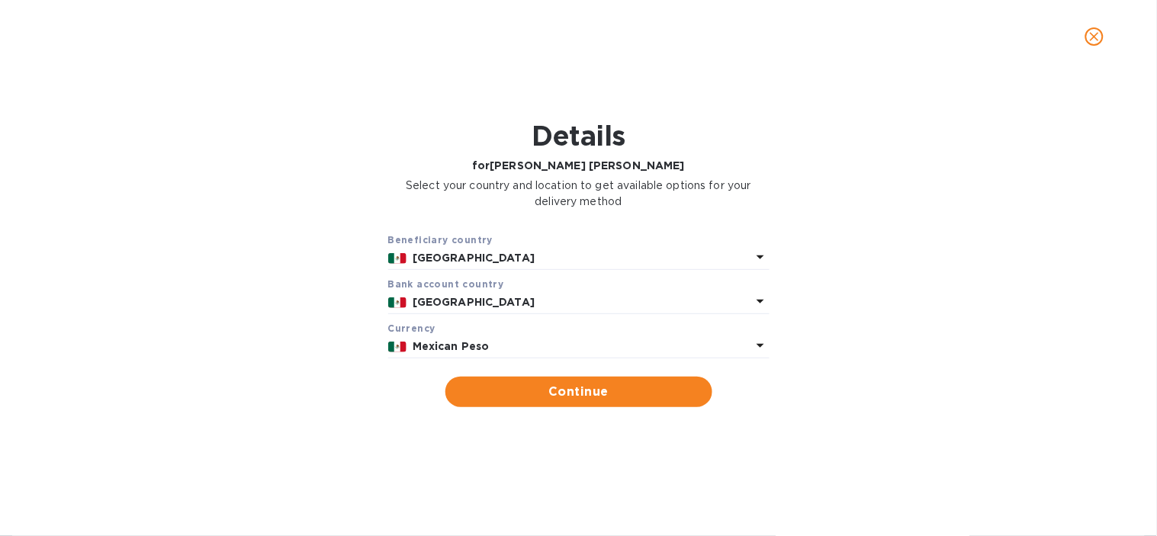
click at [539, 354] on p "Mexican Peso" at bounding box center [582, 347] width 339 height 16
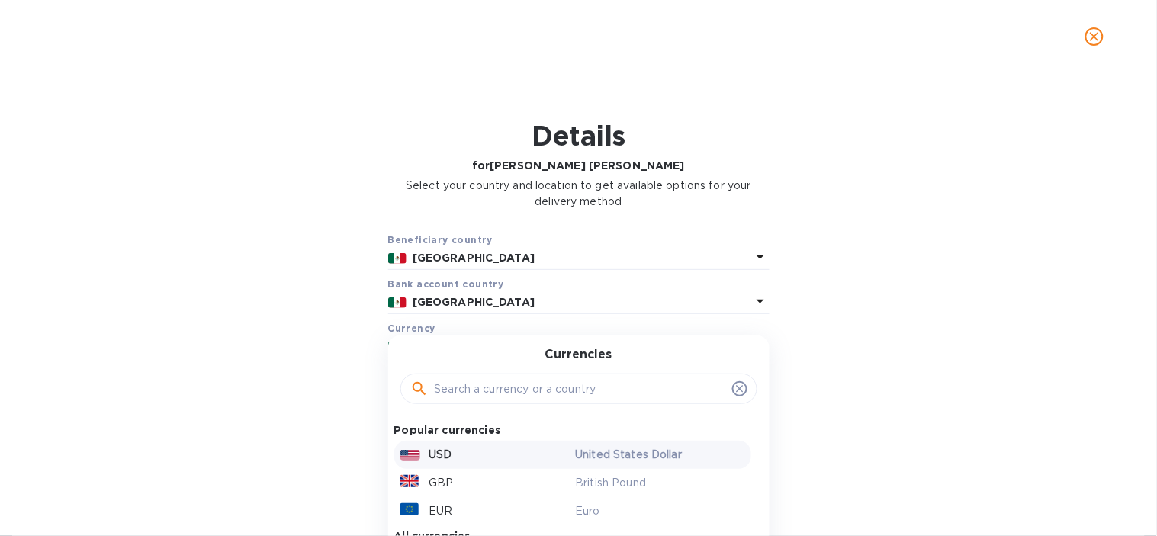
click at [445, 458] on p "USD" at bounding box center [440, 455] width 23 height 16
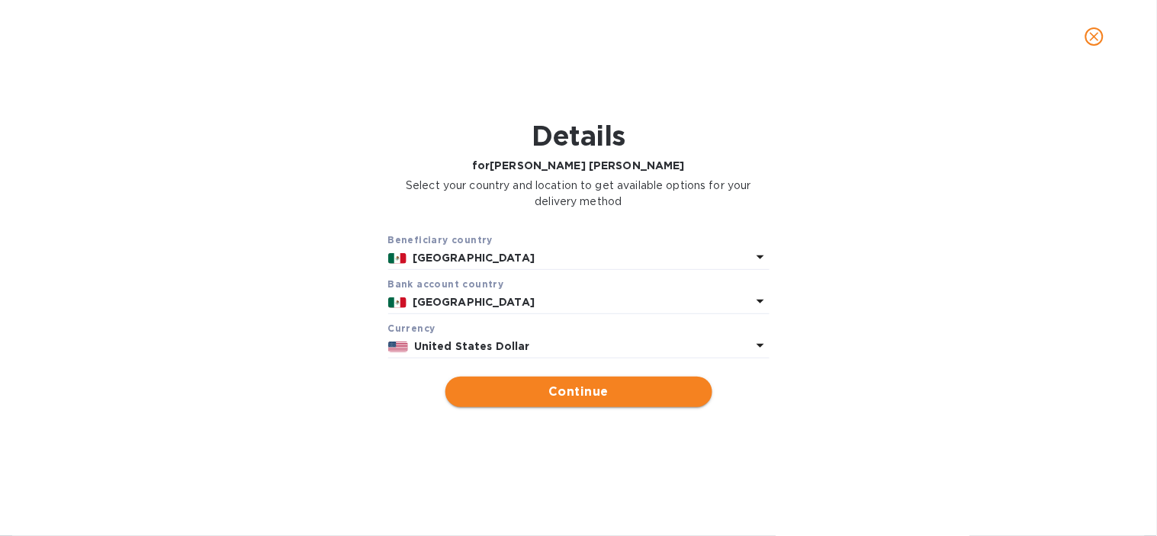
click at [551, 394] on span "Continue" at bounding box center [578, 392] width 242 height 18
type input "[PERSON_NAME] [PERSON_NAME]"
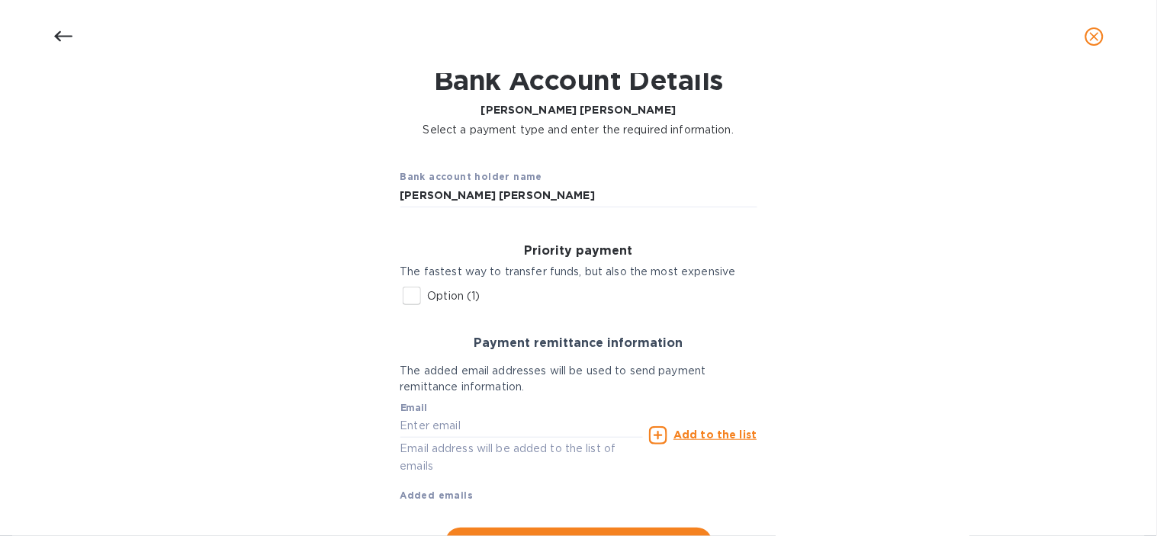
scroll to position [85, 0]
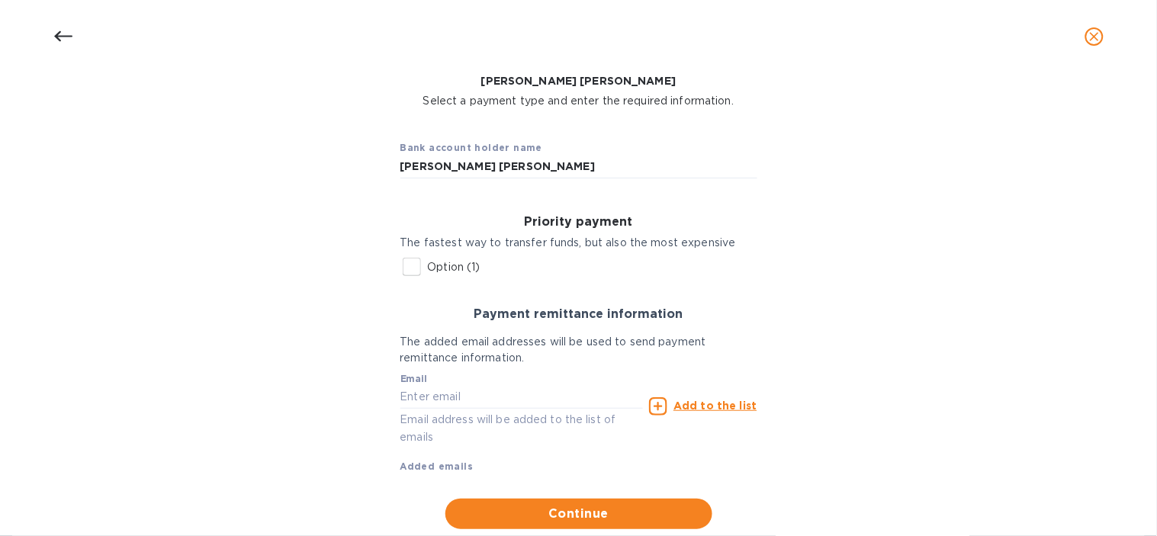
click at [406, 261] on input "Option (1)" at bounding box center [412, 267] width 32 height 32
checkbox input "true"
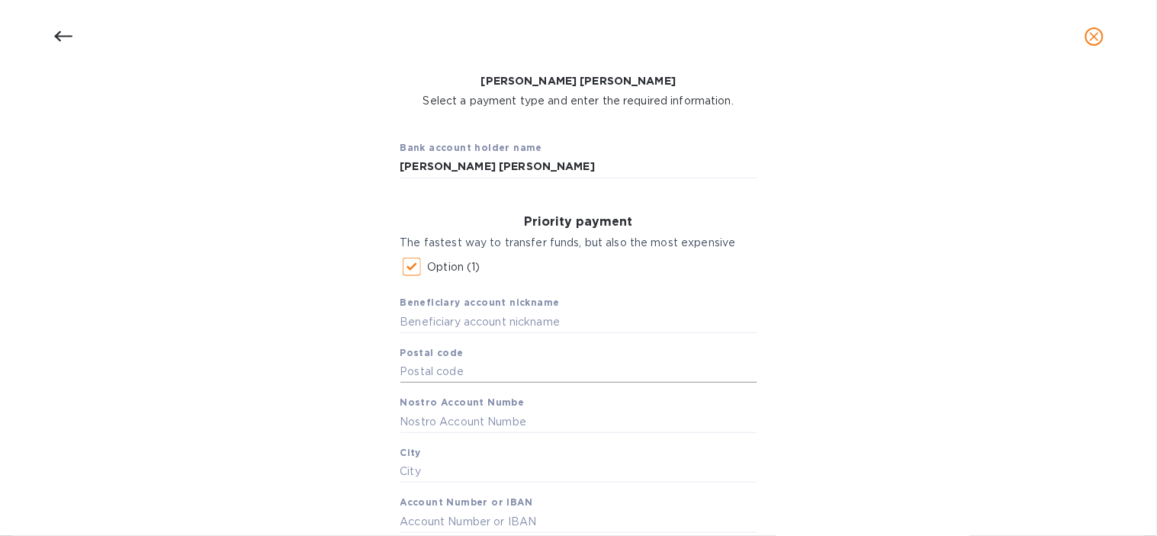
scroll to position [169, 0]
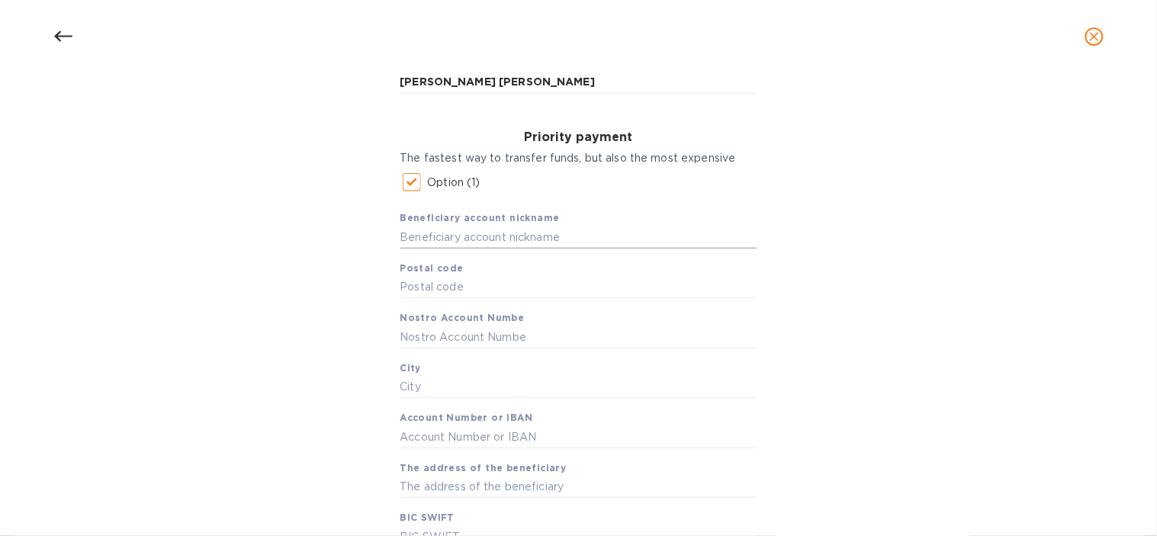
click at [483, 230] on input "text" at bounding box center [578, 237] width 357 height 23
click at [534, 238] on input "text" at bounding box center [578, 237] width 357 height 23
paste input "[PERSON_NAME] [PERSON_NAME]"
type input "[PERSON_NAME] [PERSON_NAME]"
click at [486, 290] on input "text" at bounding box center [578, 287] width 357 height 23
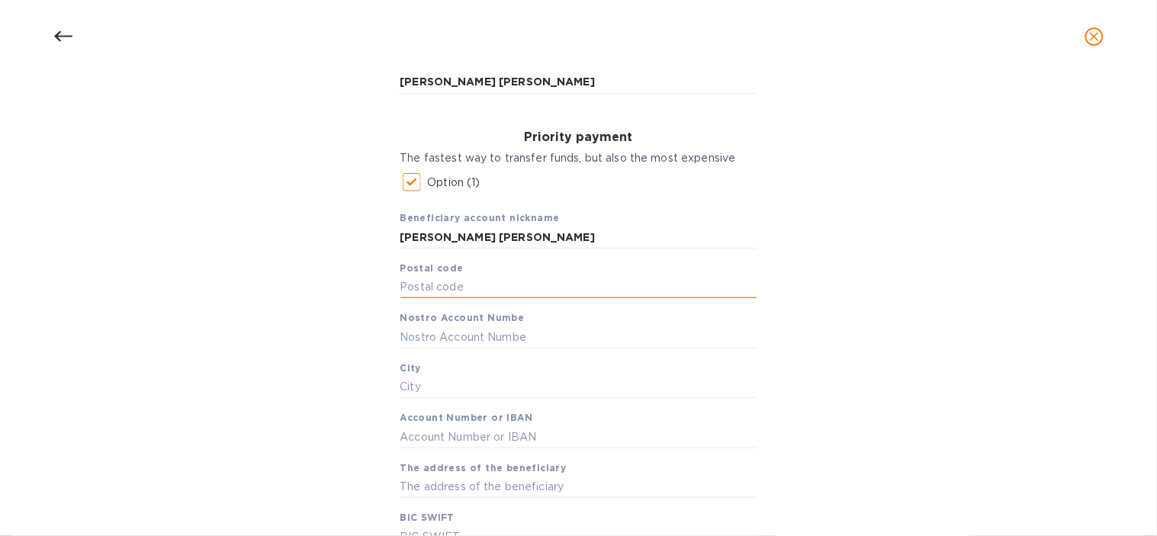
click at [492, 291] on input "text" at bounding box center [578, 287] width 357 height 23
click at [396, 287] on div "Priority payment The fastest way to transfer funds, but also the most expensive…" at bounding box center [578, 339] width 381 height 442
click at [400, 287] on input "text" at bounding box center [578, 287] width 357 height 23
type input "53121"
click at [445, 339] on input "text" at bounding box center [578, 337] width 357 height 23
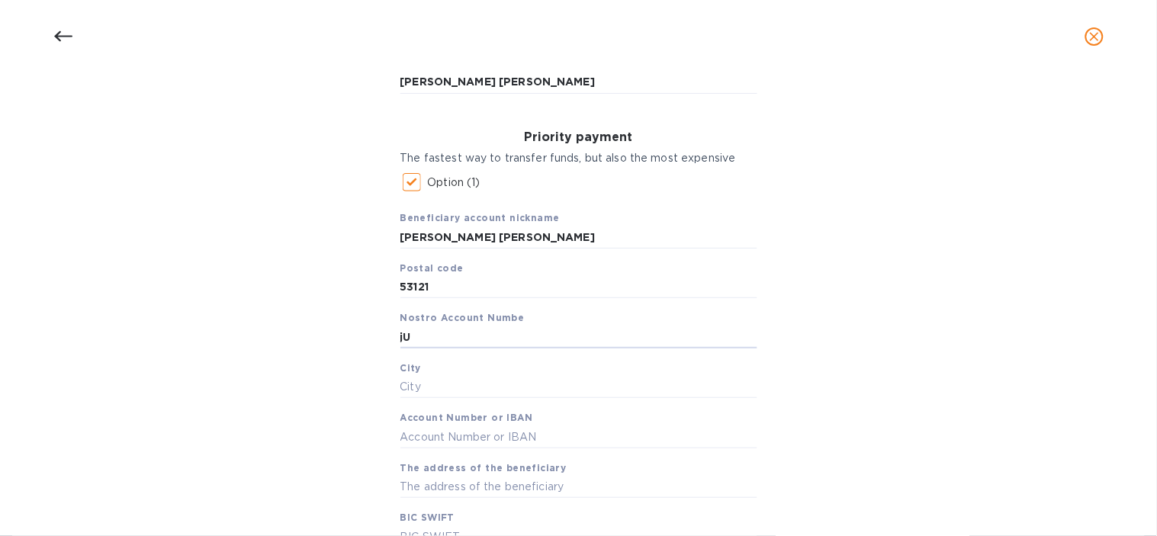
type input "j"
type input "[PERSON_NAME]"
click at [407, 392] on input "text" at bounding box center [578, 387] width 357 height 23
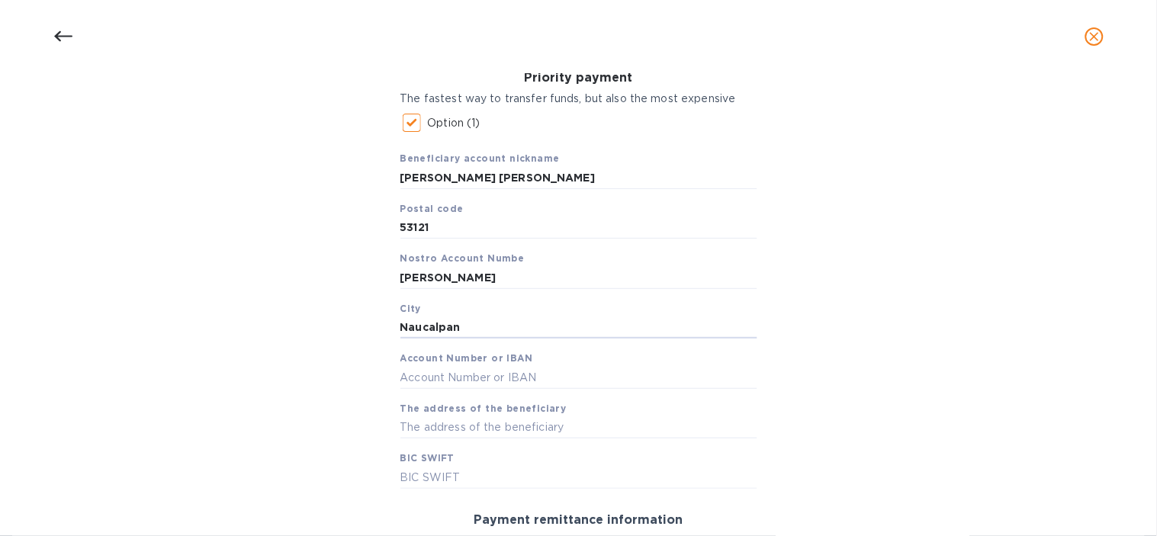
scroll to position [254, 0]
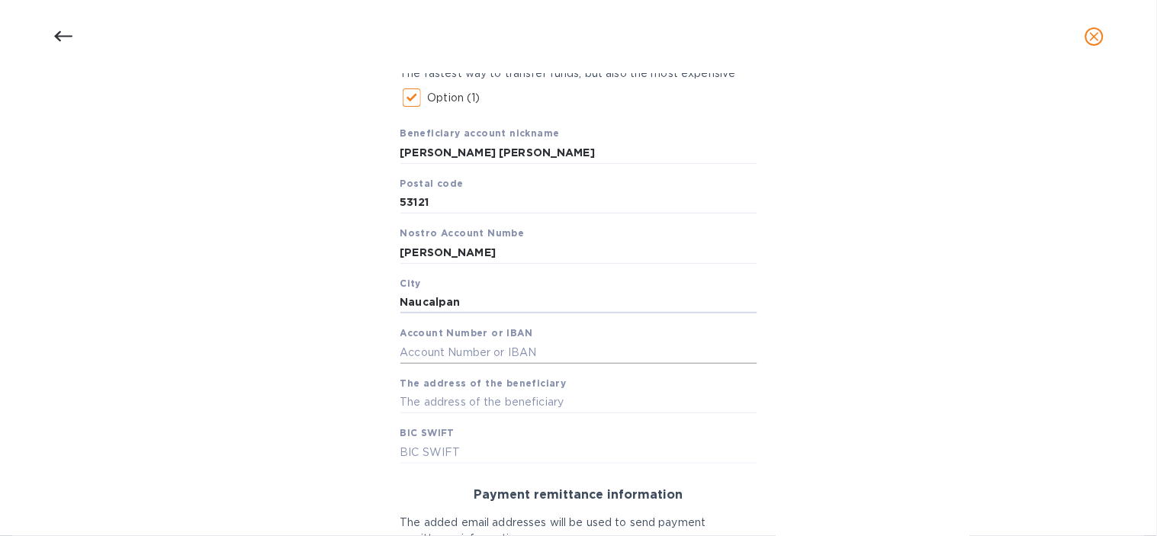
type input "Naucalpan"
click at [439, 355] on input "text" at bounding box center [578, 352] width 357 height 23
click at [438, 360] on input "text" at bounding box center [578, 352] width 357 height 23
paste input "70107558401"
type input "70107558401"
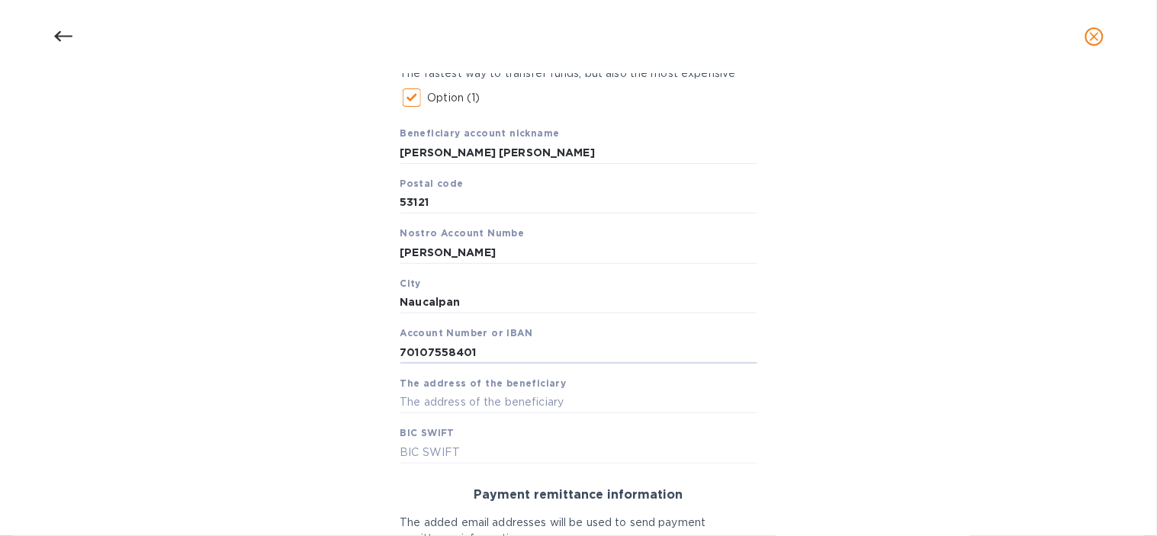
click at [371, 360] on div "Bank account holder name [PERSON_NAME] [PERSON_NAME] Priority payment The faste…" at bounding box center [578, 334] width 1117 height 770
click at [438, 416] on div "Beneficiary account nickname [PERSON_NAME] [PERSON_NAME] Postal code 53121 Nost…" at bounding box center [578, 289] width 357 height 350
click at [441, 402] on input "text" at bounding box center [578, 402] width 357 height 23
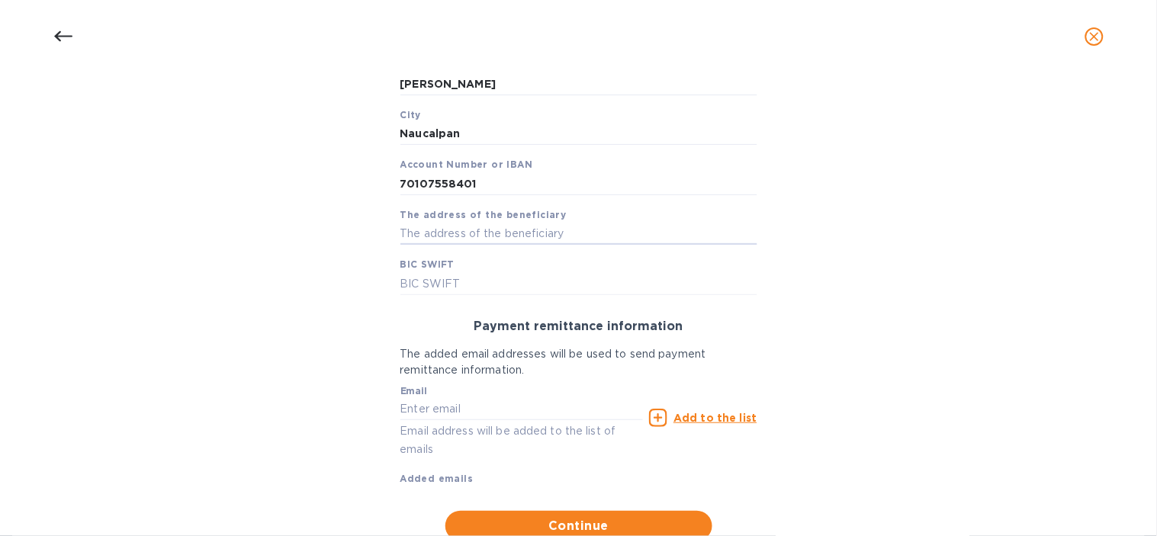
scroll to position [423, 0]
click at [454, 233] on input "text" at bounding box center [578, 233] width 357 height 23
paste input "[STREET_ADDRESS]"
drag, startPoint x: 438, startPoint y: 226, endPoint x: 769, endPoint y: 286, distance: 336.2
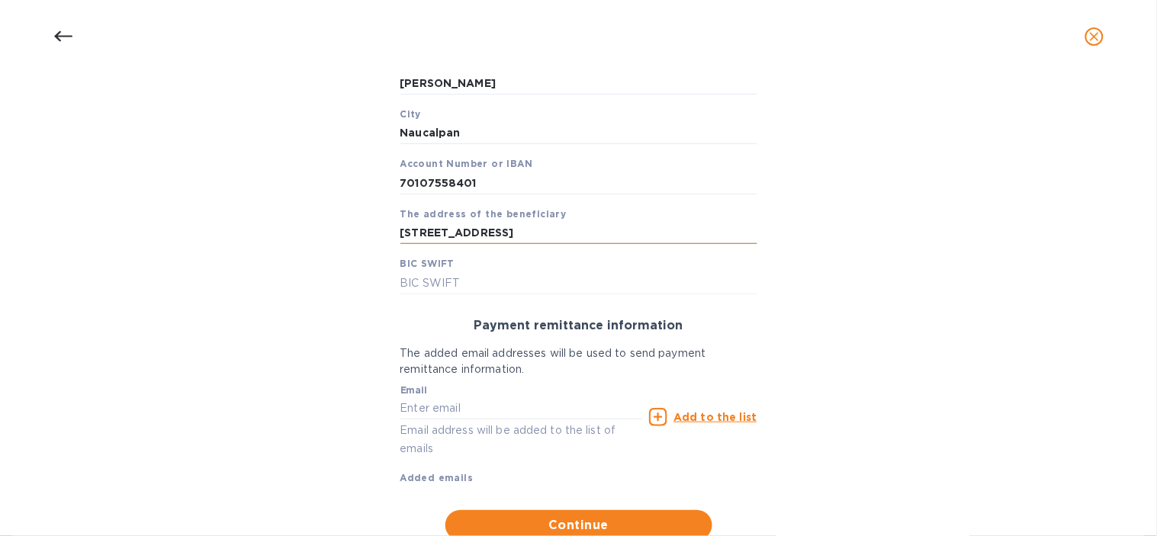
click at [439, 226] on input "[STREET_ADDRESS]" at bounding box center [578, 233] width 357 height 23
type input "[STREET_ADDRESS]"
click at [419, 278] on input "text" at bounding box center [578, 282] width 357 height 23
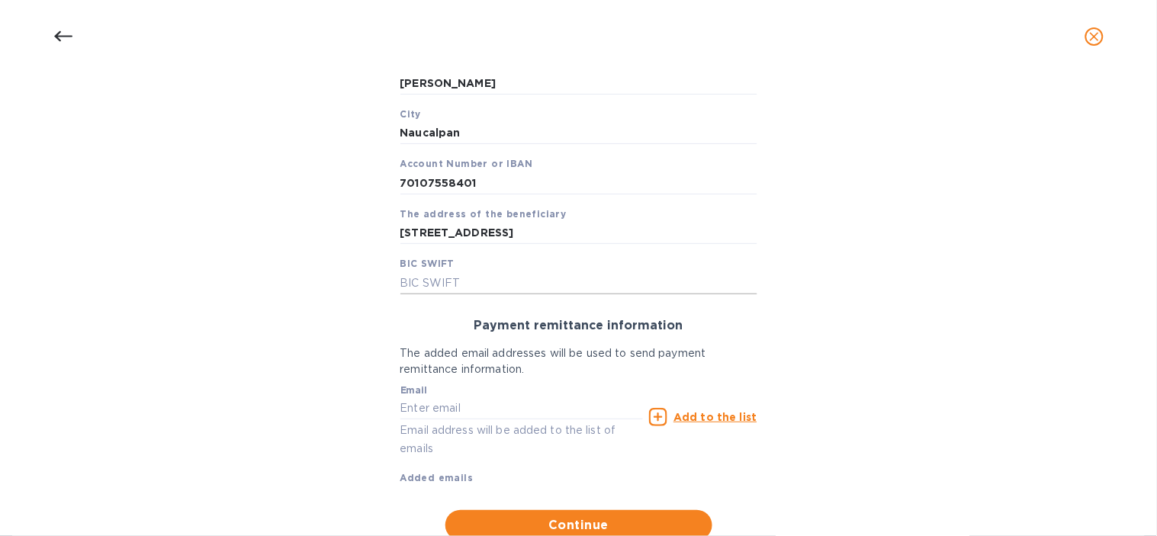
click at [458, 287] on input "text" at bounding box center [578, 282] width 357 height 23
paste input "[SWIFT_CODE]"
type input "[SWIFT_CODE]"
click at [524, 414] on input "text" at bounding box center [521, 408] width 243 height 23
paste input "[SWIFT_CODE]"
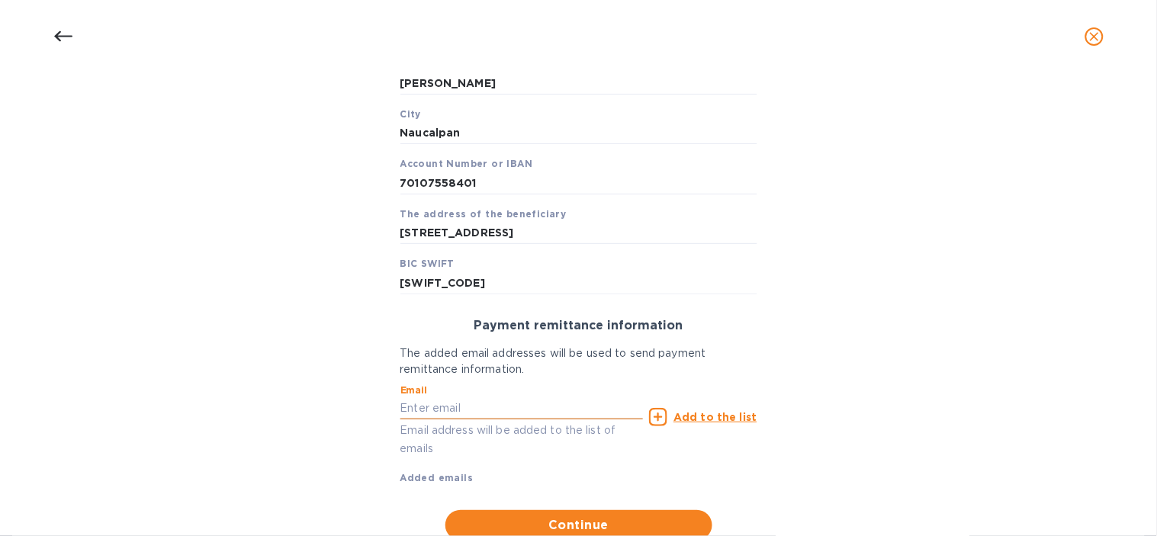
type input "[SWIFT_CODE]"
drag, startPoint x: 515, startPoint y: 398, endPoint x: 90, endPoint y: 392, distance: 424.7
click at [89, 392] on div "Bank account holder name [PERSON_NAME] [PERSON_NAME] Priority payment The faste…" at bounding box center [578, 165] width 1117 height 770
click at [431, 407] on input "text" at bounding box center [521, 408] width 243 height 23
paste input "[EMAIL_ADDRESS][DOMAIN_NAME]"
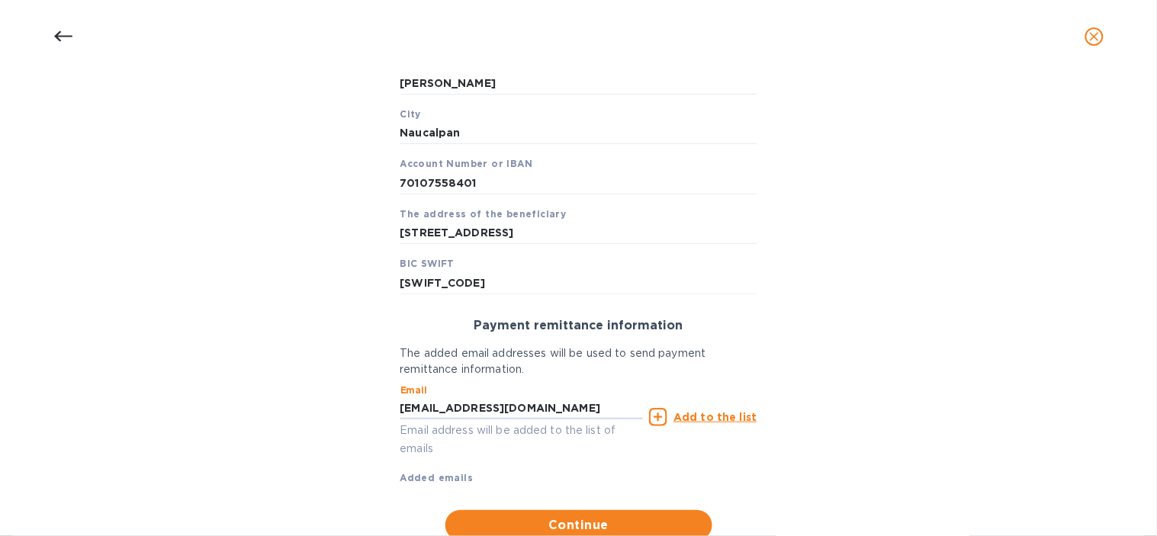
type input "[EMAIL_ADDRESS][DOMAIN_NAME]"
click at [324, 457] on div "Bank account holder name [PERSON_NAME] [PERSON_NAME] Priority payment The faste…" at bounding box center [578, 165] width 1117 height 770
click at [743, 412] on u "Add to the list" at bounding box center [714, 417] width 83 height 12
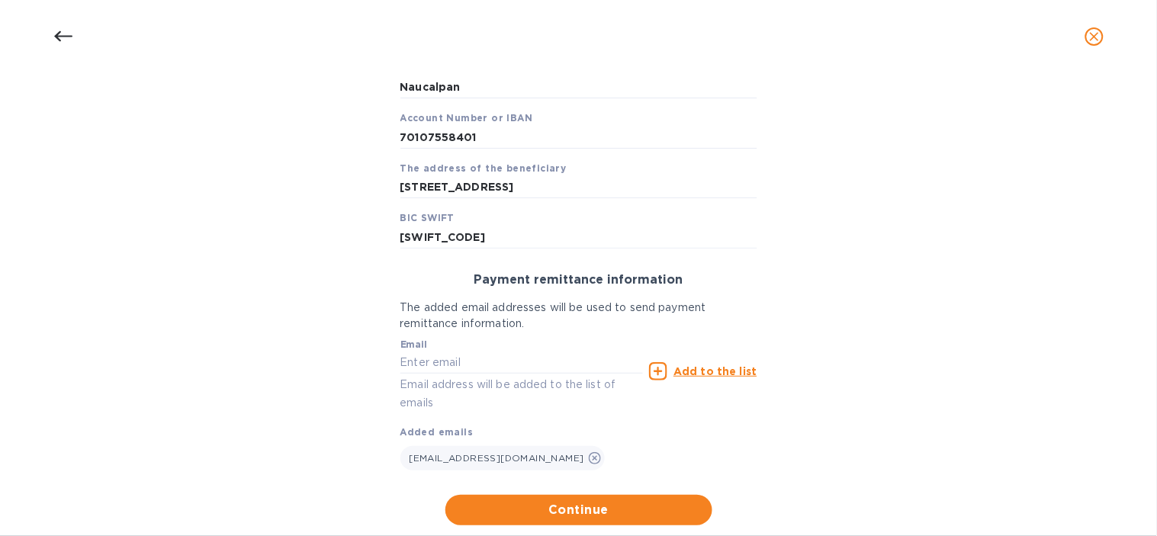
scroll to position [506, 0]
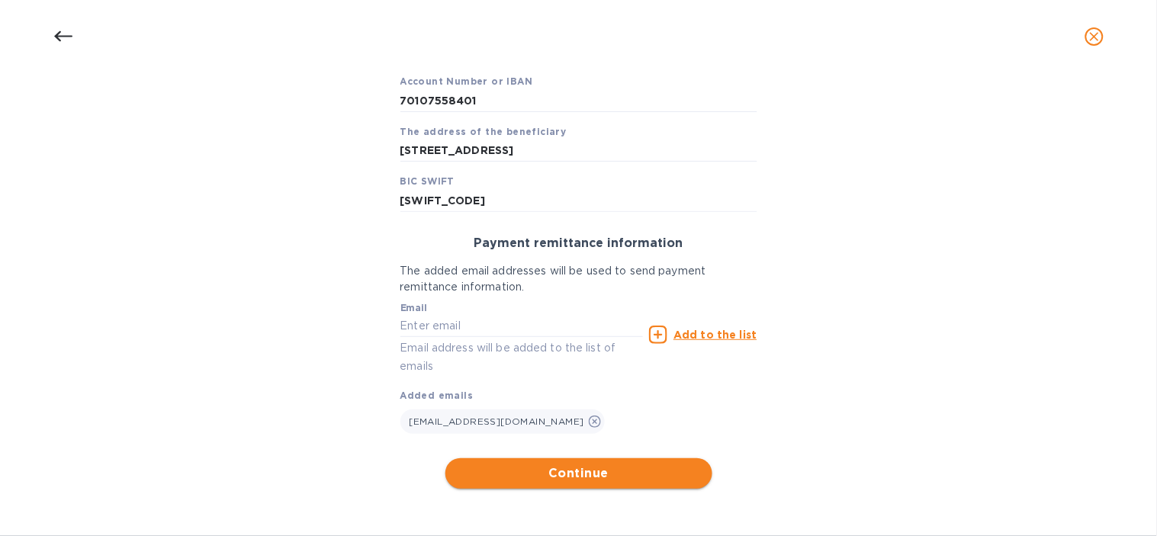
click at [567, 470] on span "Continue" at bounding box center [578, 473] width 242 height 18
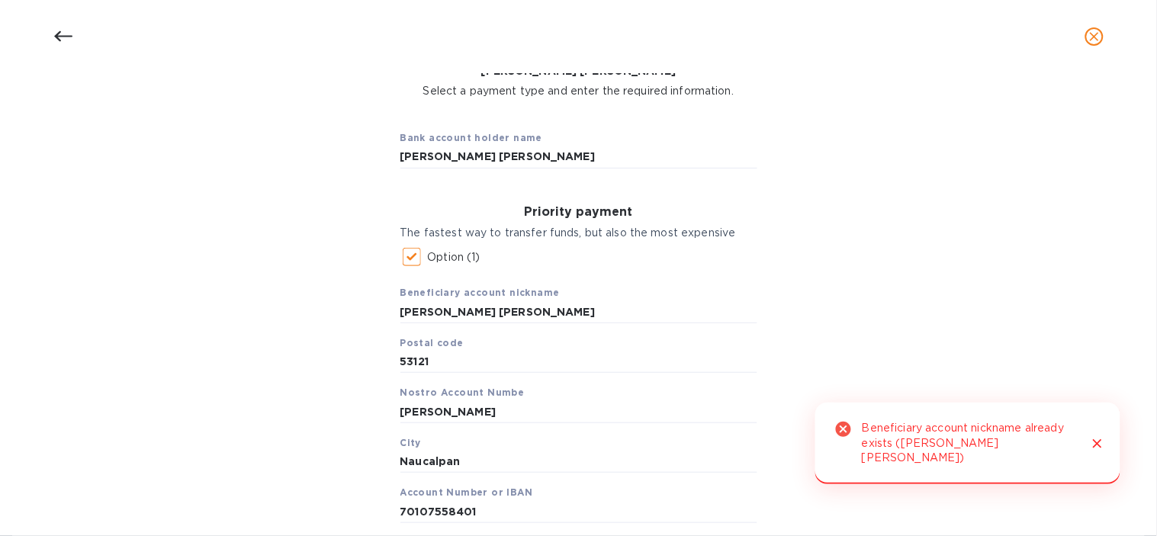
scroll to position [82, 0]
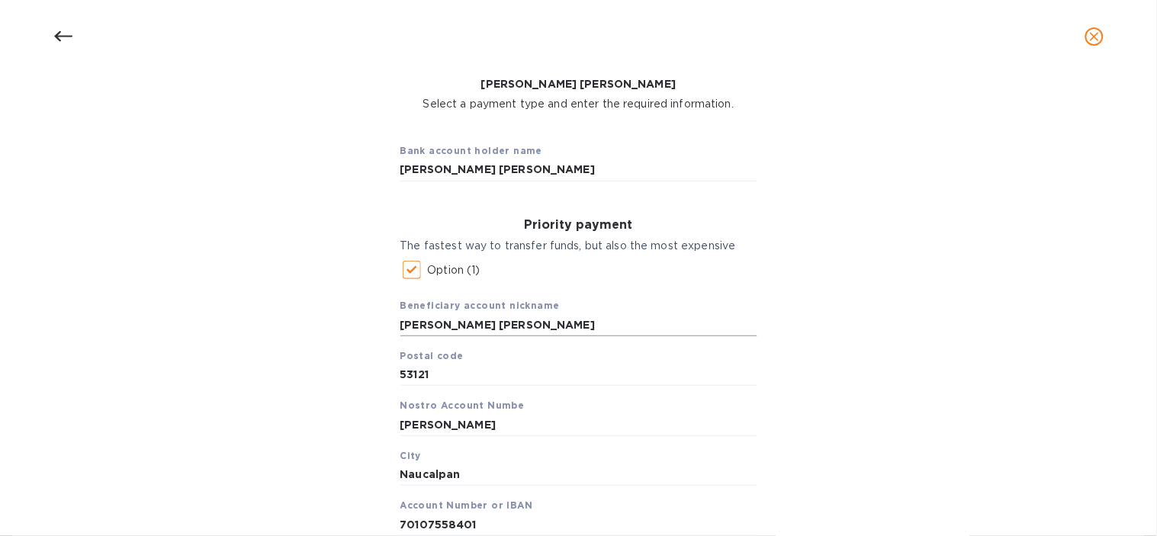
click at [599, 329] on input "[PERSON_NAME] [PERSON_NAME]" at bounding box center [578, 324] width 357 height 23
drag, startPoint x: 599, startPoint y: 329, endPoint x: 514, endPoint y: 321, distance: 85.8
click at [512, 323] on input "[PERSON_NAME] [PERSON_NAME]" at bounding box center [578, 324] width 357 height 23
click at [536, 326] on input "[PERSON_NAME] [PERSON_NAME]" at bounding box center [578, 324] width 357 height 23
drag, startPoint x: 608, startPoint y: 326, endPoint x: 530, endPoint y: 331, distance: 77.9
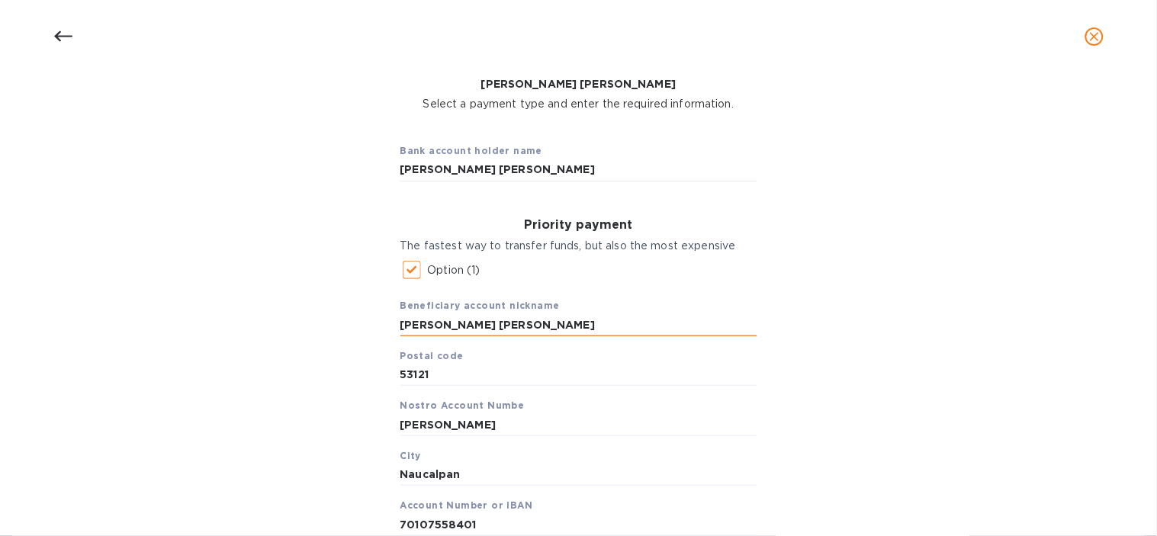
click at [530, 331] on input "[PERSON_NAME] [PERSON_NAME]" at bounding box center [578, 324] width 357 height 23
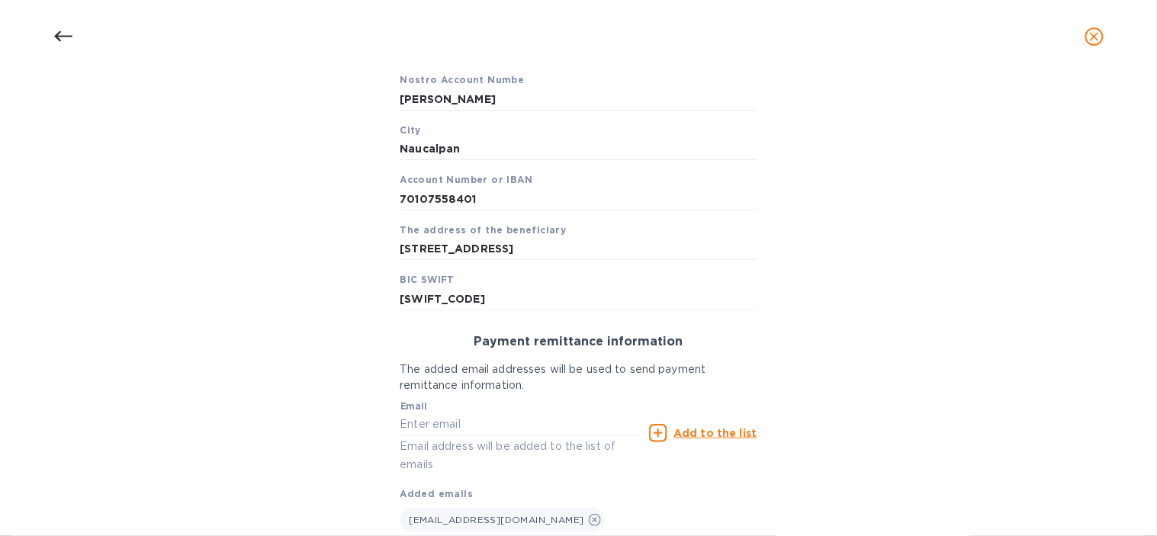
scroll to position [506, 0]
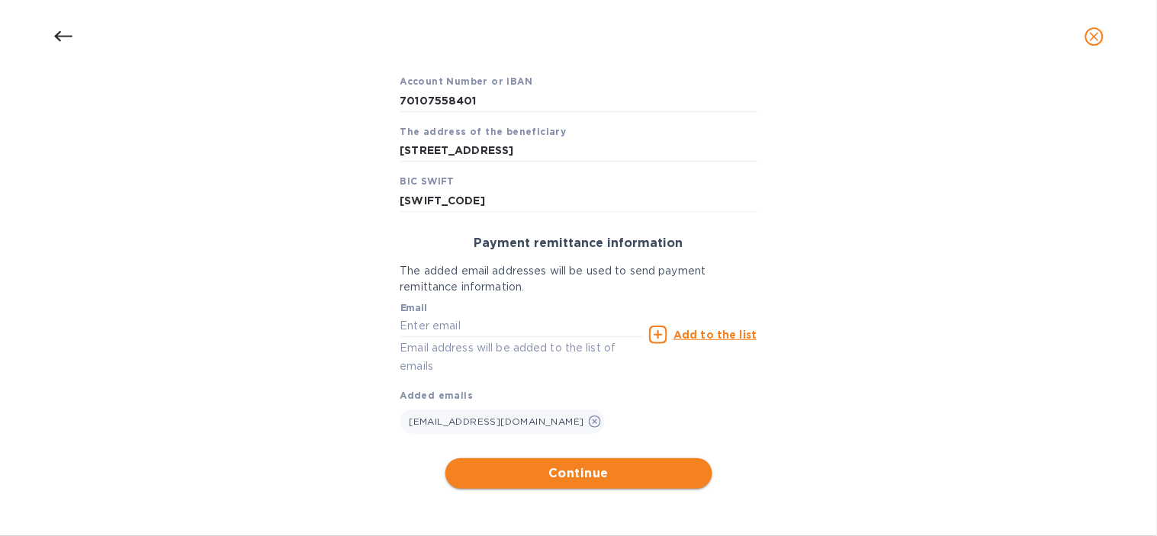
type input "[PERSON_NAME]"
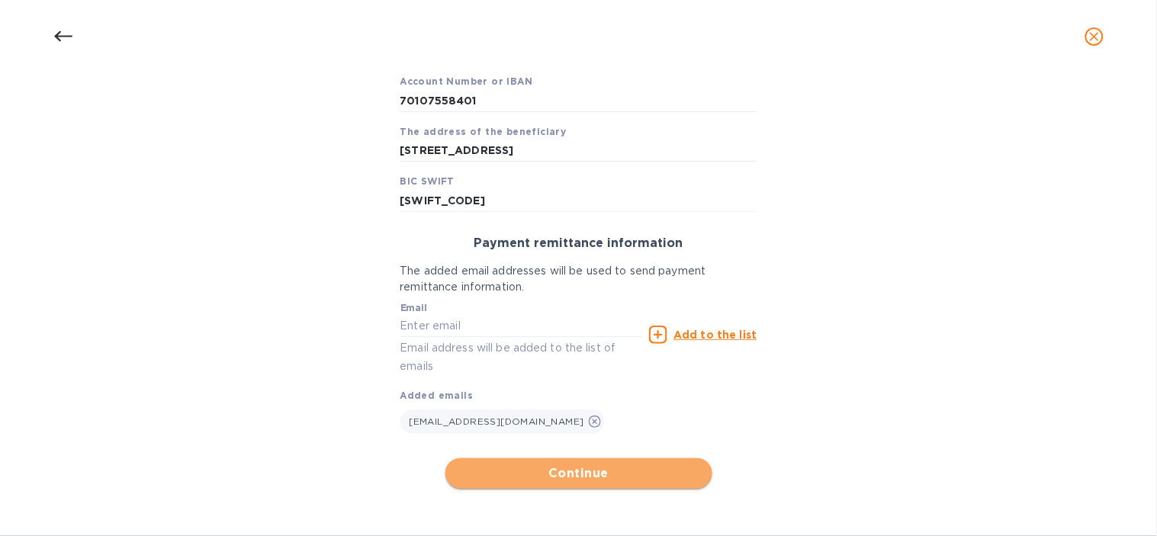
click at [606, 476] on span "Continue" at bounding box center [578, 473] width 242 height 18
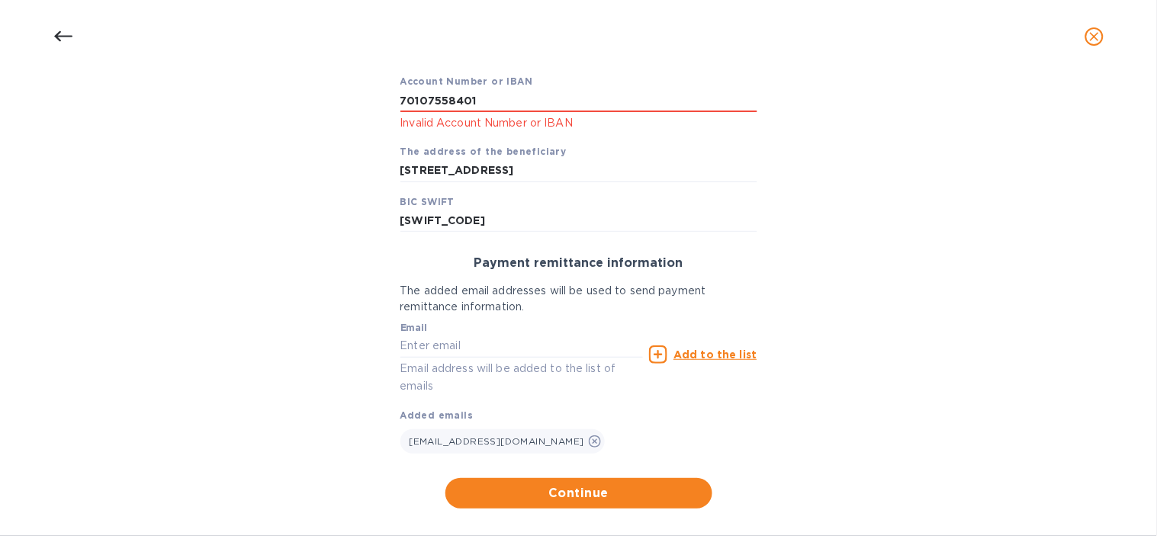
scroll to position [421, 0]
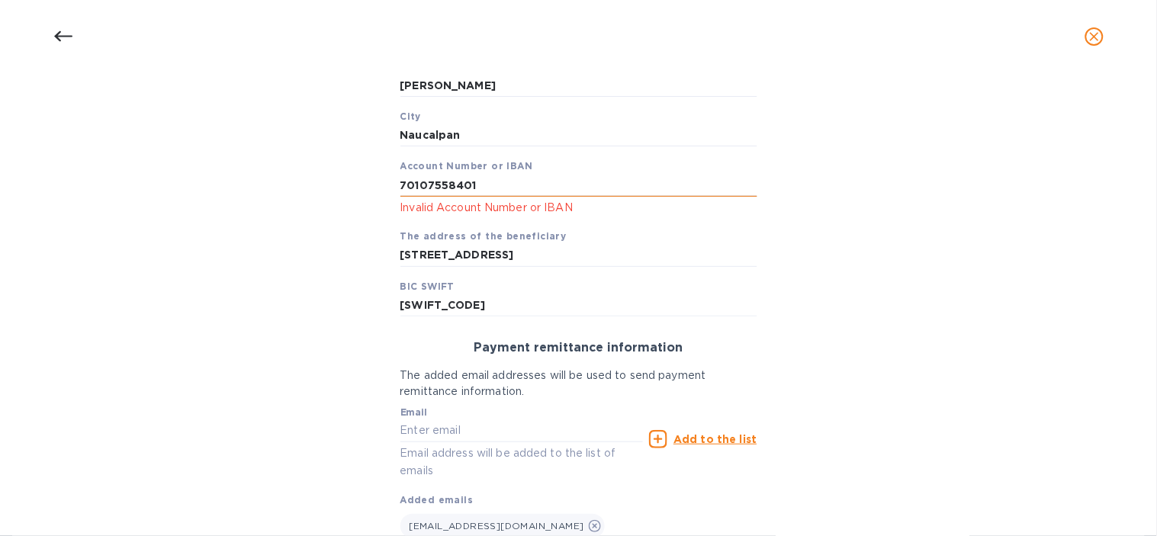
click at [517, 192] on input "70107558401" at bounding box center [578, 185] width 357 height 23
drag, startPoint x: 398, startPoint y: 188, endPoint x: 585, endPoint y: 183, distance: 186.9
click at [569, 183] on input "70107558401" at bounding box center [578, 185] width 357 height 23
click at [599, 188] on input "70107558401" at bounding box center [578, 185] width 357 height 23
drag, startPoint x: 54, startPoint y: 39, endPoint x: 520, endPoint y: 80, distance: 467.7
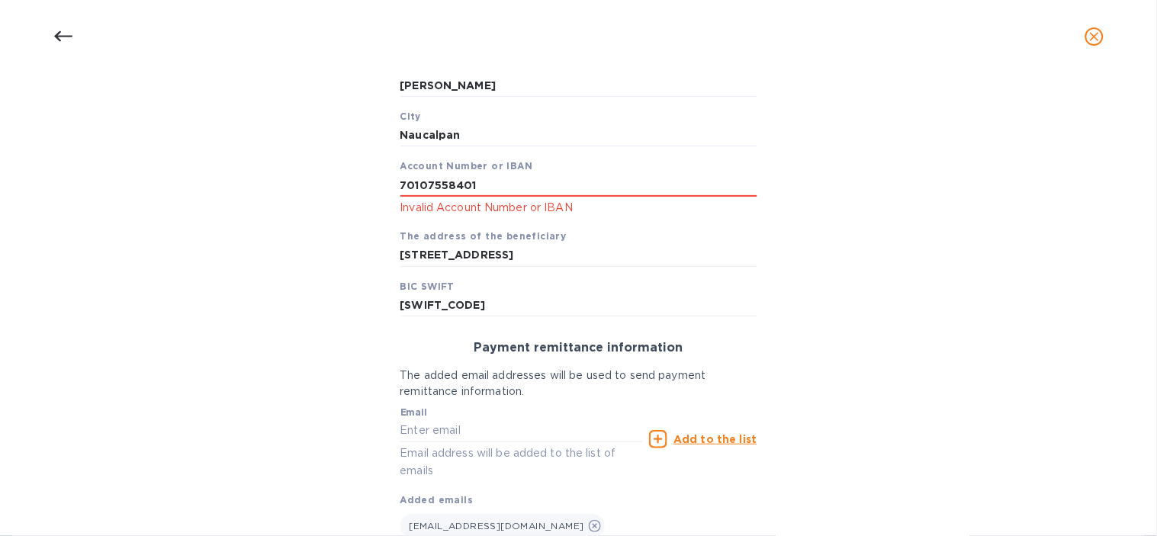
click at [54, 39] on icon at bounding box center [63, 36] width 18 height 18
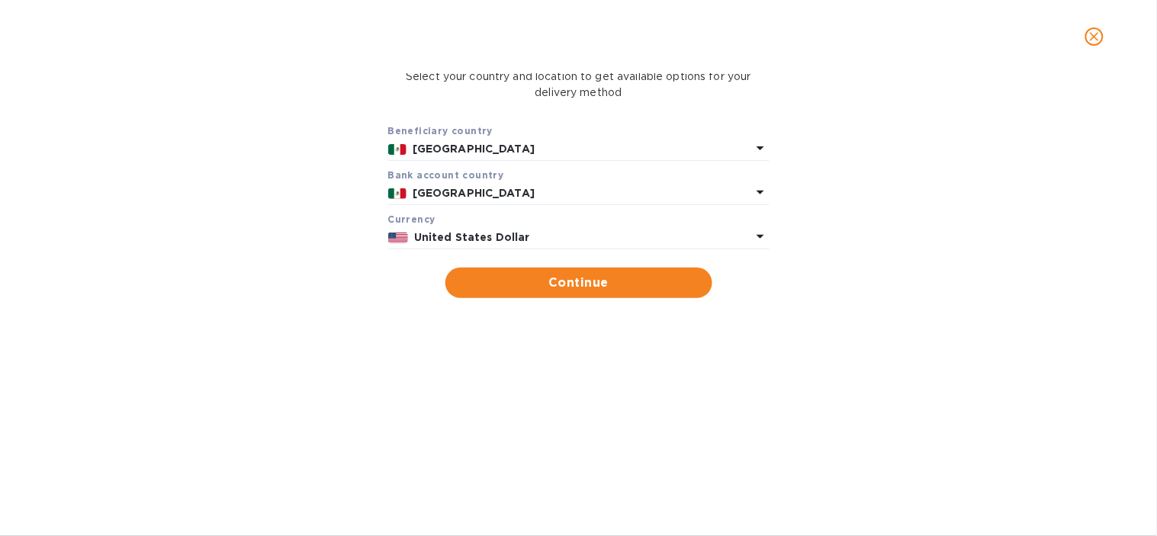
scroll to position [109, 0]
click at [1087, 39] on icon "close" at bounding box center [1094, 36] width 15 height 15
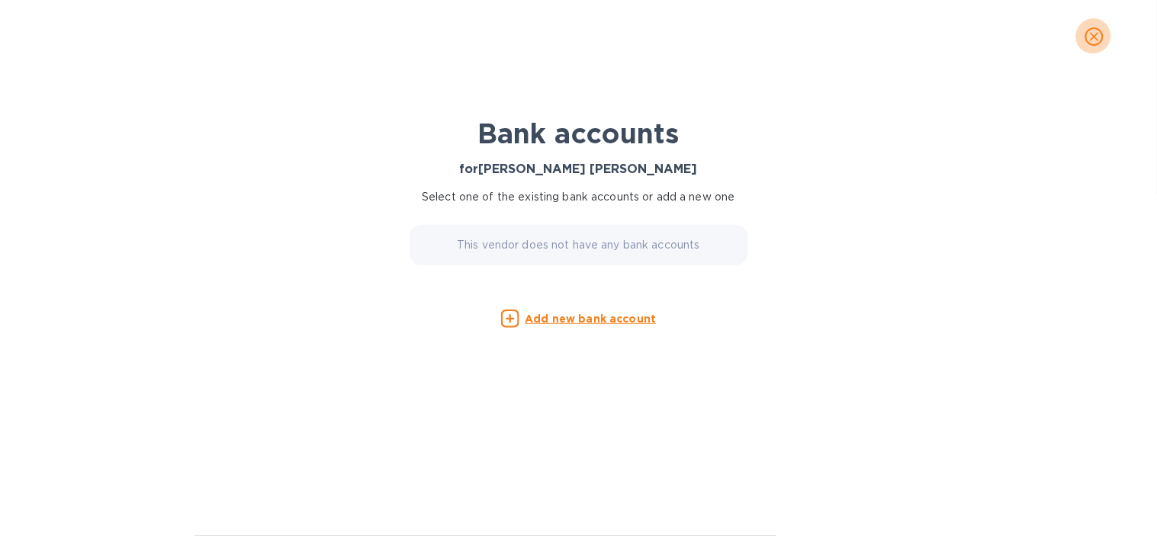
click at [1100, 32] on icon "close" at bounding box center [1094, 36] width 15 height 15
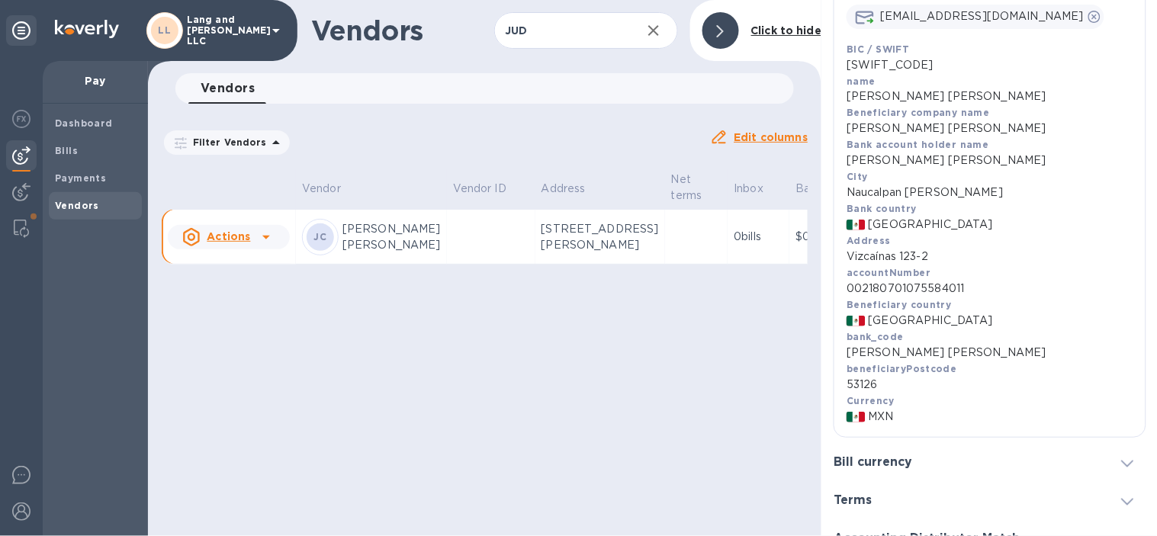
scroll to position [508, 0]
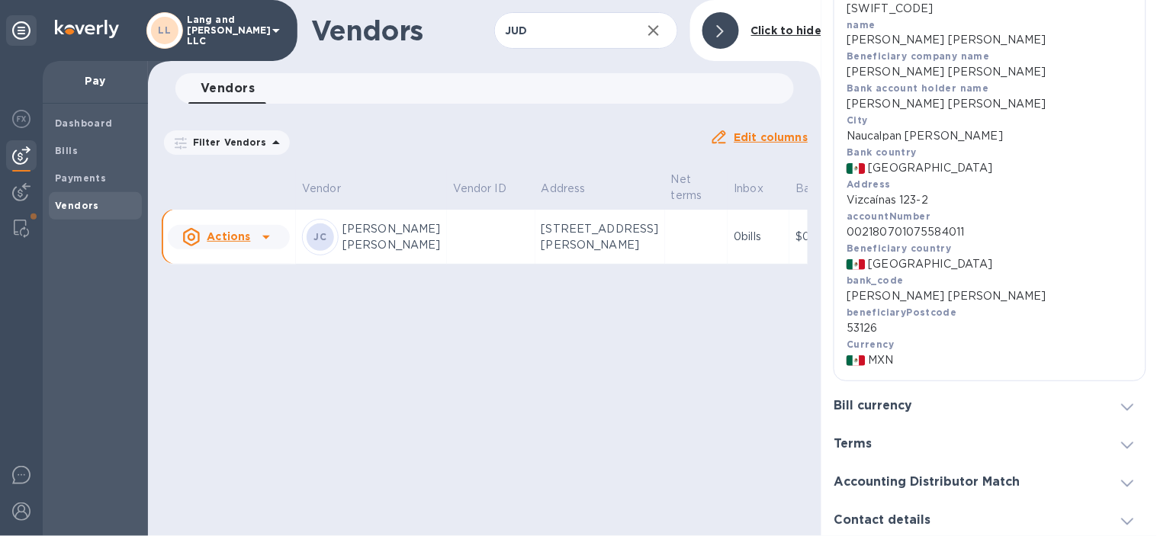
click at [711, 37] on div at bounding box center [720, 30] width 37 height 37
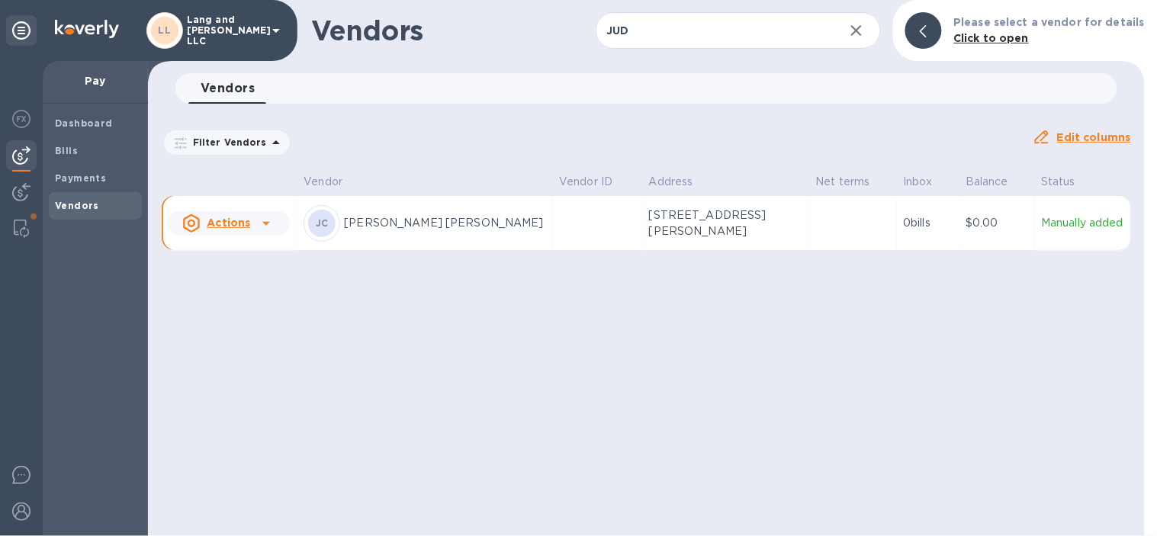
click at [552, 374] on div "Vendors JUD ​ Add vendor Please select a vendor for details Click to open Vendo…" at bounding box center [646, 268] width 997 height 536
click at [959, 196] on th "Balance" at bounding box center [996, 182] width 75 height 27
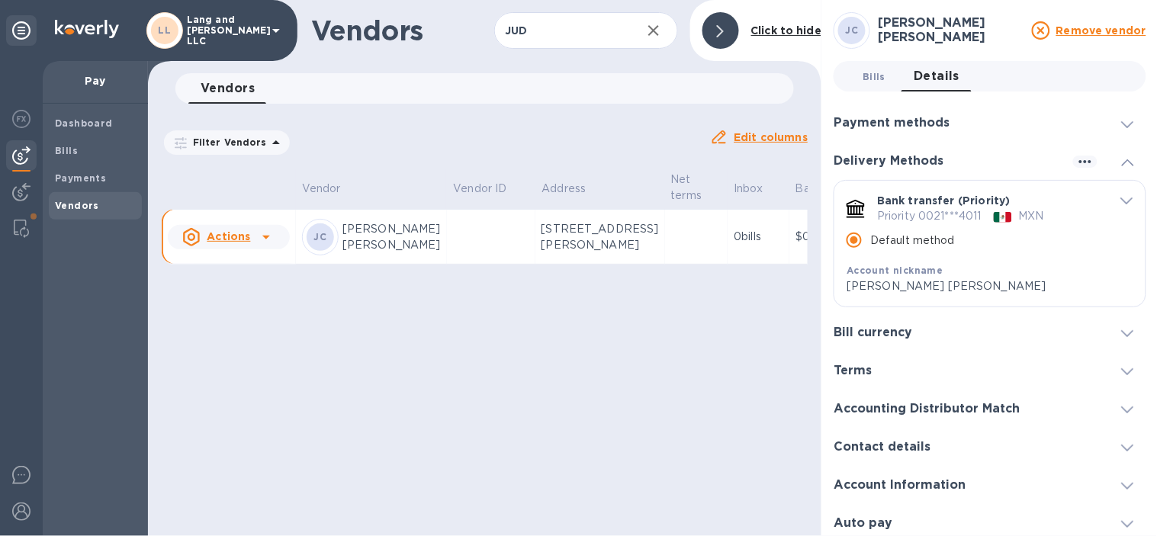
click at [869, 76] on span "Bills 0" at bounding box center [873, 77] width 23 height 16
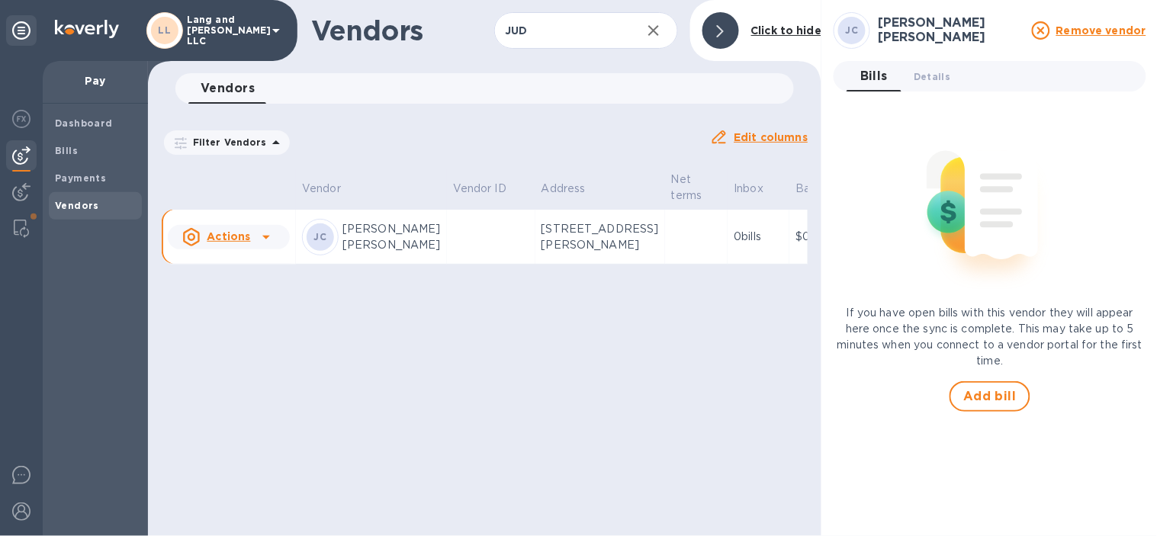
click at [994, 378] on div "If you have open bills with this vendor they will appear here once the sync is …" at bounding box center [989, 258] width 313 height 308
click at [982, 396] on span "Add bill" at bounding box center [989, 396] width 53 height 18
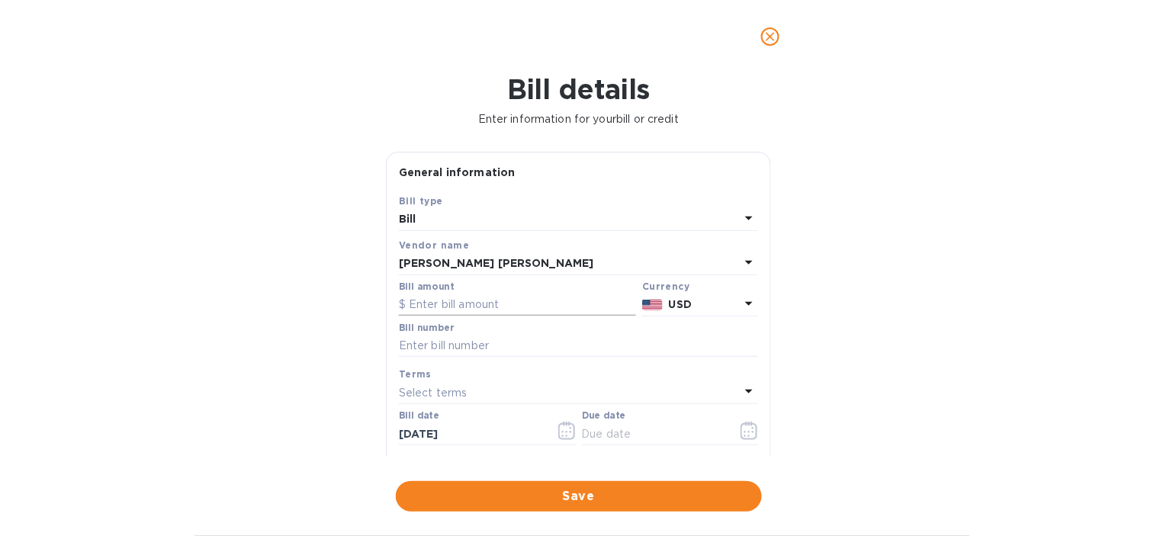
click at [458, 300] on input "text" at bounding box center [517, 305] width 237 height 23
type input "750"
click at [336, 355] on div "Bill details Enter information for your bill or credit General information Save…" at bounding box center [578, 304] width 1157 height 463
click at [432, 348] on input "text" at bounding box center [578, 346] width 359 height 23
type input "m"
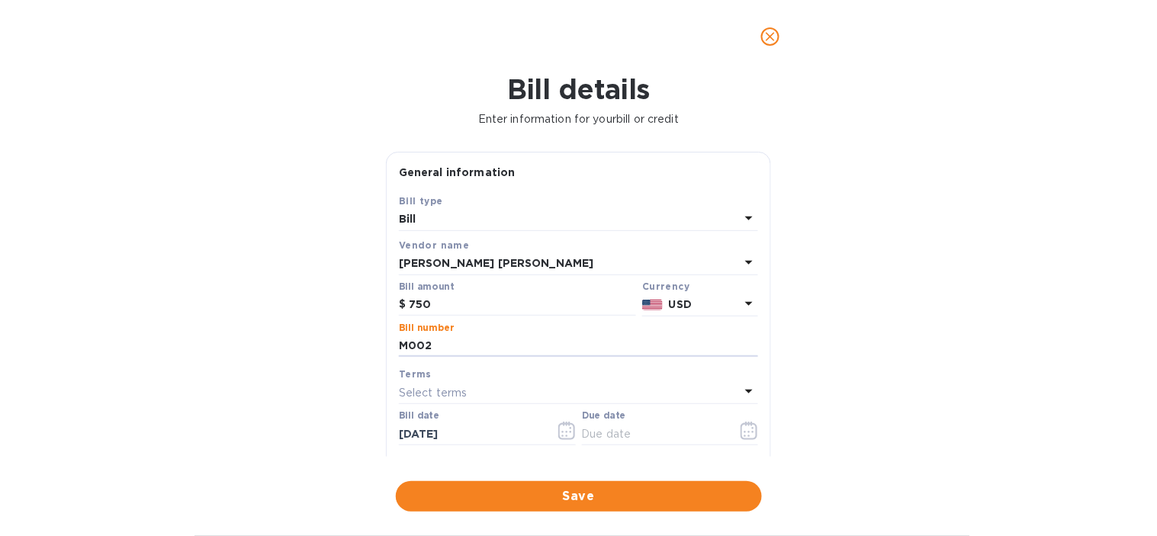
type input "M002"
click at [271, 347] on div "Bill details Enter information for your bill or credit General information Save…" at bounding box center [578, 304] width 1157 height 463
click at [748, 442] on button "button" at bounding box center [749, 431] width 36 height 37
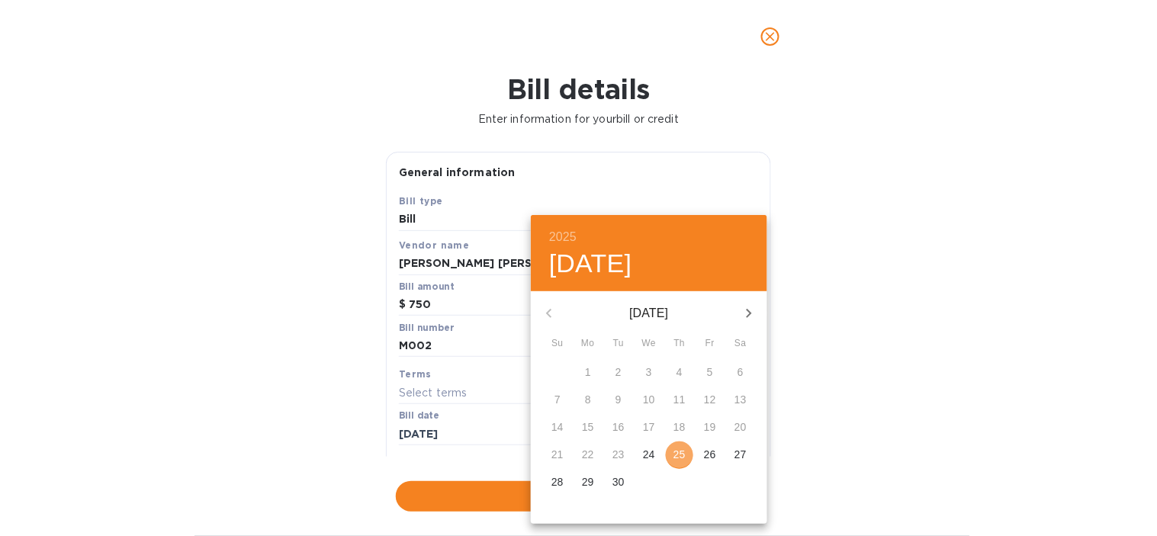
click at [673, 444] on button "25" at bounding box center [679, 454] width 27 height 27
type input "[DATE]"
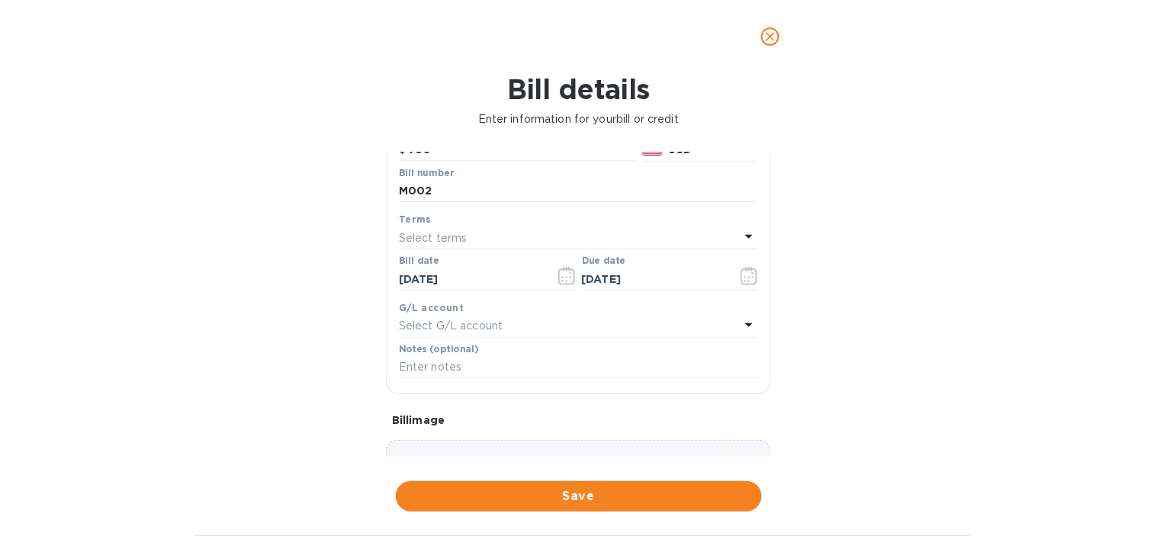
scroll to position [169, 0]
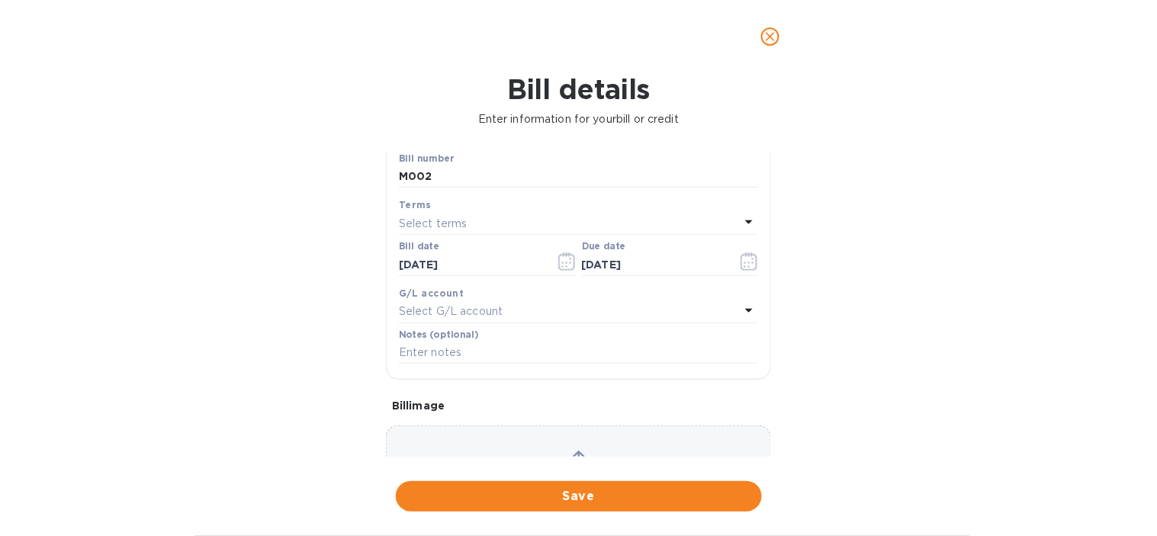
click at [479, 311] on p "Select G/L account" at bounding box center [451, 311] width 104 height 16
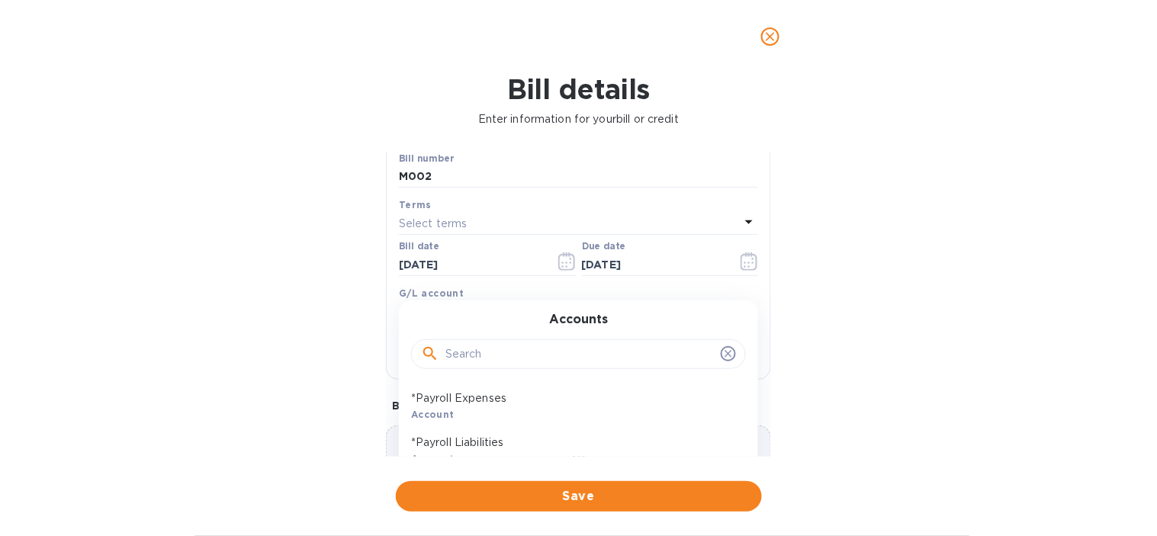
click at [478, 347] on input "text" at bounding box center [579, 354] width 269 height 23
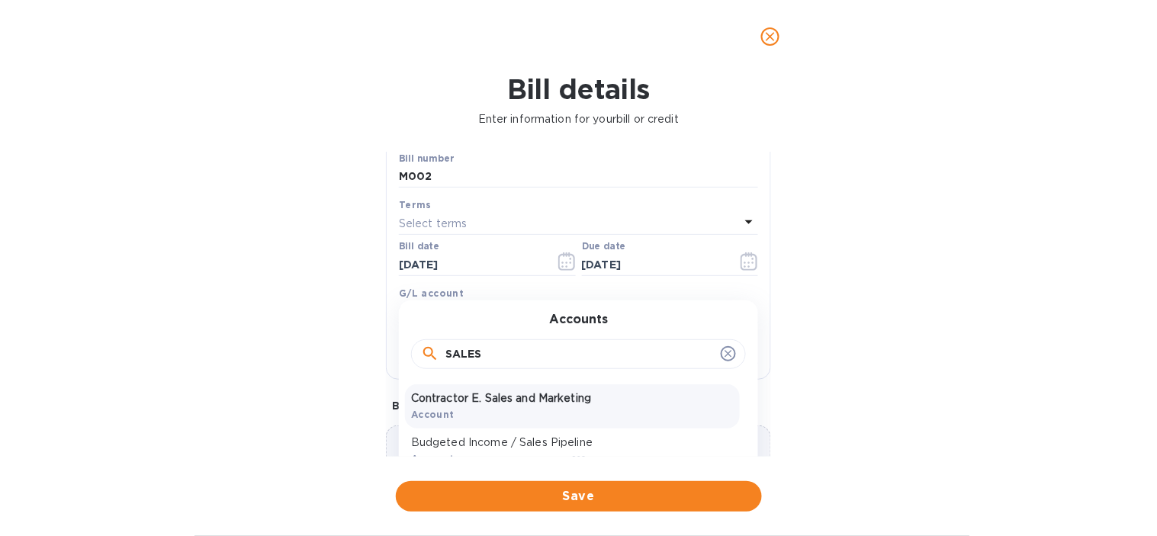
type input "SALES"
click at [494, 398] on p "Contractor E. Sales and Marketing" at bounding box center [572, 398] width 323 height 16
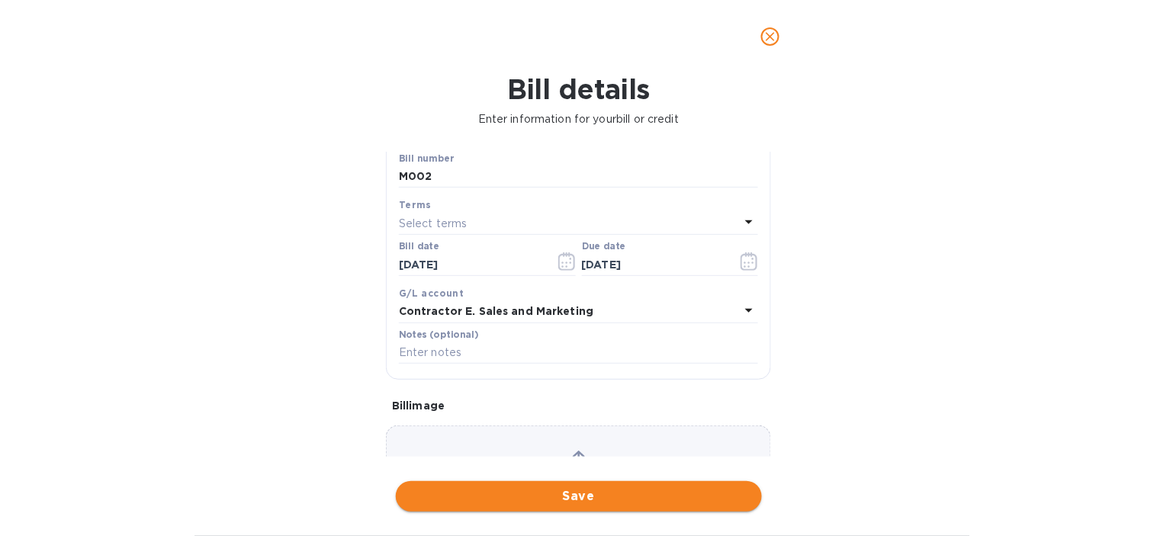
click at [551, 499] on span "Save" at bounding box center [579, 496] width 342 height 18
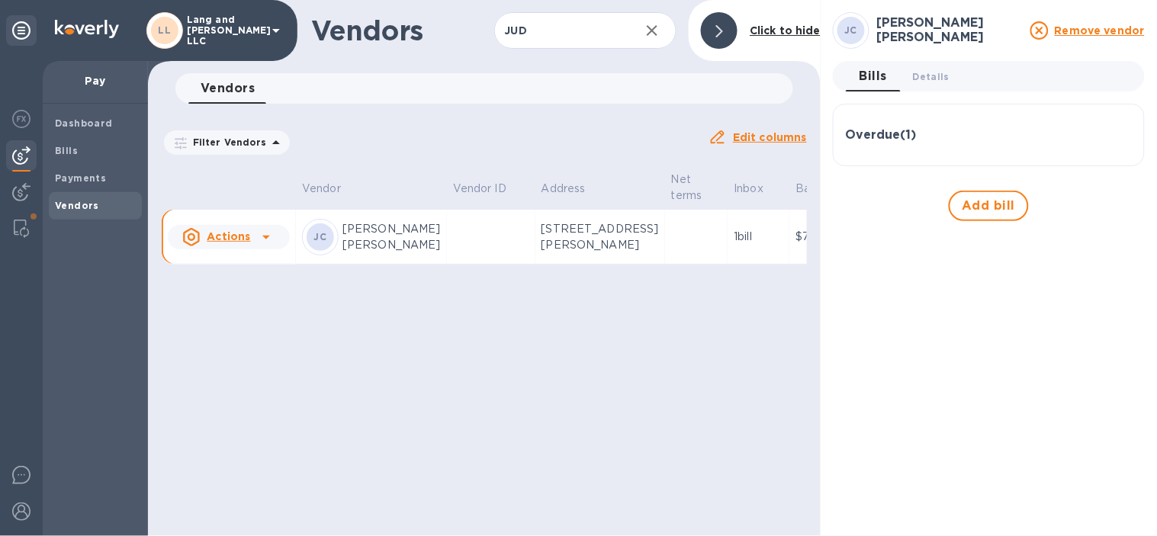
click at [906, 155] on div "Overdue ( 1 ) Bill № M002 Bill Date [DATE] Amount $750.00 Balance $750.00" at bounding box center [989, 135] width 312 height 63
click at [892, 128] on h3 "Overdue ( 1 )" at bounding box center [881, 135] width 71 height 14
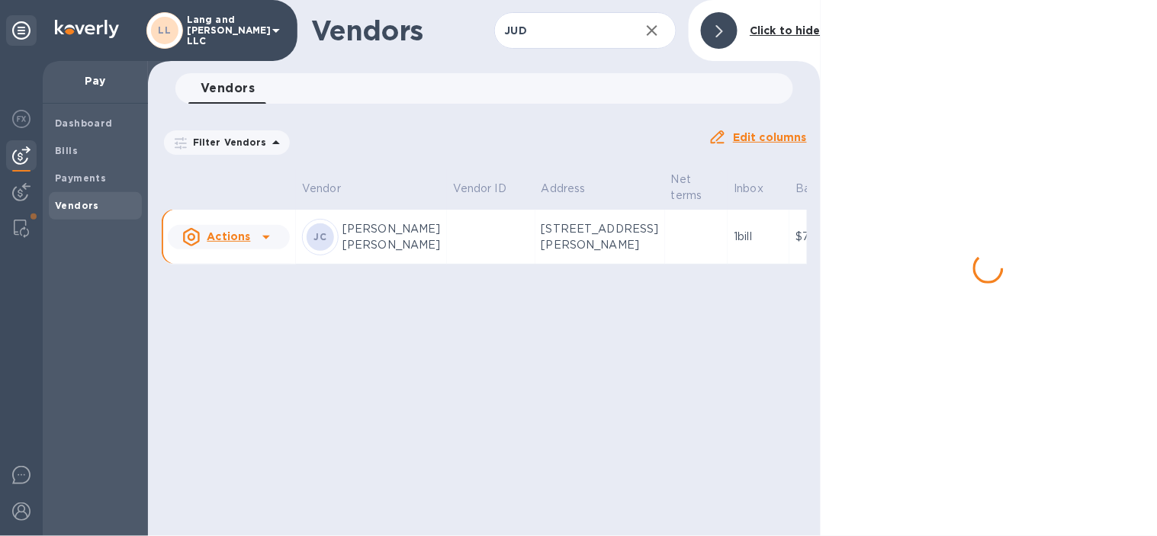
click at [726, 39] on div at bounding box center [719, 30] width 37 height 37
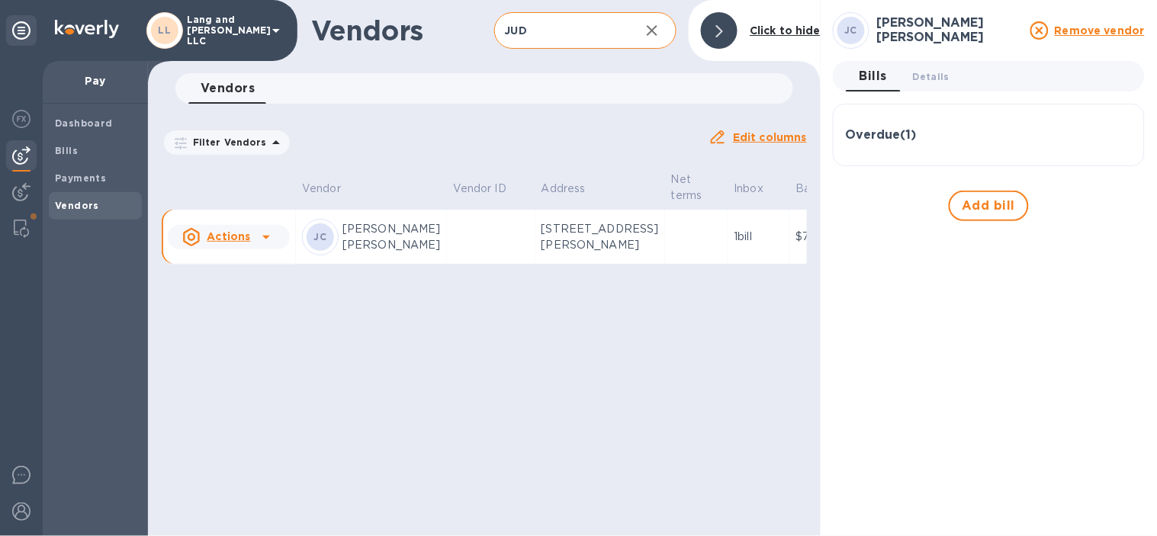
click at [572, 28] on input "JUD" at bounding box center [561, 30] width 134 height 37
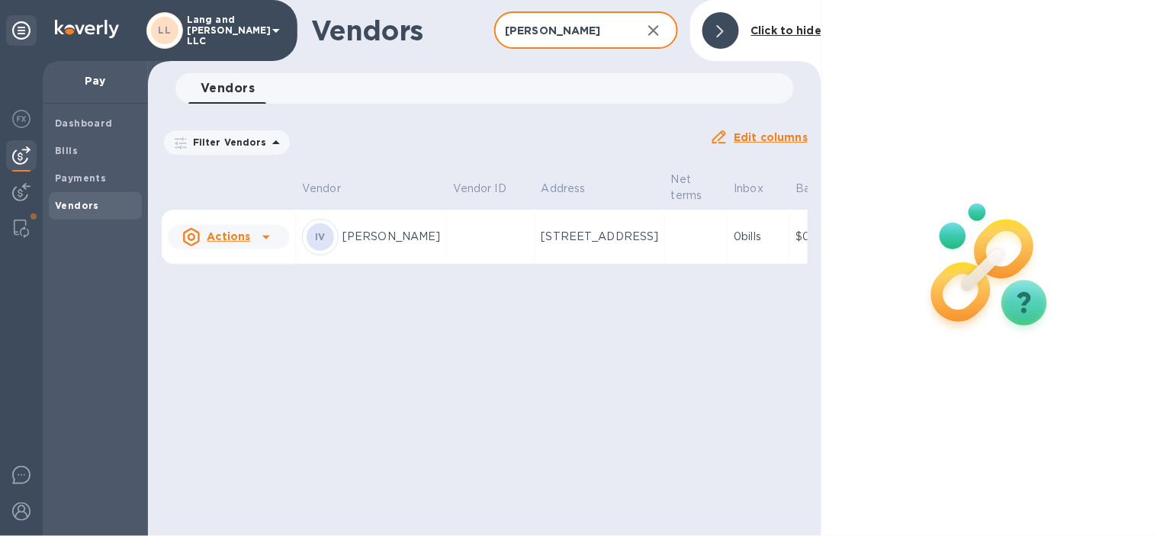
type input "[PERSON_NAME]"
click at [564, 237] on td "[STREET_ADDRESS]" at bounding box center [600, 237] width 130 height 55
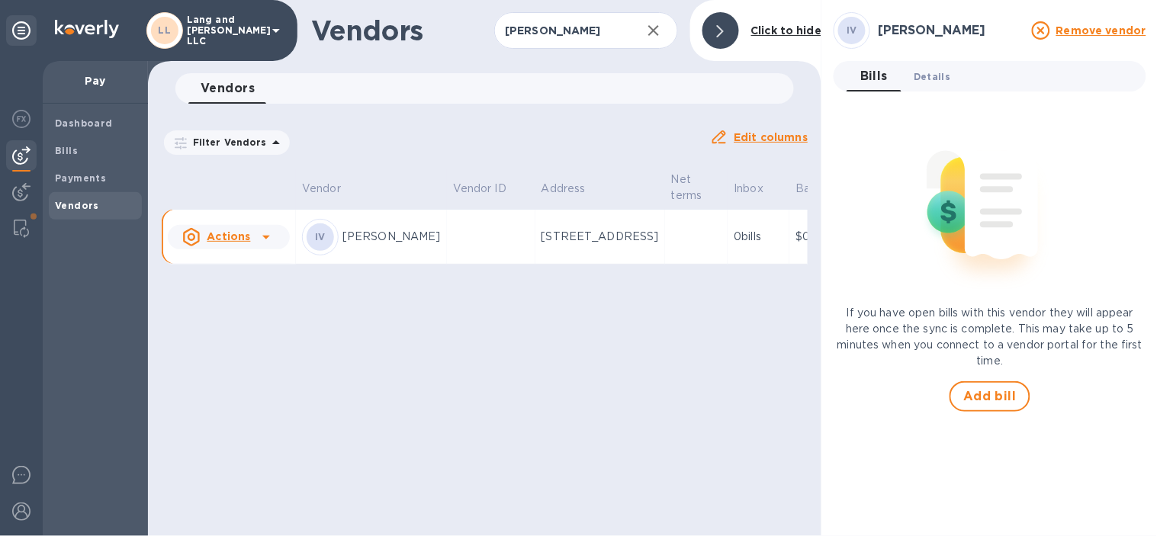
click at [936, 70] on span "Details 0" at bounding box center [931, 77] width 37 height 16
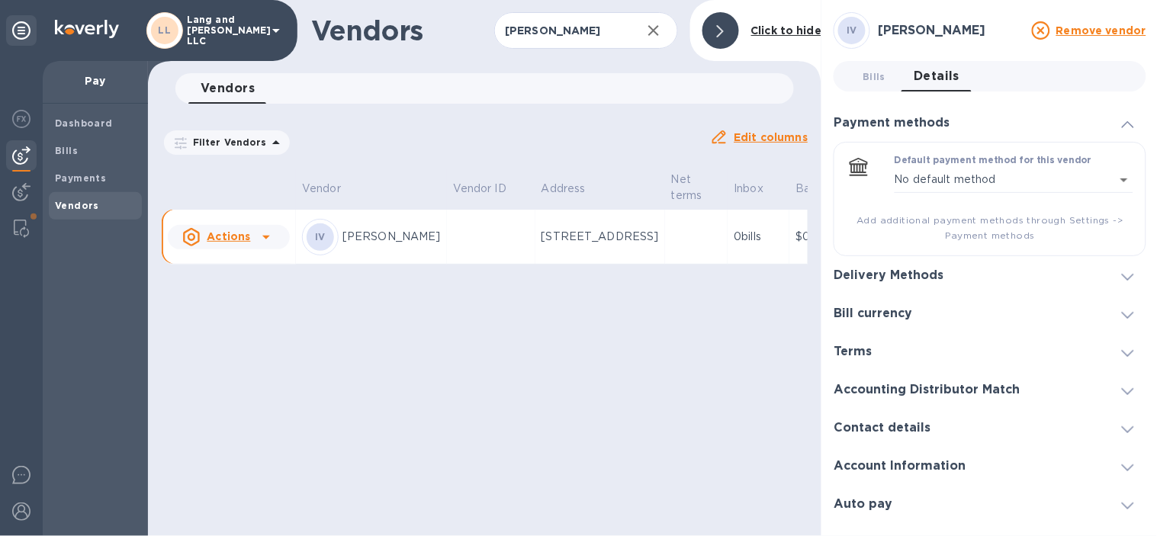
click at [890, 278] on h3 "Delivery Methods" at bounding box center [888, 275] width 110 height 14
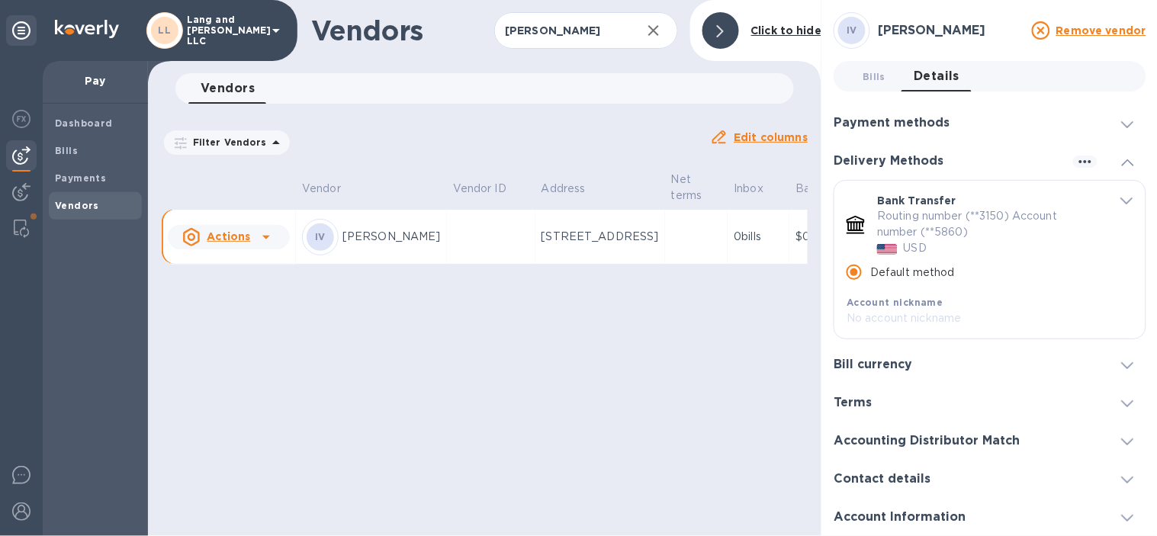
drag, startPoint x: 859, startPoint y: 78, endPoint x: 859, endPoint y: 130, distance: 52.6
click at [859, 78] on span "Bills 0" at bounding box center [874, 77] width 30 height 16
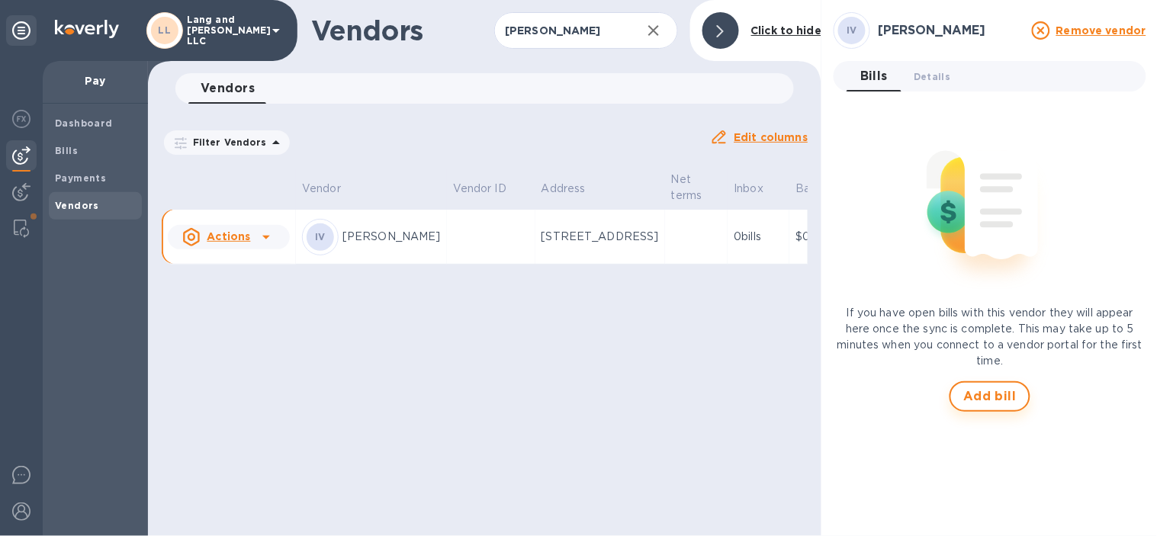
click at [987, 396] on span "Add bill" at bounding box center [989, 396] width 53 height 18
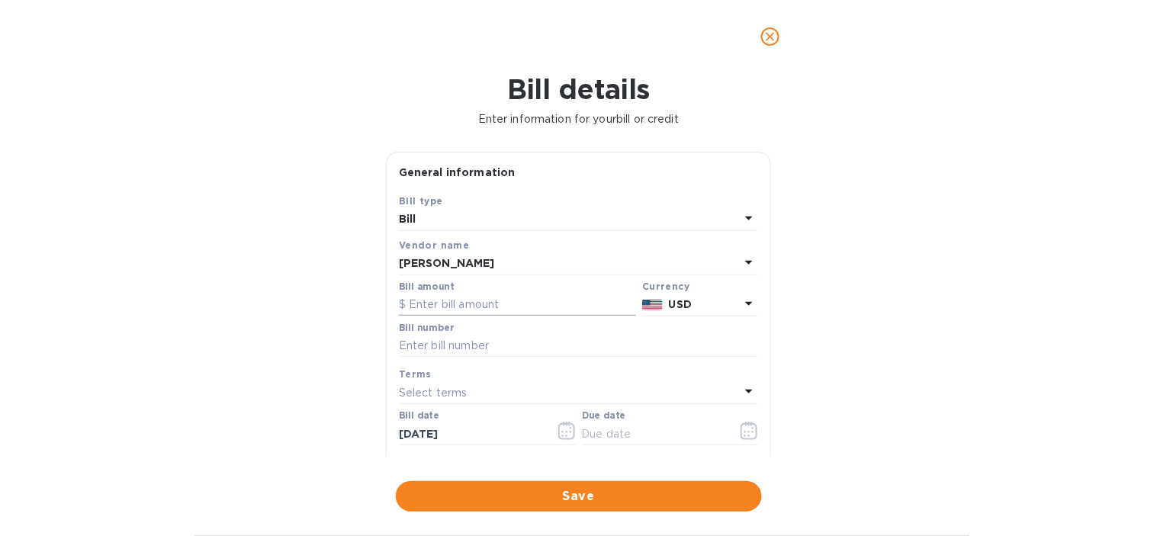
click at [440, 301] on input "text" at bounding box center [517, 305] width 237 height 23
type input "4,720.83"
click at [1067, 258] on div "Bill details Enter information for your bill or credit General information Save…" at bounding box center [578, 304] width 1157 height 463
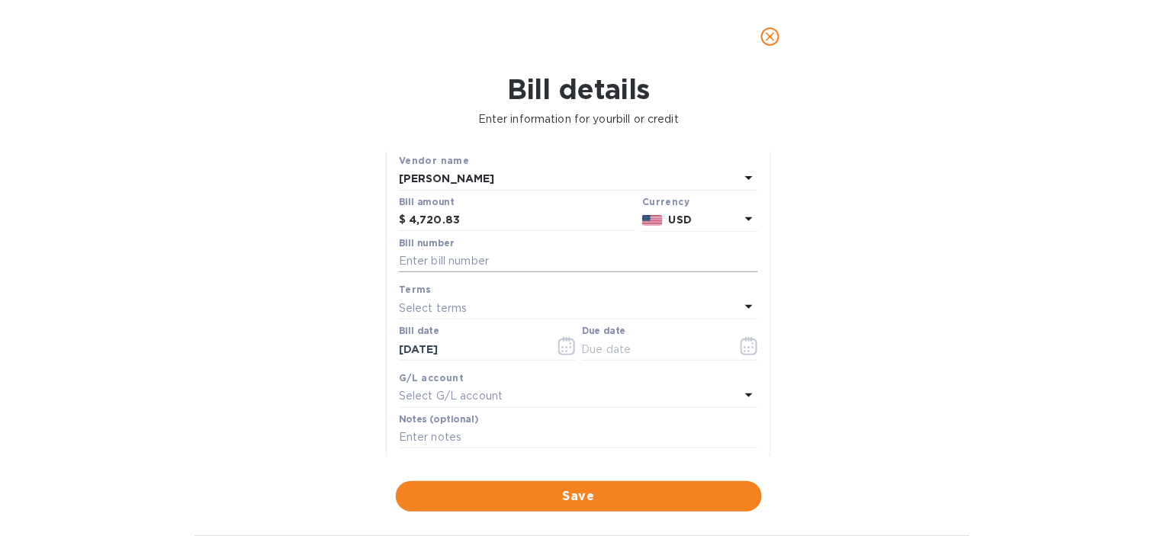
click at [474, 268] on input "text" at bounding box center [578, 261] width 359 height 23
type input "2002 IEV"
click at [740, 345] on icon "button" at bounding box center [749, 346] width 18 height 18
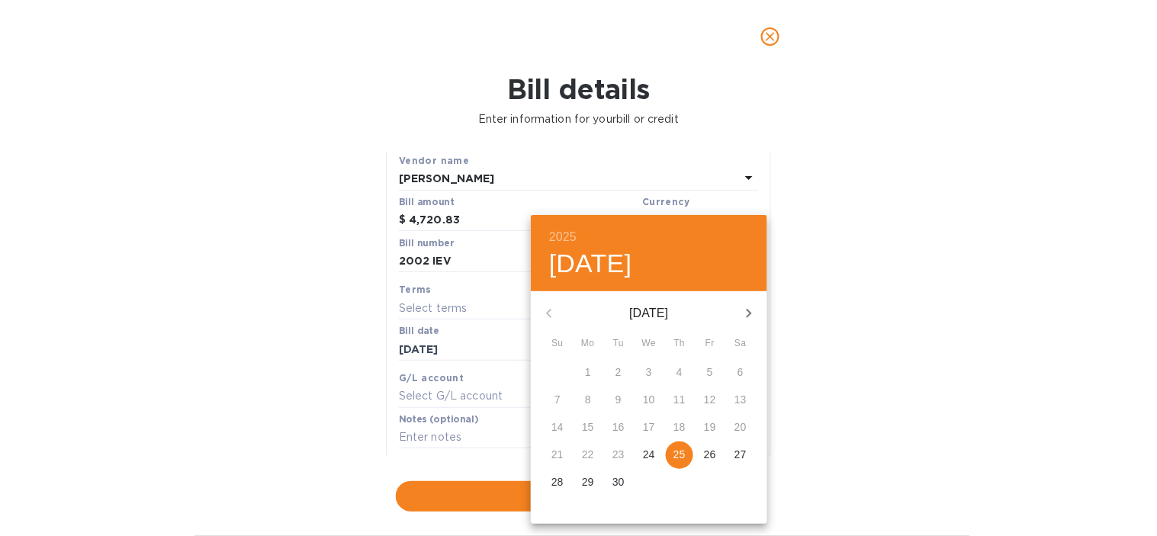
drag, startPoint x: 676, startPoint y: 457, endPoint x: 673, endPoint y: 450, distance: 8.2
click at [676, 457] on p "25" at bounding box center [679, 454] width 12 height 15
type input "[DATE]"
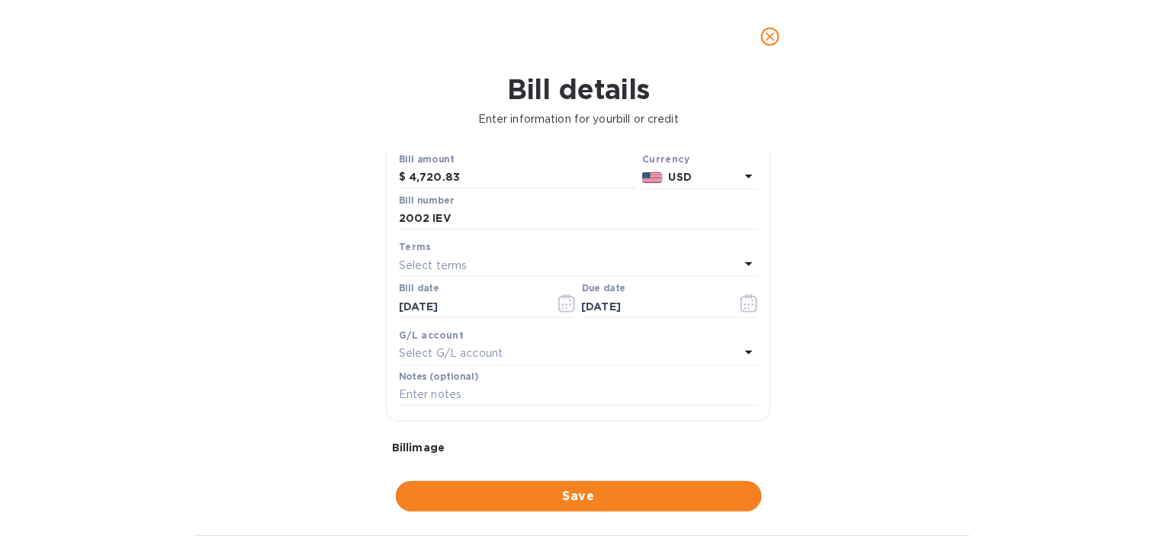
scroll to position [169, 0]
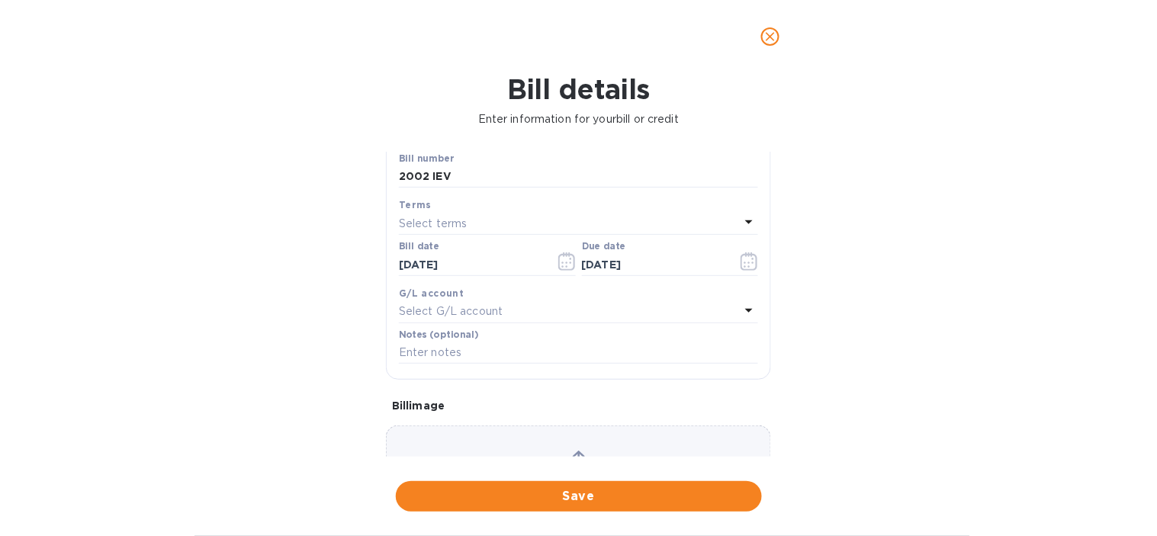
click at [499, 319] on p "Select G/L account" at bounding box center [451, 311] width 104 height 16
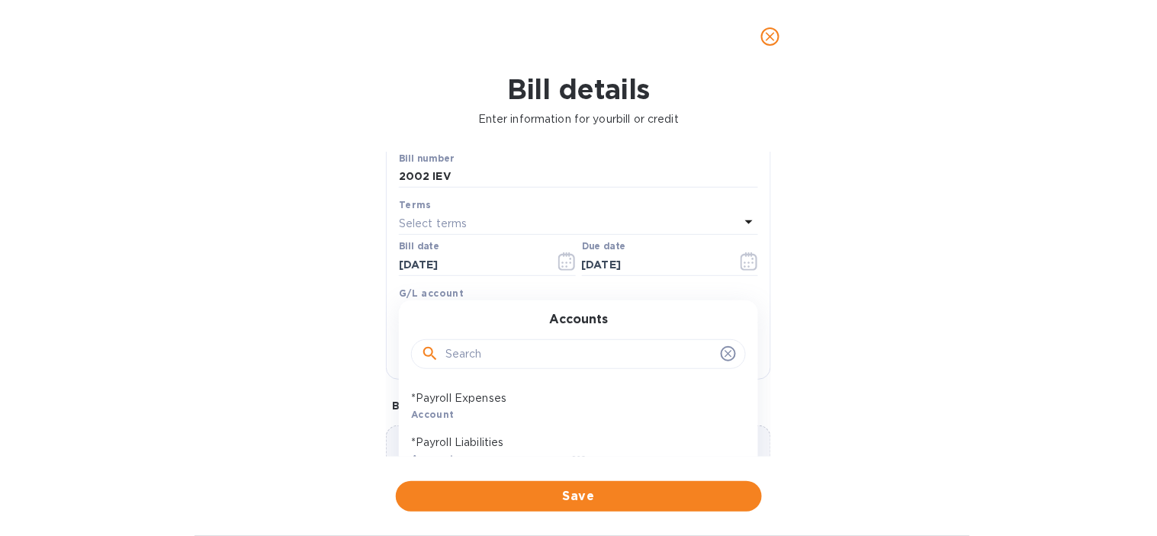
click at [486, 352] on input "text" at bounding box center [579, 354] width 269 height 23
type input "EUR"
click at [602, 406] on p "FF&E Project Management PF (Eur)" at bounding box center [572, 398] width 323 height 16
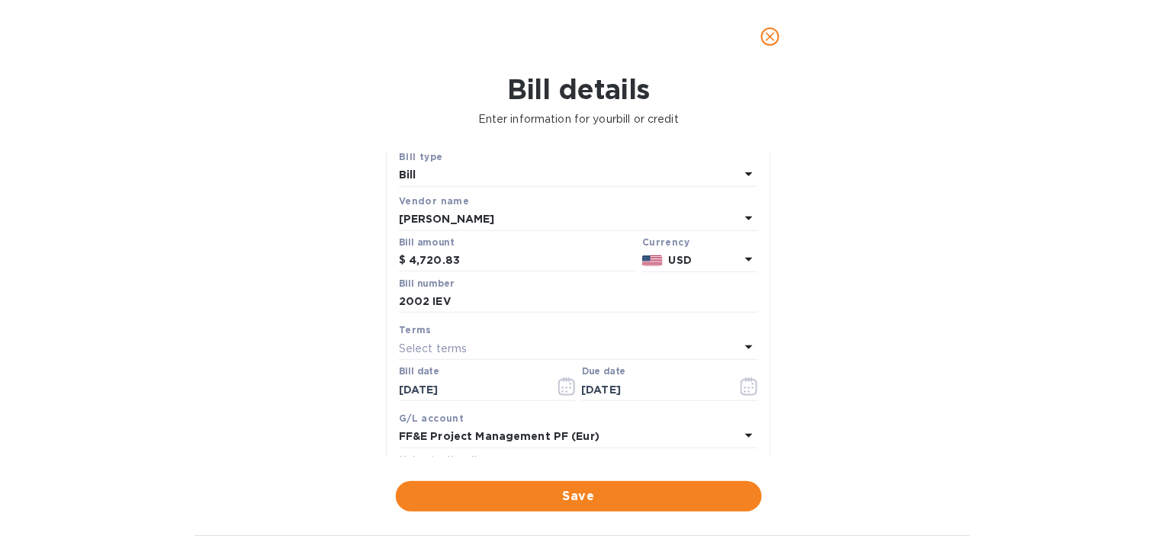
scroll to position [0, 0]
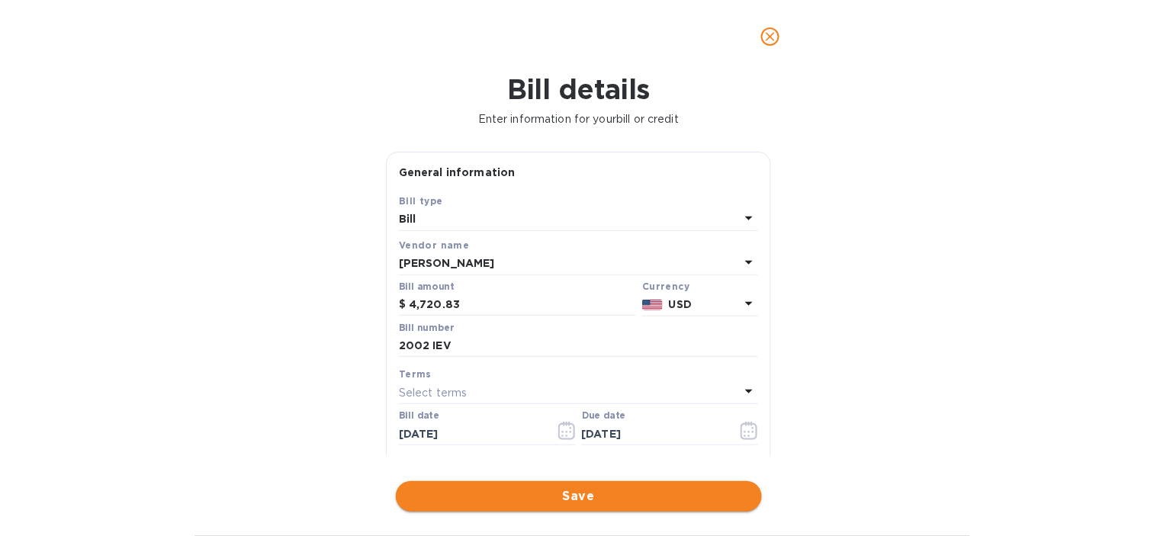
click at [568, 496] on span "Save" at bounding box center [579, 496] width 342 height 18
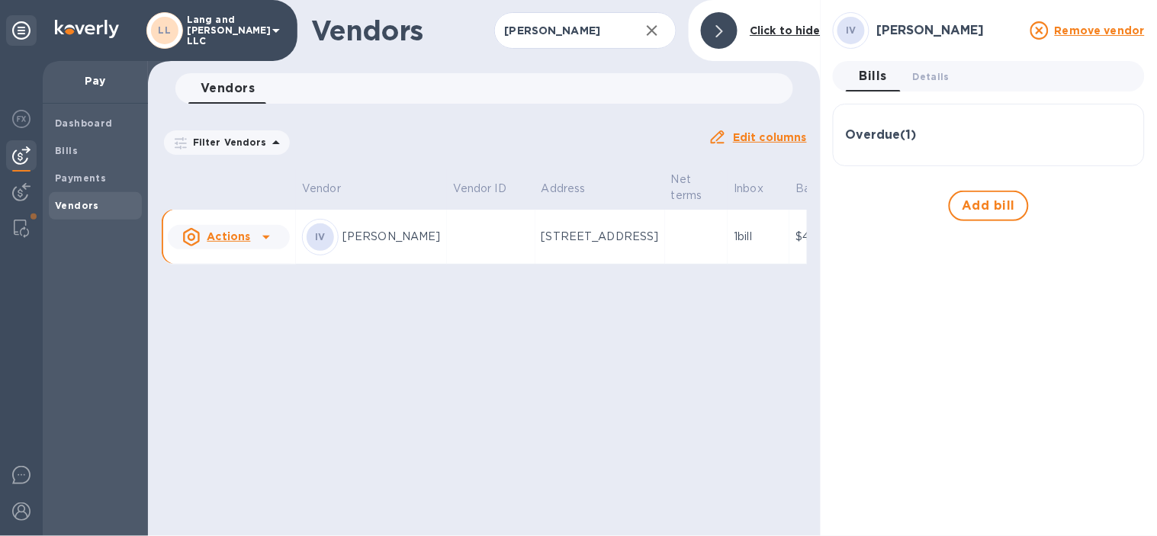
click at [714, 32] on div at bounding box center [719, 30] width 37 height 37
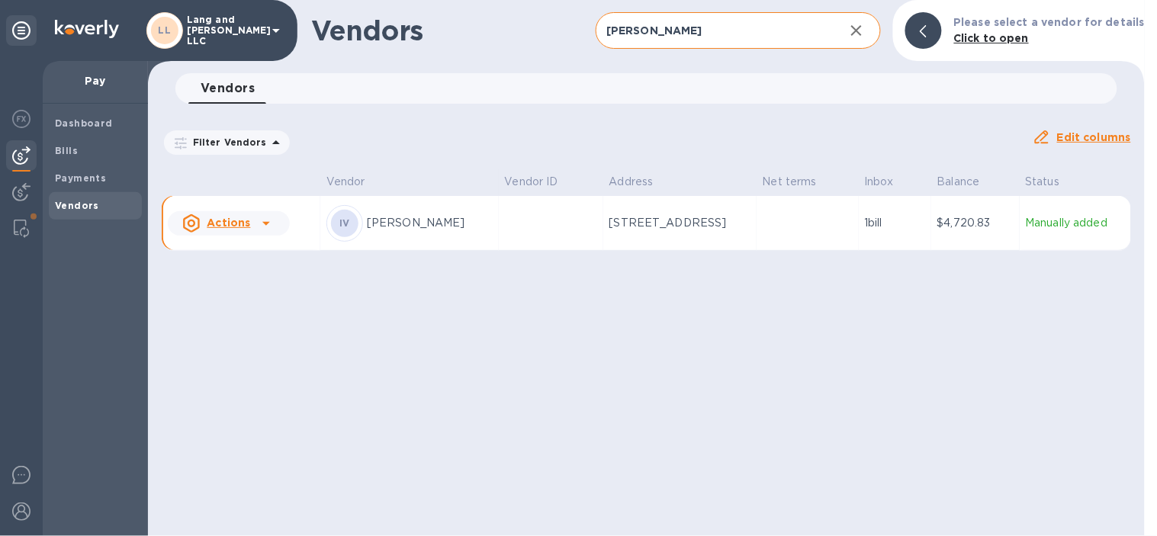
click at [865, 34] on icon "button" at bounding box center [856, 30] width 18 height 18
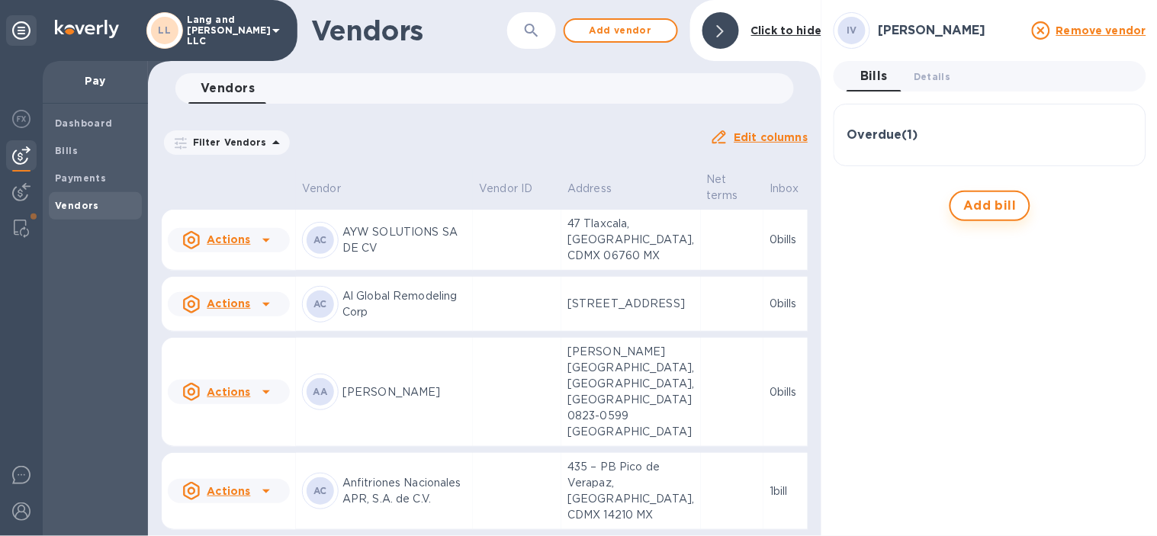
click at [968, 198] on span "Add bill" at bounding box center [989, 206] width 53 height 18
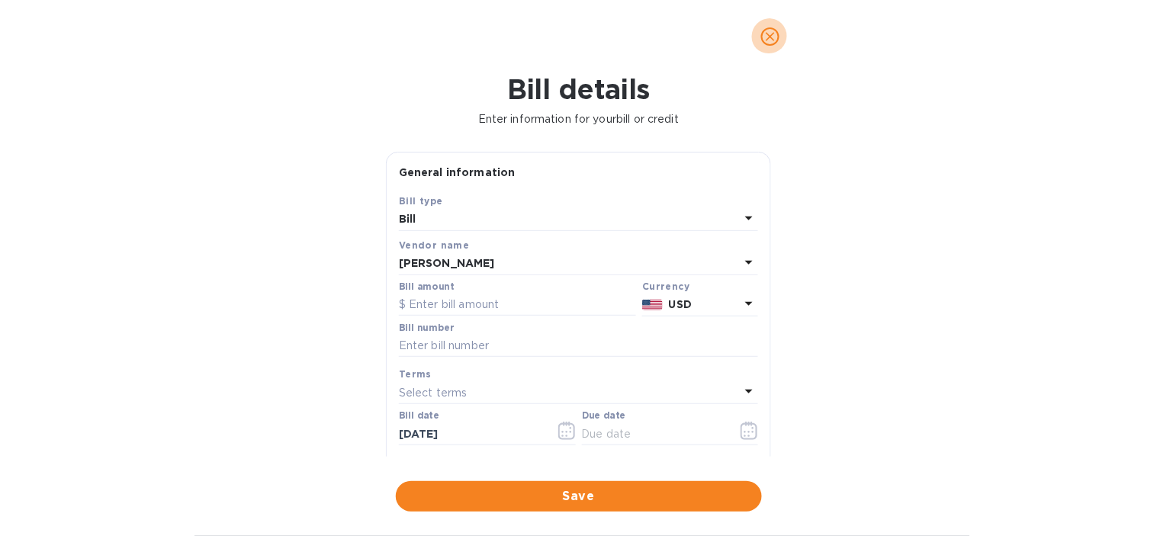
click at [772, 40] on icon "close" at bounding box center [769, 36] width 15 height 15
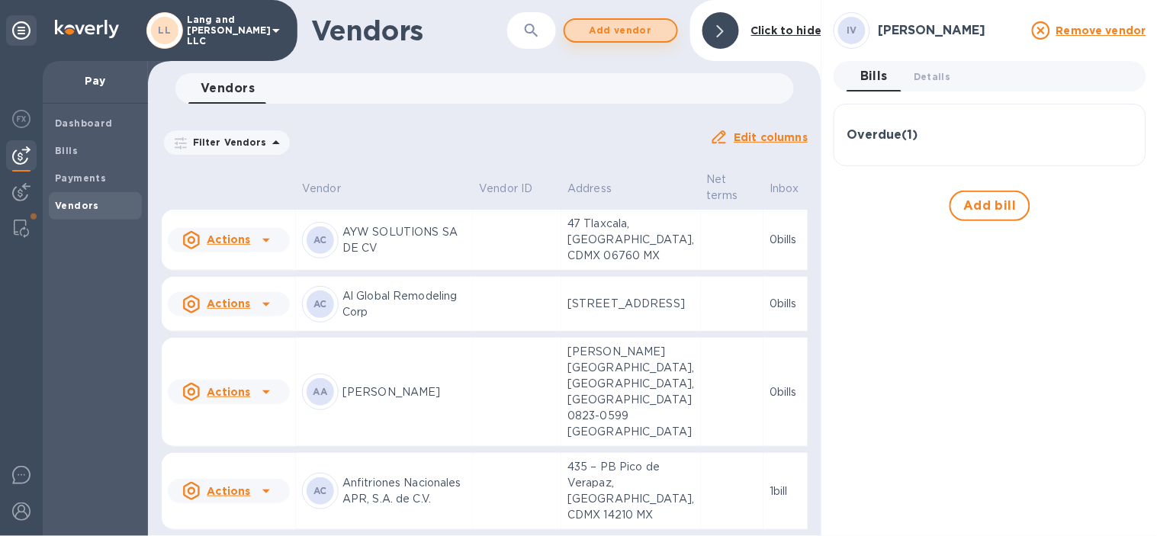
click at [619, 34] on span "Add vendor" at bounding box center [620, 30] width 87 height 18
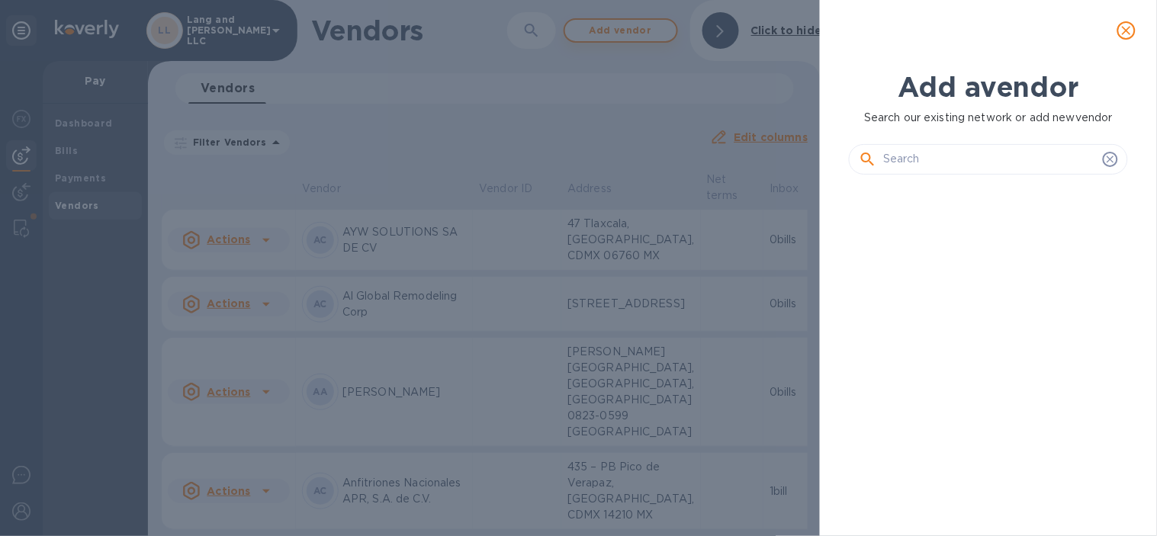
scroll to position [296, 284]
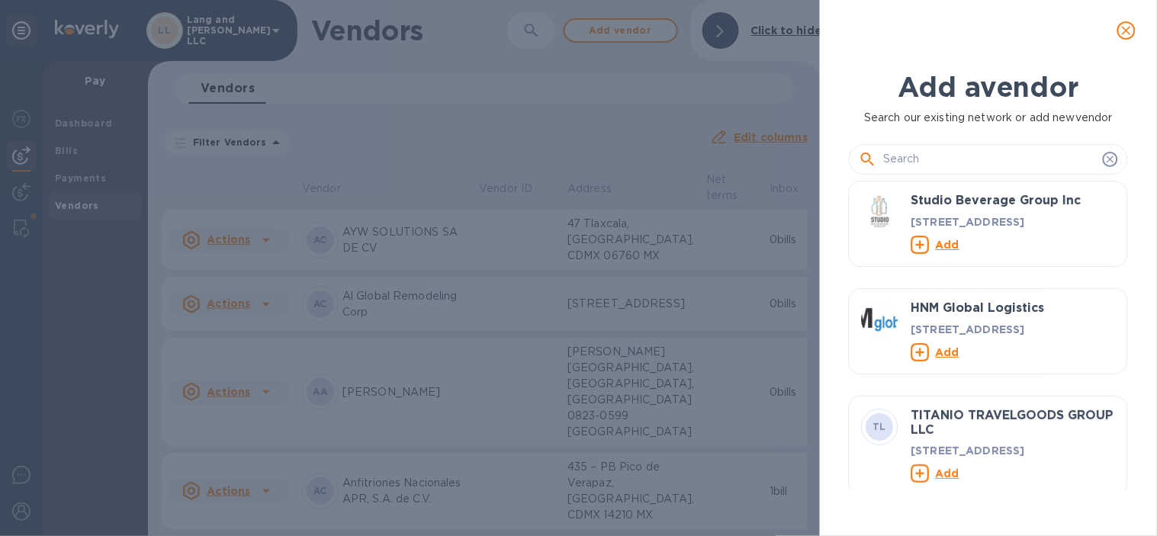
click at [1003, 165] on input "text" at bounding box center [989, 159] width 213 height 23
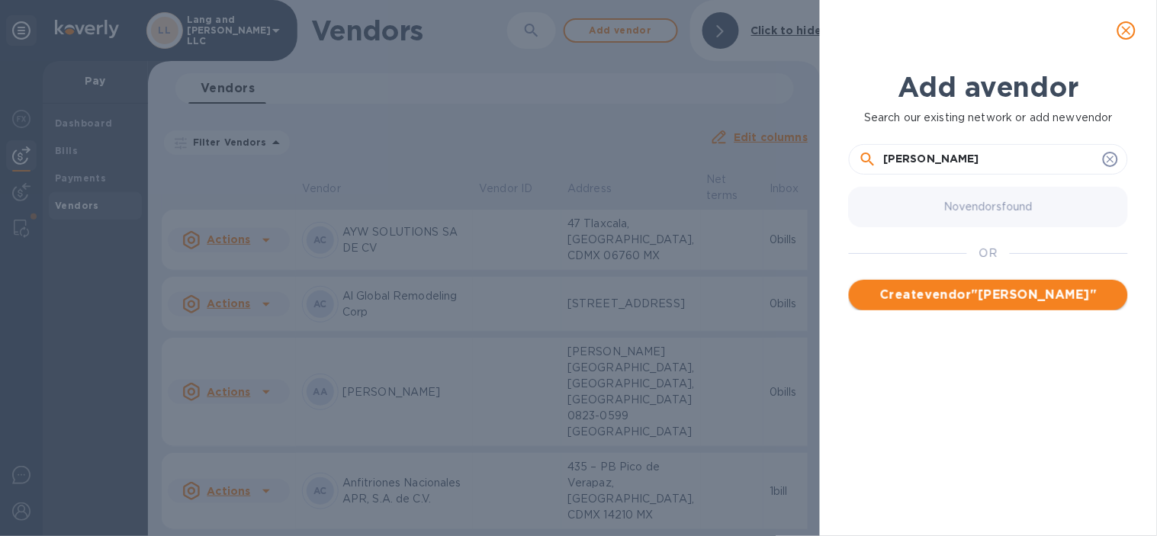
type input "[PERSON_NAME]"
click at [1010, 303] on button "Create vendor " [PERSON_NAME] "" at bounding box center [988, 295] width 279 height 30
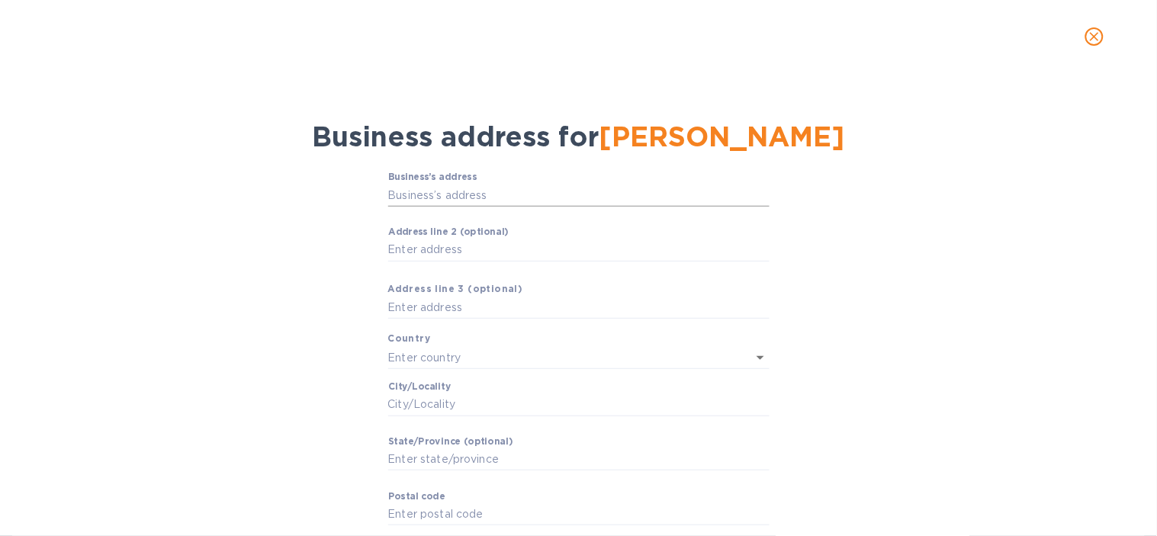
click at [500, 193] on input "Business’s аddress" at bounding box center [578, 195] width 381 height 23
click at [432, 200] on input "Business’s аddress" at bounding box center [578, 195] width 381 height 23
paste input "[STREET_ADDRESS][PERSON_NAME]"
type input "[STREET_ADDRESS][PERSON_NAME]"
type input "[GEOGRAPHIC_DATA]"
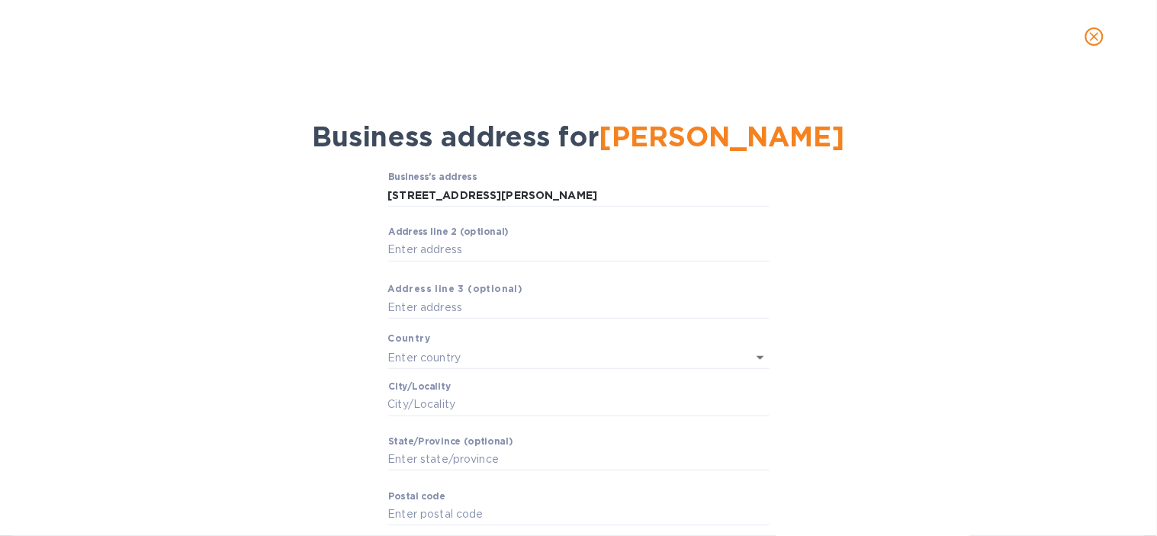
type input "[GEOGRAPHIC_DATA]"
type input "MD"
type input "28051"
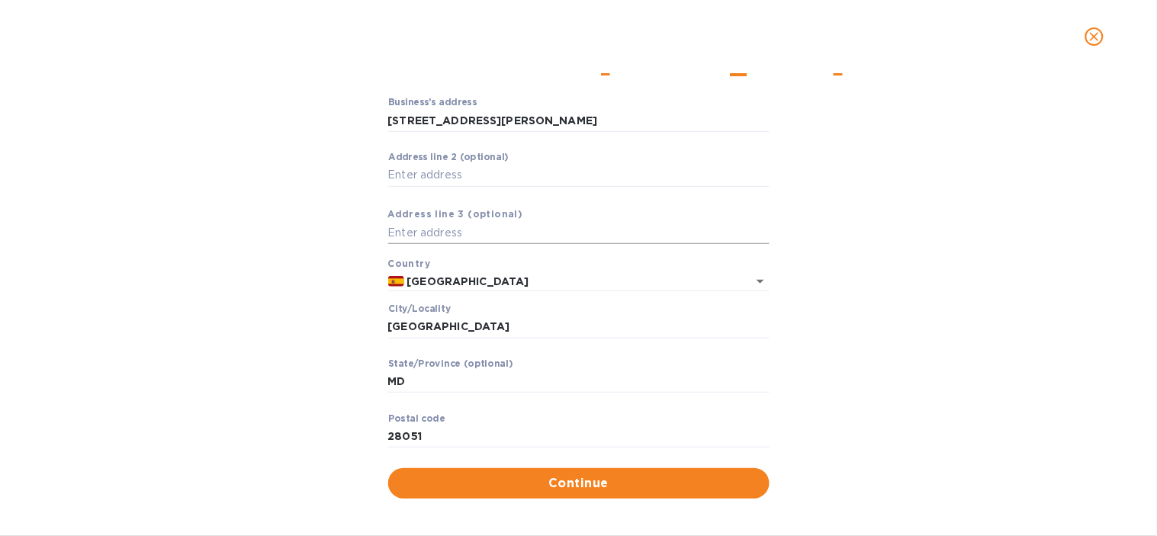
scroll to position [82, 0]
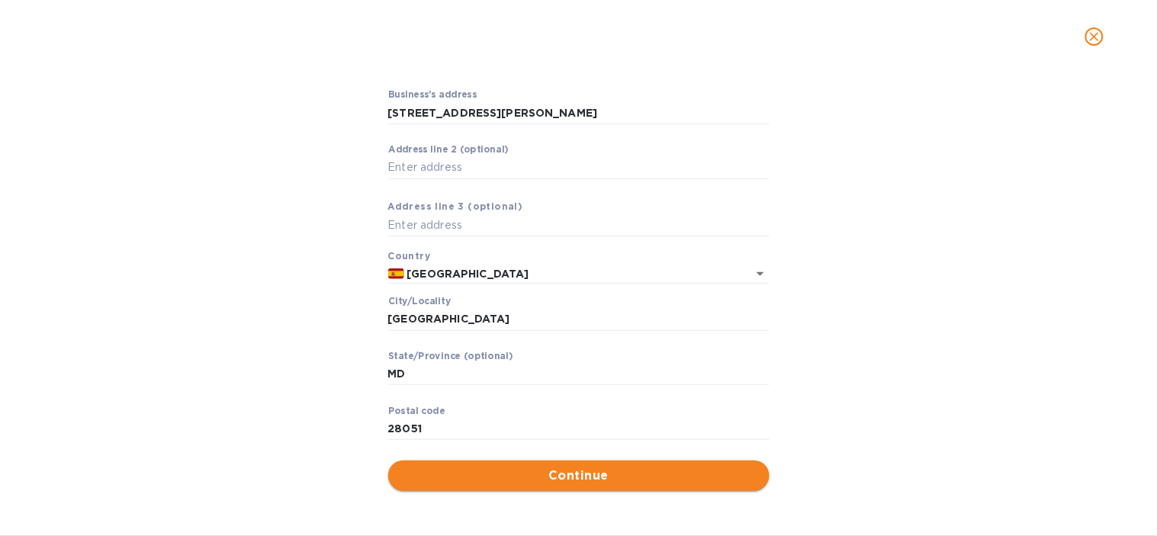
click at [585, 478] on span "Continue" at bounding box center [578, 476] width 357 height 18
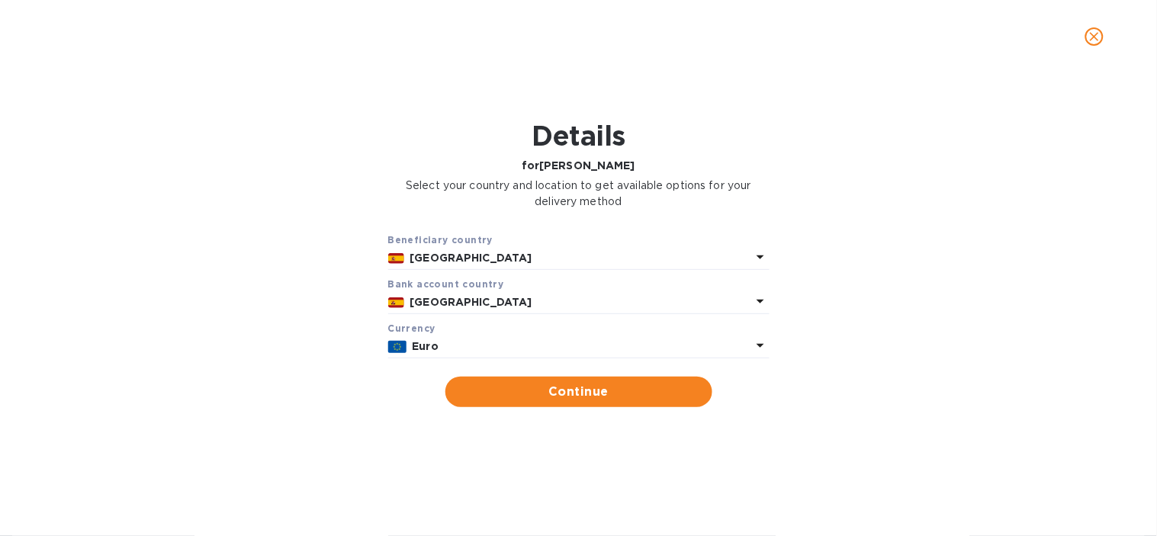
click at [468, 298] on p "[GEOGRAPHIC_DATA]" at bounding box center [580, 302] width 341 height 16
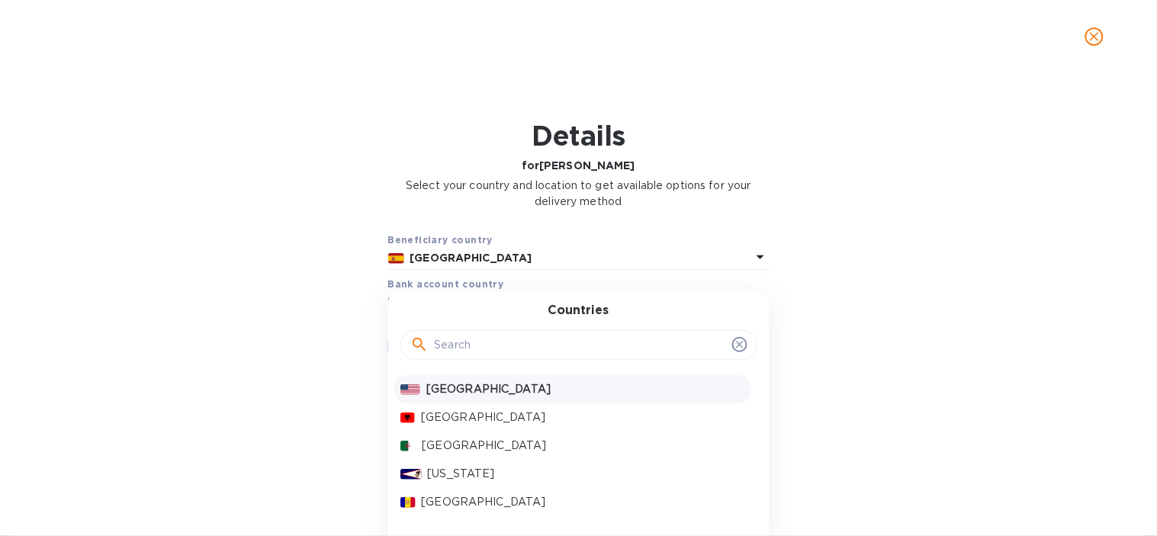
click at [470, 383] on p "[GEOGRAPHIC_DATA]" at bounding box center [585, 389] width 318 height 16
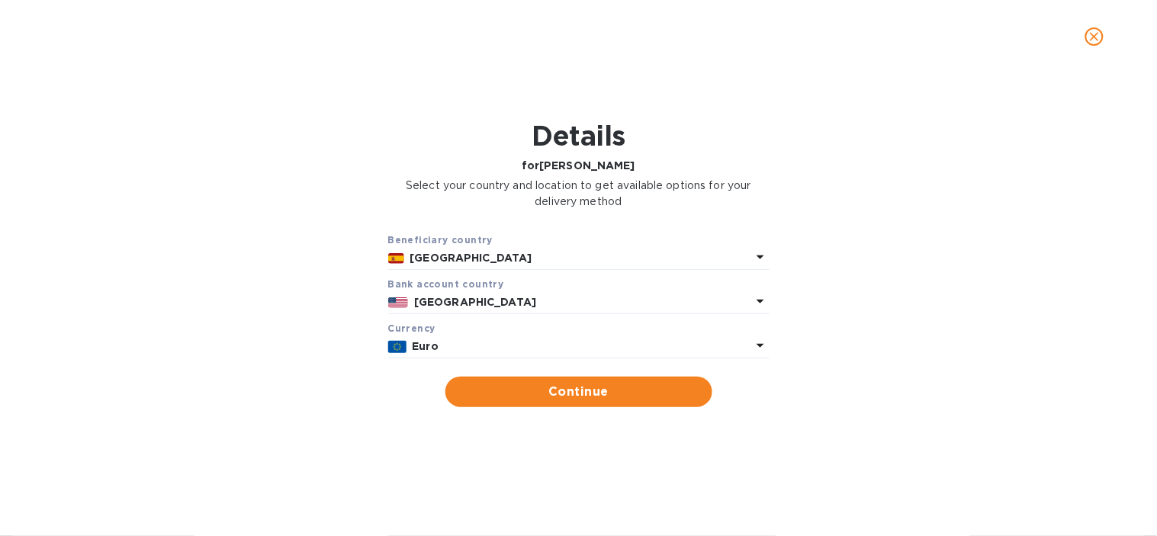
click at [470, 344] on p "Euro" at bounding box center [582, 347] width 339 height 16
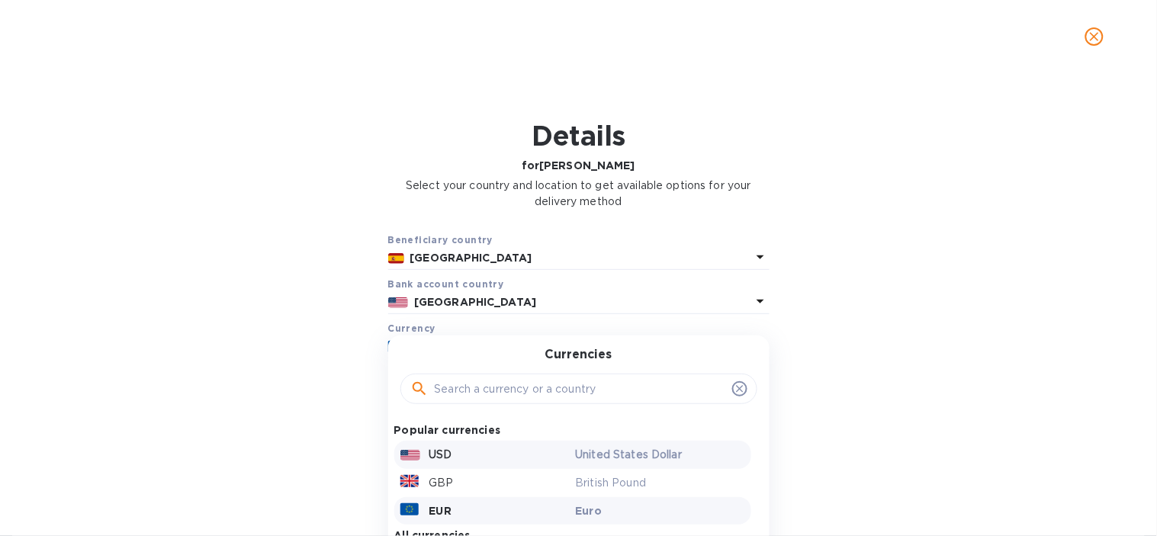
click at [445, 459] on p "USD" at bounding box center [440, 455] width 23 height 16
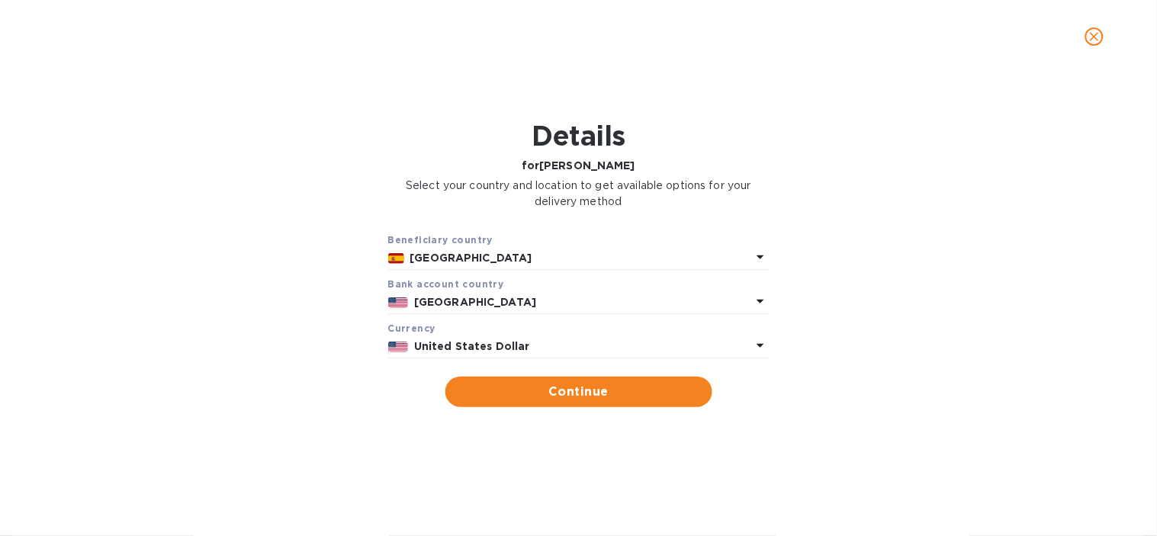
scroll to position [85, 0]
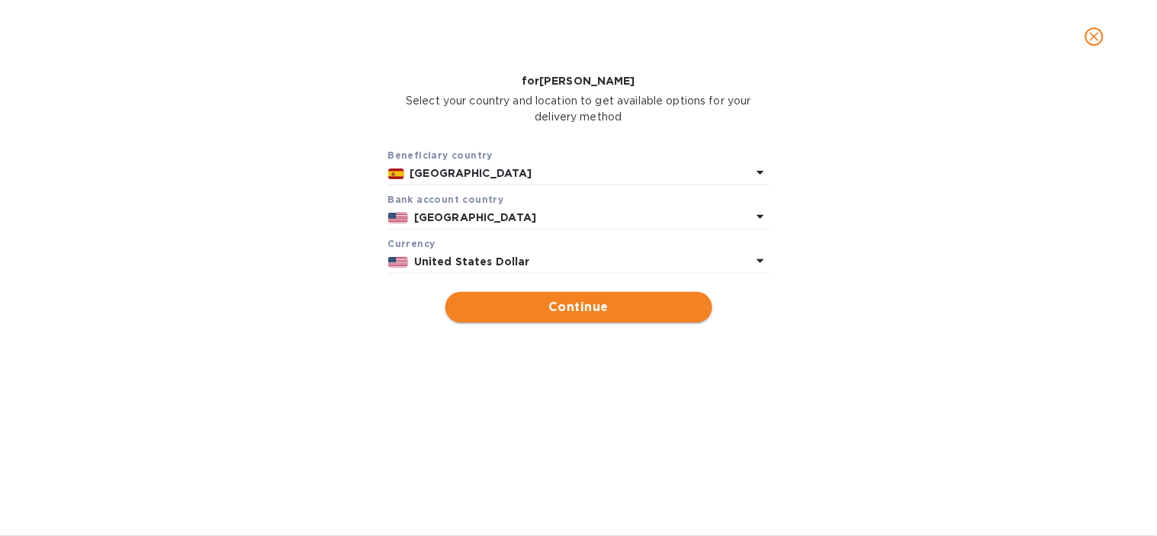
click at [540, 321] on button "Continue" at bounding box center [578, 307] width 267 height 30
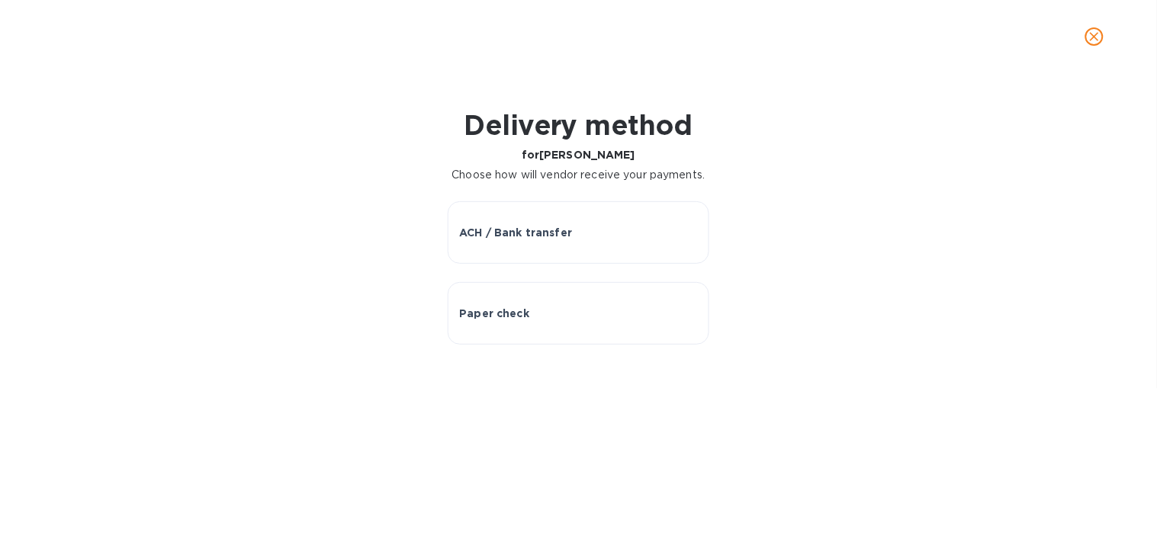
scroll to position [0, 0]
click at [591, 229] on div "ACH / Bank transfer" at bounding box center [578, 232] width 238 height 15
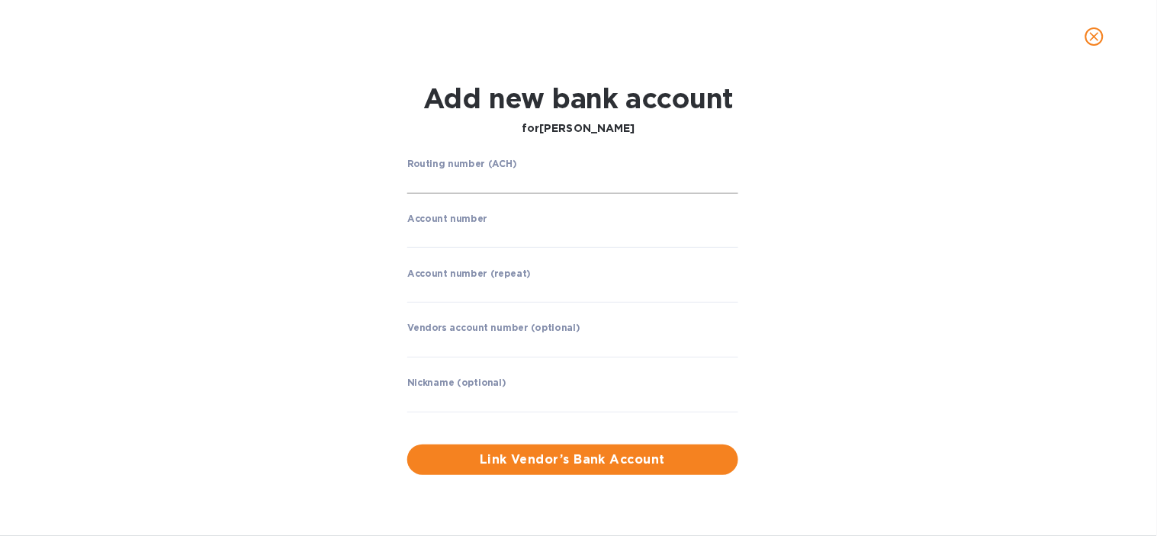
click at [467, 191] on input "string" at bounding box center [572, 182] width 331 height 23
paste input "063107513"
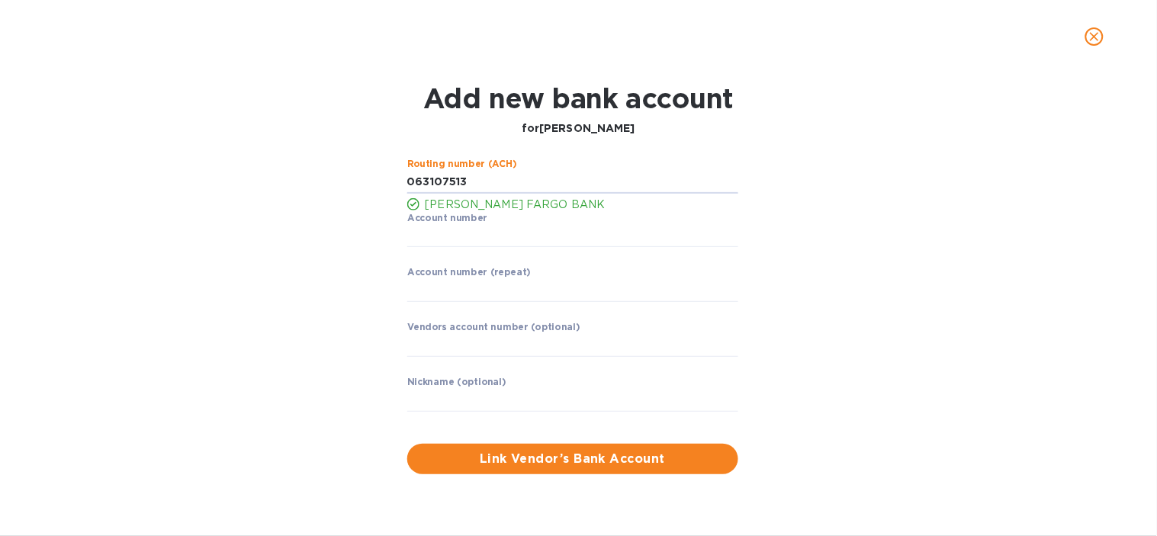
type input "063107513"
click at [976, 297] on div "Add new bank account for [PERSON_NAME] number (ACH) [PERSON_NAME] FARGO BANK Ac…" at bounding box center [578, 278] width 1132 height 410
click at [504, 238] on input "string" at bounding box center [572, 236] width 331 height 23
paste input "2185697121"
type input "2185697121"
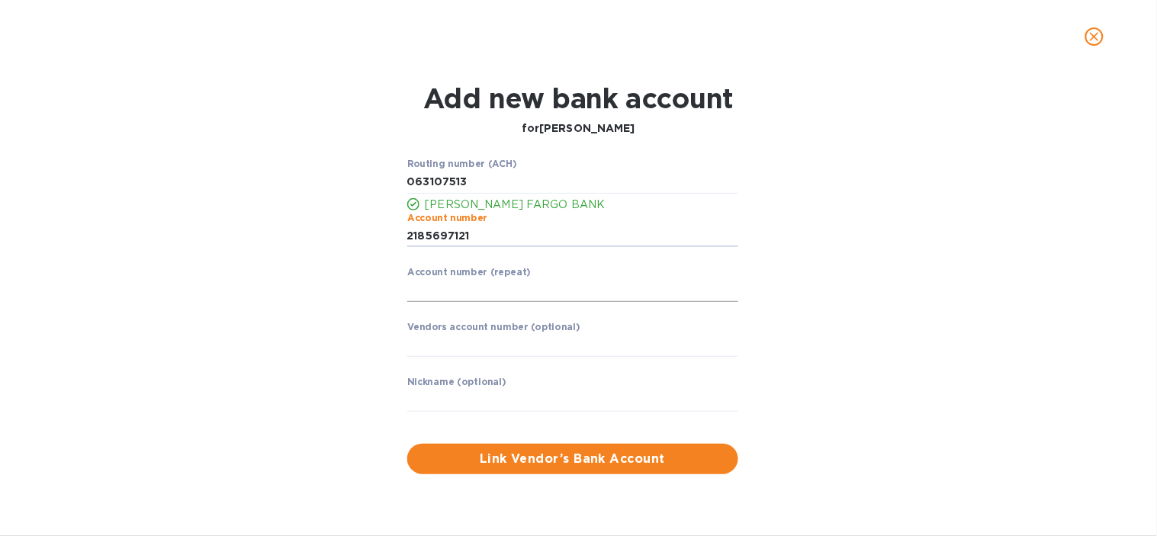
click at [425, 294] on input "string" at bounding box center [572, 290] width 331 height 23
paste input "2185697121"
type input "2185697121"
click at [342, 316] on div "Routing number (ACH) [PERSON_NAME] FARGO BANK Account number ​ Account number (…" at bounding box center [578, 316] width 745 height 334
click at [438, 394] on input "text" at bounding box center [572, 400] width 331 height 23
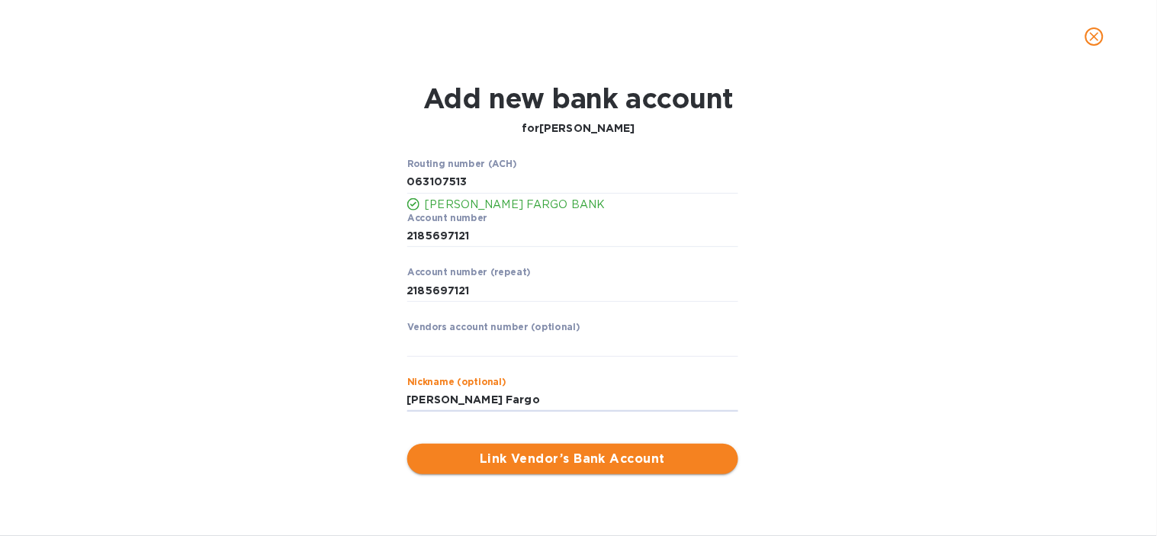
type input "[PERSON_NAME] Fargo"
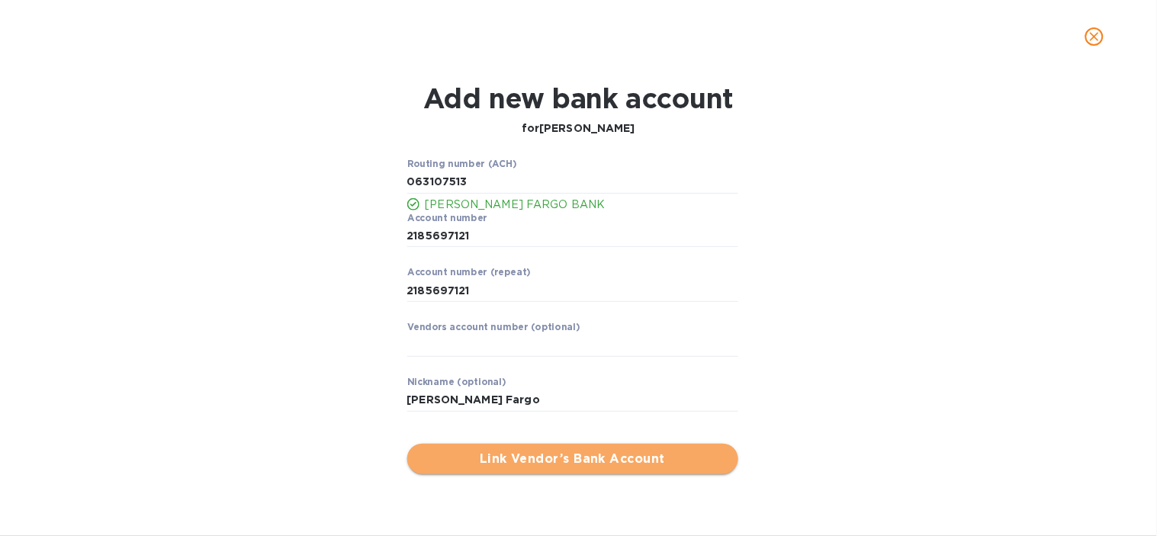
click at [565, 465] on span "Link Vendor’s Bank Account" at bounding box center [572, 459] width 307 height 18
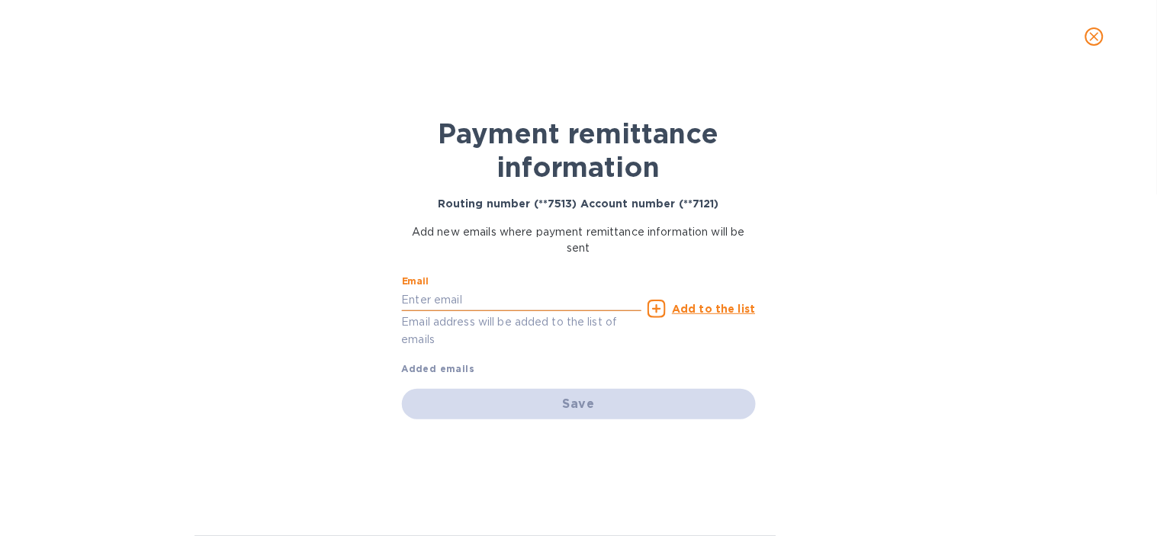
click at [565, 298] on input "text" at bounding box center [522, 299] width 240 height 23
click at [425, 296] on input "text" at bounding box center [522, 299] width 240 height 23
paste input "[EMAIL_ADDRESS][DOMAIN_NAME]"
type input "[EMAIL_ADDRESS][DOMAIN_NAME]"
click at [719, 300] on div "Add to the list" at bounding box center [701, 309] width 108 height 18
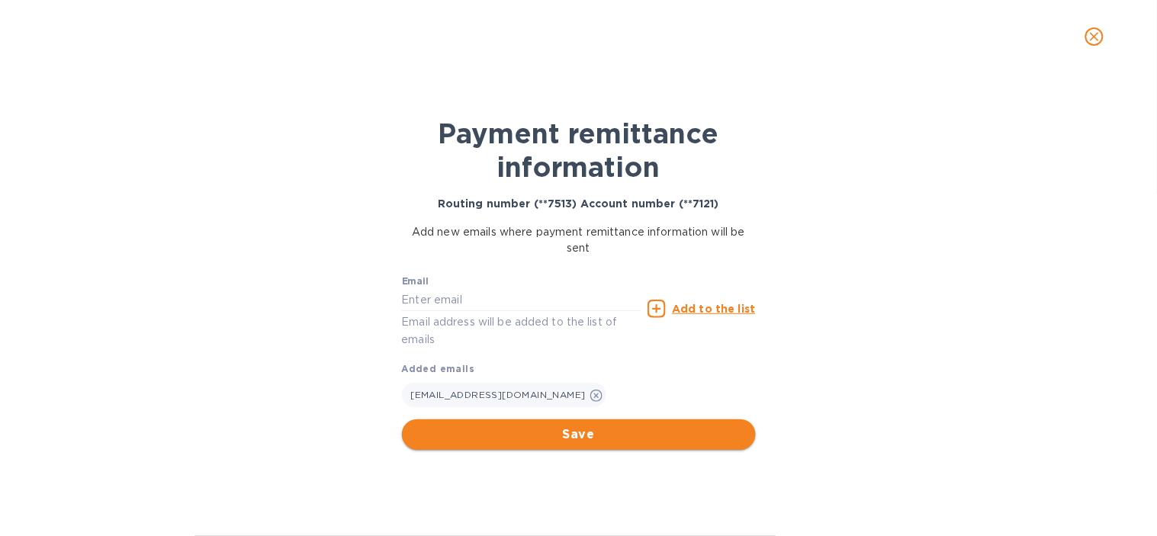
click at [603, 422] on button "Save" at bounding box center [579, 434] width 354 height 30
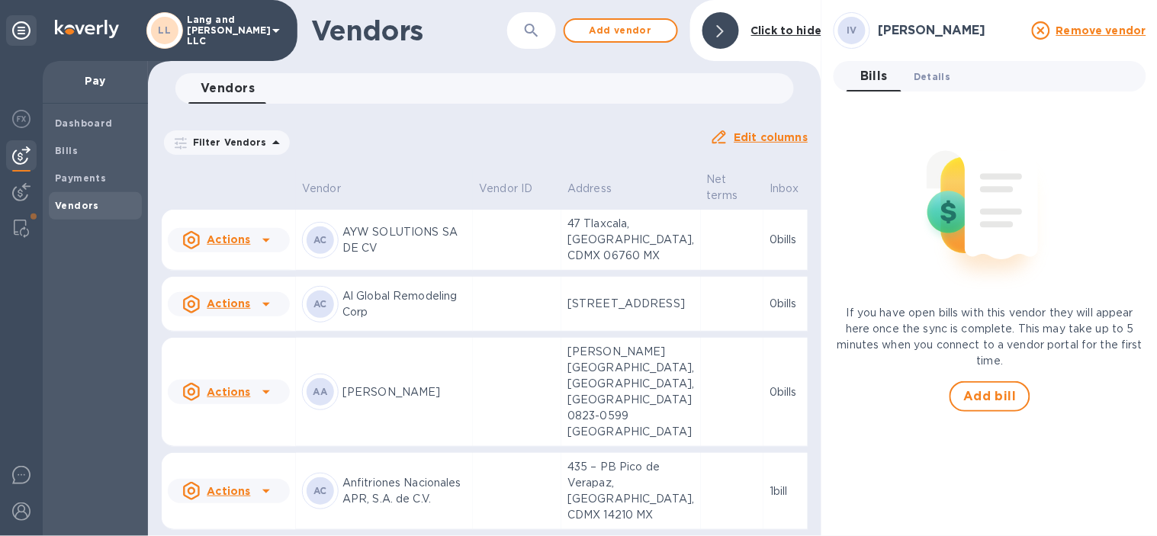
click at [924, 74] on span "Details 0" at bounding box center [931, 77] width 37 height 16
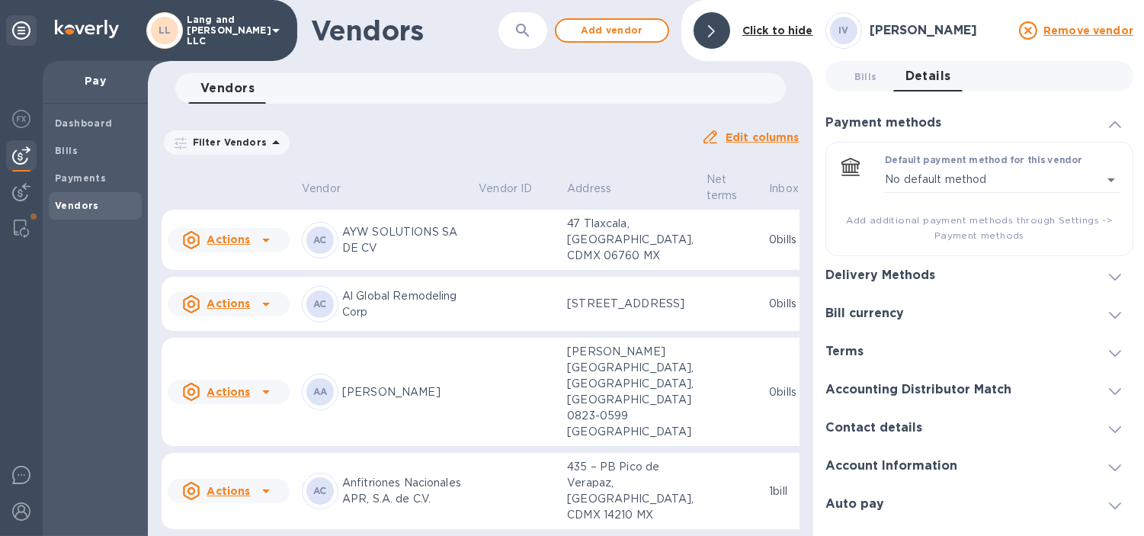
click at [920, 273] on h3 "Delivery Methods" at bounding box center [881, 275] width 110 height 14
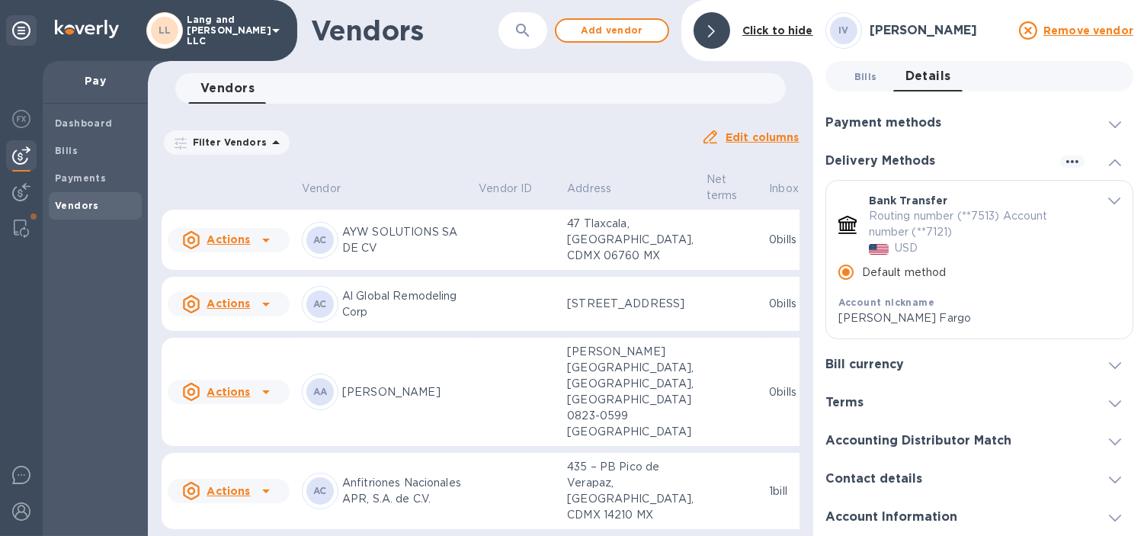
click at [852, 82] on span "Bills 0" at bounding box center [866, 77] width 30 height 16
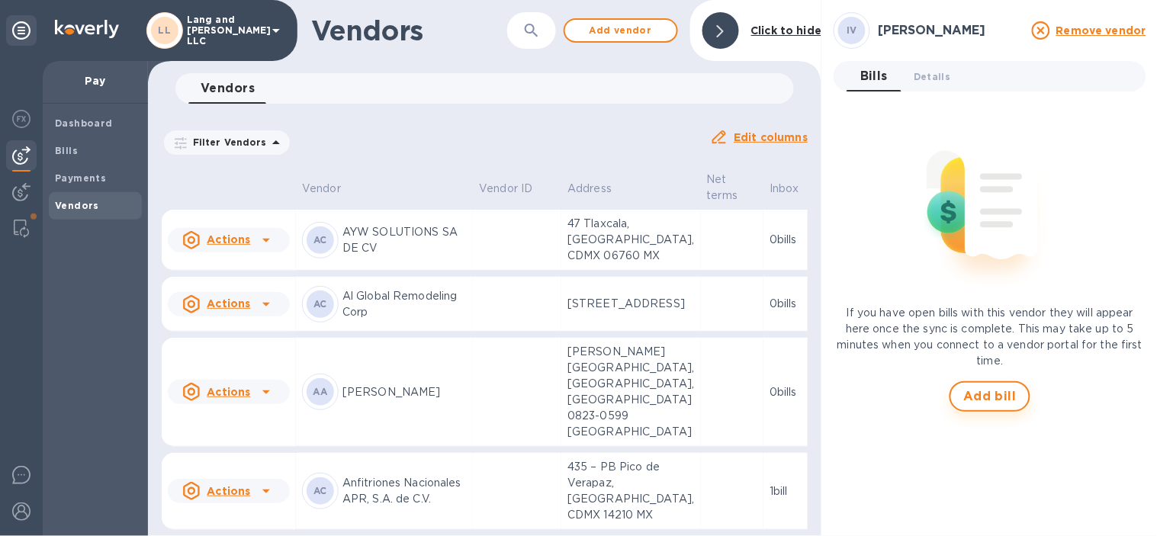
click at [988, 381] on button "Add bill" at bounding box center [989, 396] width 81 height 30
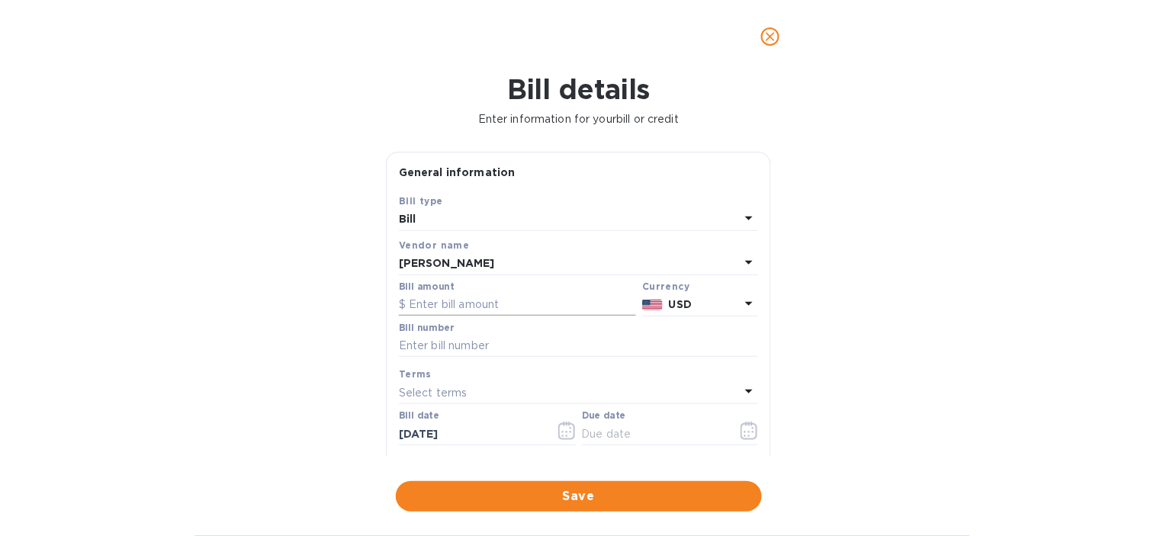
click at [513, 307] on input "text" at bounding box center [517, 305] width 237 height 23
type input "218.48"
click at [368, 368] on div "Bill details Enter information for your bill or credit General information Save…" at bounding box center [578, 304] width 1157 height 463
click at [453, 354] on input "text" at bounding box center [578, 346] width 359 height 23
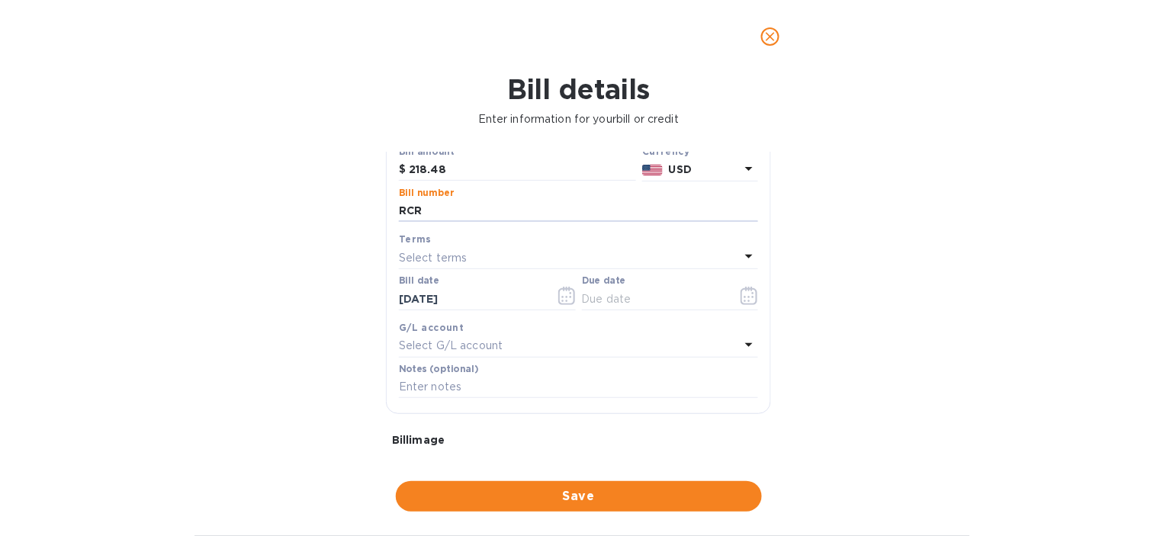
scroll to position [169, 0]
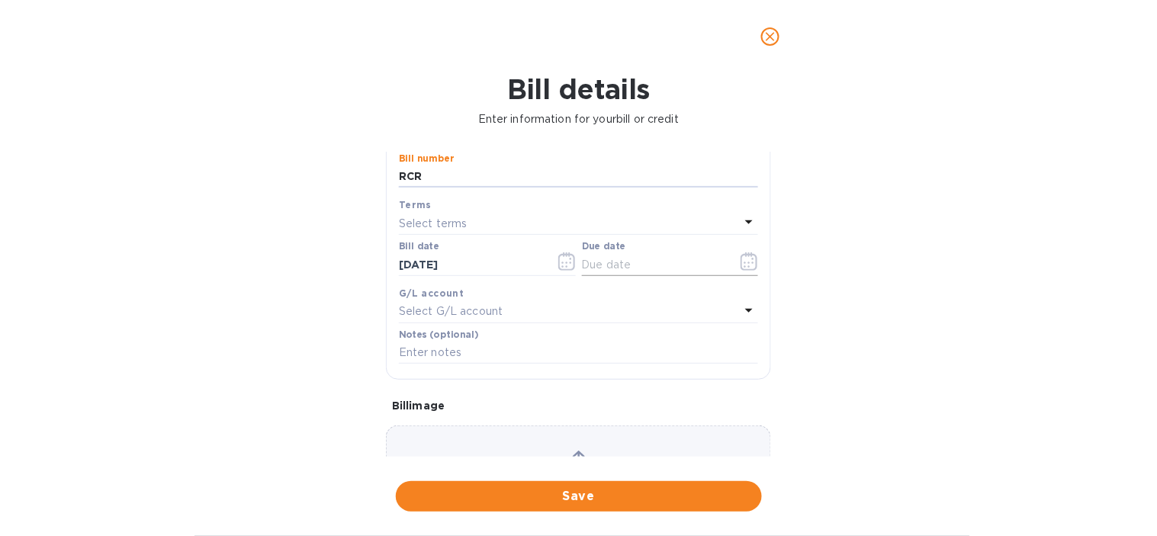
type input "RCR"
click at [749, 265] on icon "button" at bounding box center [749, 261] width 18 height 18
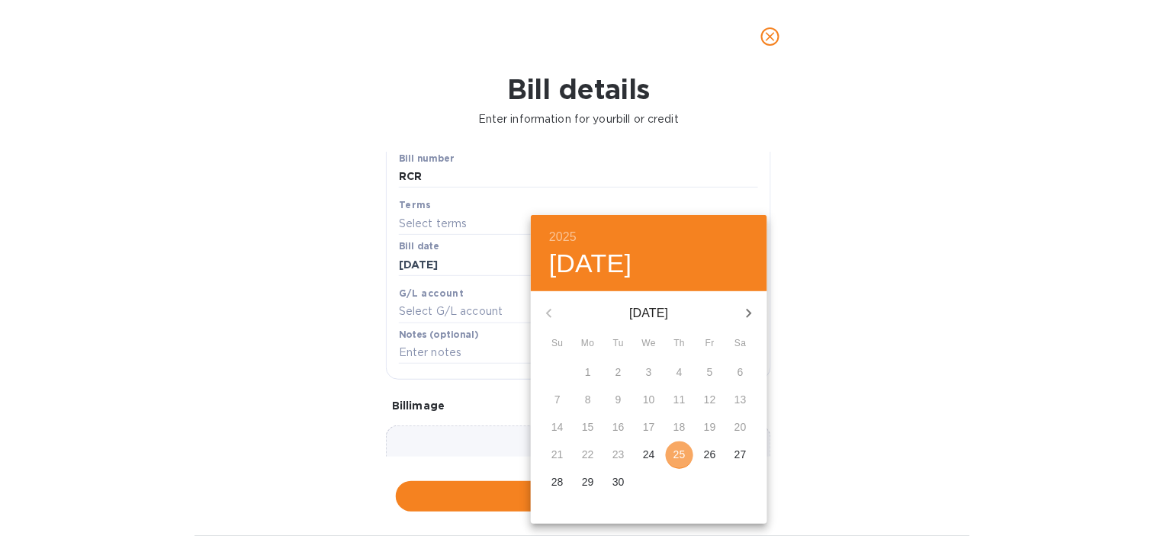
drag, startPoint x: 675, startPoint y: 458, endPoint x: 546, endPoint y: 405, distance: 139.5
click at [675, 457] on p "25" at bounding box center [679, 454] width 12 height 15
type input "[DATE]"
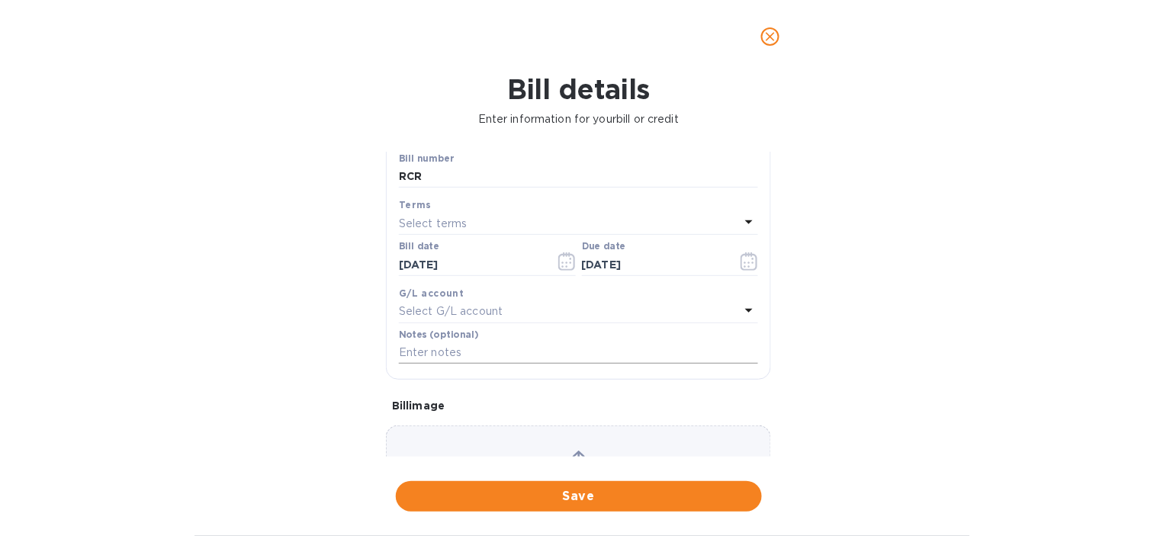
click at [462, 359] on input "text" at bounding box center [578, 353] width 359 height 23
paste input "RCR - 2002 IV"
type input "RCR - 2002 IV"
click at [866, 377] on div "Bill details Enter information for your bill or credit General information Save…" at bounding box center [578, 304] width 1157 height 463
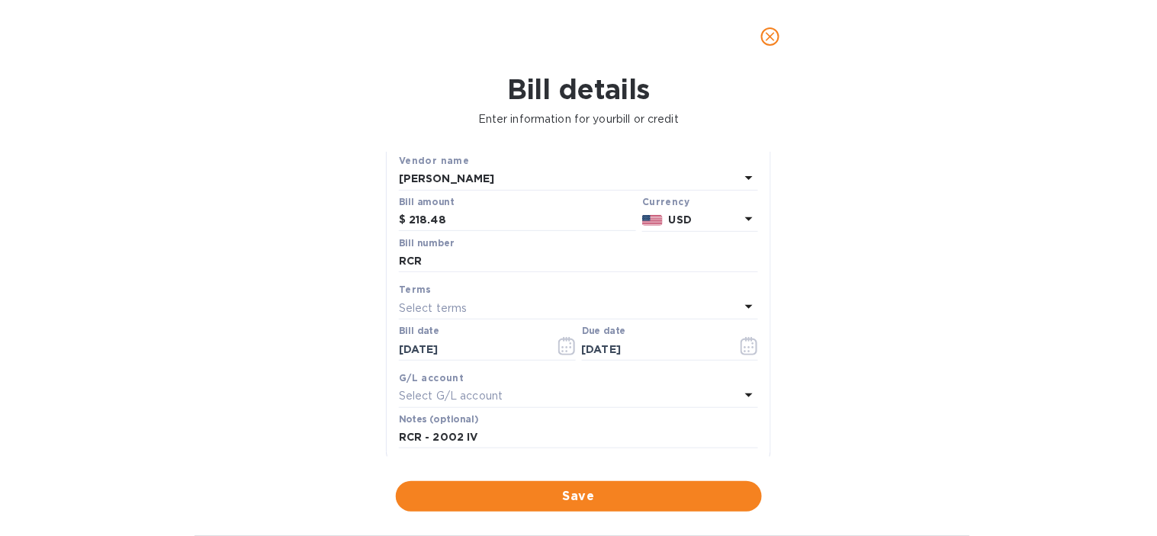
scroll to position [0, 0]
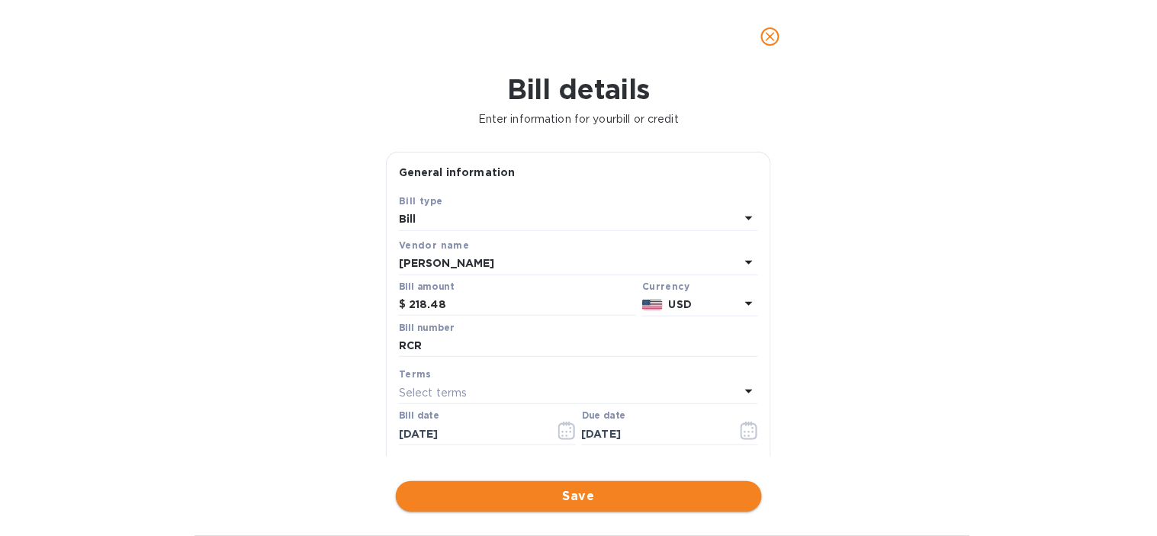
click at [523, 505] on span "Save" at bounding box center [579, 496] width 342 height 18
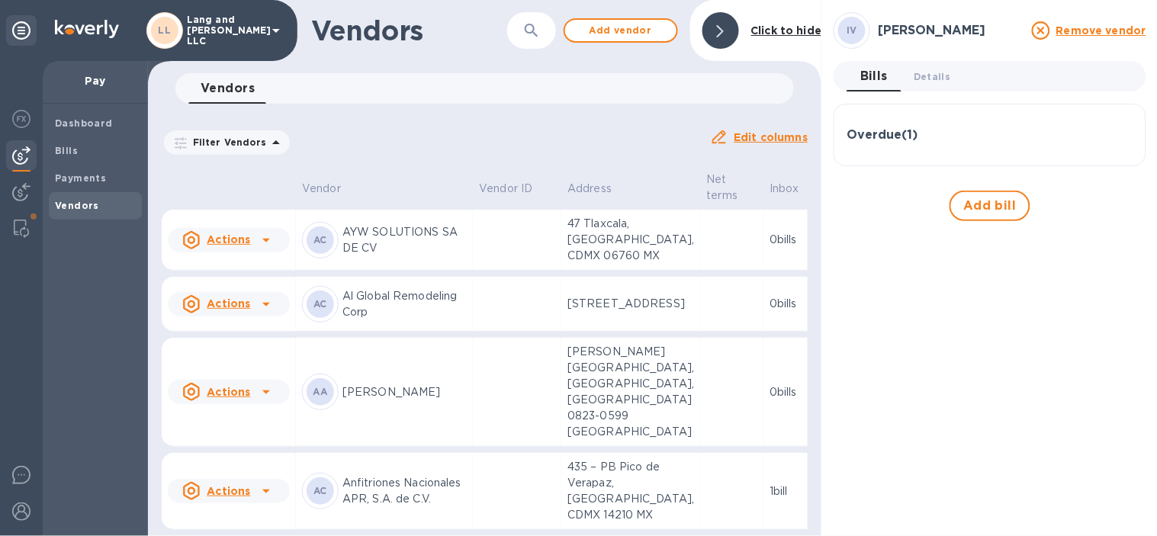
click at [725, 24] on div at bounding box center [720, 30] width 37 height 37
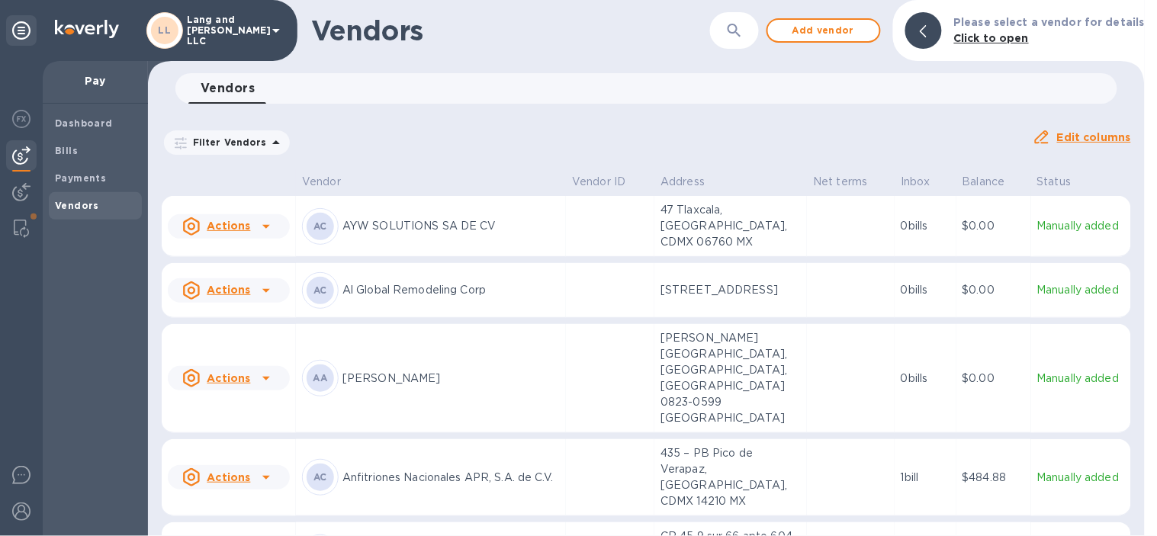
click at [734, 30] on icon "button" at bounding box center [734, 30] width 18 height 18
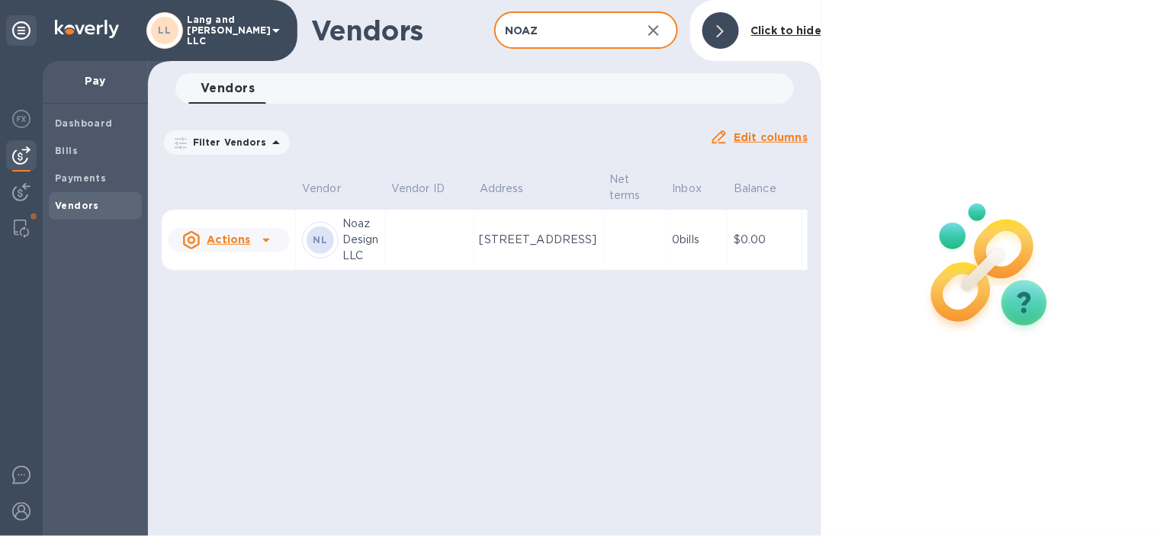
type input "NOAZ"
click at [493, 248] on p "[STREET_ADDRESS]" at bounding box center [538, 240] width 117 height 16
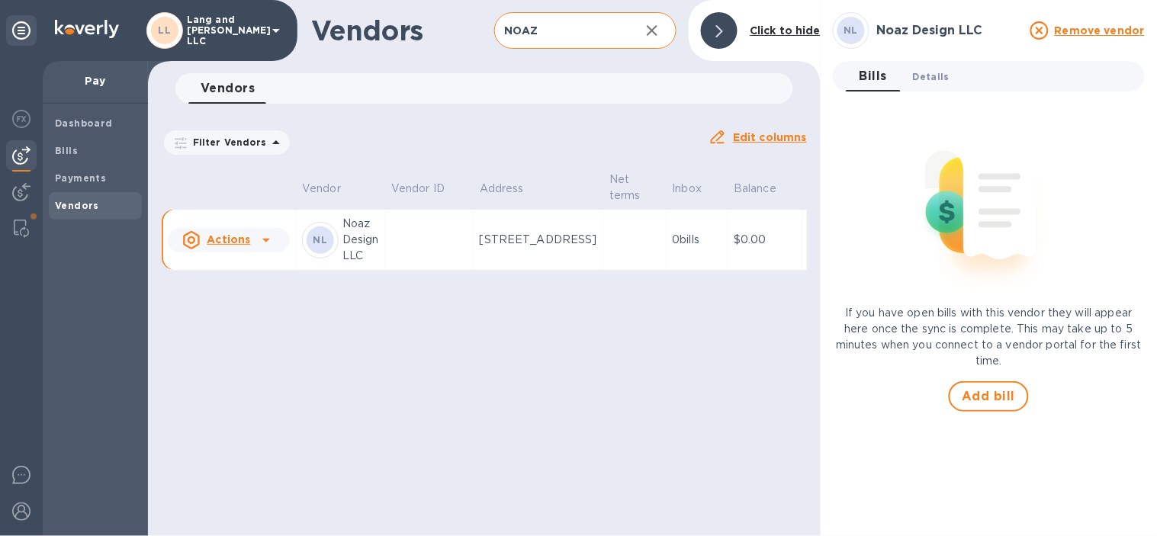
click at [945, 79] on span "Details 0" at bounding box center [931, 77] width 37 height 16
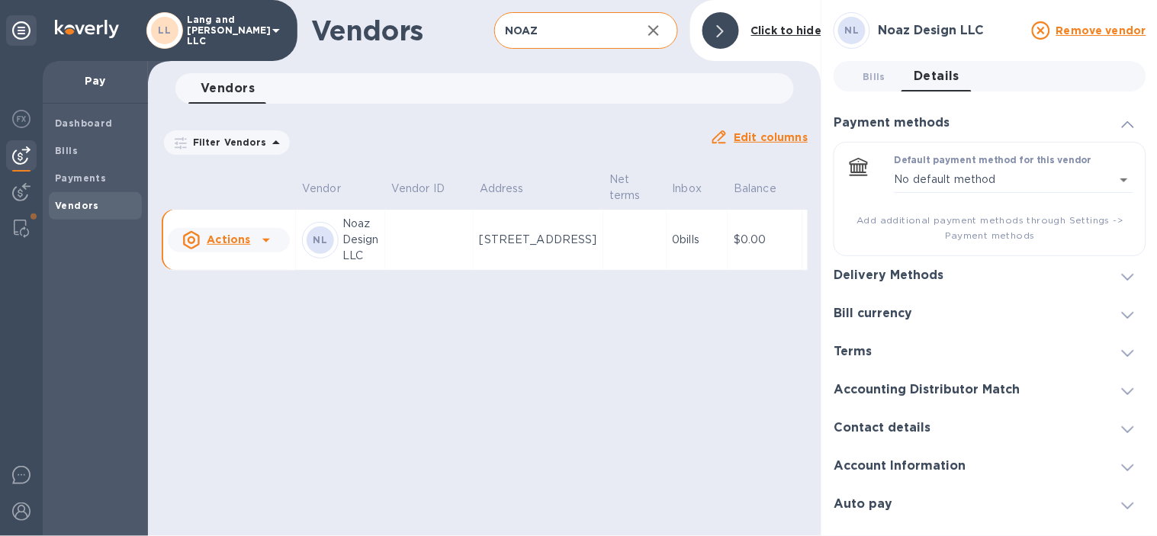
click at [884, 282] on h3 "Delivery Methods" at bounding box center [888, 275] width 110 height 14
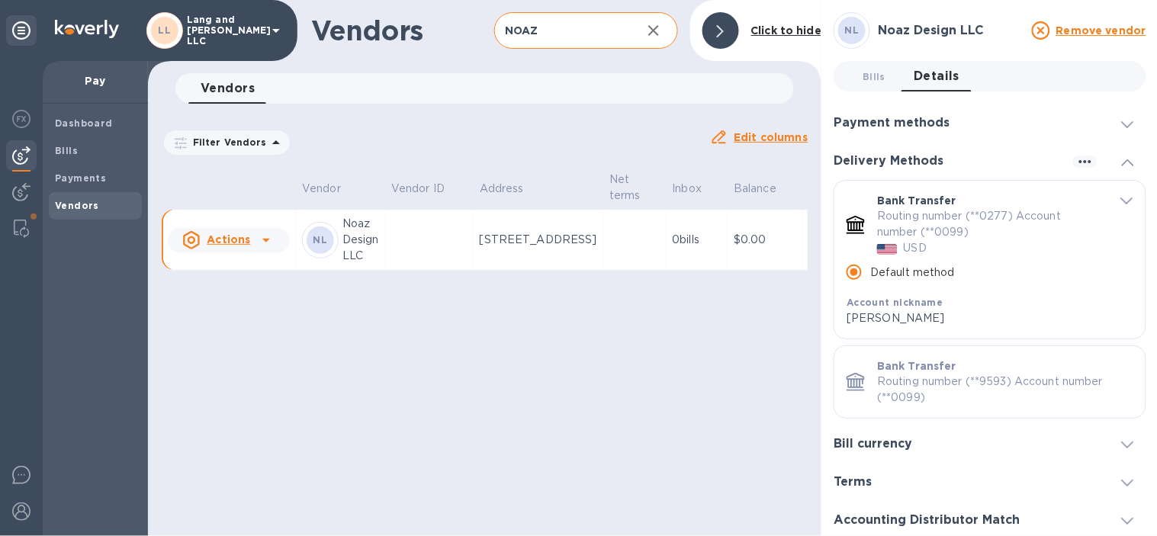
drag, startPoint x: 866, startPoint y: 73, endPoint x: 897, endPoint y: 151, distance: 83.5
click at [866, 73] on span "Bills 0" at bounding box center [873, 77] width 23 height 16
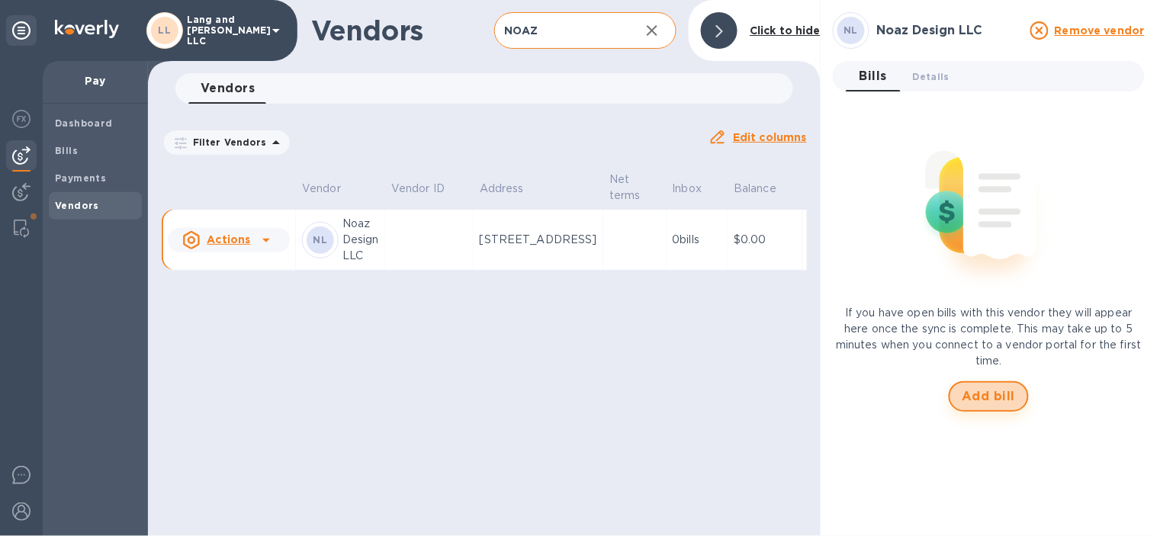
click at [986, 401] on span "Add bill" at bounding box center [988, 396] width 53 height 18
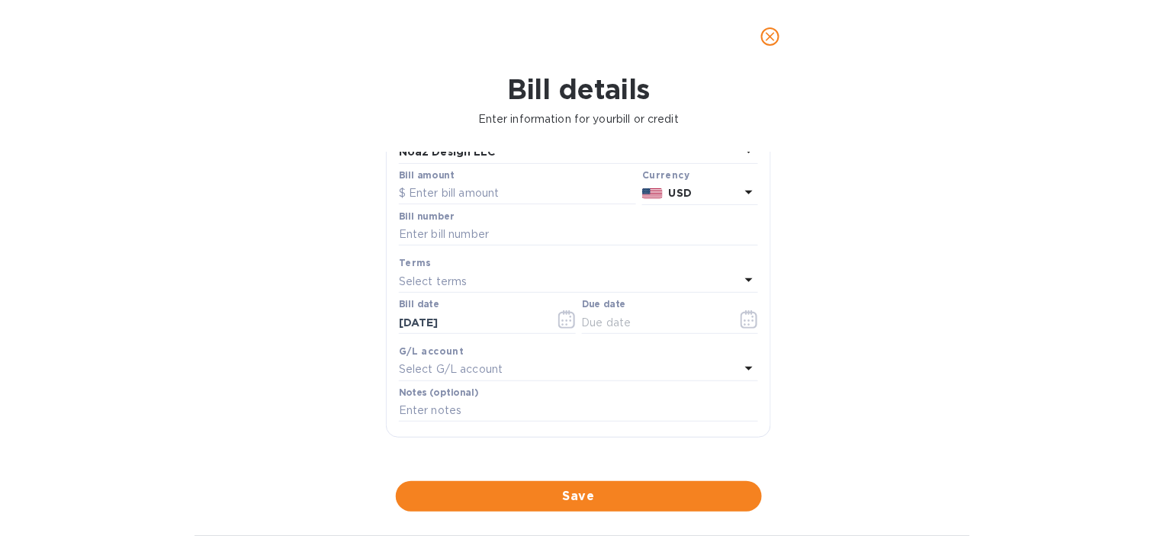
scroll to position [85, 0]
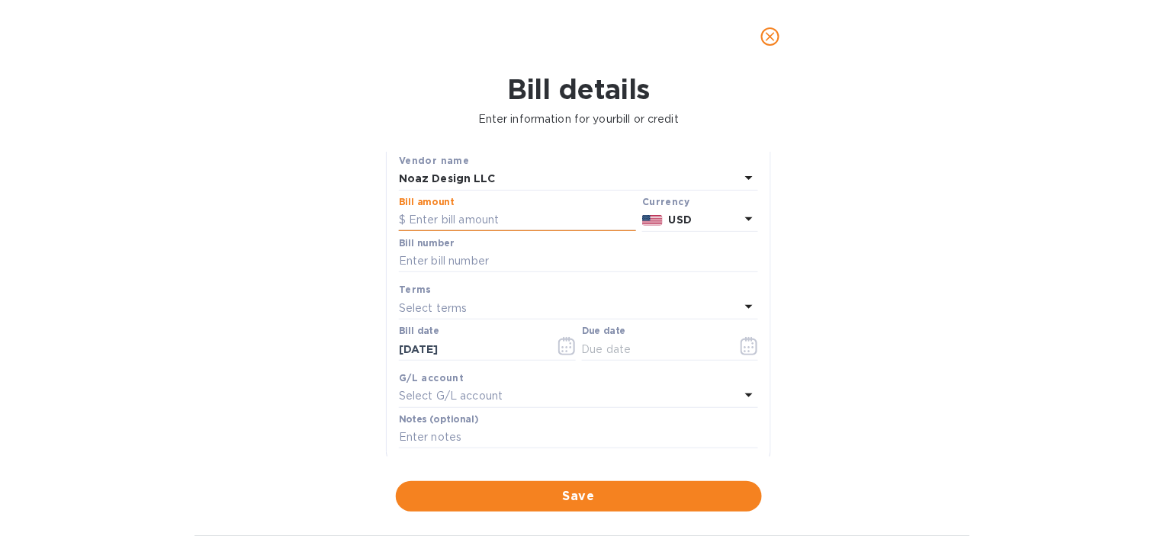
click at [473, 230] on input "text" at bounding box center [517, 220] width 237 height 23
click at [808, 284] on div "Bill details Enter information for your bill or credit General information Save…" at bounding box center [578, 304] width 1157 height 463
click at [481, 225] on input "4,868.5" at bounding box center [522, 220] width 227 height 23
type input "4,868.50"
click at [1018, 310] on div "Bill details Enter information for your bill or credit General information Save…" at bounding box center [578, 304] width 1157 height 463
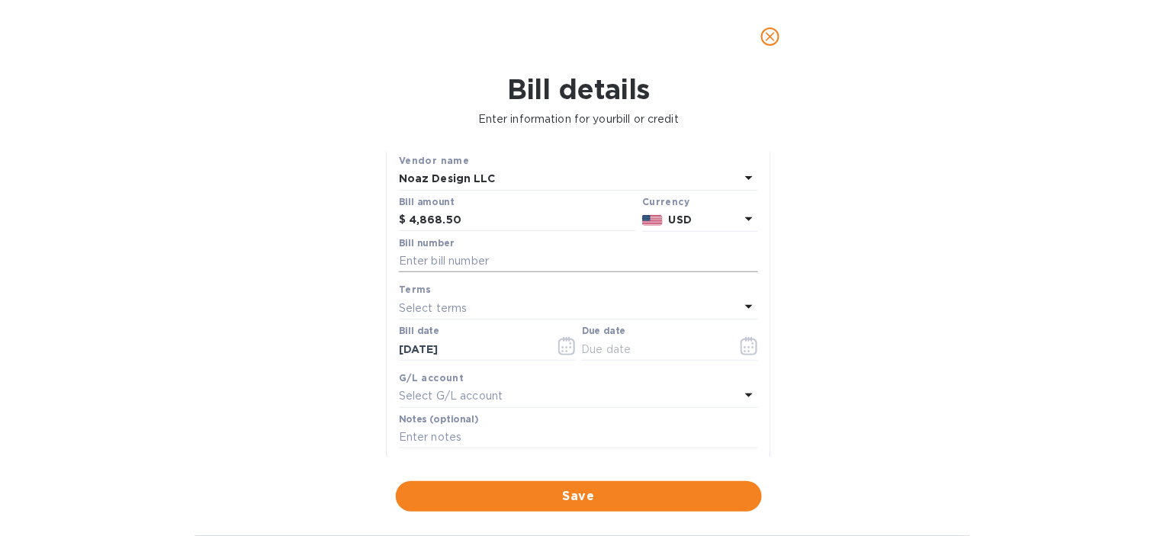
click at [468, 265] on input "text" at bounding box center [578, 261] width 359 height 23
type input "09/30"
click at [750, 345] on icon "button" at bounding box center [748, 346] width 17 height 18
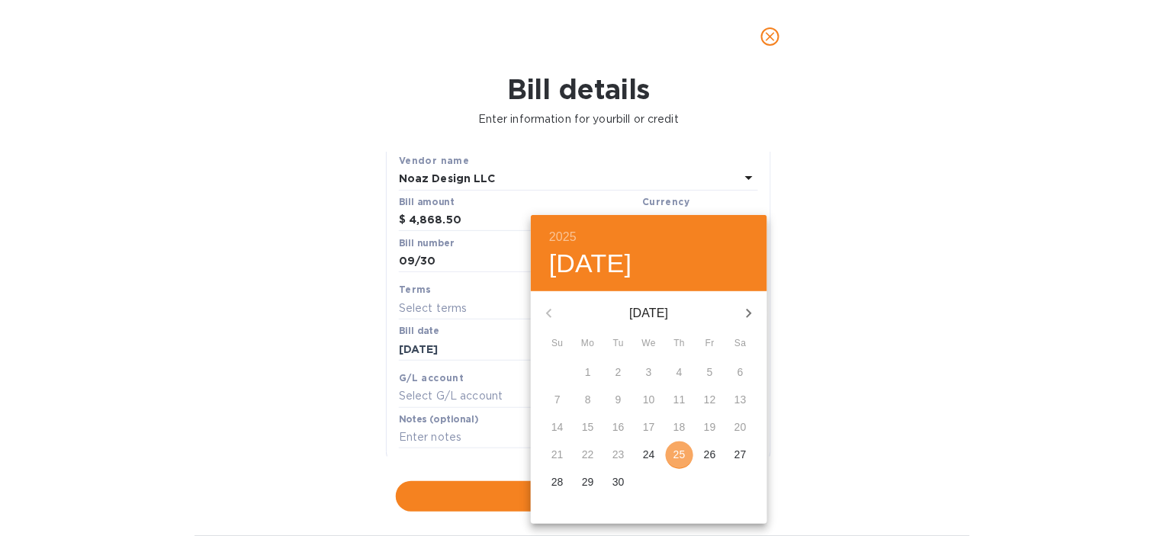
click at [675, 450] on p "25" at bounding box center [679, 454] width 12 height 15
type input "[DATE]"
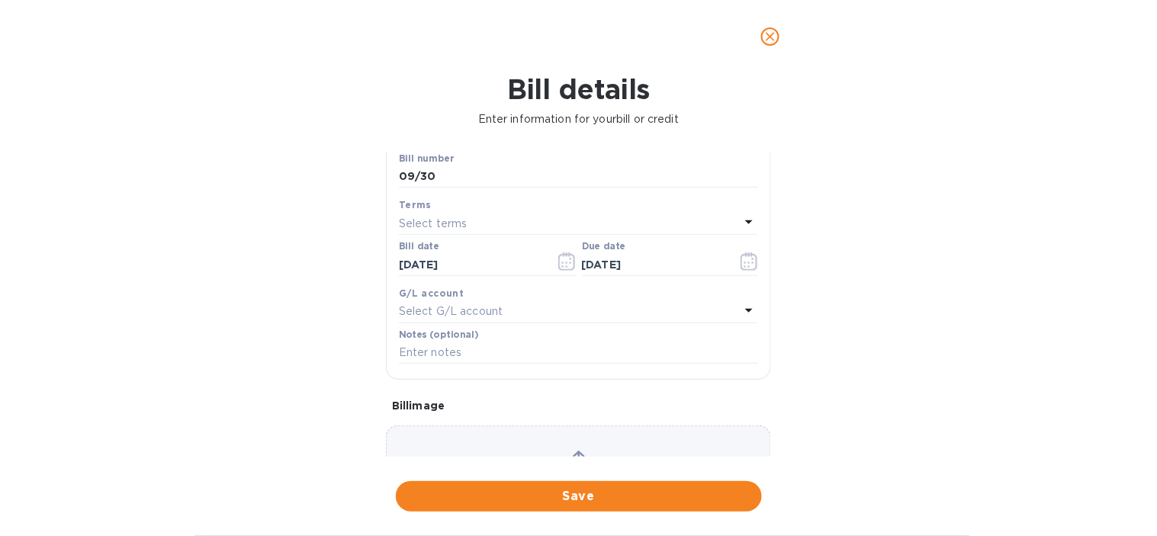
scroll to position [254, 0]
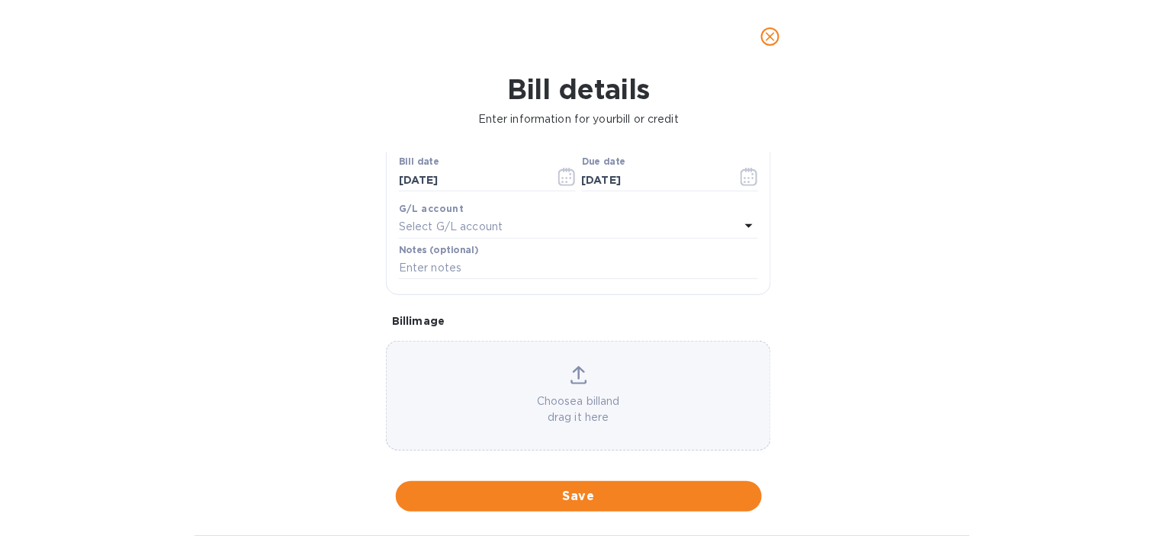
click at [520, 234] on div "Select G/L account" at bounding box center [569, 227] width 341 height 21
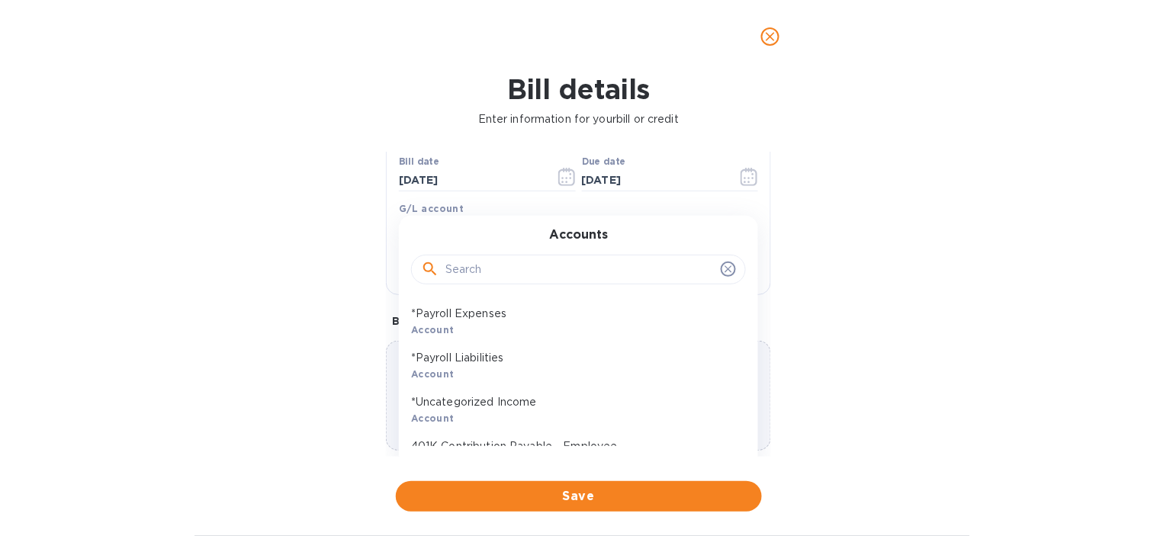
click at [515, 263] on input "text" at bounding box center [579, 269] width 269 height 23
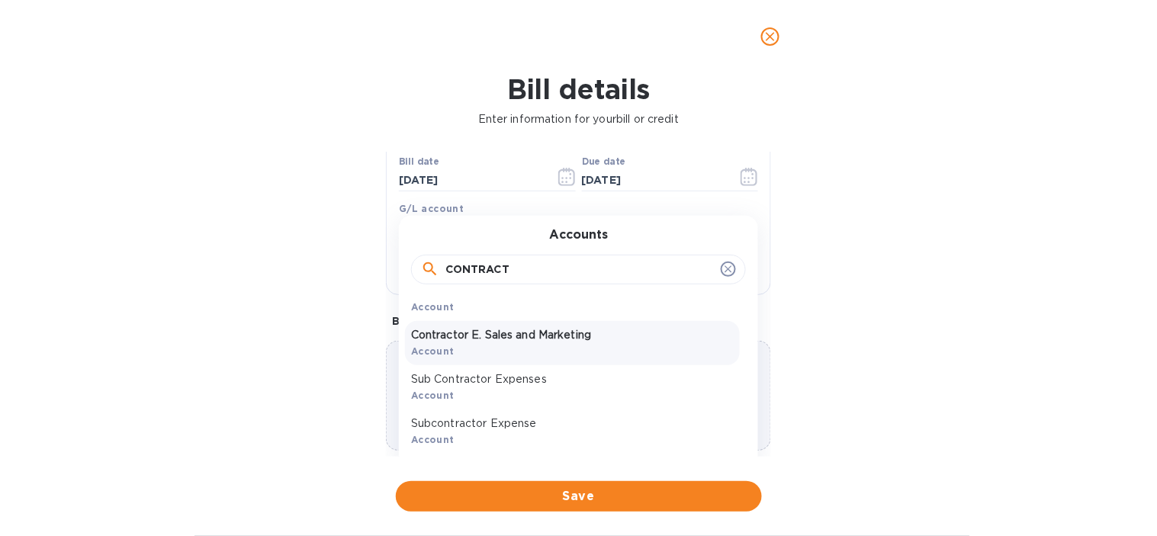
scroll to position [34, 0]
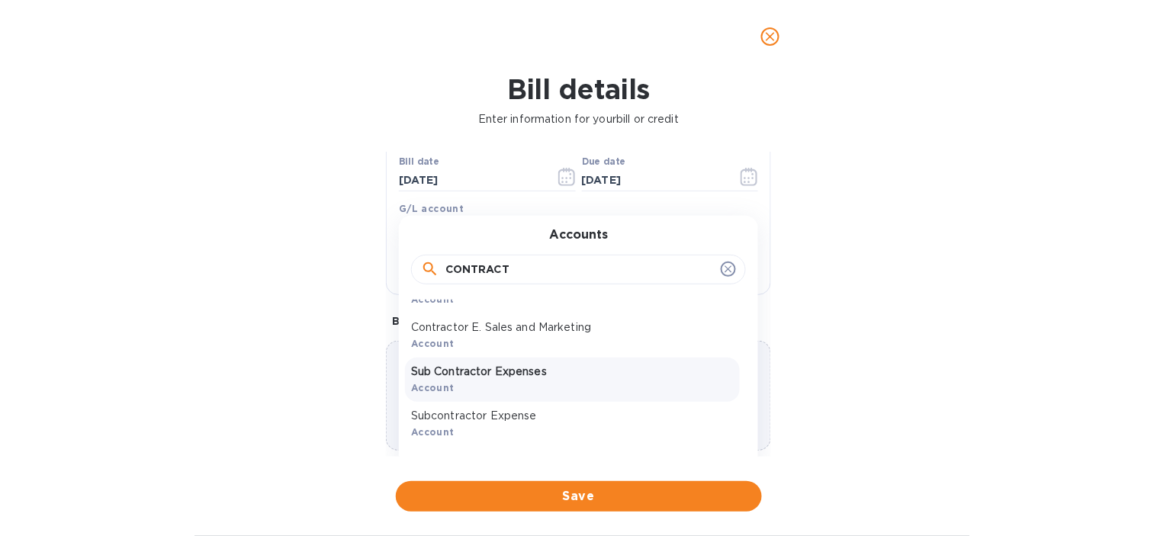
type input "CONTRACT"
click at [550, 377] on p "Sub Contractor Expenses" at bounding box center [572, 372] width 323 height 16
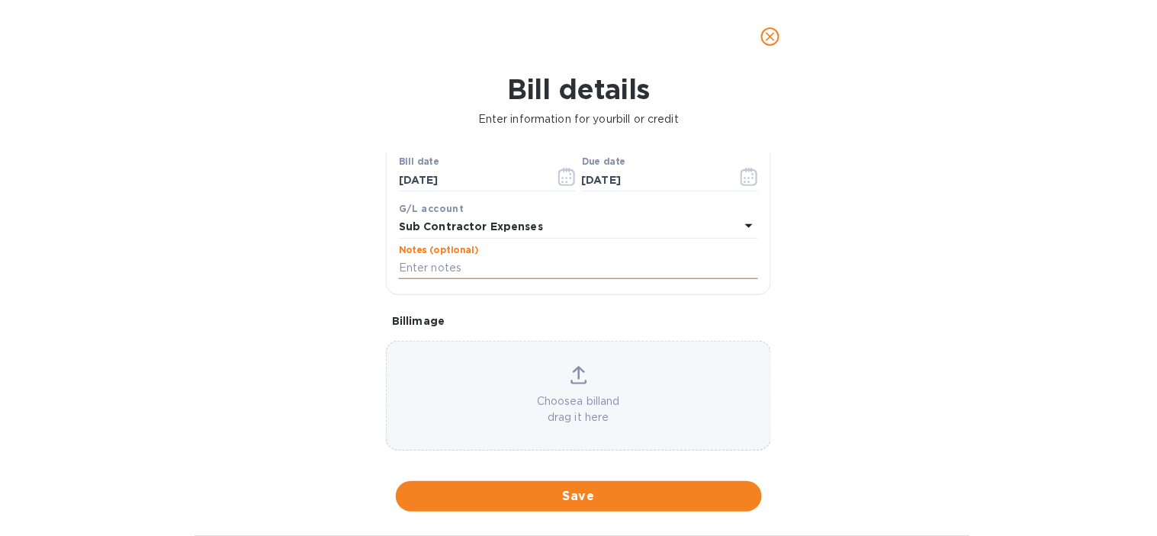
click at [451, 274] on input "text" at bounding box center [578, 268] width 359 height 23
click at [297, 313] on div "Bill details Enter information for your bill or credit General information Save…" at bounding box center [578, 304] width 1157 height 463
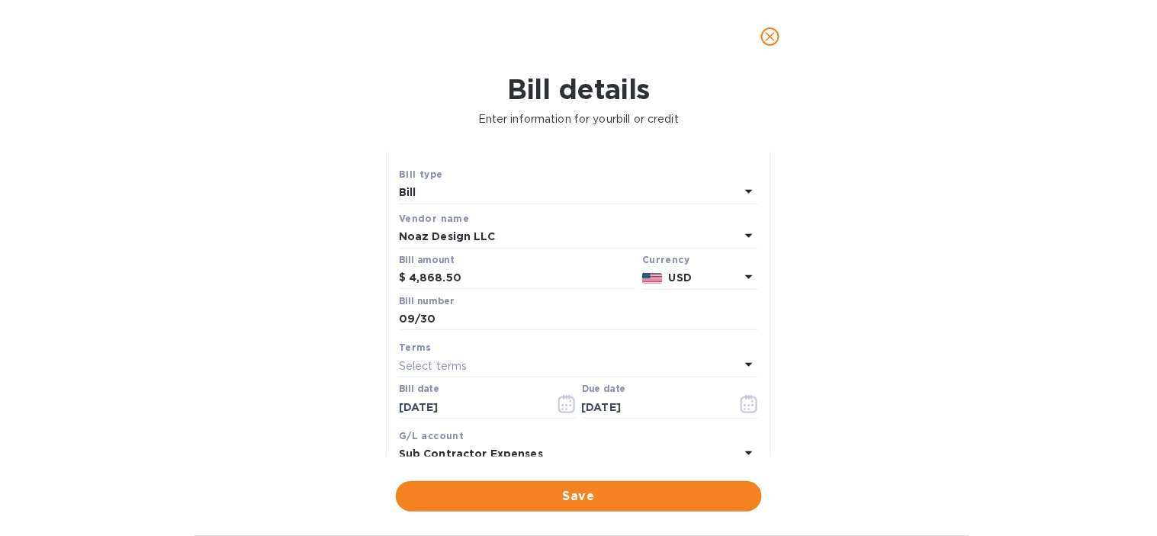
scroll to position [0, 0]
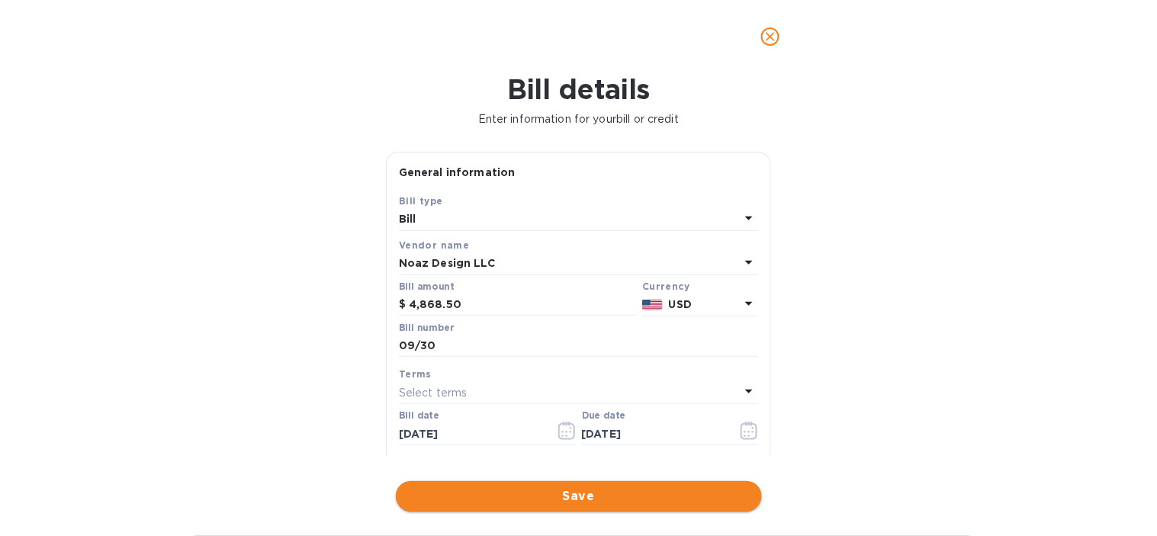
click at [494, 483] on button "Save" at bounding box center [579, 496] width 366 height 30
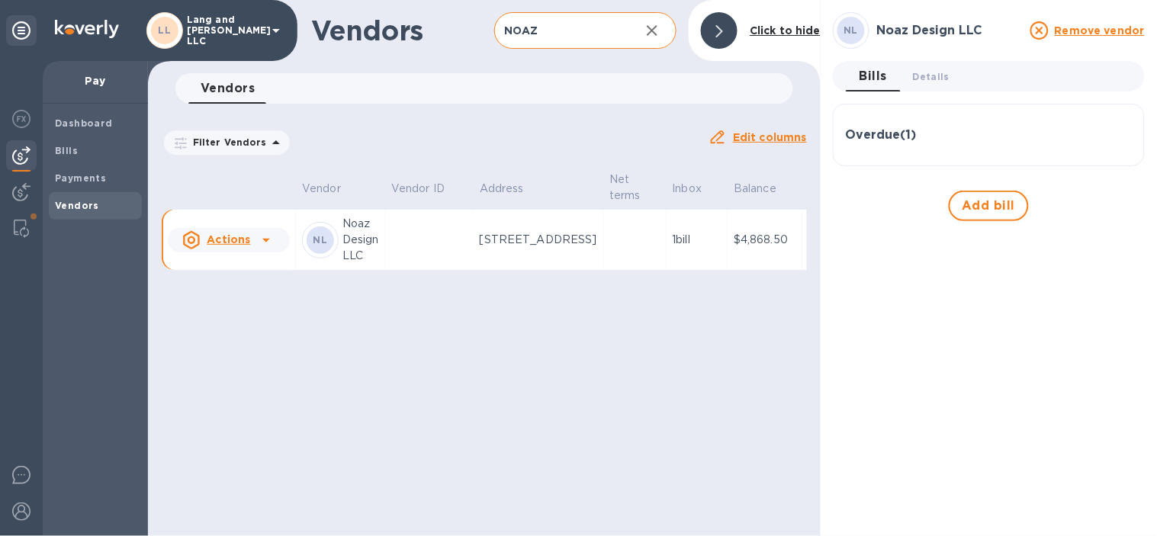
click at [928, 132] on div "Overdue ( 1 )" at bounding box center [989, 135] width 286 height 14
